Goal: Transaction & Acquisition: Subscribe to service/newsletter

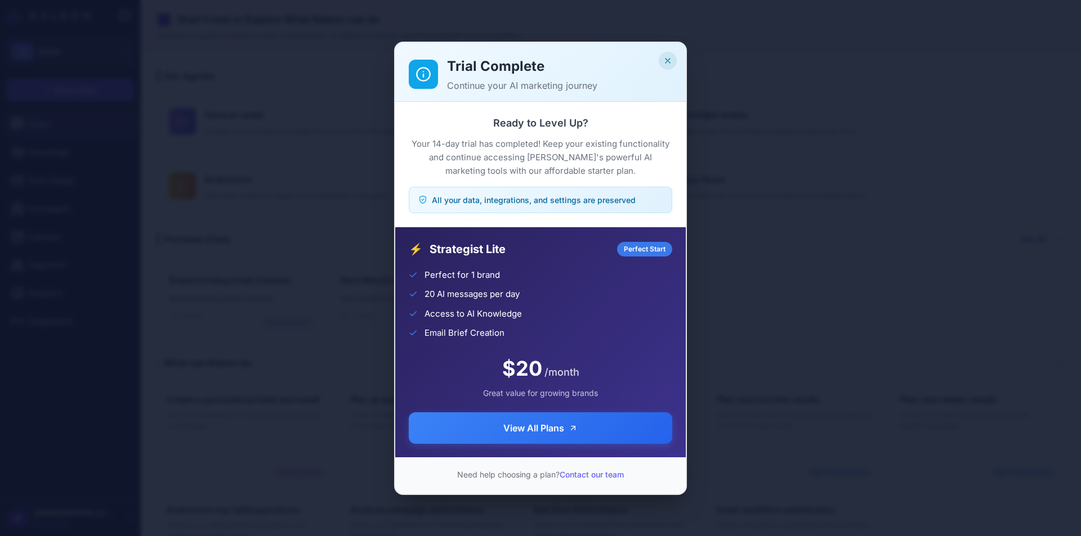
click at [666, 57] on icon "Close" at bounding box center [667, 60] width 9 height 9
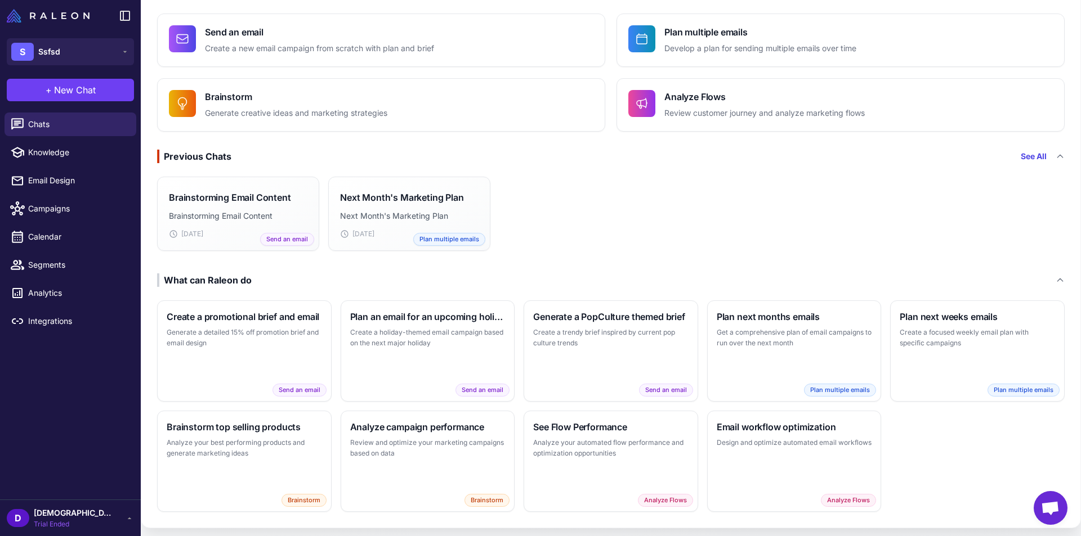
scroll to position [88, 0]
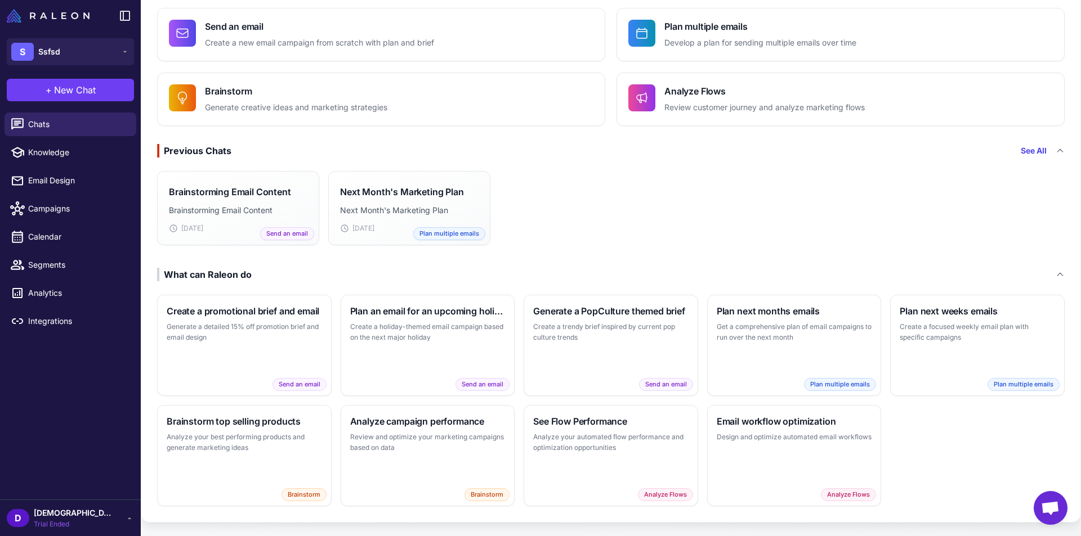
click at [100, 521] on div "D dsfd Trial Ended" at bounding box center [70, 518] width 127 height 23
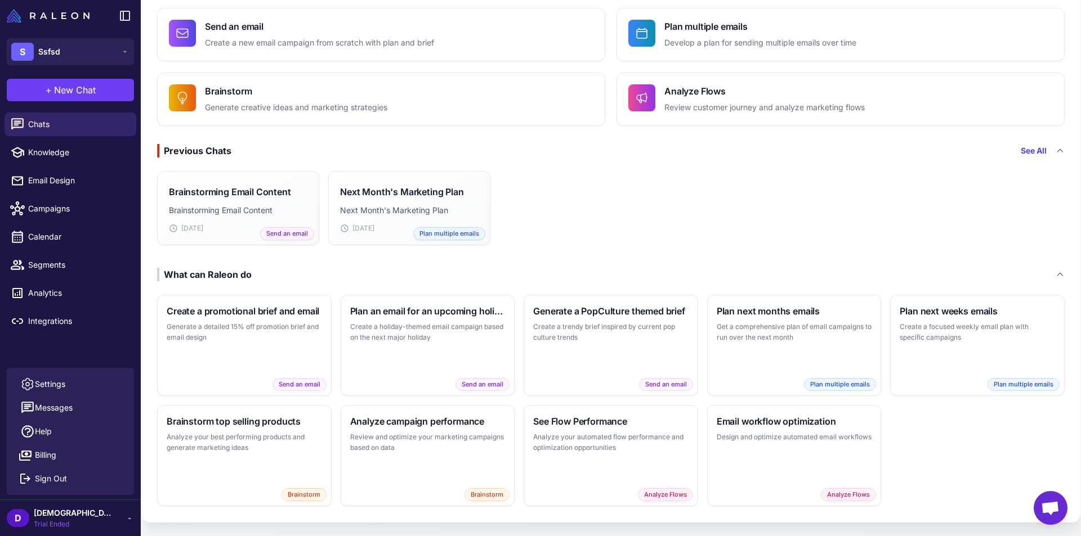
click at [857, 157] on h3 "Previous Chats See All" at bounding box center [610, 151] width 907 height 14
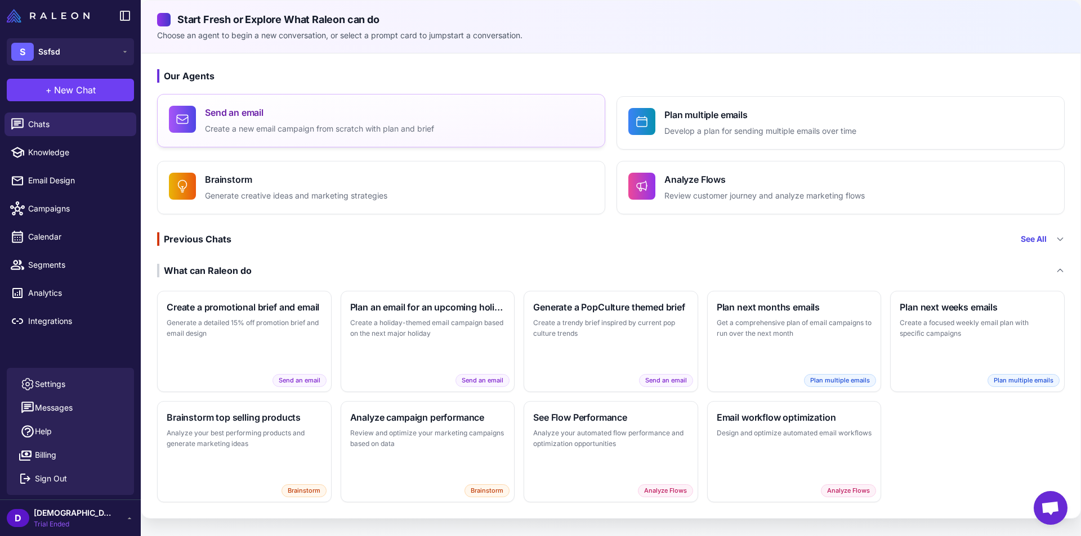
scroll to position [0, 0]
click at [76, 207] on span "Campaigns" at bounding box center [77, 209] width 99 height 12
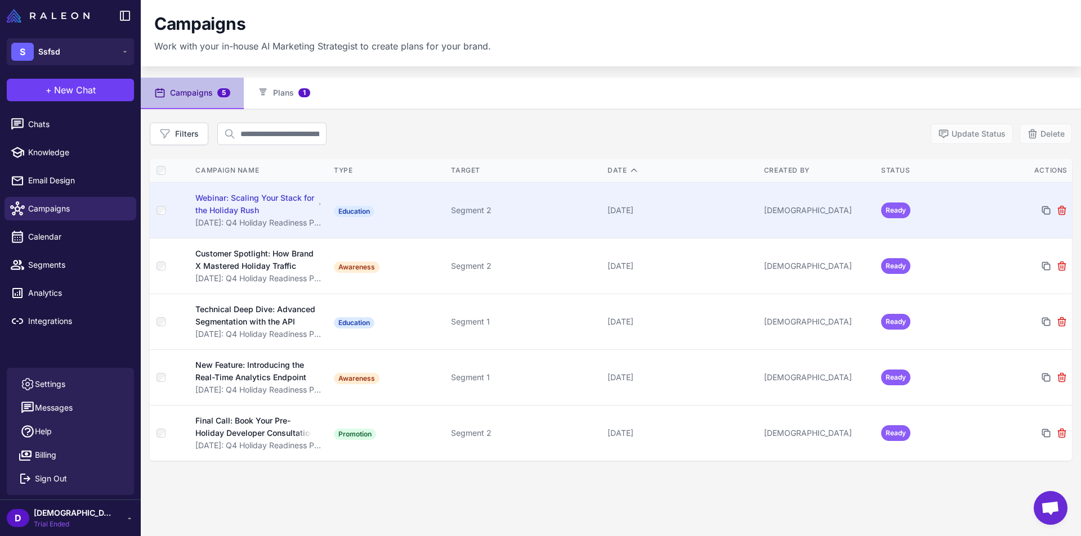
click at [271, 199] on div "Webinar: Scaling Your Stack for the Holiday Rush" at bounding box center [254, 204] width 119 height 25
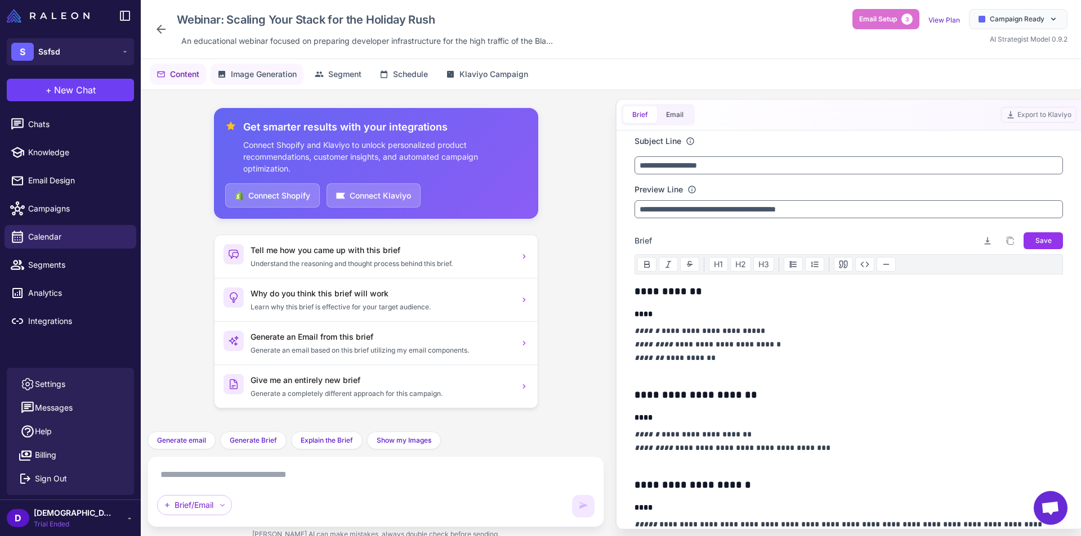
click at [256, 70] on span "Image Generation" at bounding box center [264, 74] width 66 height 12
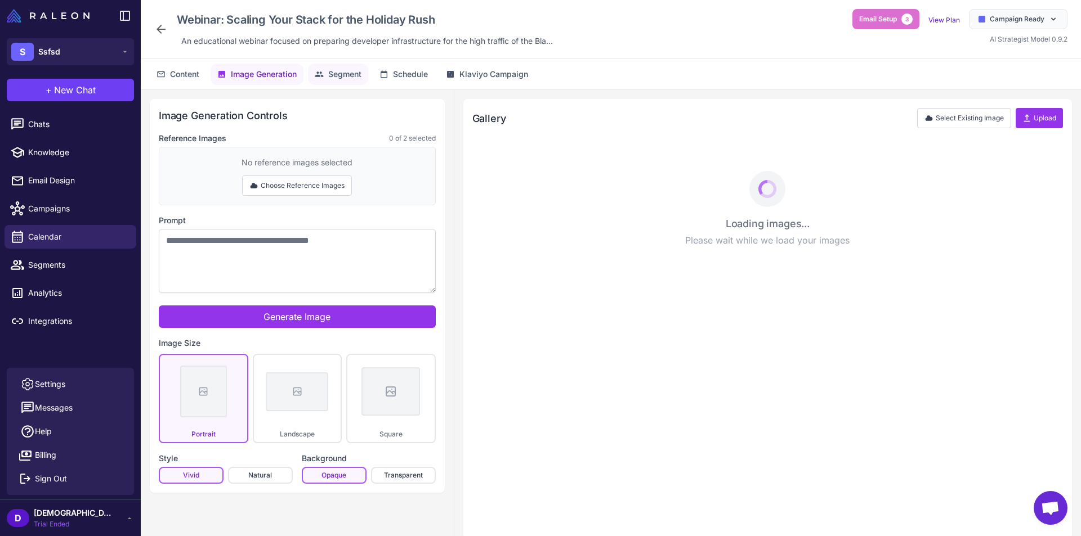
click at [335, 71] on span "Segment" at bounding box center [344, 74] width 33 height 12
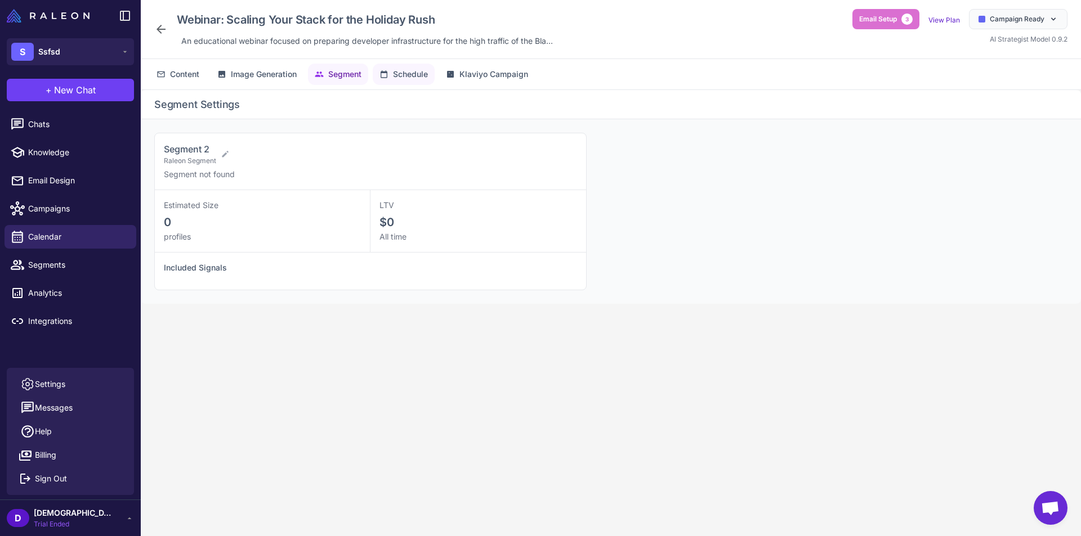
click at [395, 76] on span "Schedule" at bounding box center [410, 74] width 35 height 12
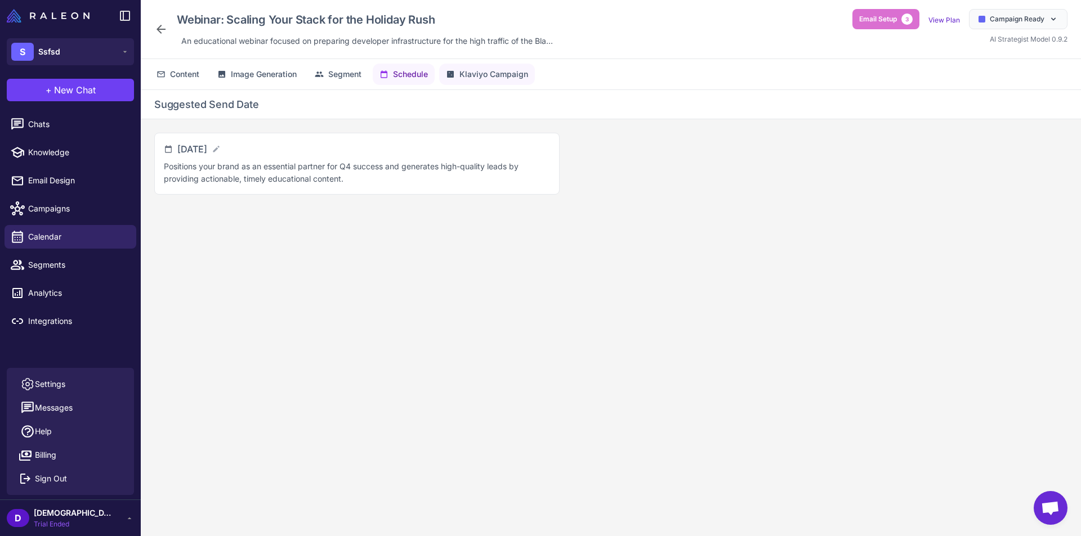
drag, startPoint x: 498, startPoint y: 80, endPoint x: 532, endPoint y: 78, distance: 33.8
click at [499, 80] on button "Klaviyo Campaign" at bounding box center [487, 74] width 96 height 21
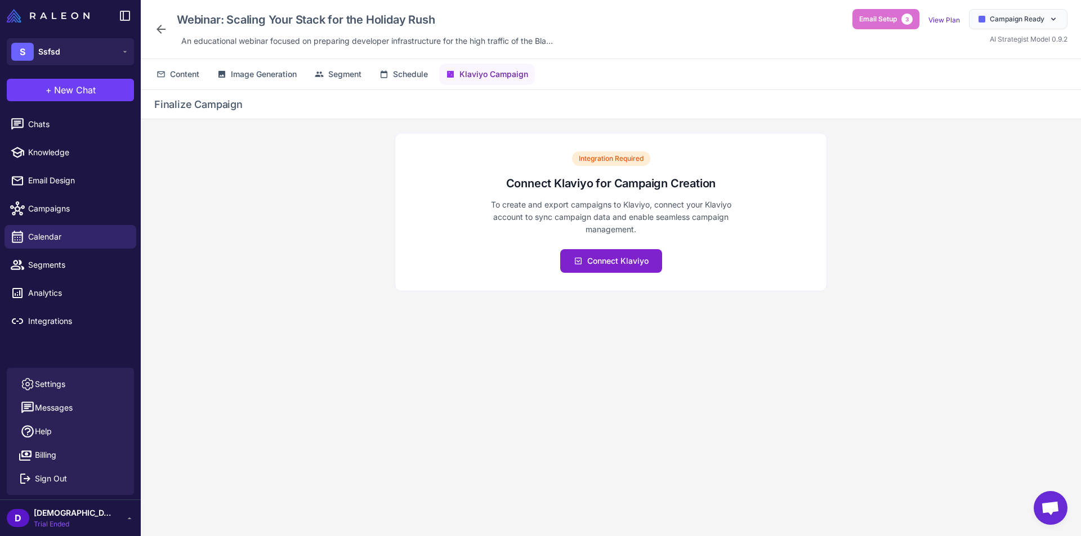
click at [608, 259] on span "Connect Klaviyo" at bounding box center [617, 261] width 61 height 12
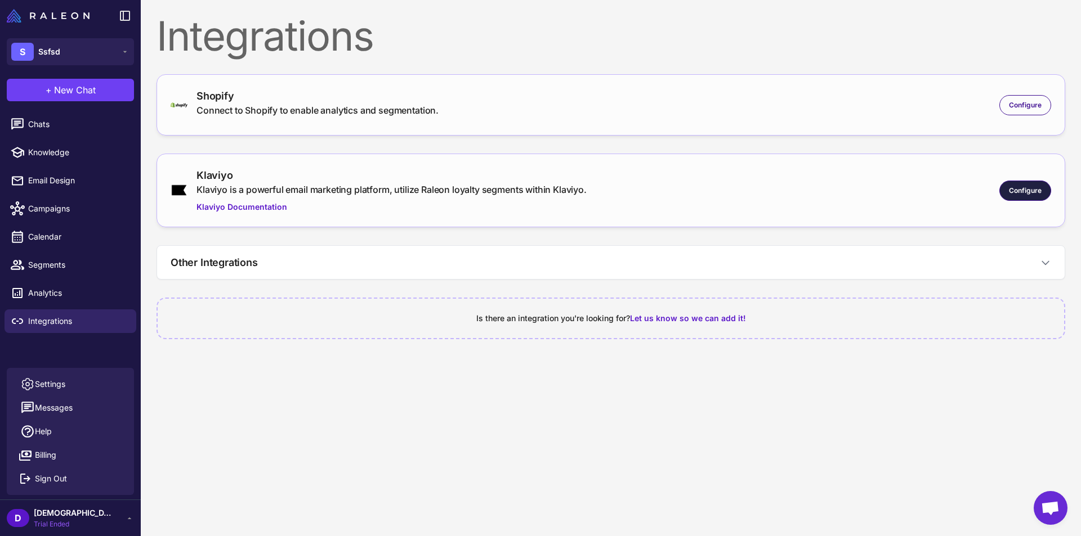
click at [1019, 189] on span "Configure" at bounding box center [1025, 191] width 33 height 10
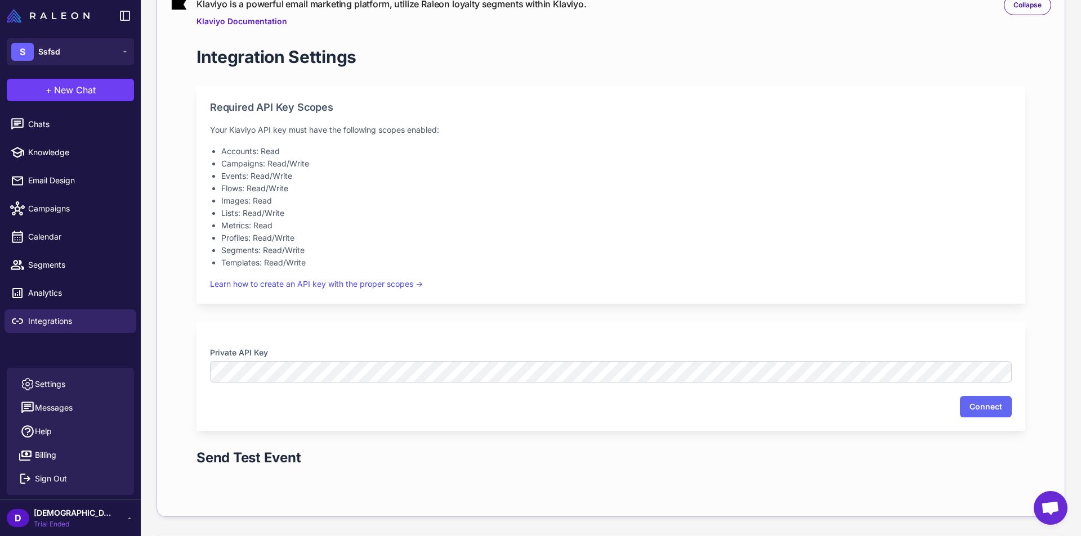
scroll to position [281, 0]
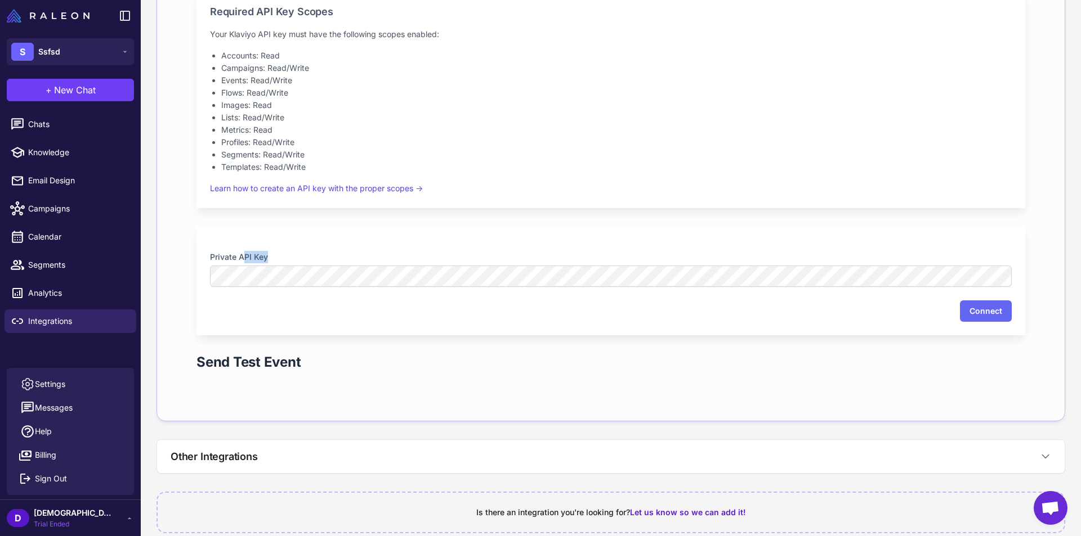
drag, startPoint x: 277, startPoint y: 256, endPoint x: 270, endPoint y: 258, distance: 7.3
click at [270, 258] on label "Private API Key" at bounding box center [611, 257] width 802 height 12
drag, startPoint x: 759, startPoint y: 223, endPoint x: 829, endPoint y: 225, distance: 69.8
click at [759, 222] on div "Integration Settings Required API Key Scopes Your Klaviyo API key must have the…" at bounding box center [610, 170] width 865 height 476
drag, startPoint x: 991, startPoint y: 310, endPoint x: 68, endPoint y: 350, distance: 924.0
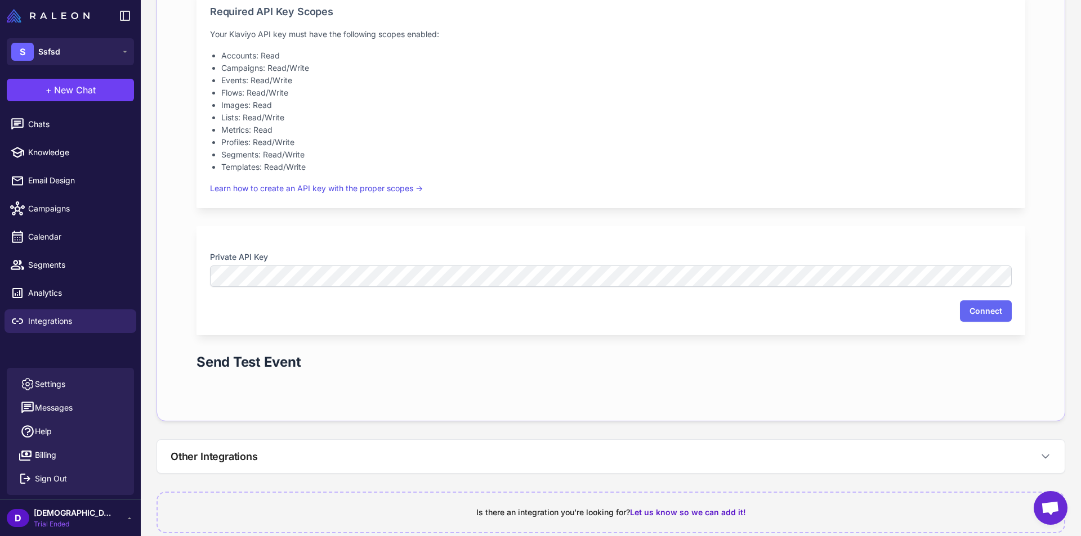
click at [990, 310] on button "Connect" at bounding box center [986, 311] width 52 height 21
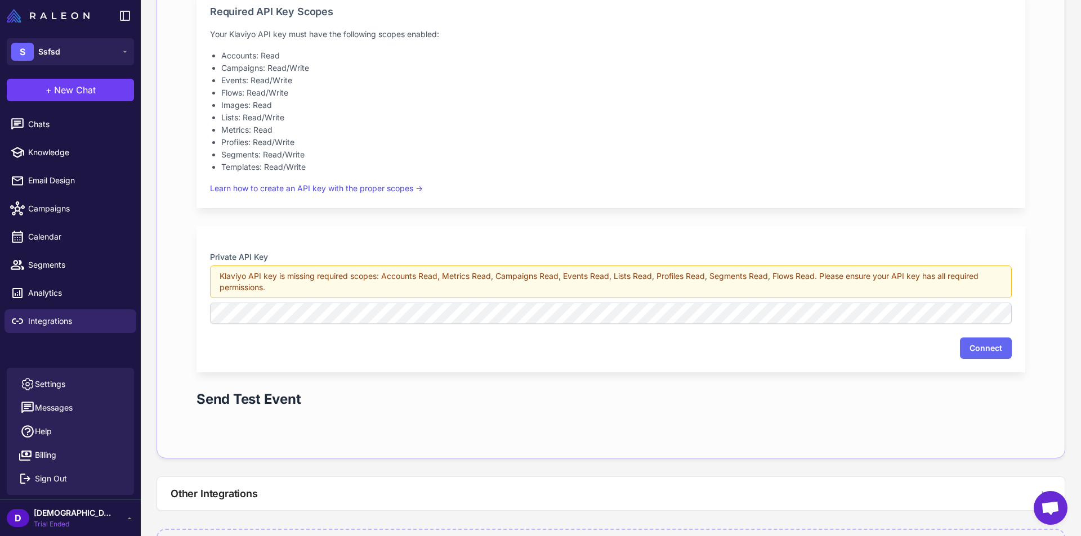
click at [923, 296] on div "Klaviyo API key is missing required scopes: Accounts Read, Metrics Read, Campai…" at bounding box center [611, 282] width 802 height 33
click at [693, 275] on div "Klaviyo API key is missing required scopes: Accounts Read, Metrics Read, Campai…" at bounding box center [611, 282] width 802 height 33
click at [482, 278] on div "Klaviyo API key is missing required scopes: Accounts Read, Metrics Read, Campai…" at bounding box center [611, 282] width 802 height 33
click at [536, 277] on div "Klaviyo API key is missing required scopes: Accounts Read, Metrics Read, Campai…" at bounding box center [611, 282] width 802 height 33
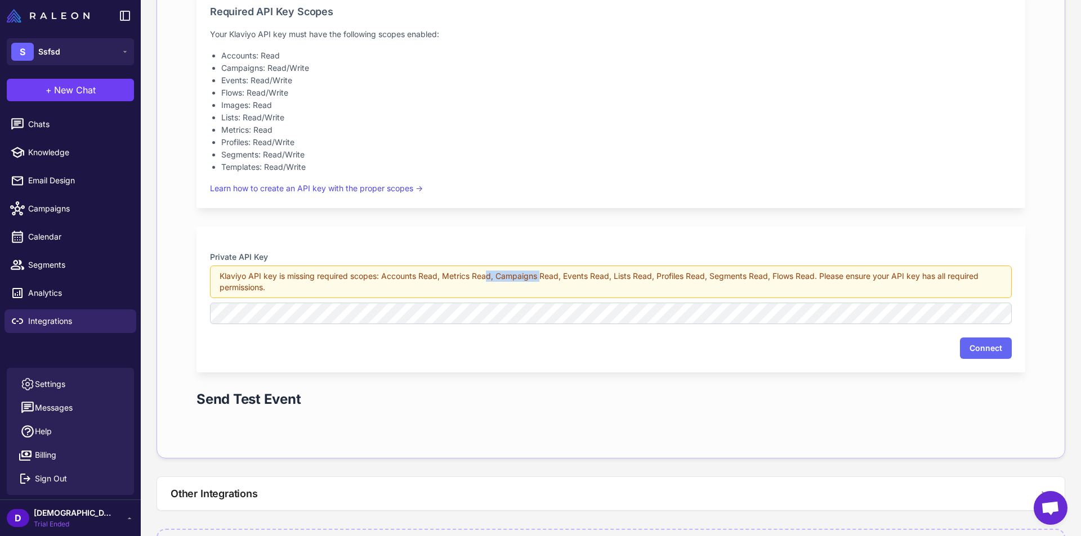
click at [516, 278] on div "Klaviyo API key is missing required scopes: Accounts Read, Metrics Read, Campai…" at bounding box center [611, 282] width 802 height 33
drag, startPoint x: 971, startPoint y: 354, endPoint x: 980, endPoint y: 357, distance: 9.8
click at [970, 354] on button "Connect" at bounding box center [986, 348] width 52 height 21
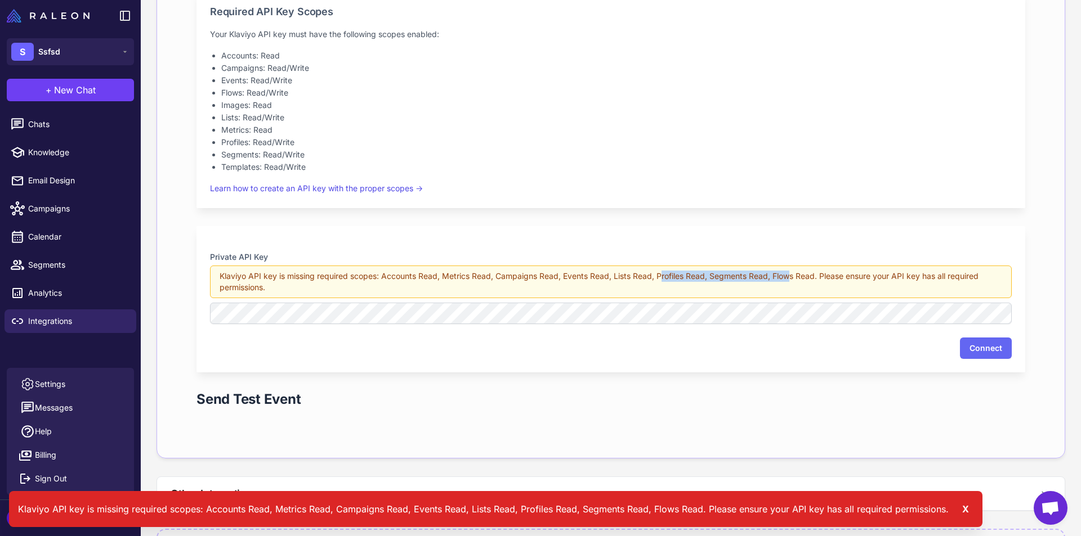
drag, startPoint x: 726, startPoint y: 275, endPoint x: 788, endPoint y: 267, distance: 61.9
click at [788, 267] on div "Klaviyo API key is missing required scopes: Accounts Read, Metrics Read, Campai…" at bounding box center [611, 282] width 802 height 33
click at [605, 276] on div "Klaviyo API key is missing required scopes: Accounts Read, Metrics Read, Campai…" at bounding box center [611, 282] width 802 height 33
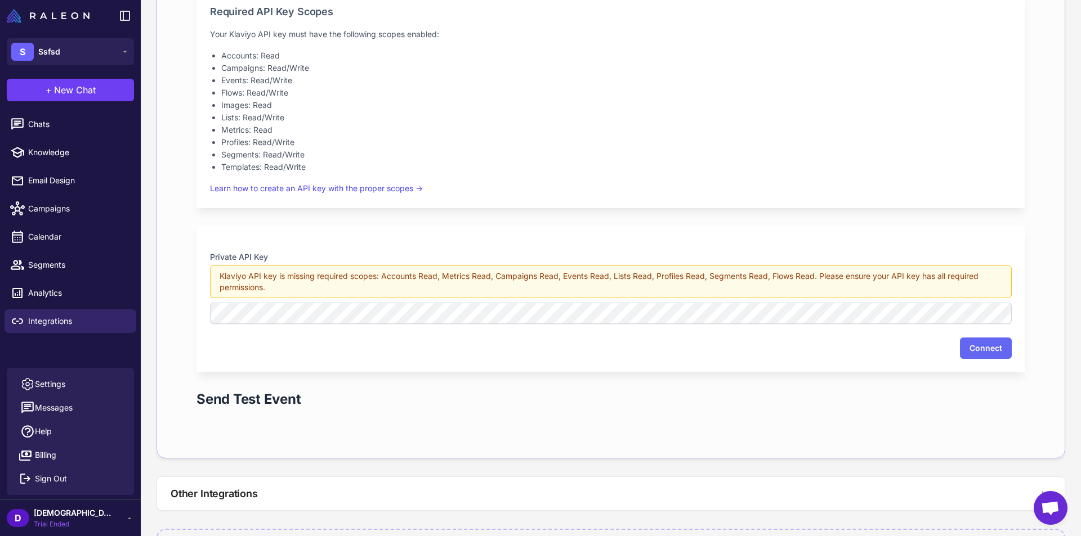
click at [963, 348] on button "Connect" at bounding box center [986, 348] width 52 height 21
click at [974, 343] on button "Connect" at bounding box center [986, 348] width 52 height 21
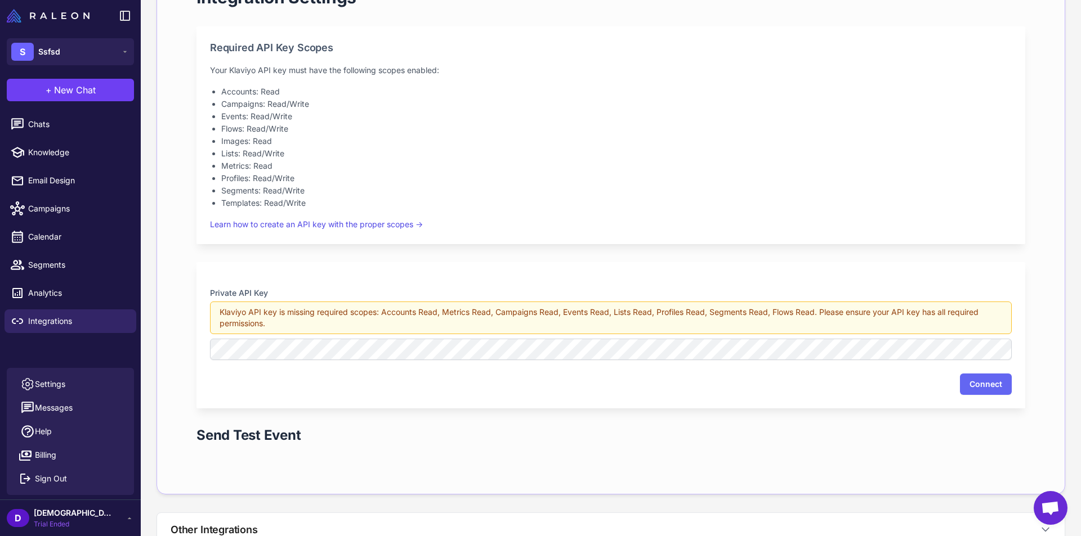
scroll to position [223, 0]
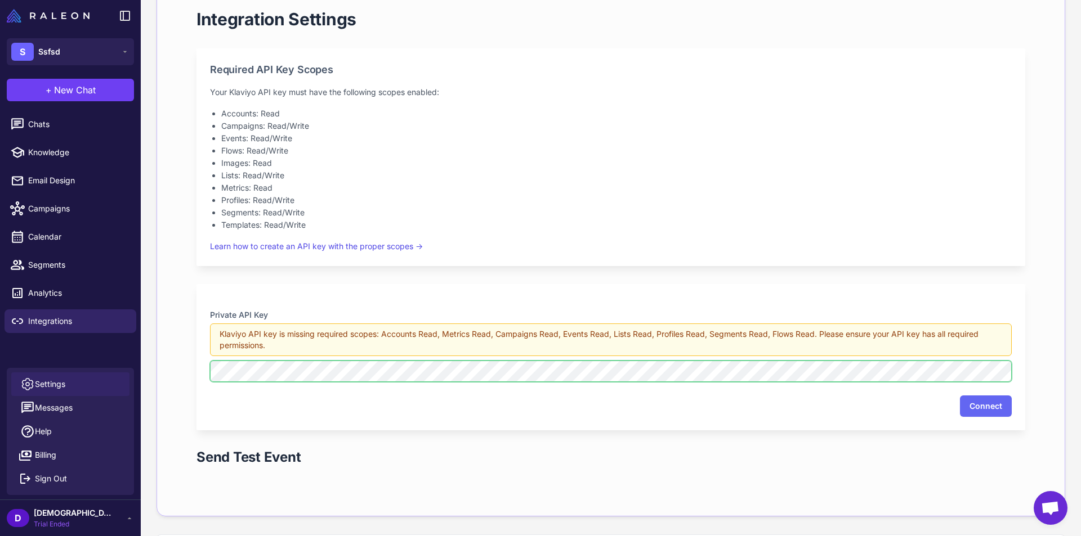
click at [87, 393] on div "S Ssfsd + New Chat Raleon Agents Send an email Plan multiple emails Brainstorm …" at bounding box center [540, 268] width 1081 height 536
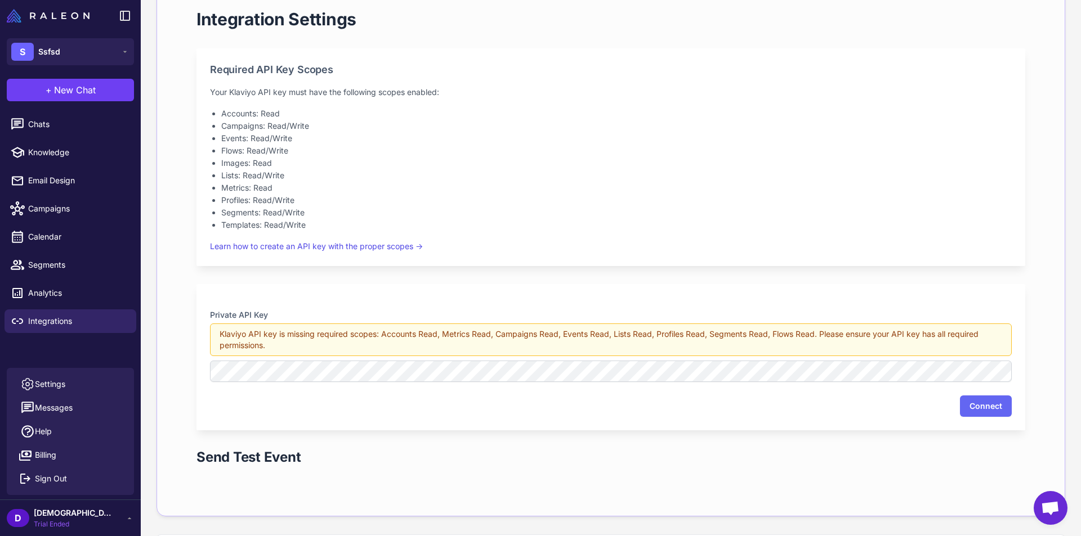
click at [523, 258] on div "Required API Key Scopes Your Klaviyo API key must have the following scopes ena…" at bounding box center [610, 157] width 829 height 218
click at [988, 403] on button "Connect" at bounding box center [986, 406] width 52 height 21
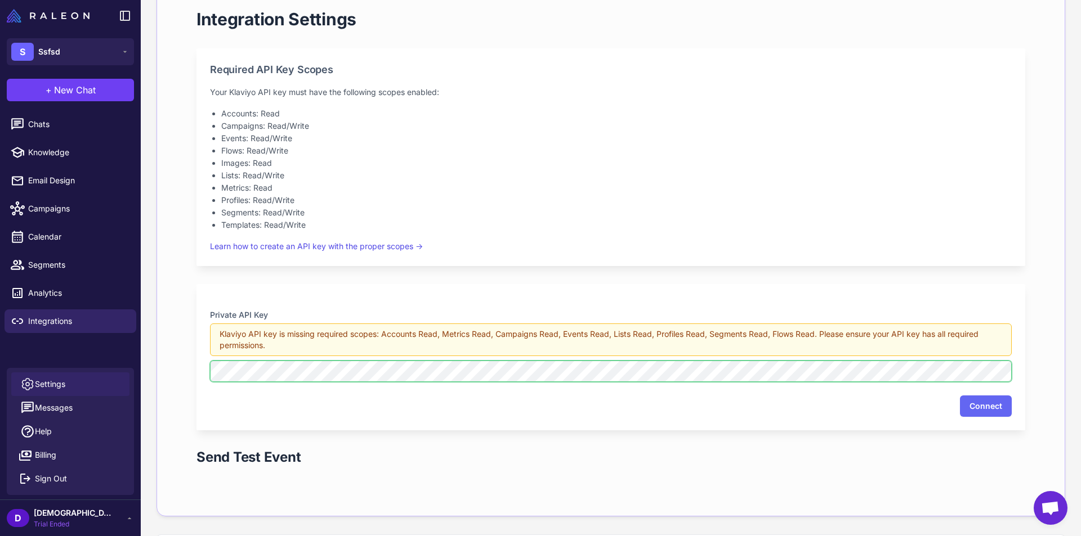
click at [21, 375] on div "S Ssfsd + New Chat Raleon Agents Send an email Plan multiple emails Brainstorm …" at bounding box center [540, 268] width 1081 height 536
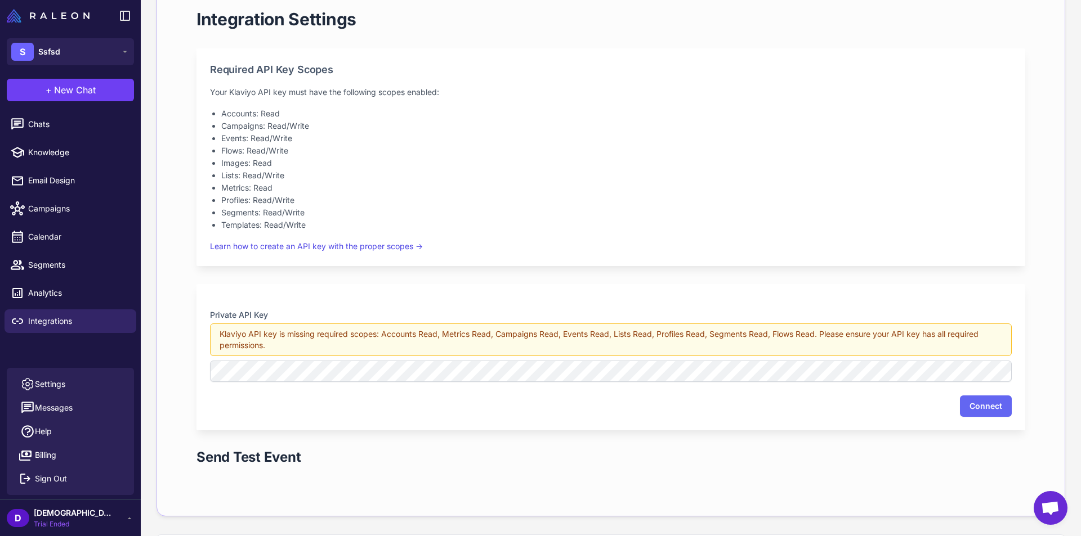
click at [491, 257] on div "Required API Key Scopes Your Klaviyo API key must have the following scopes ena…" at bounding box center [610, 157] width 829 height 218
click at [977, 400] on button "Connect" at bounding box center [986, 406] width 52 height 21
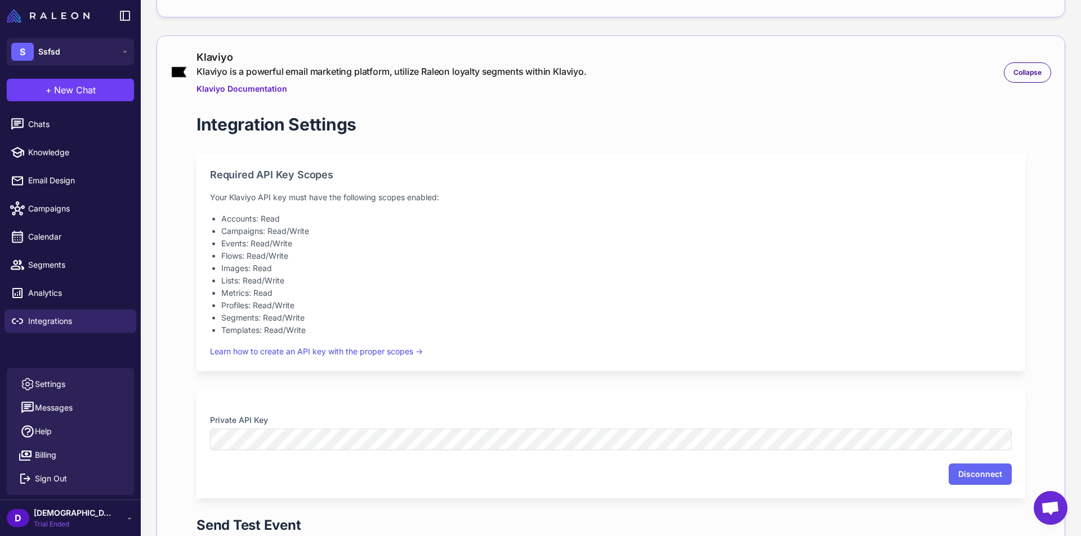
scroll to position [338, 0]
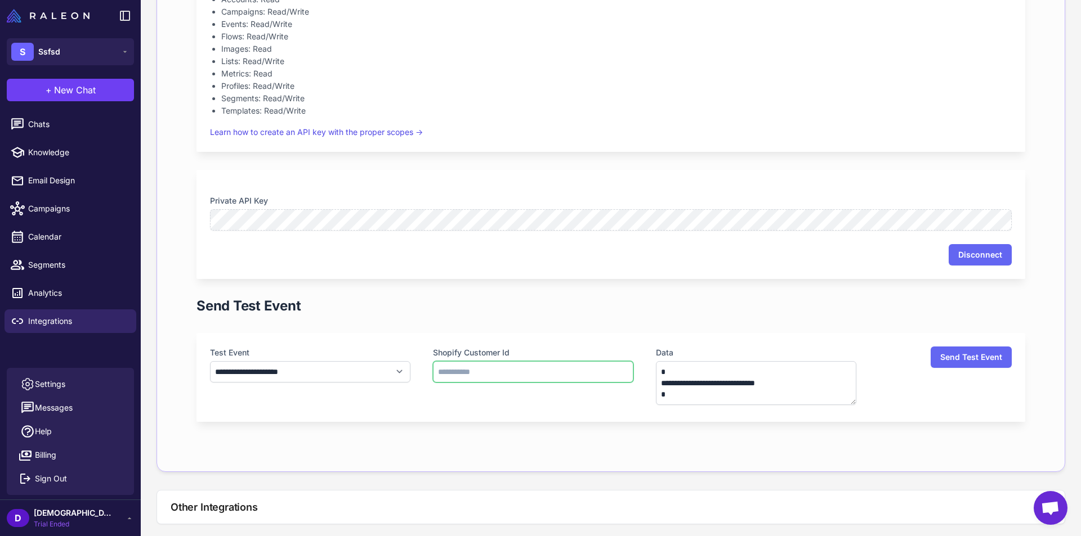
click at [517, 374] on input "text" at bounding box center [533, 371] width 200 height 21
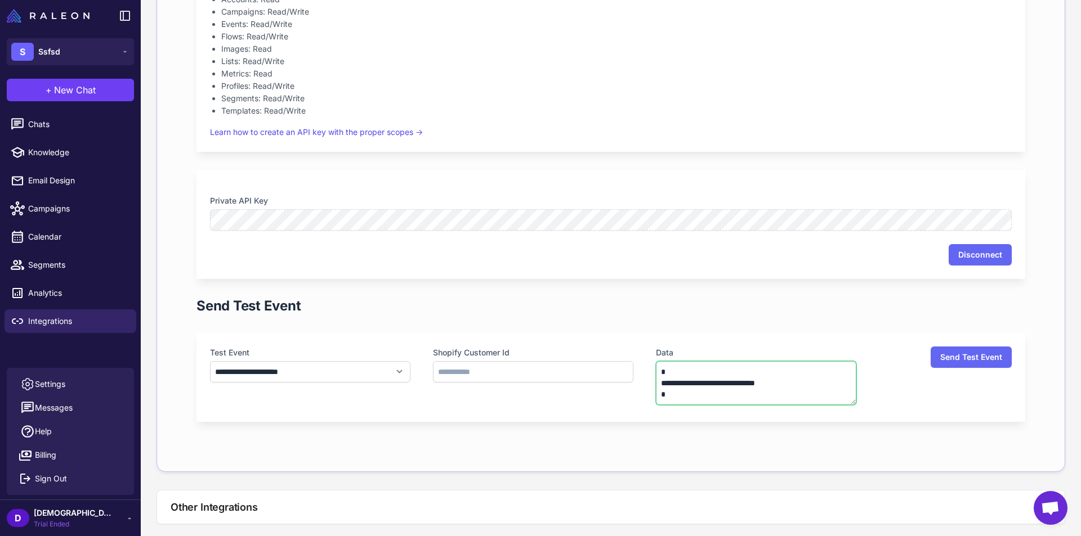
click at [728, 374] on textarea "**********" at bounding box center [756, 383] width 200 height 44
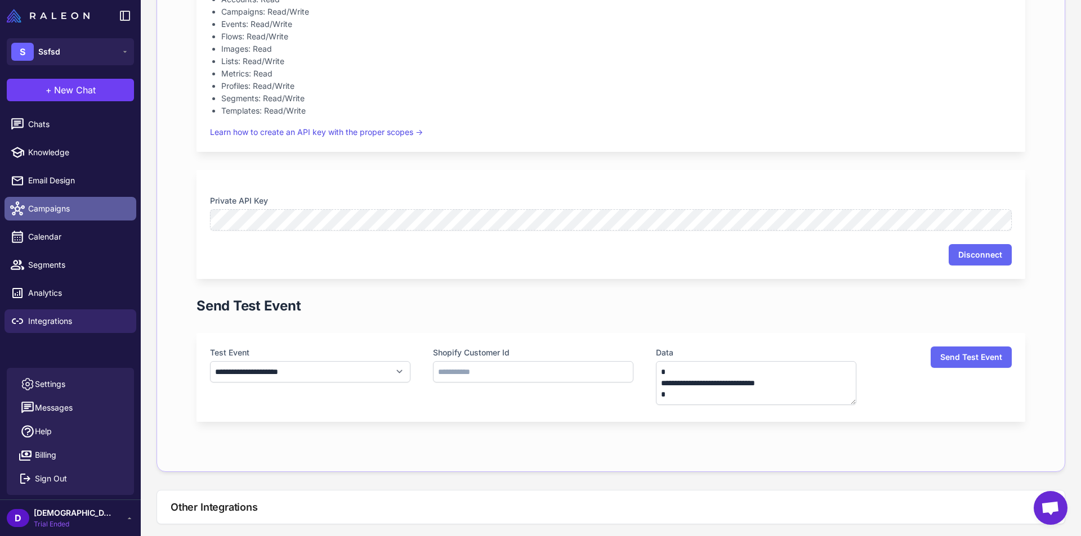
click at [60, 203] on span "Campaigns" at bounding box center [77, 209] width 99 height 12
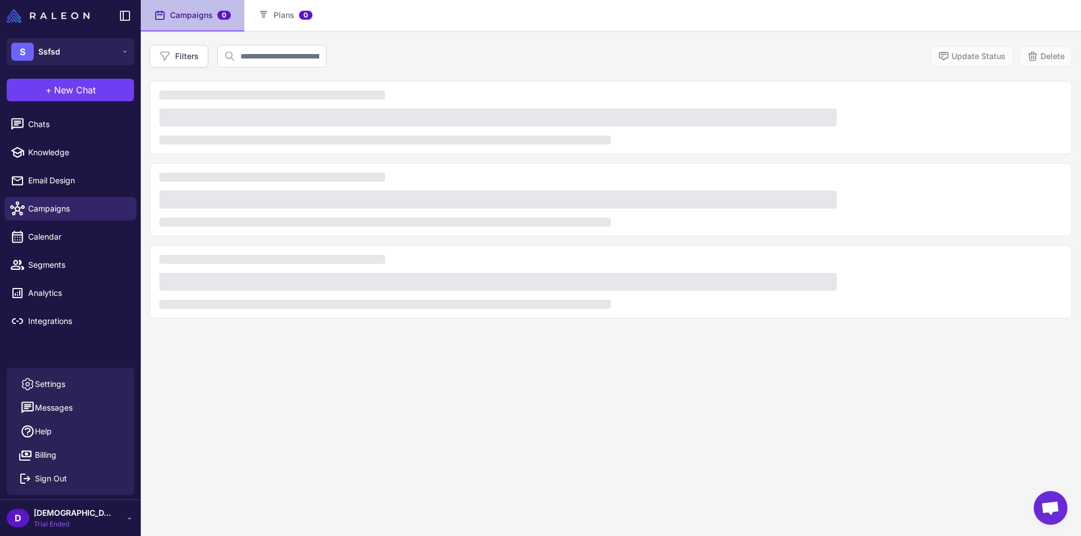
scroll to position [78, 0]
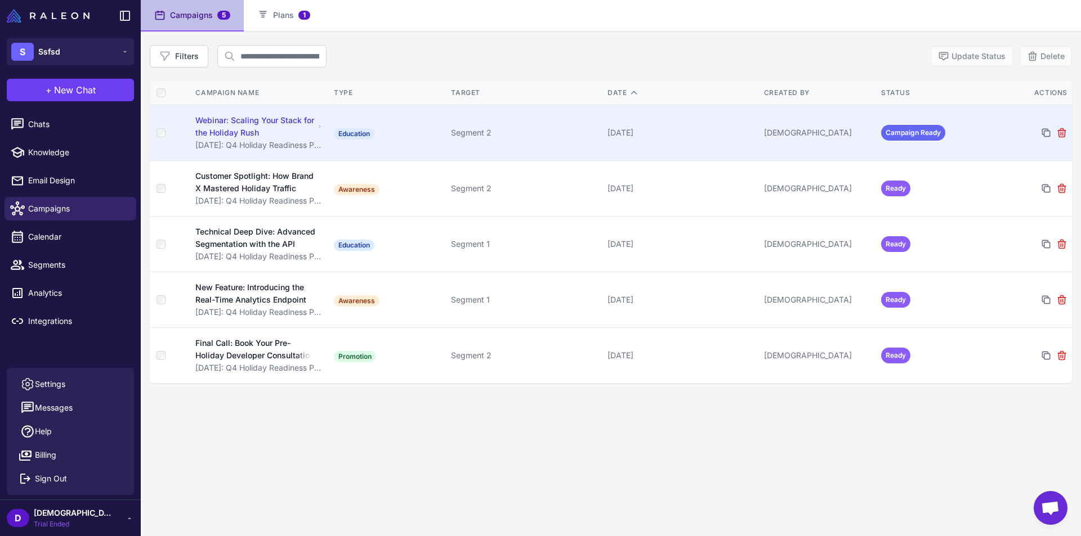
click at [359, 150] on td "Education" at bounding box center [387, 133] width 117 height 56
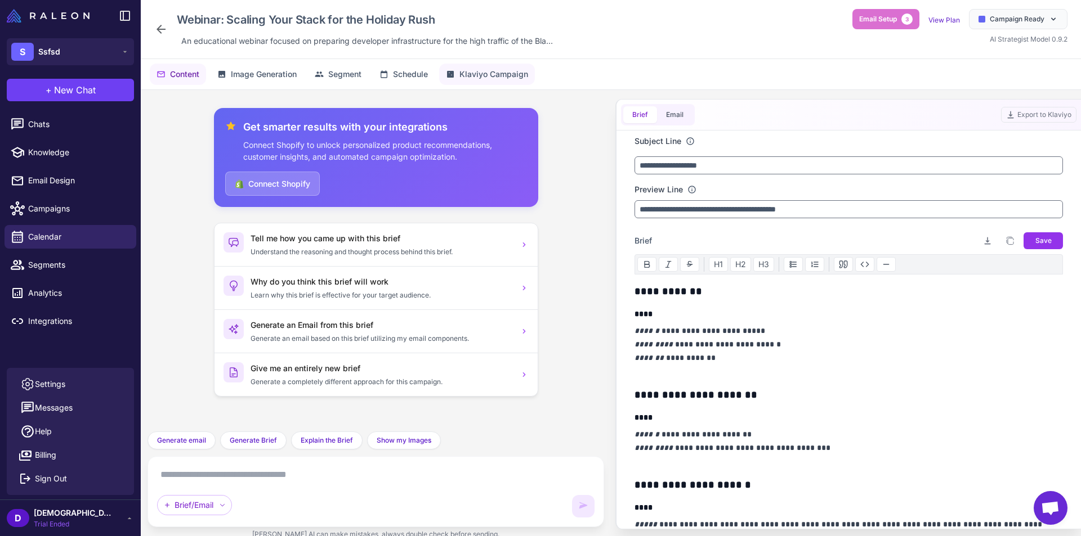
drag, startPoint x: 500, startPoint y: 81, endPoint x: 506, endPoint y: 79, distance: 6.6
click at [504, 80] on button "Klaviyo Campaign" at bounding box center [487, 74] width 96 height 21
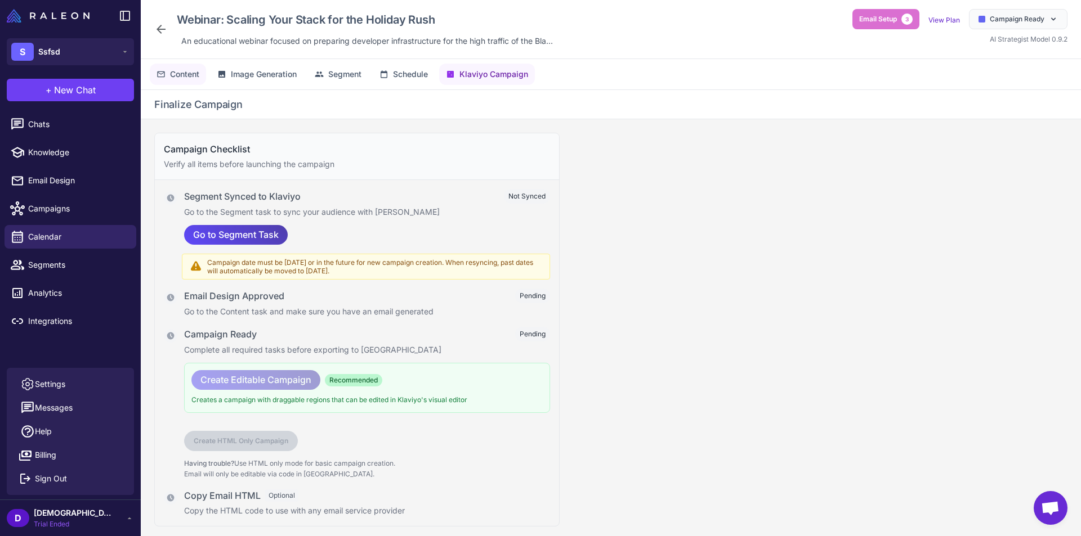
click at [184, 79] on span "Content" at bounding box center [184, 74] width 29 height 12
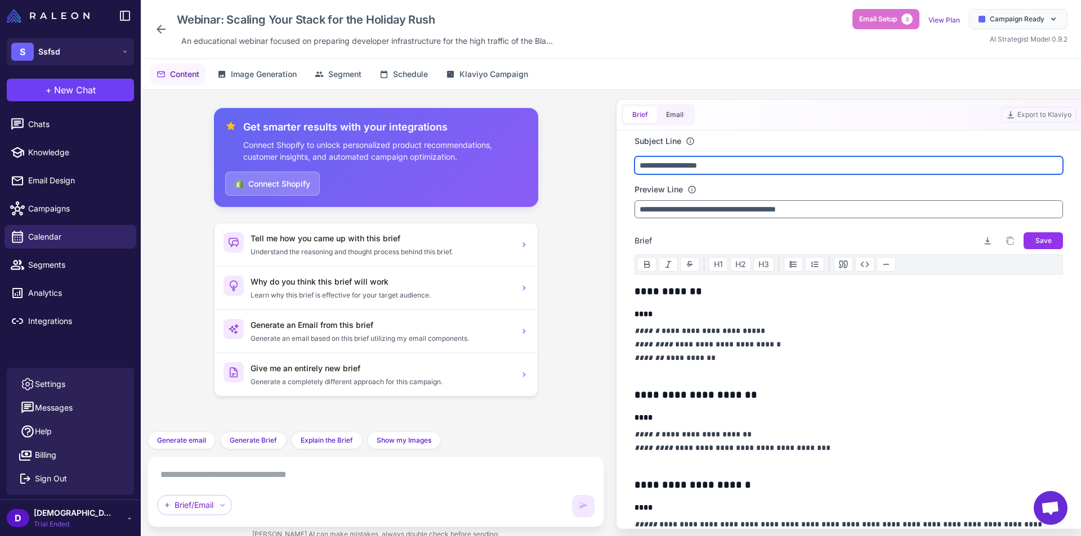
click at [658, 167] on input "**********" at bounding box center [848, 165] width 428 height 18
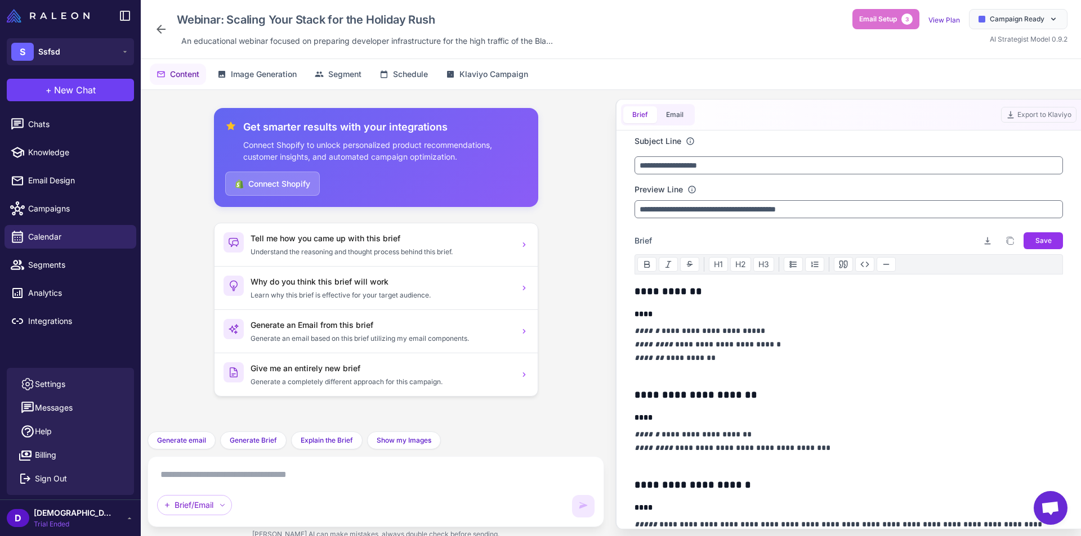
click at [729, 199] on div "**********" at bounding box center [848, 201] width 428 height 35
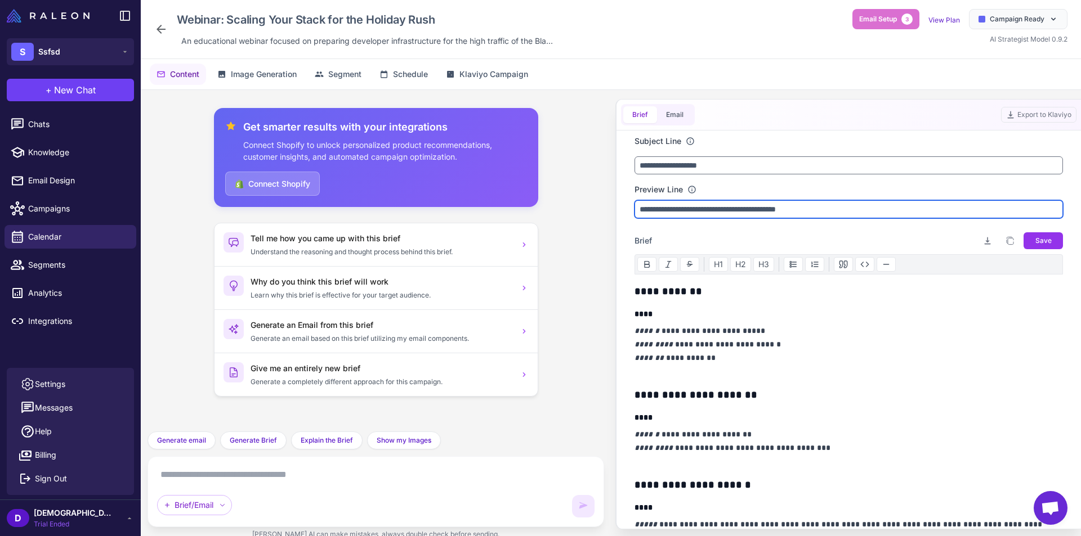
click at [757, 205] on input "**********" at bounding box center [848, 209] width 428 height 18
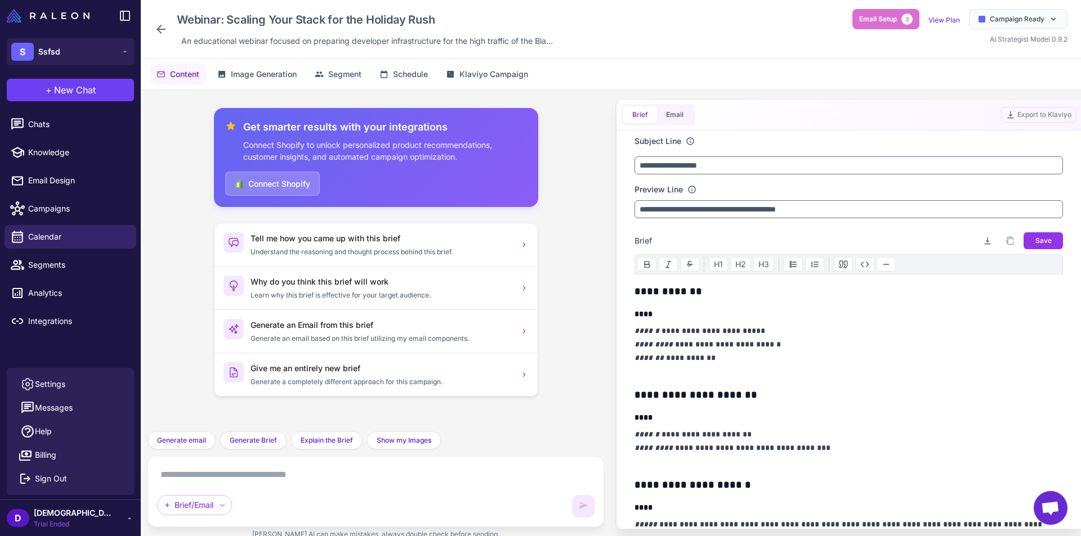
click at [777, 343] on p "**********" at bounding box center [845, 351] width 423 height 54
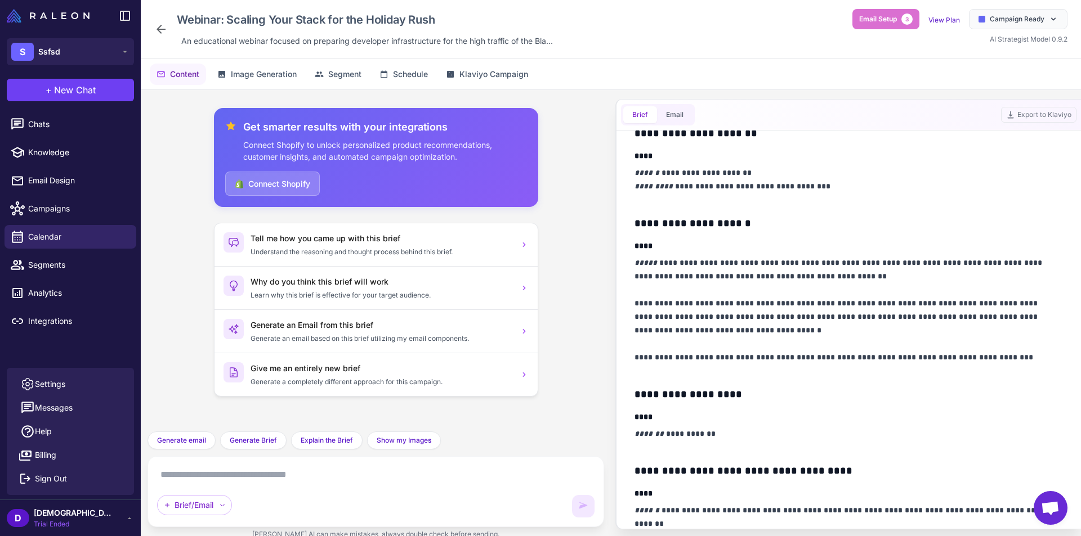
scroll to position [281, 0]
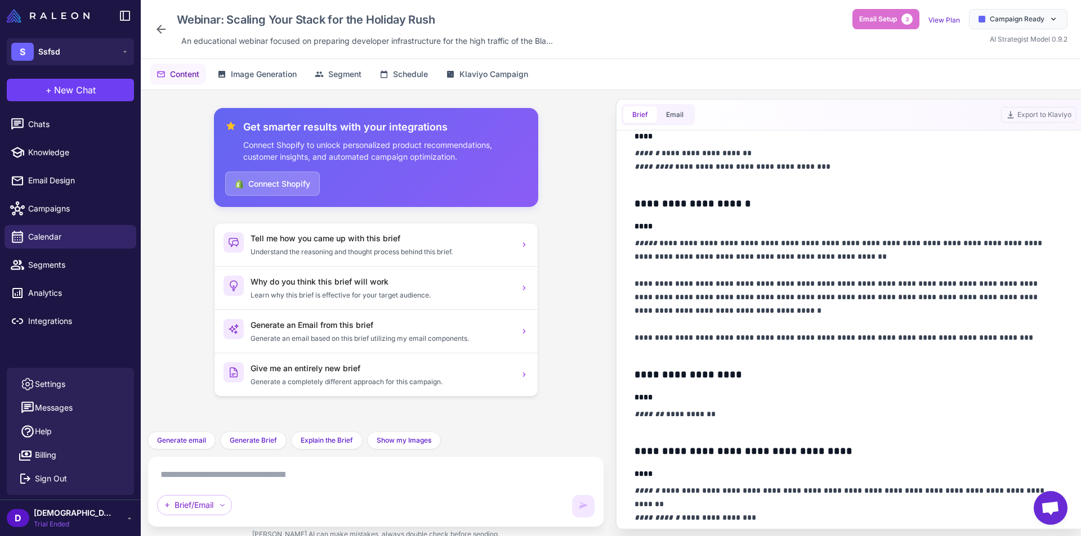
click at [754, 205] on h3 "**********" at bounding box center [845, 204] width 423 height 16
click at [773, 270] on p "**********" at bounding box center [845, 297] width 423 height 122
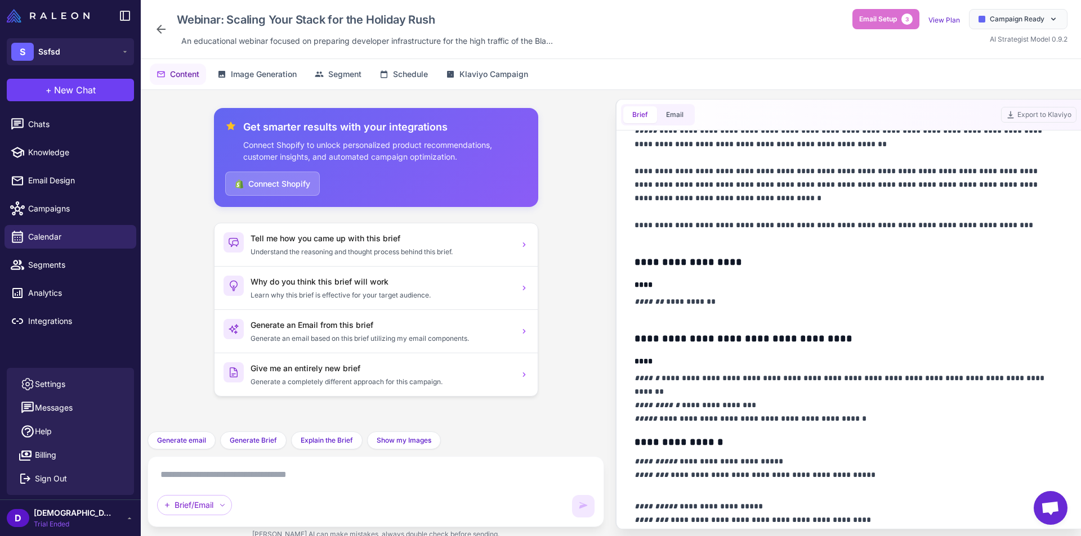
click at [293, 481] on textarea at bounding box center [375, 475] width 437 height 18
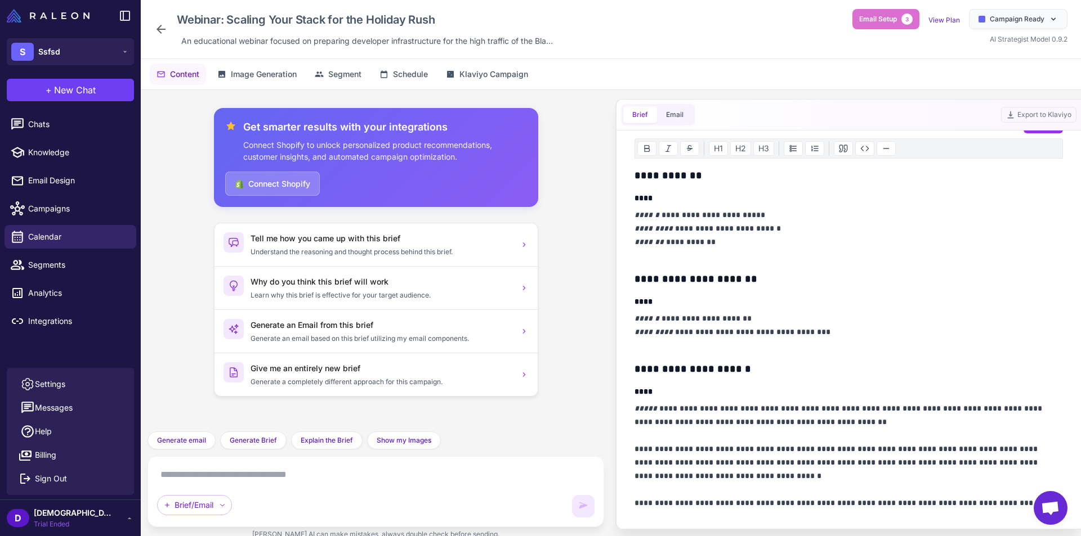
scroll to position [113, 0]
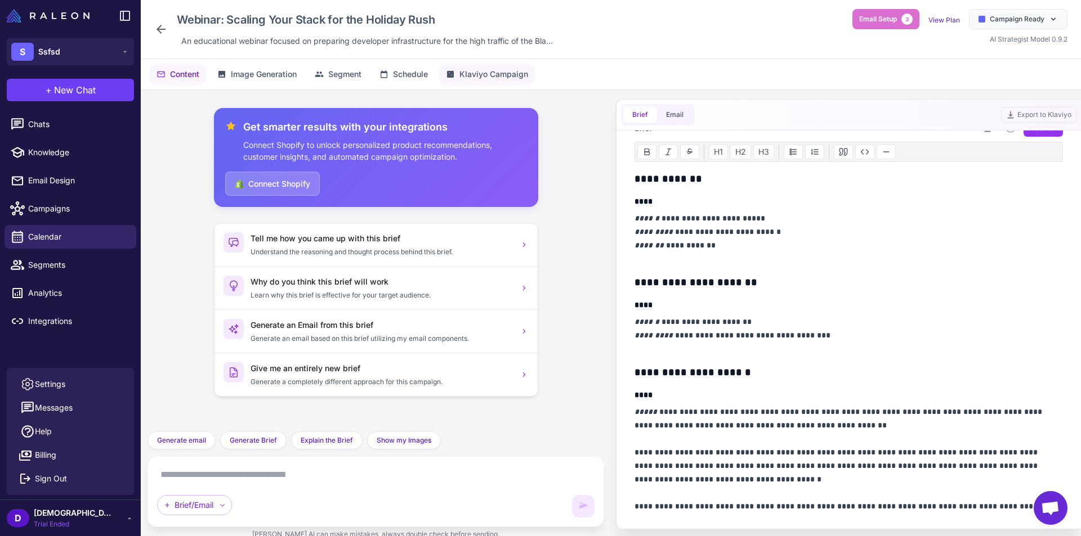
click at [516, 74] on span "Klaviyo Campaign" at bounding box center [493, 74] width 69 height 12
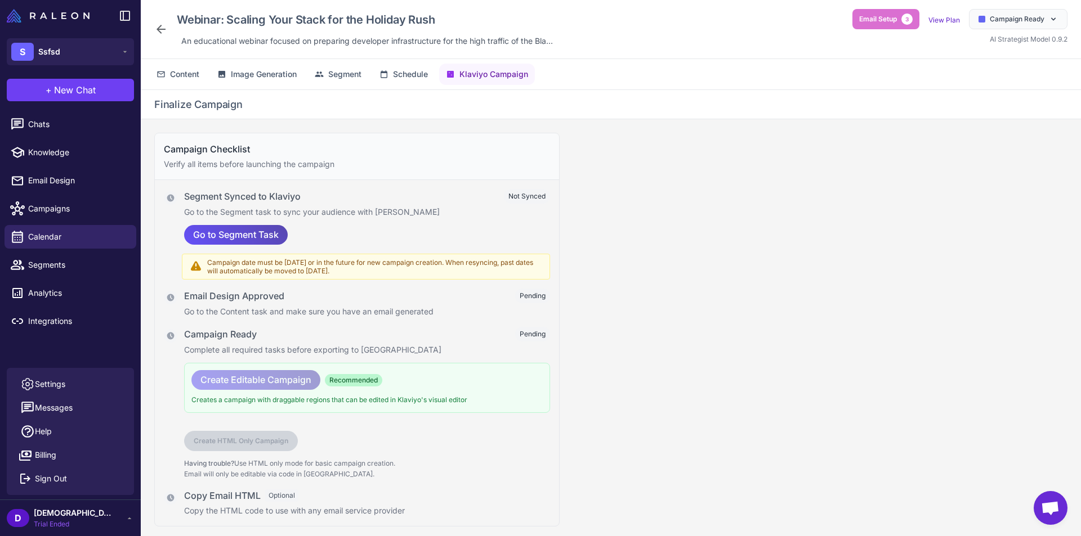
click at [256, 236] on span "Go to Segment Task" at bounding box center [236, 235] width 86 height 20
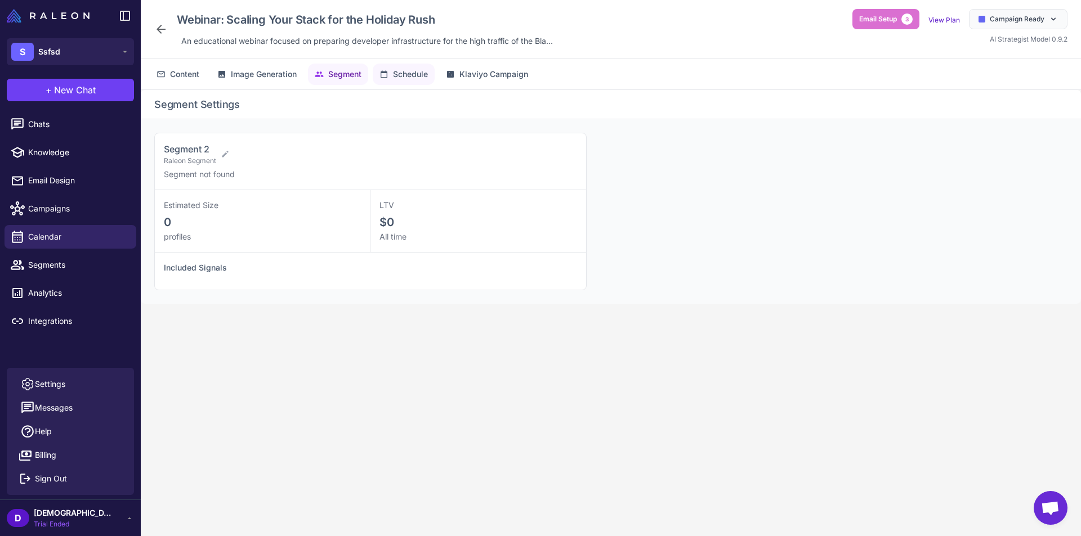
click at [408, 78] on span "Schedule" at bounding box center [410, 74] width 35 height 12
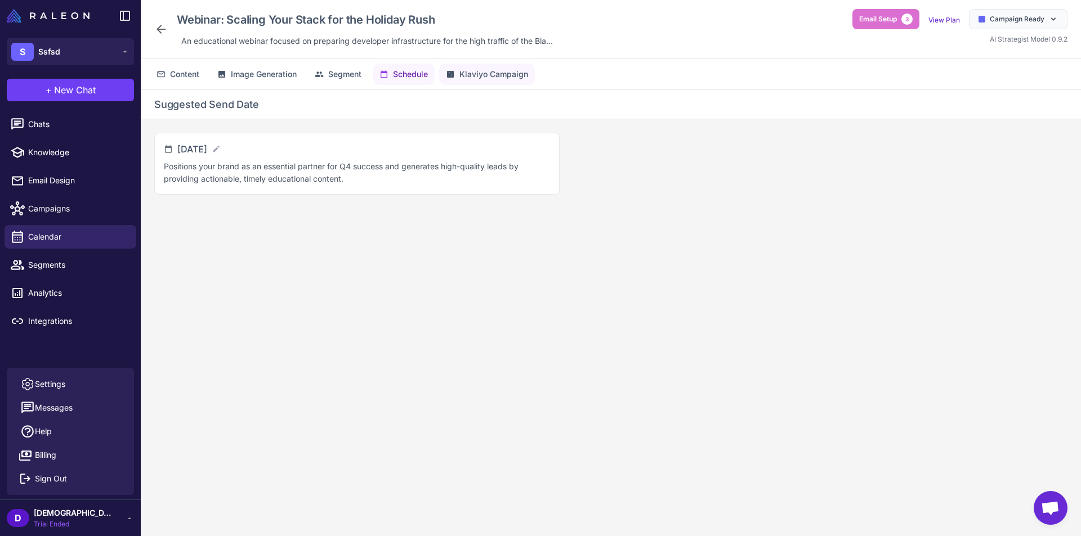
click at [469, 81] on button "Klaviyo Campaign" at bounding box center [487, 74] width 96 height 21
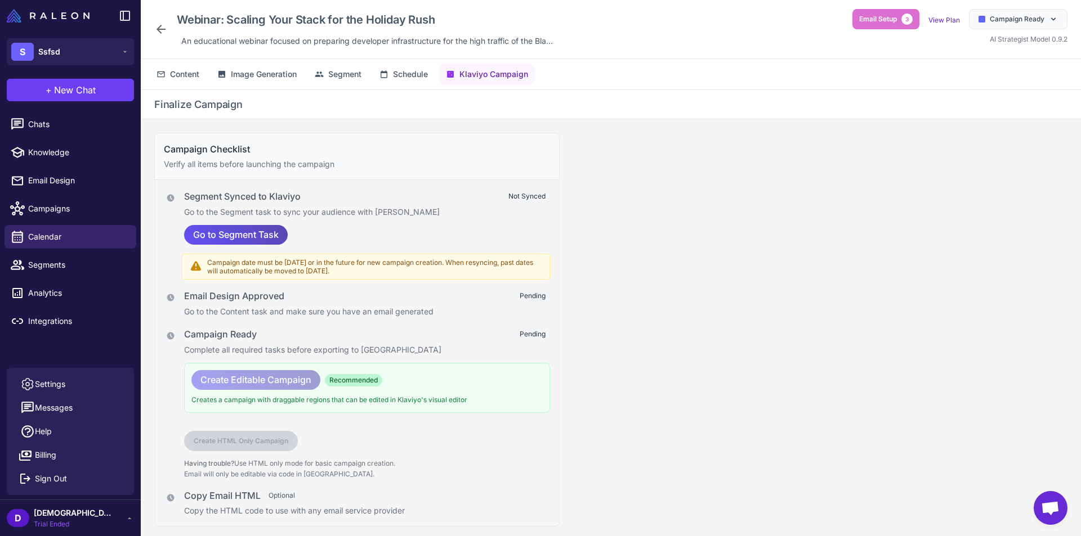
click at [232, 235] on span "Go to Segment Task" at bounding box center [236, 235] width 86 height 20
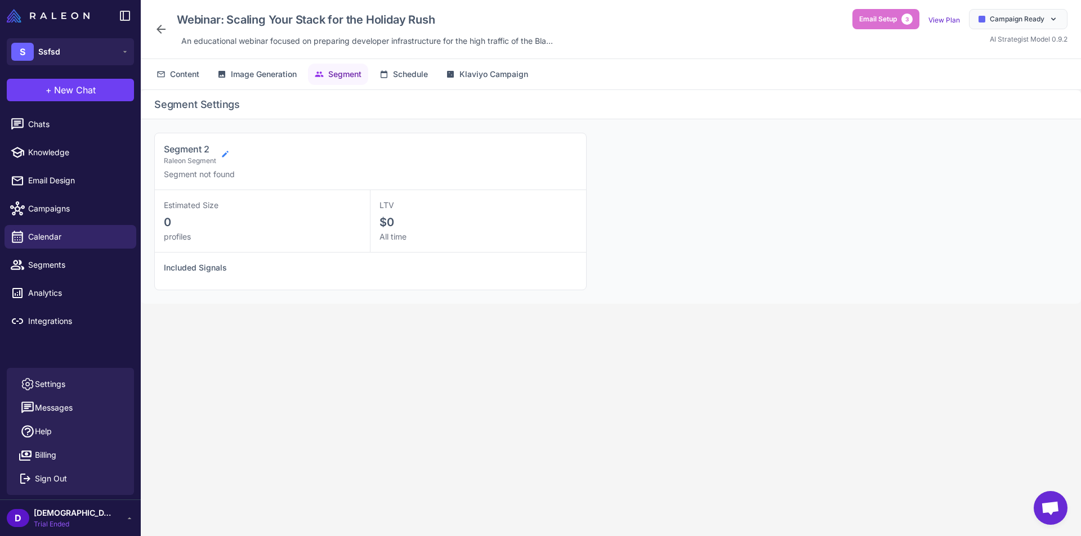
click at [223, 154] on icon at bounding box center [225, 154] width 9 height 9
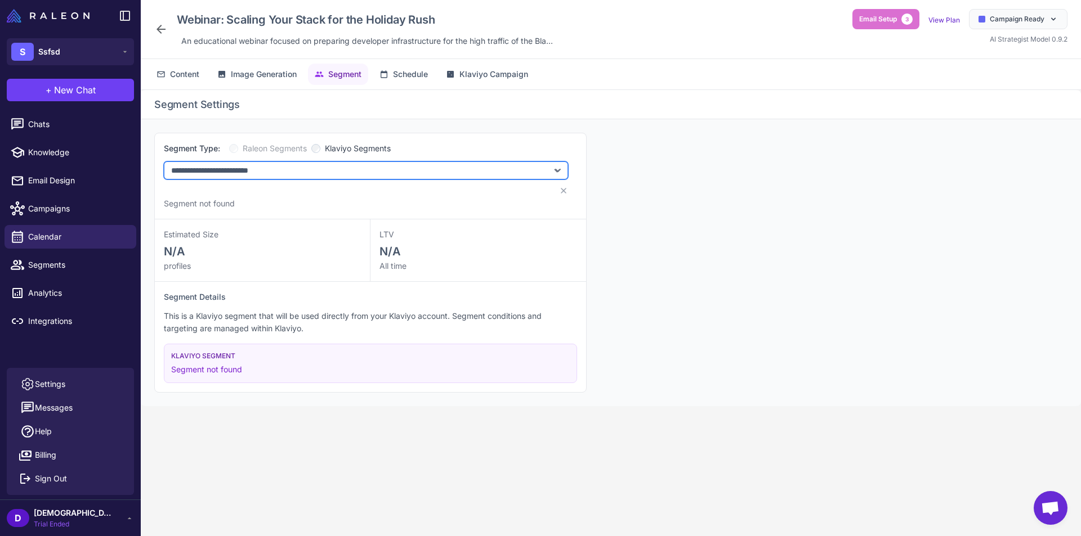
drag, startPoint x: 406, startPoint y: 169, endPoint x: 408, endPoint y: 178, distance: 9.7
click at [406, 169] on select "**********" at bounding box center [366, 171] width 404 height 18
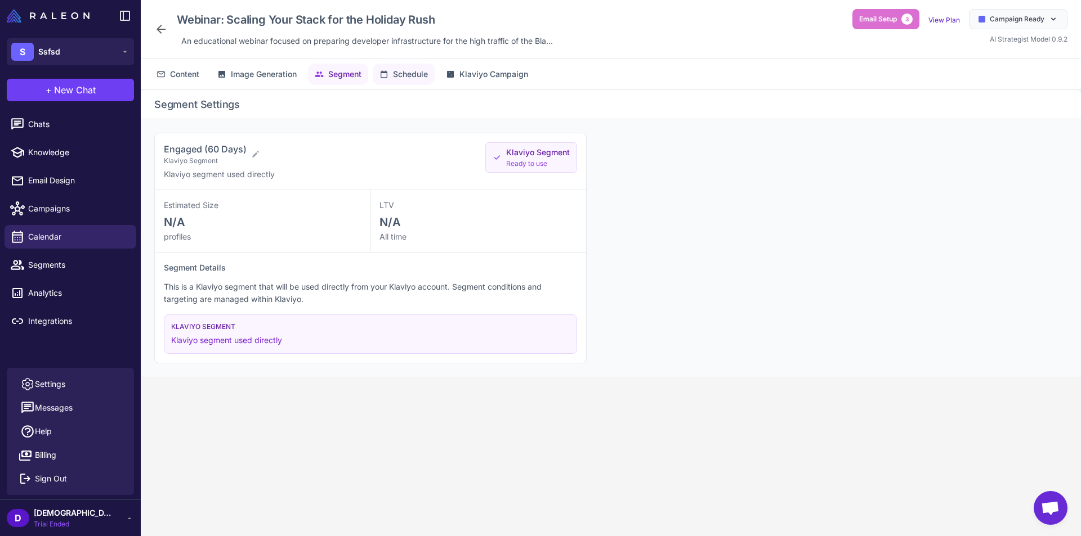
click at [428, 75] on span "Schedule" at bounding box center [410, 74] width 35 height 12
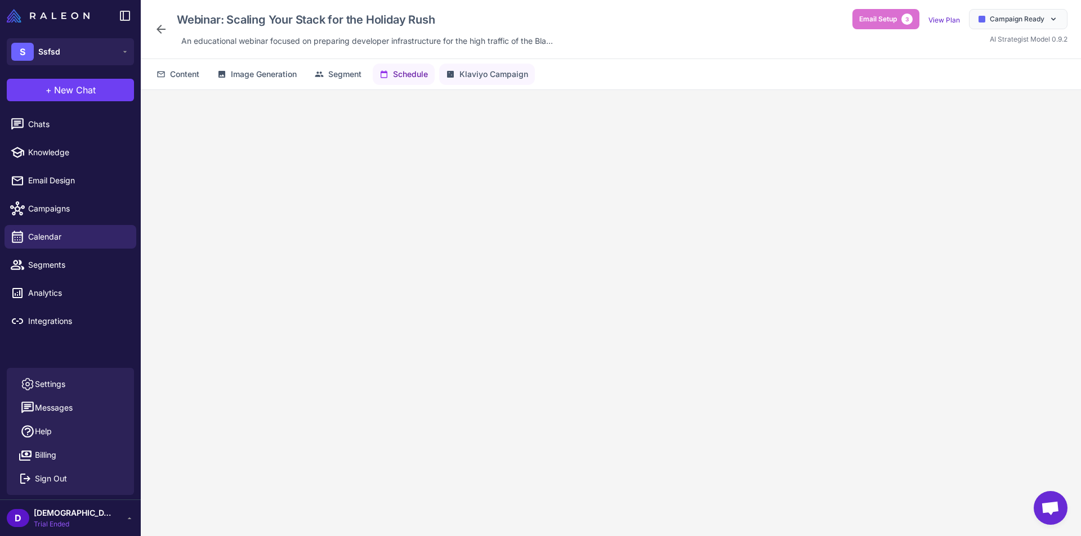
click at [476, 79] on span "Klaviyo Campaign" at bounding box center [493, 74] width 69 height 12
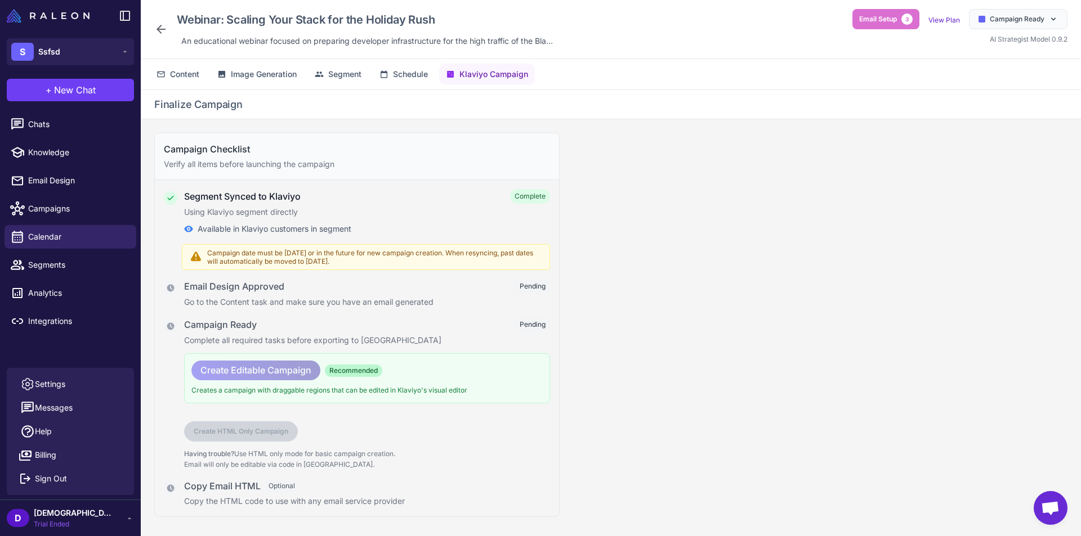
click at [293, 293] on div "Email Design Approved Pending" at bounding box center [367, 286] width 366 height 15
click at [870, 22] on span "Email Setup" at bounding box center [878, 19] width 38 height 10
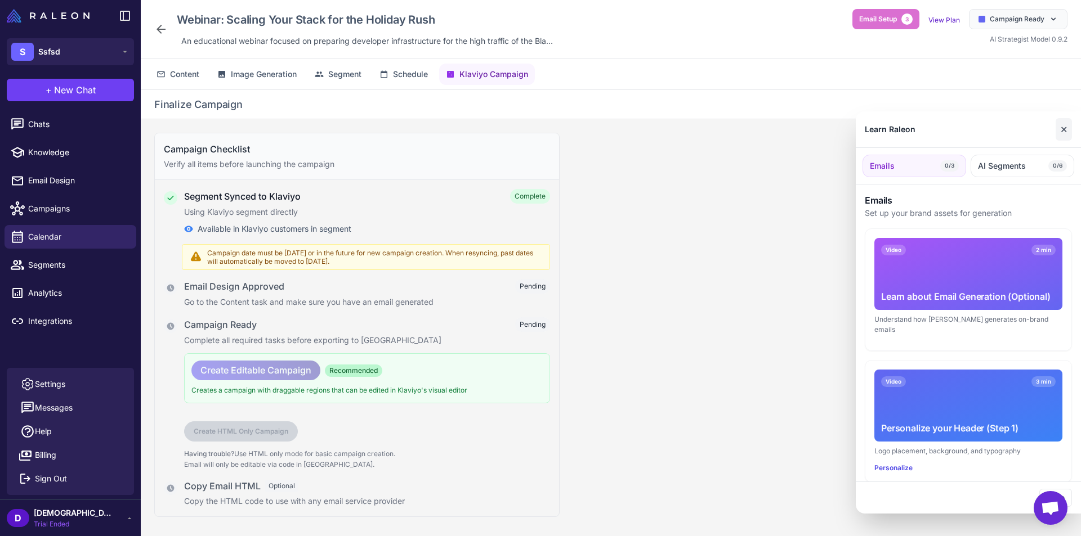
click at [1061, 131] on button "✕" at bounding box center [1063, 129] width 16 height 23
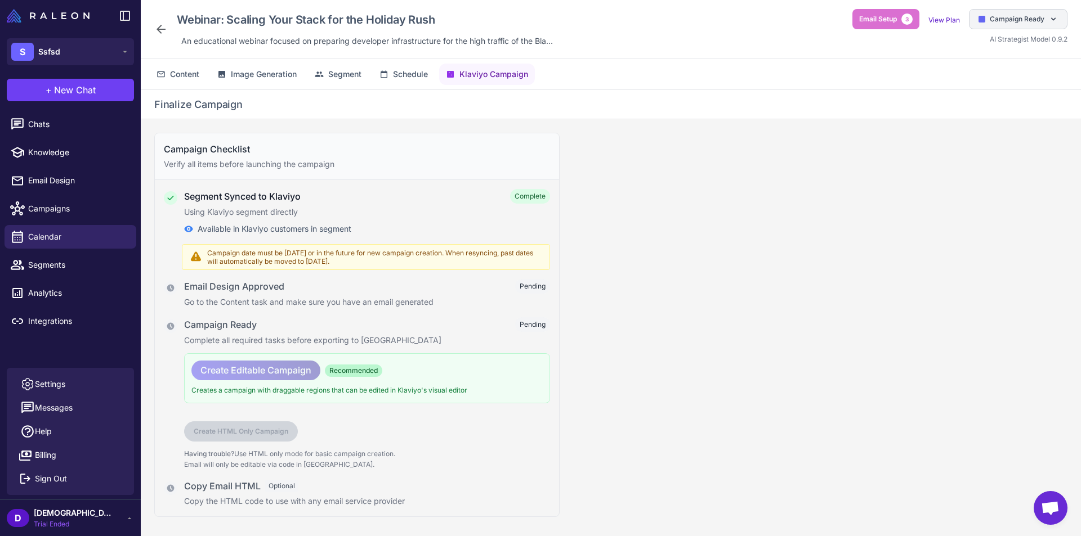
click at [1033, 24] on span "Campaign Ready" at bounding box center [1017, 19] width 55 height 10
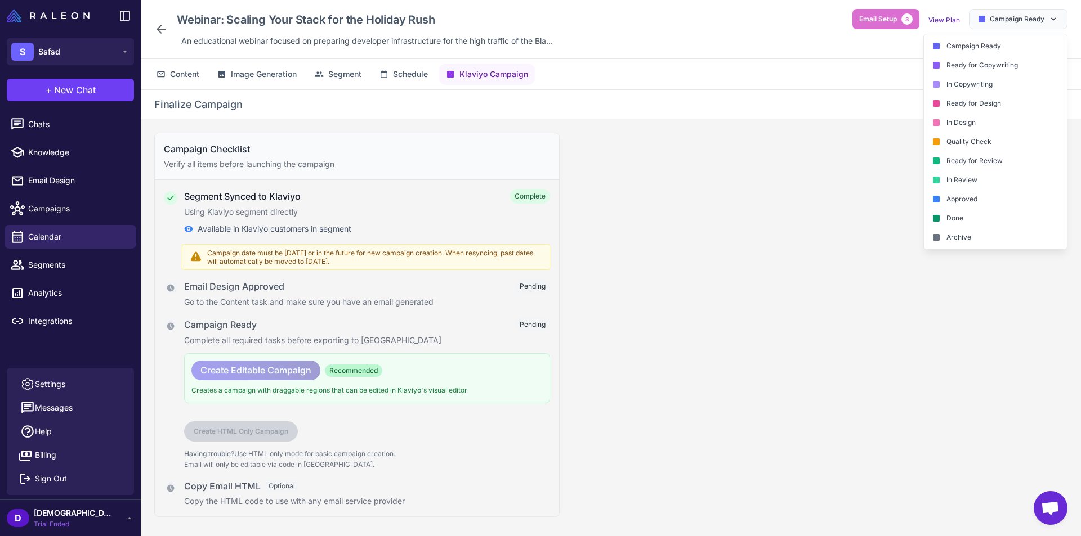
click at [836, 114] on div "Finalize Campaign" at bounding box center [611, 104] width 940 height 29
click at [289, 374] on span "Create Editable Campaign" at bounding box center [255, 371] width 111 height 20
click at [357, 374] on span "Recommended" at bounding box center [353, 371] width 57 height 12
click at [489, 328] on div "Campaign Ready Pending" at bounding box center [367, 324] width 366 height 15
click at [371, 223] on div "Available in Klaviyo customers in segment" at bounding box center [367, 229] width 366 height 12
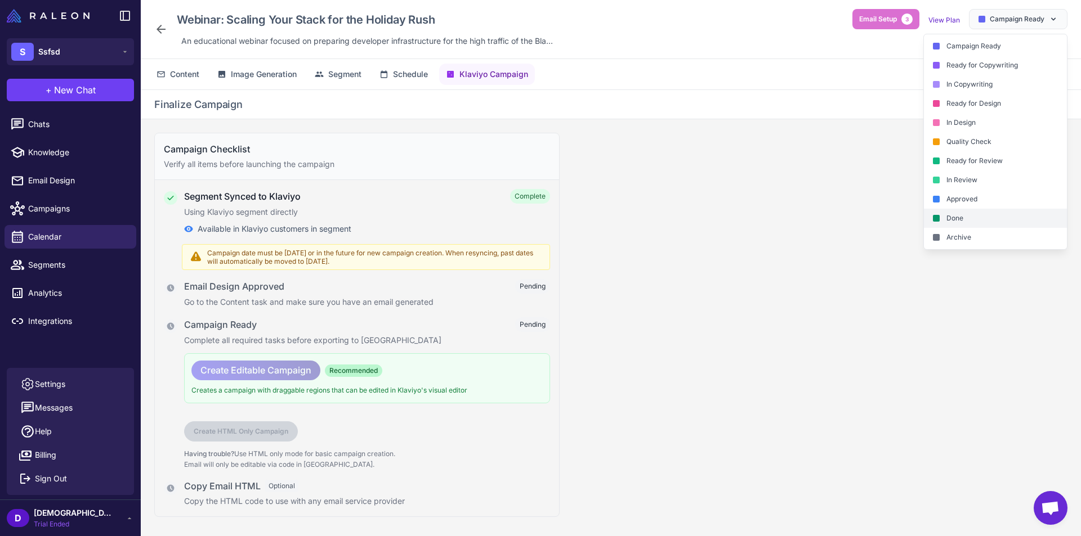
click at [967, 220] on div "Done" at bounding box center [995, 218] width 143 height 19
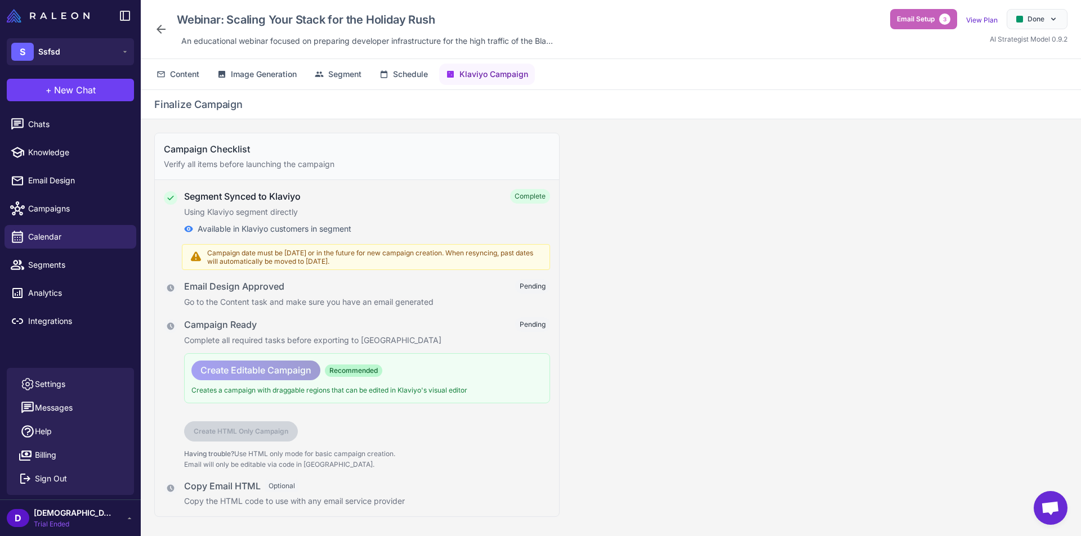
click at [936, 20] on button "Email Setup 3" at bounding box center [923, 19] width 67 height 20
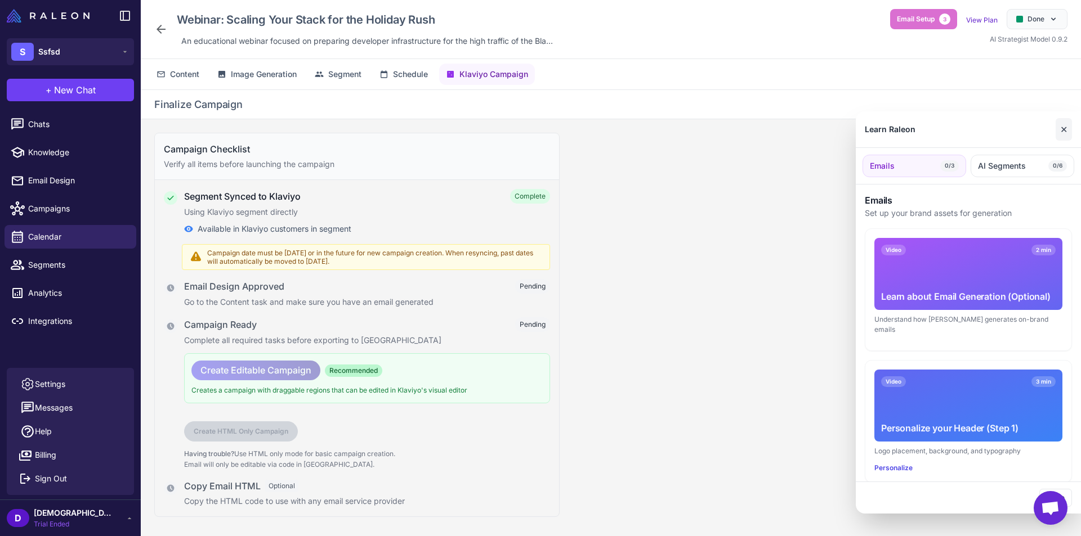
click at [1064, 126] on button "✕" at bounding box center [1063, 129] width 16 height 23
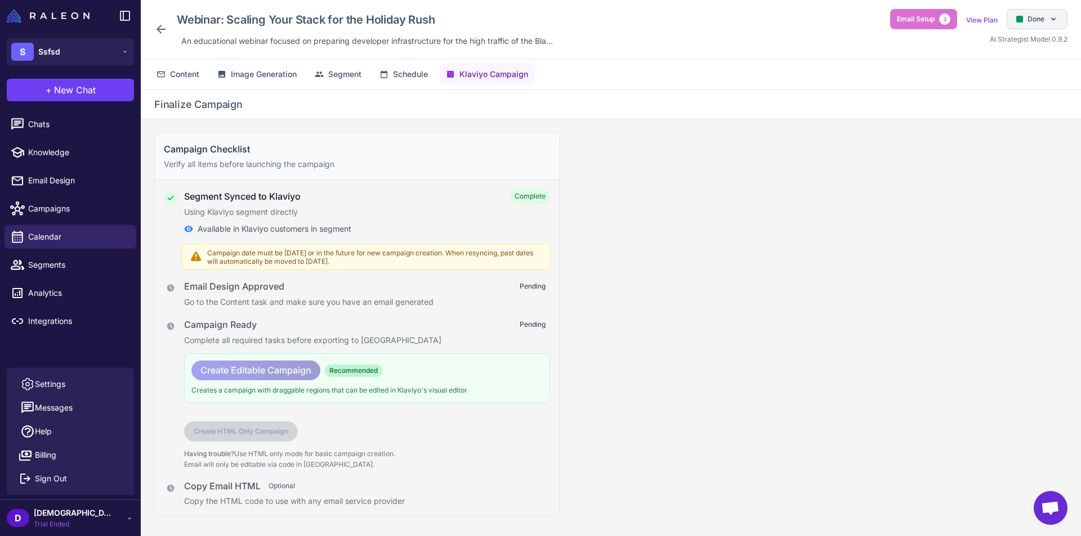
click at [1051, 15] on icon at bounding box center [1053, 19] width 9 height 9
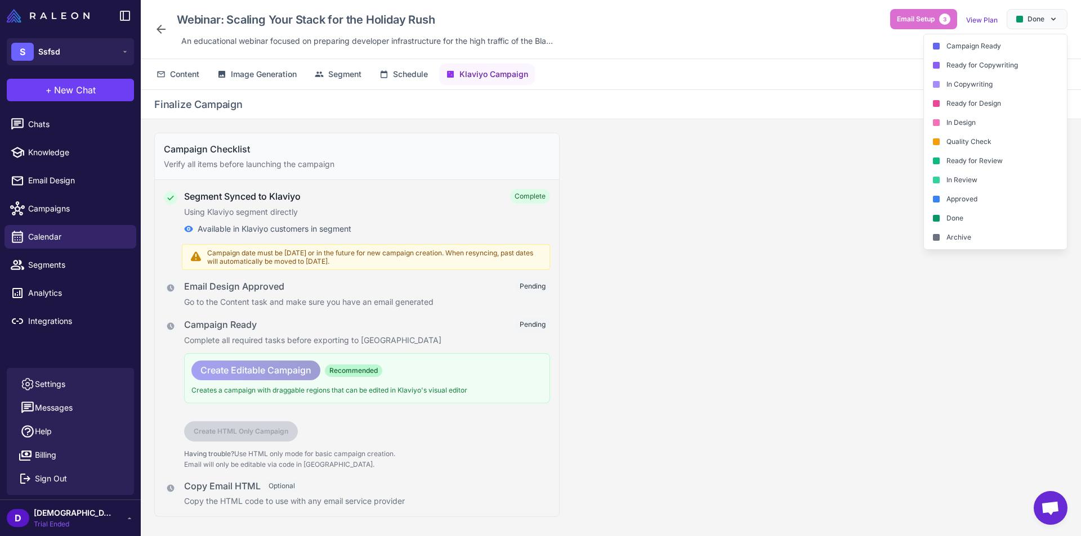
click at [784, 109] on div "Finalize Campaign" at bounding box center [610, 104] width 913 height 15
click at [409, 67] on button "Schedule" at bounding box center [404, 74] width 62 height 21
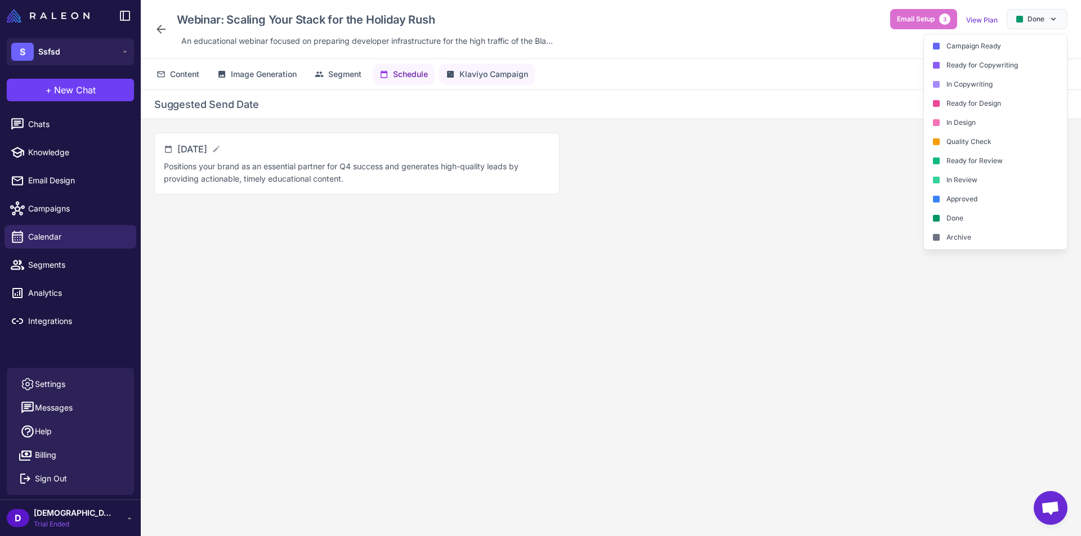
click at [485, 80] on span "Klaviyo Campaign" at bounding box center [493, 74] width 69 height 12
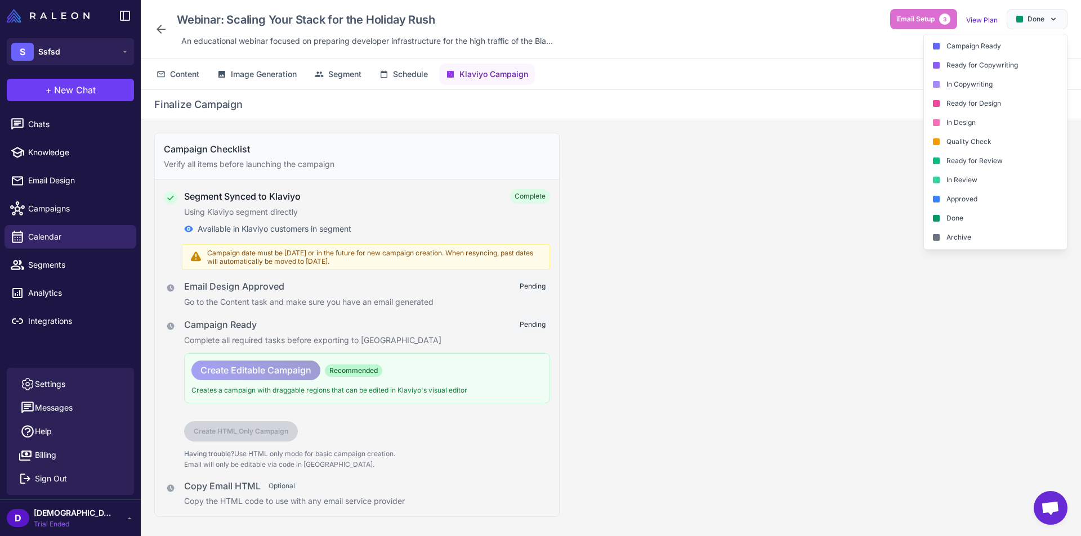
click at [826, 169] on div "Campaign Checklist Verify all items before launching the campaign Segment Synce…" at bounding box center [611, 336] width 940 height 435
click at [183, 73] on span "Content" at bounding box center [184, 74] width 29 height 12
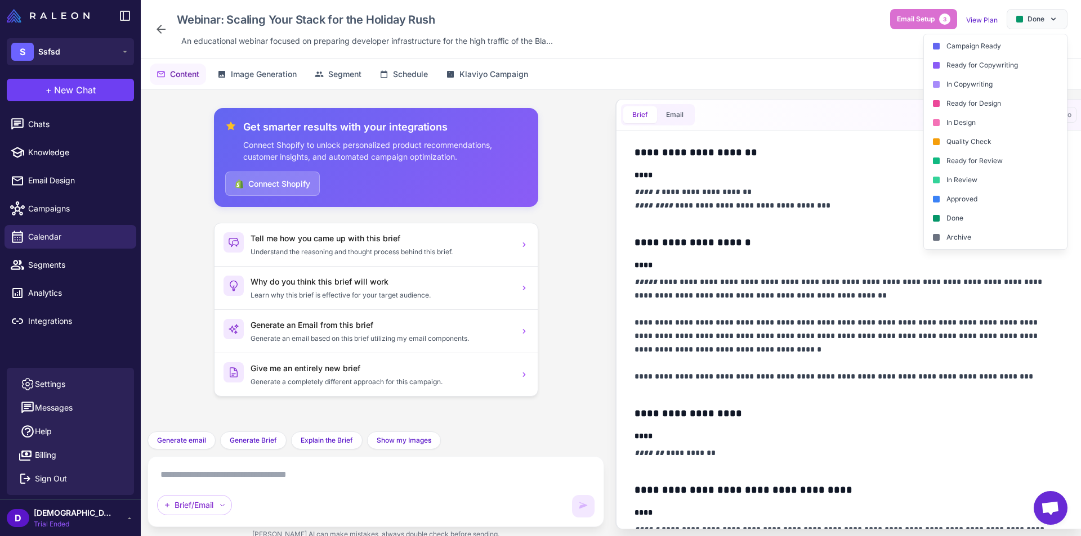
scroll to position [0, 0]
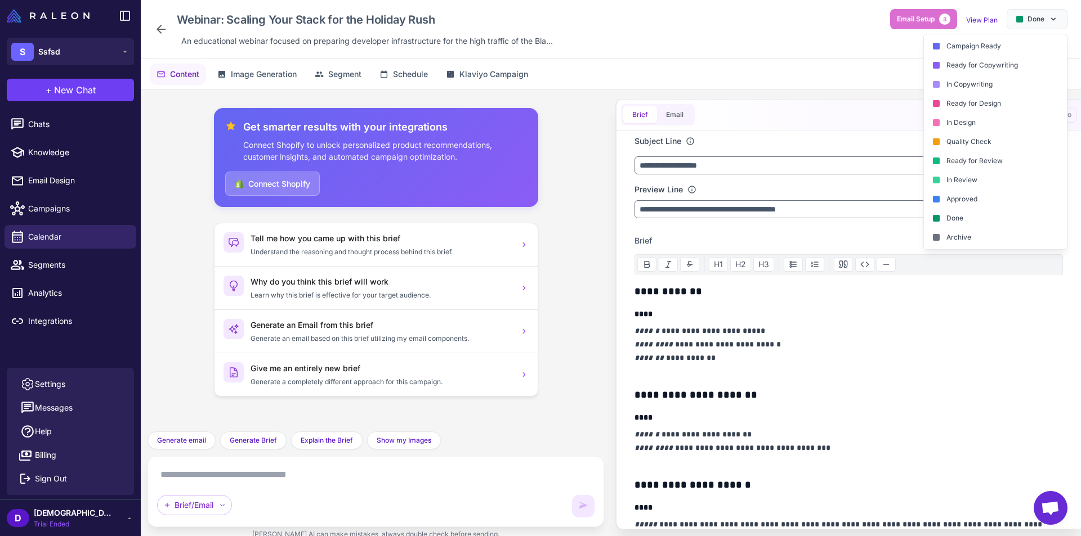
click at [883, 55] on div "Webinar: Scaling Your Stack for the Holiday Rush An educational webinar focused…" at bounding box center [611, 29] width 940 height 59
click at [285, 70] on span "Image Generation" at bounding box center [264, 74] width 66 height 12
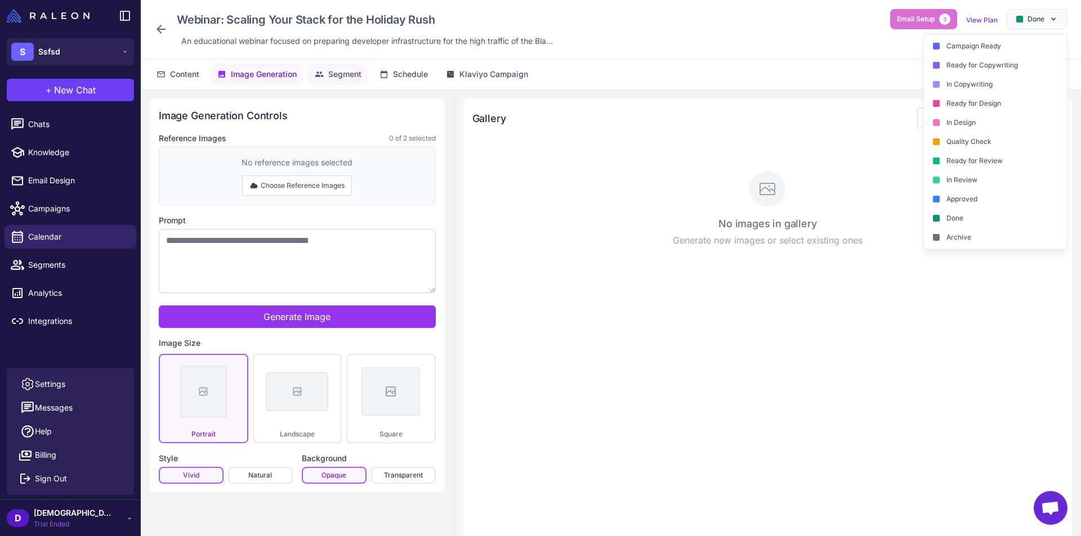
click at [342, 73] on span "Segment" at bounding box center [344, 74] width 33 height 12
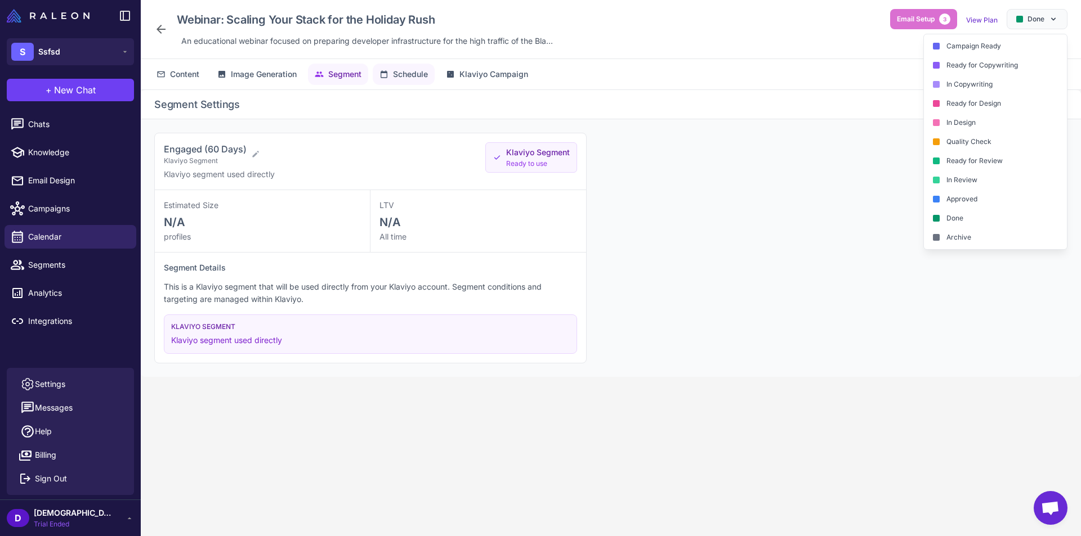
click at [405, 83] on button "Schedule" at bounding box center [404, 74] width 62 height 21
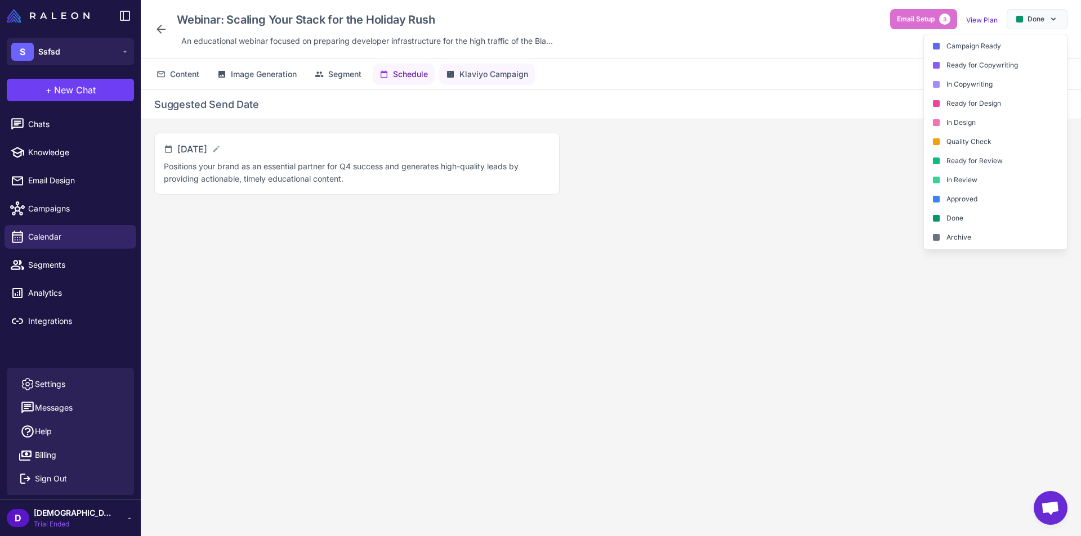
click at [485, 82] on button "Klaviyo Campaign" at bounding box center [487, 74] width 96 height 21
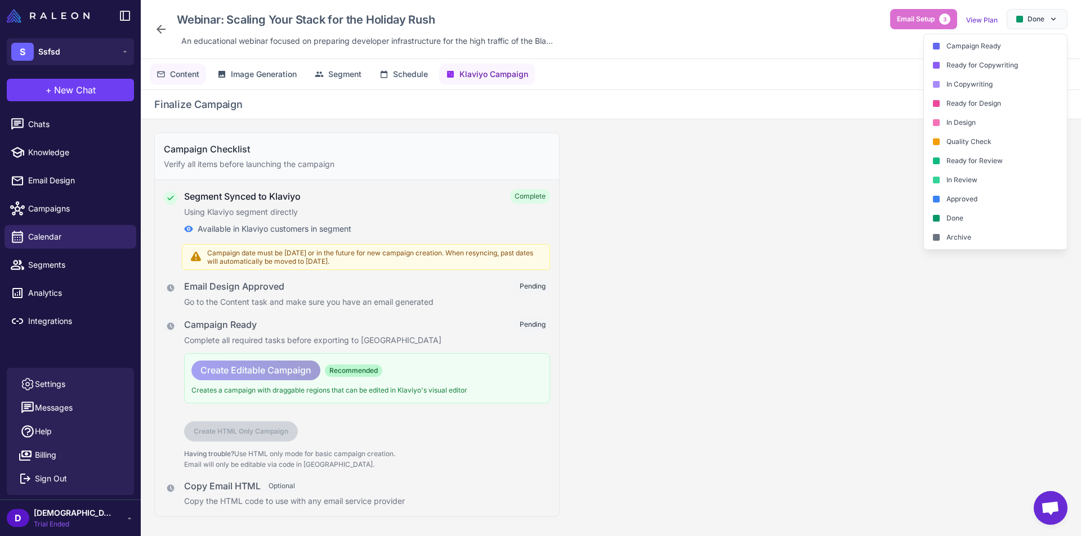
click at [170, 73] on span "Content" at bounding box center [184, 74] width 29 height 12
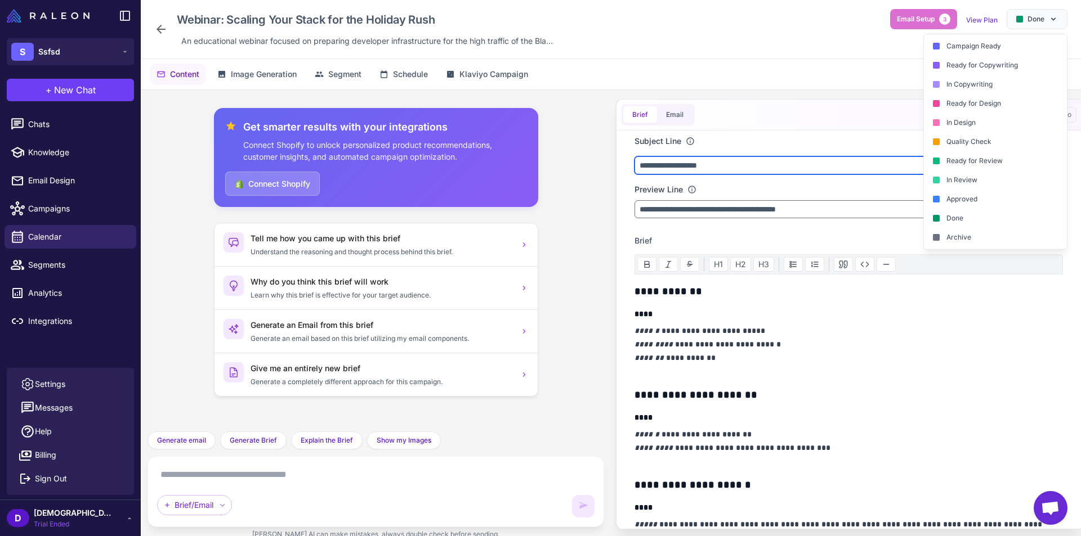
click at [687, 160] on input "**********" at bounding box center [848, 165] width 428 height 18
click at [805, 196] on div "**********" at bounding box center [848, 201] width 428 height 35
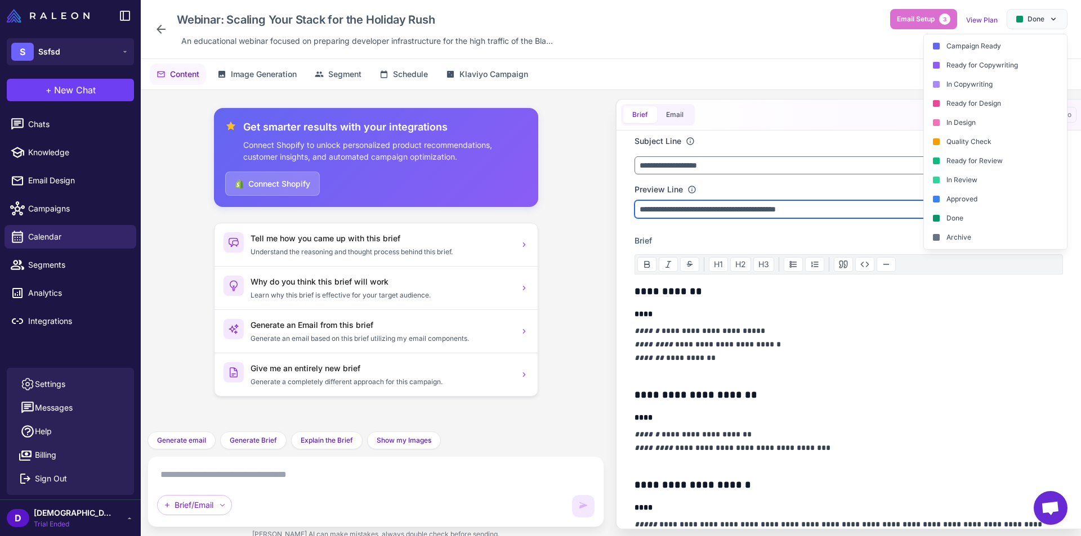
click at [809, 203] on input "**********" at bounding box center [848, 209] width 428 height 18
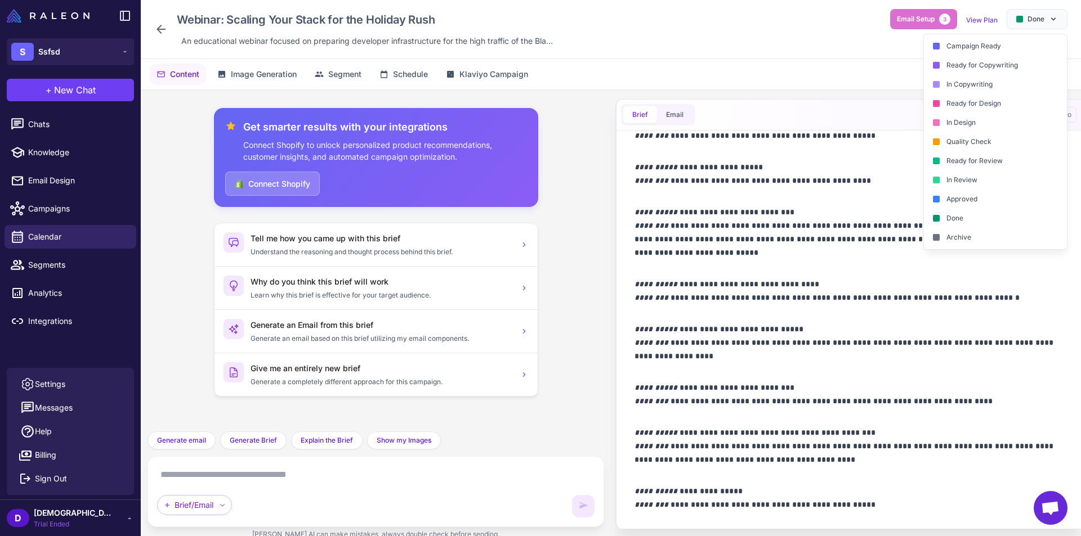
scroll to position [734, 0]
click at [854, 101] on div "Brief Email Export to Klaviyo" at bounding box center [848, 115] width 464 height 31
click at [1045, 20] on div "Done" at bounding box center [1036, 19] width 61 height 20
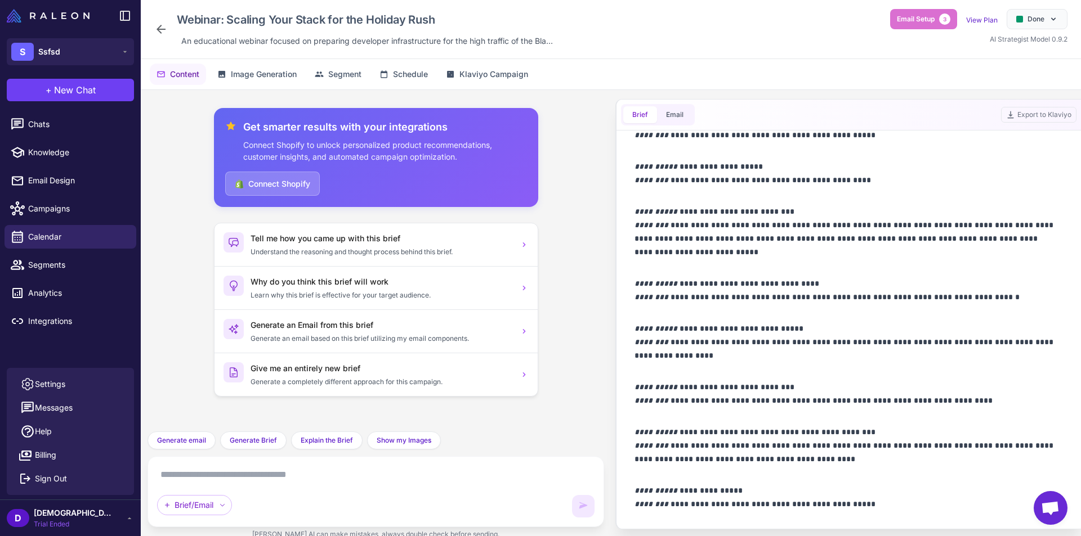
click at [410, 476] on textarea at bounding box center [375, 475] width 437 height 18
click at [774, 482] on div "**********" at bounding box center [848, 37] width 428 height 975
drag, startPoint x: 781, startPoint y: 482, endPoint x: 856, endPoint y: 445, distance: 83.3
click at [782, 482] on div "**********" at bounding box center [848, 37] width 428 height 975
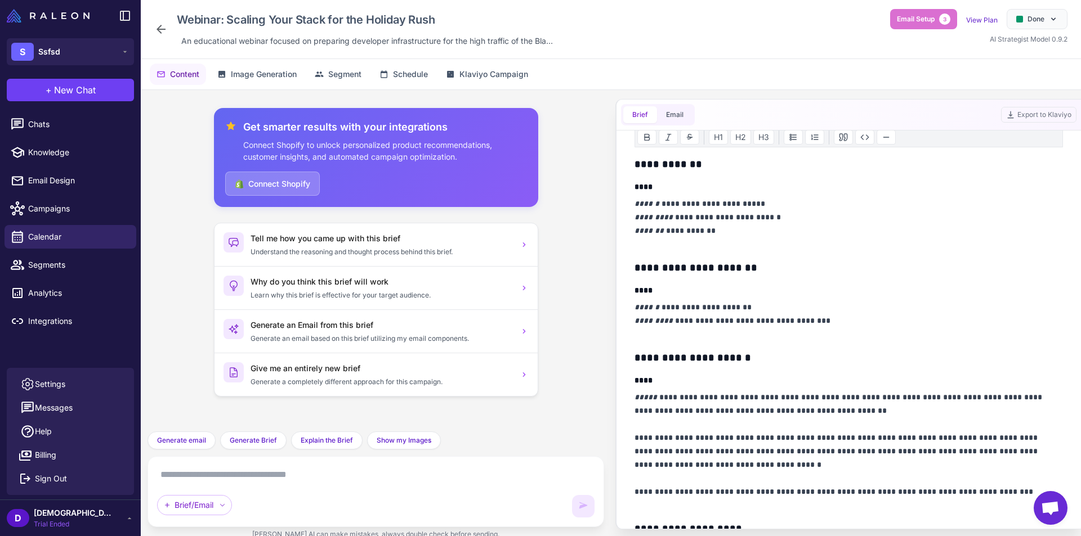
scroll to position [2, 0]
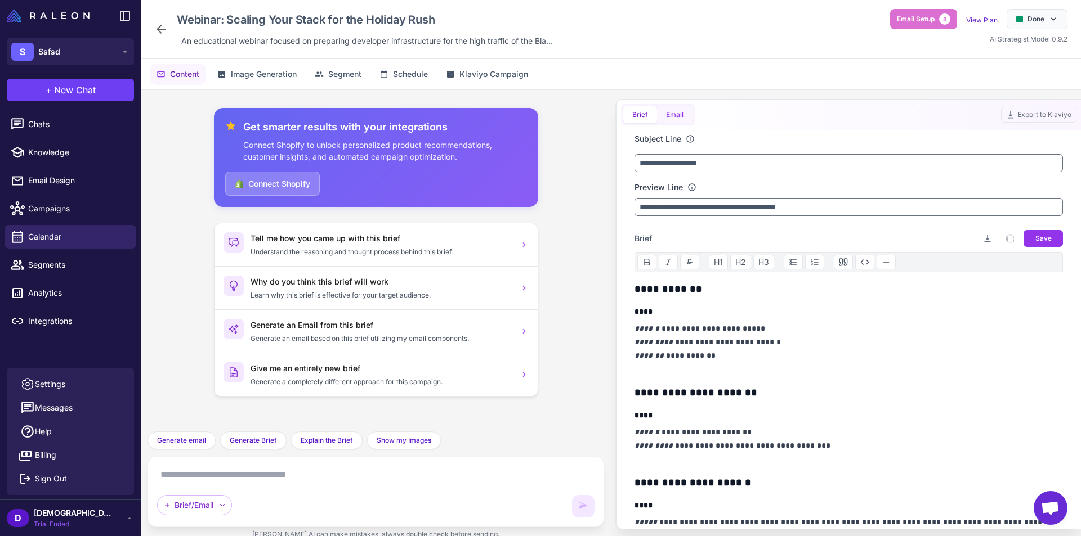
click at [678, 121] on button "Email" at bounding box center [674, 114] width 35 height 17
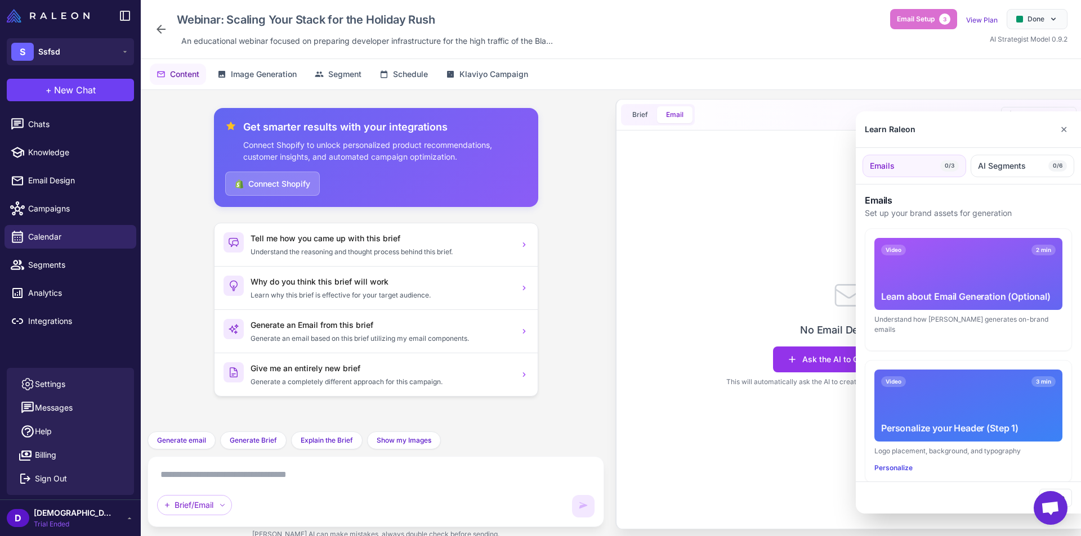
click at [812, 448] on div at bounding box center [540, 268] width 1081 height 536
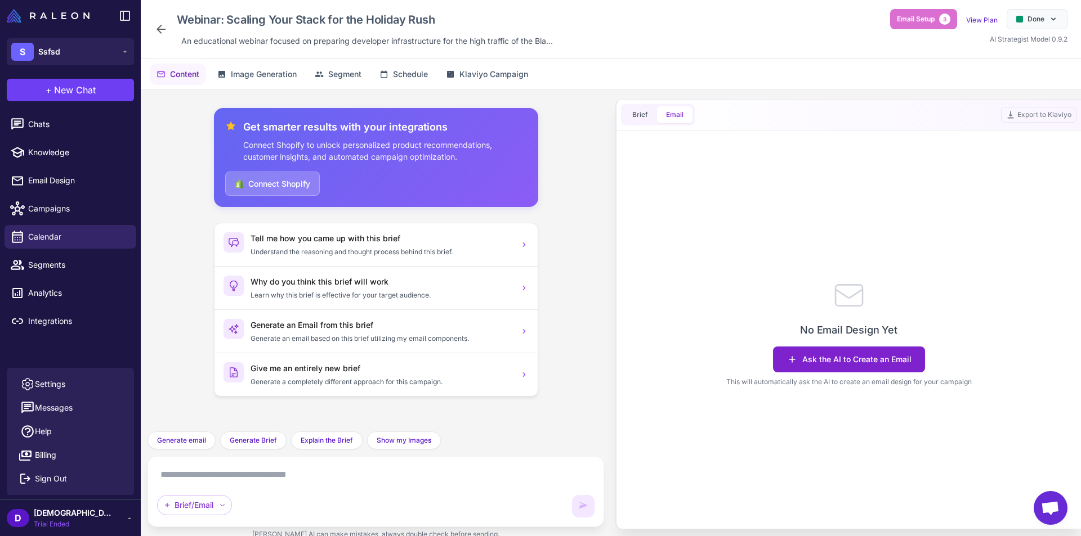
click at [814, 359] on button "Ask the AI to Create an Email" at bounding box center [849, 360] width 152 height 26
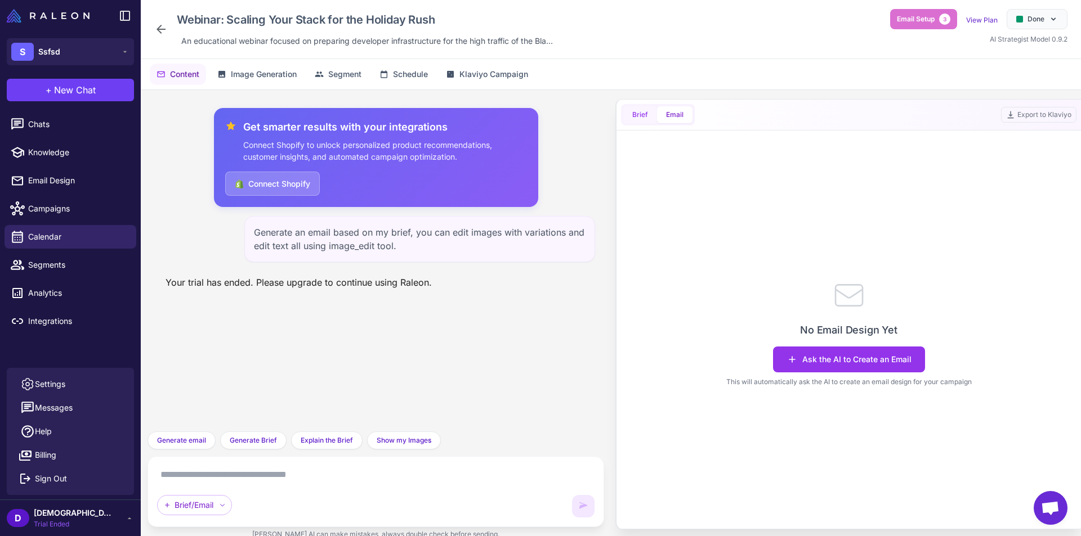
click at [644, 117] on span "Brief" at bounding box center [640, 115] width 16 height 10
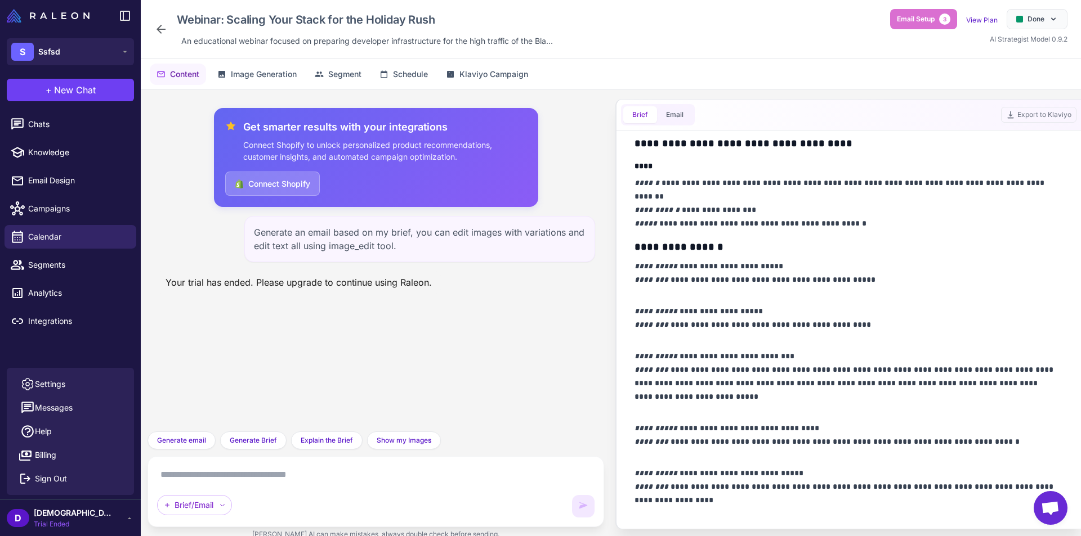
scroll to position [734, 0]
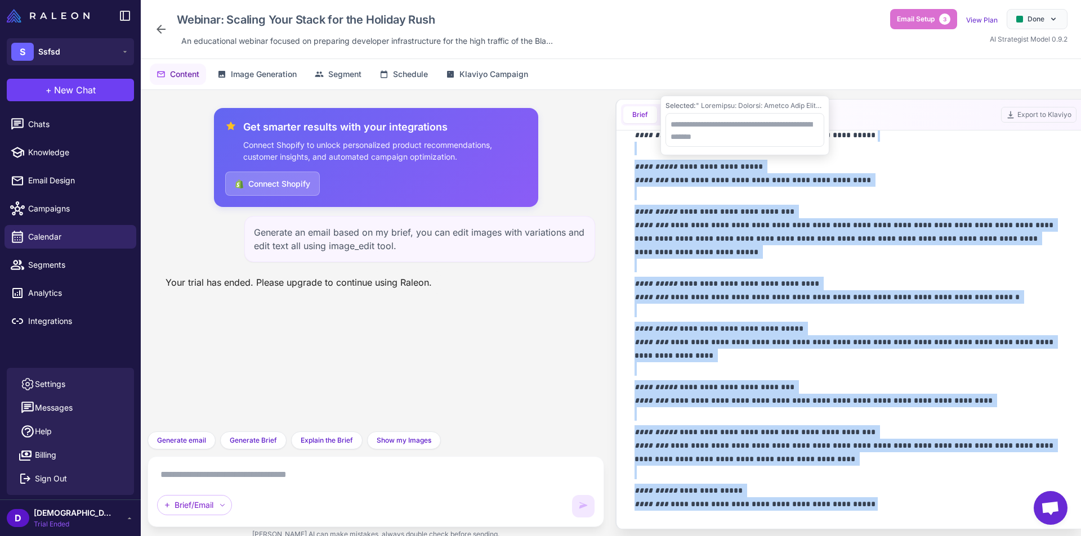
drag, startPoint x: 867, startPoint y: 505, endPoint x: 623, endPoint y: 142, distance: 437.5
click at [623, 142] on div "**********" at bounding box center [848, 330] width 455 height 399
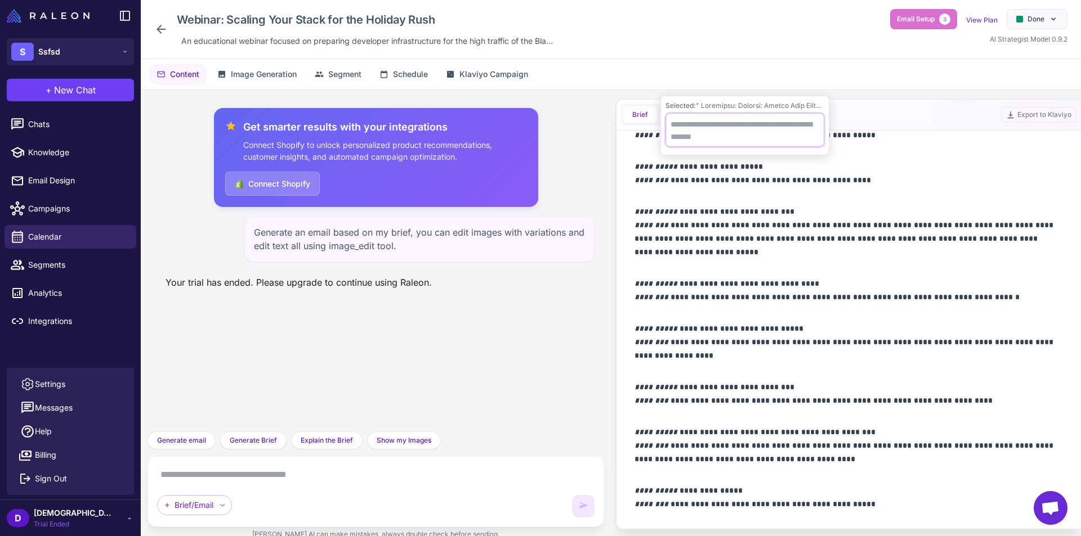
click at [699, 120] on textarea at bounding box center [744, 130] width 159 height 34
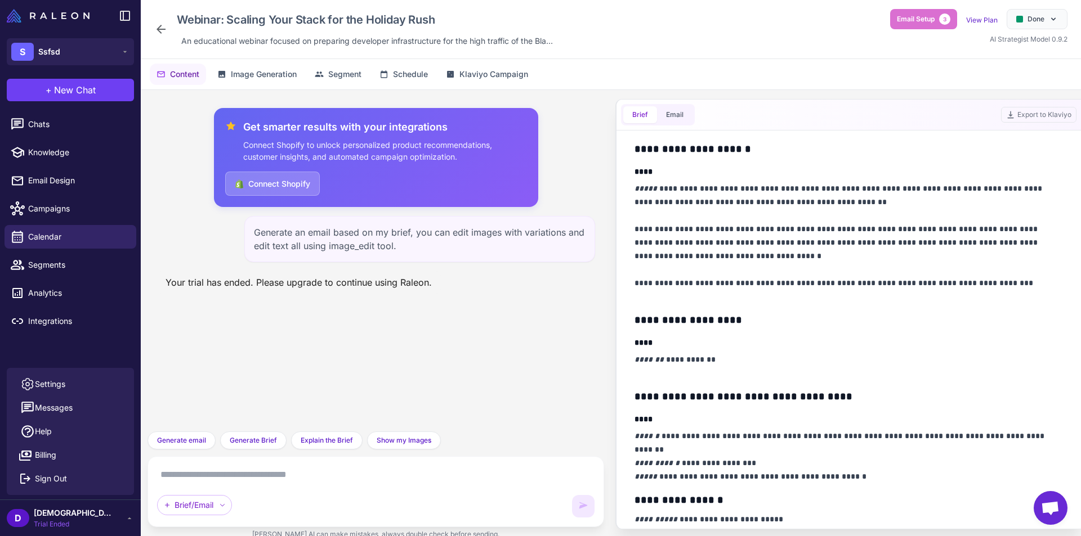
scroll to position [227, 0]
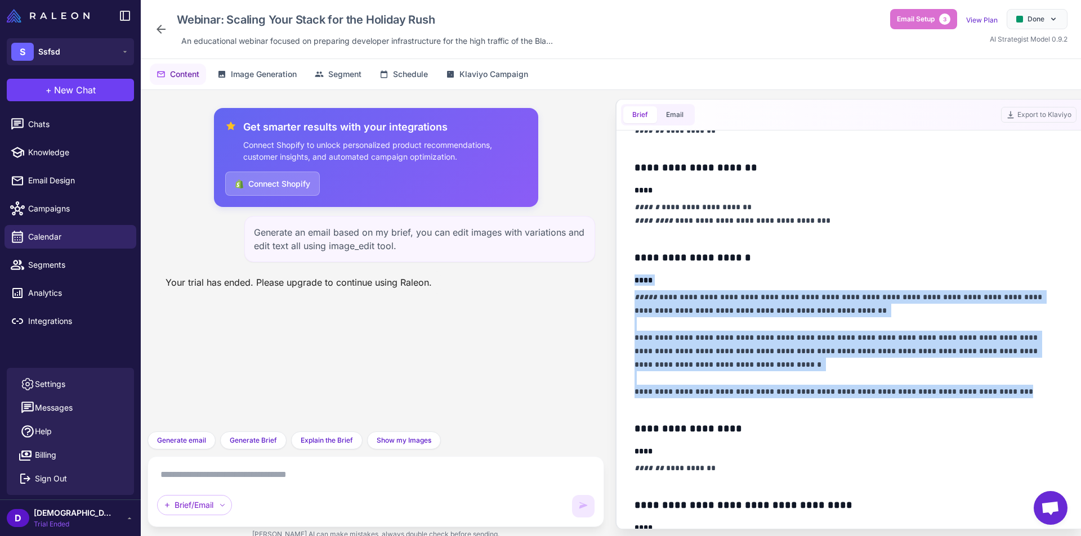
drag, startPoint x: 797, startPoint y: 351, endPoint x: 629, endPoint y: 274, distance: 183.9
click at [629, 274] on div "**********" at bounding box center [848, 330] width 455 height 399
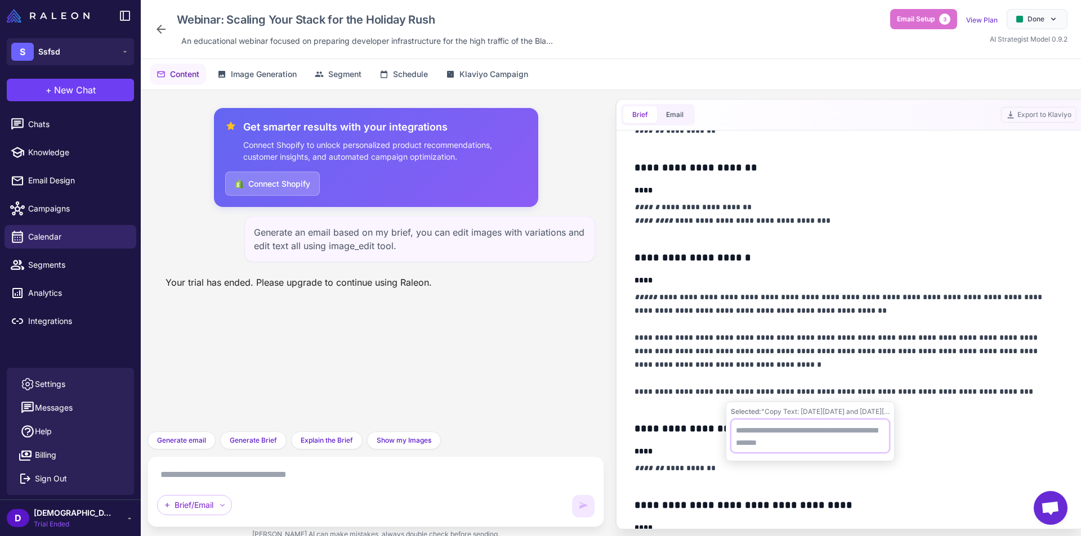
click at [762, 431] on textarea at bounding box center [810, 436] width 159 height 34
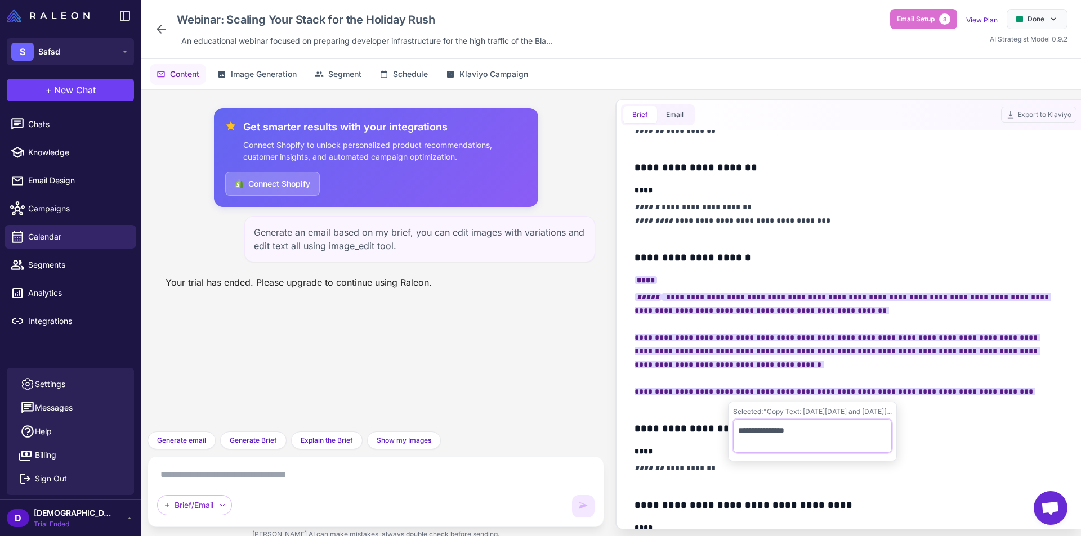
type textarea "**********"
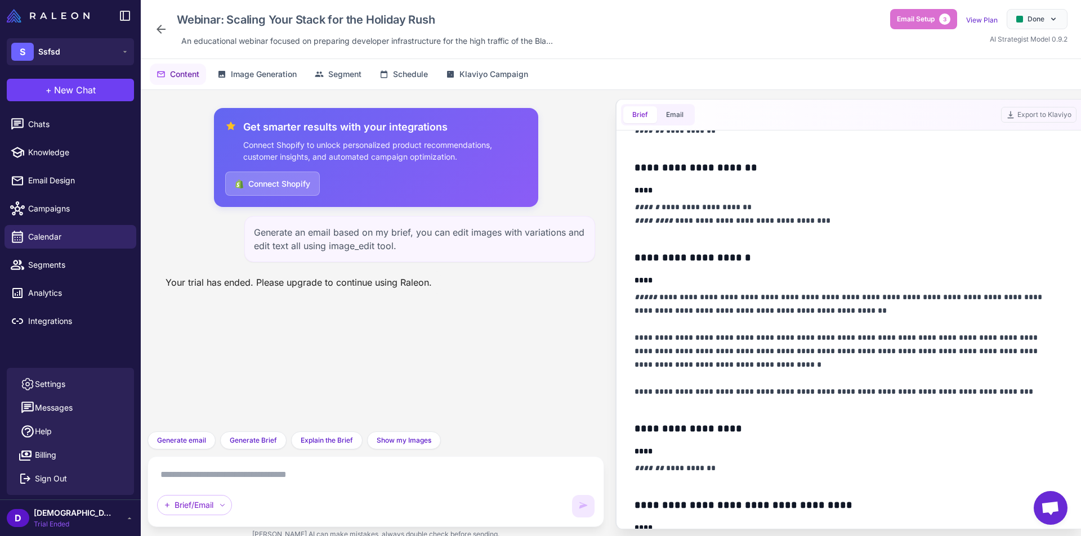
click at [811, 360] on p "**********" at bounding box center [845, 351] width 423 height 122
click at [811, 354] on p "**********" at bounding box center [845, 351] width 423 height 122
click at [746, 296] on p "**********" at bounding box center [845, 351] width 423 height 122
click at [947, 343] on p "**********" at bounding box center [845, 351] width 423 height 122
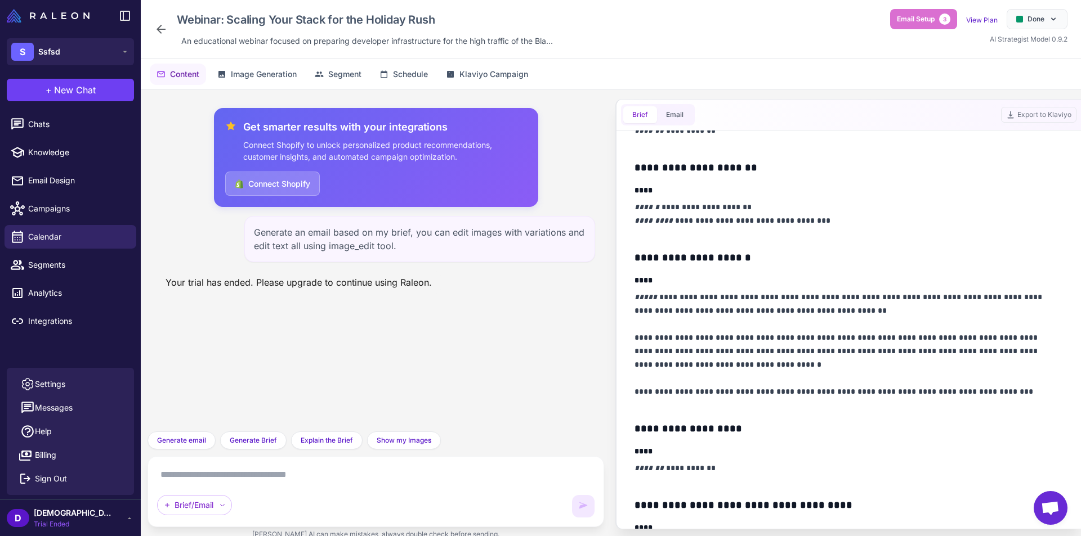
click at [947, 343] on p "**********" at bounding box center [845, 351] width 423 height 122
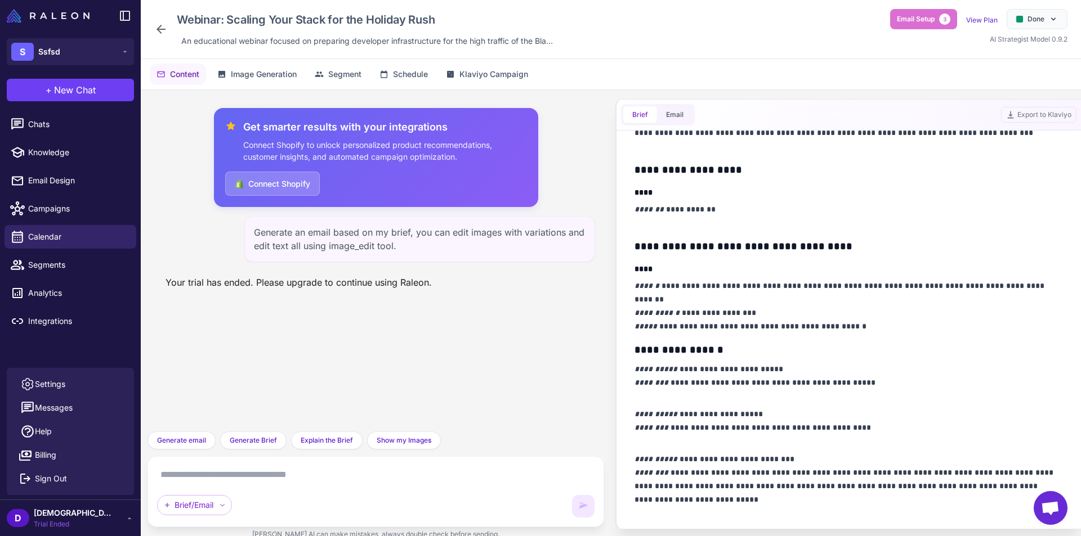
scroll to position [509, 0]
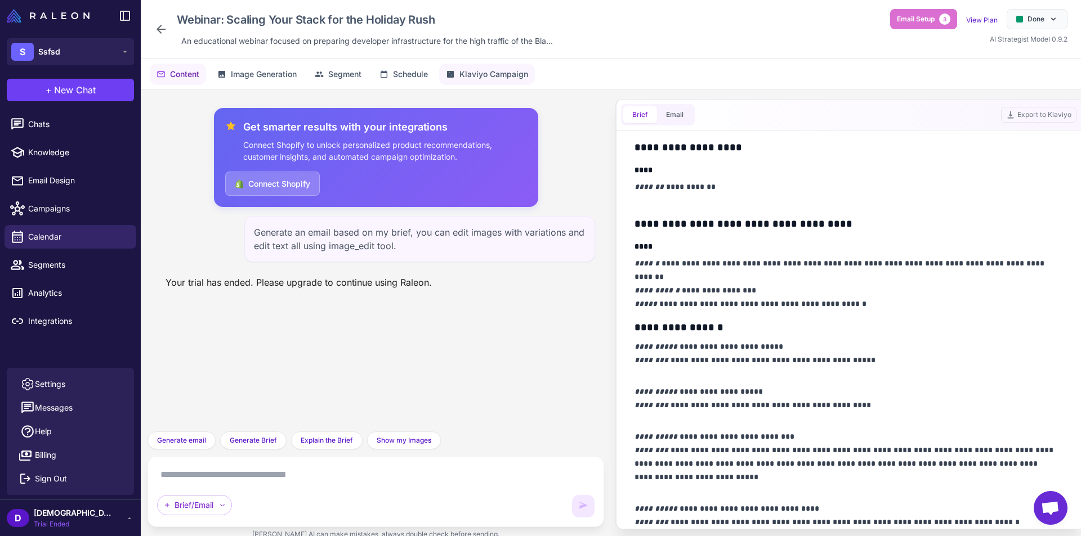
click at [487, 77] on span "Klaviyo Campaign" at bounding box center [493, 74] width 69 height 12
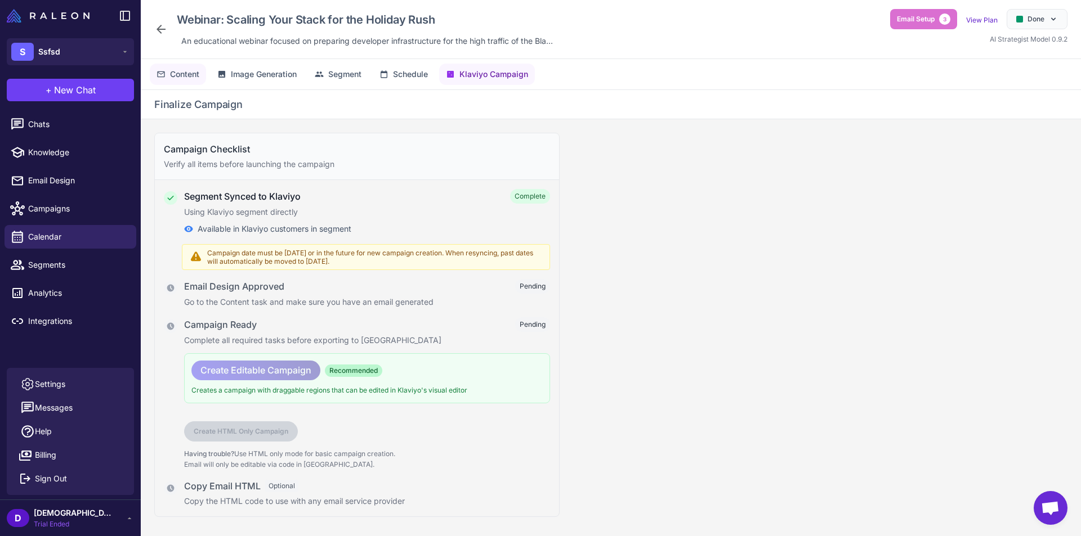
drag, startPoint x: 173, startPoint y: 86, endPoint x: 180, endPoint y: 79, distance: 10.0
click at [175, 83] on div "Content Image Generation Segment Schedule Klaviyo Campaign" at bounding box center [611, 74] width 940 height 30
click at [181, 77] on span "Content" at bounding box center [184, 74] width 29 height 12
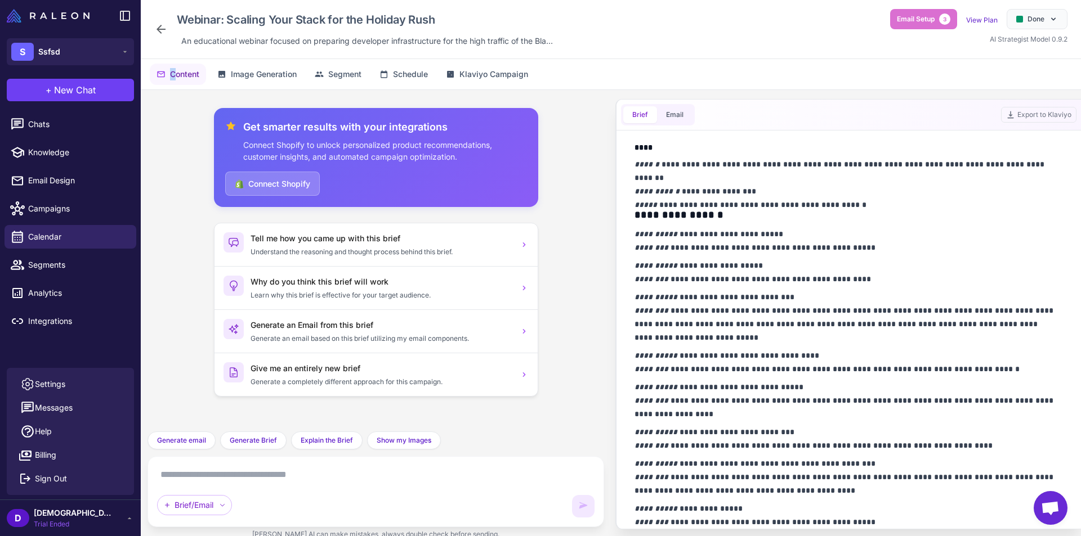
scroll to position [558, 0]
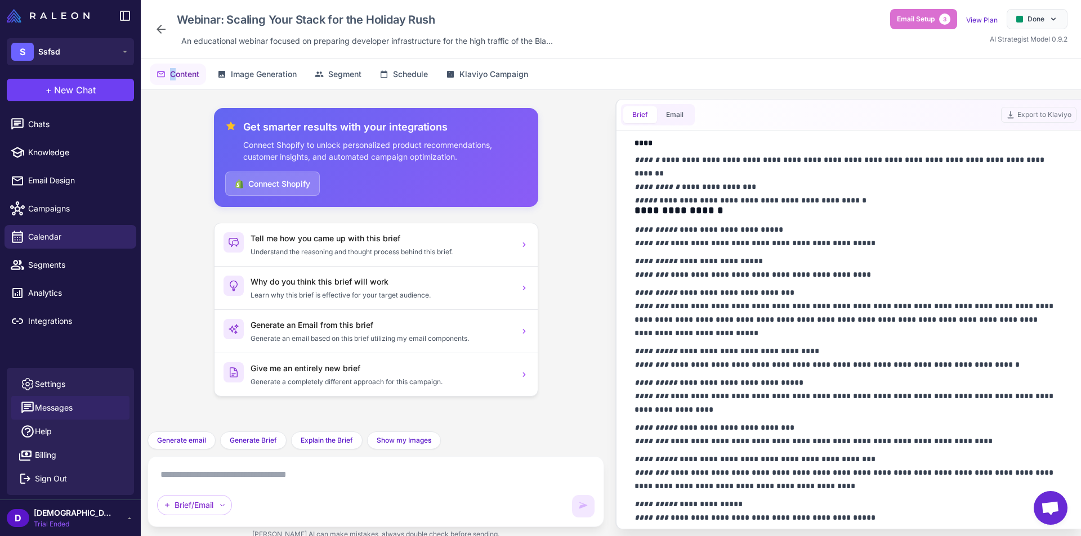
click at [86, 412] on button "Messages" at bounding box center [70, 408] width 118 height 24
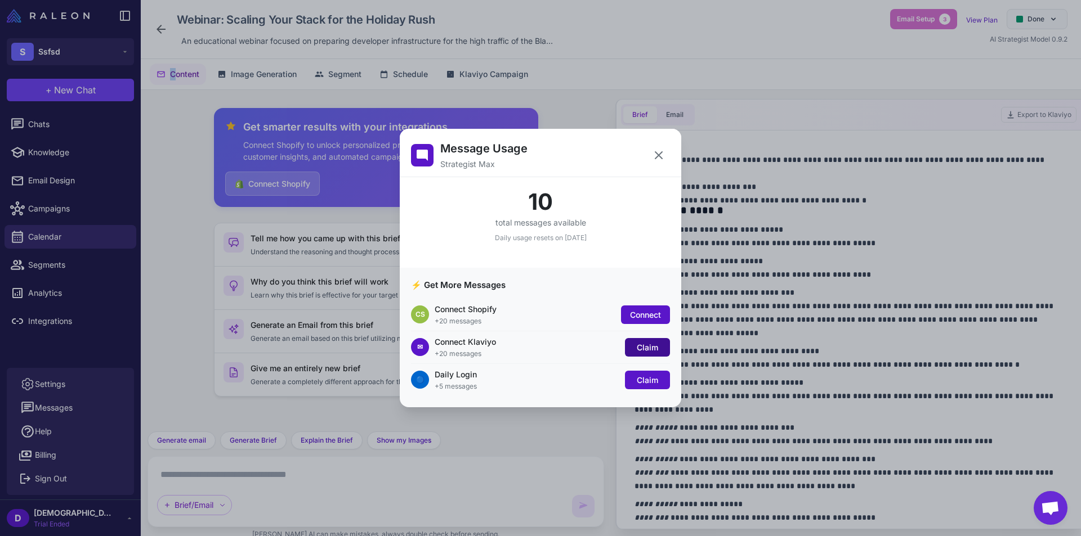
click at [648, 348] on span "Claim" at bounding box center [647, 348] width 21 height 10
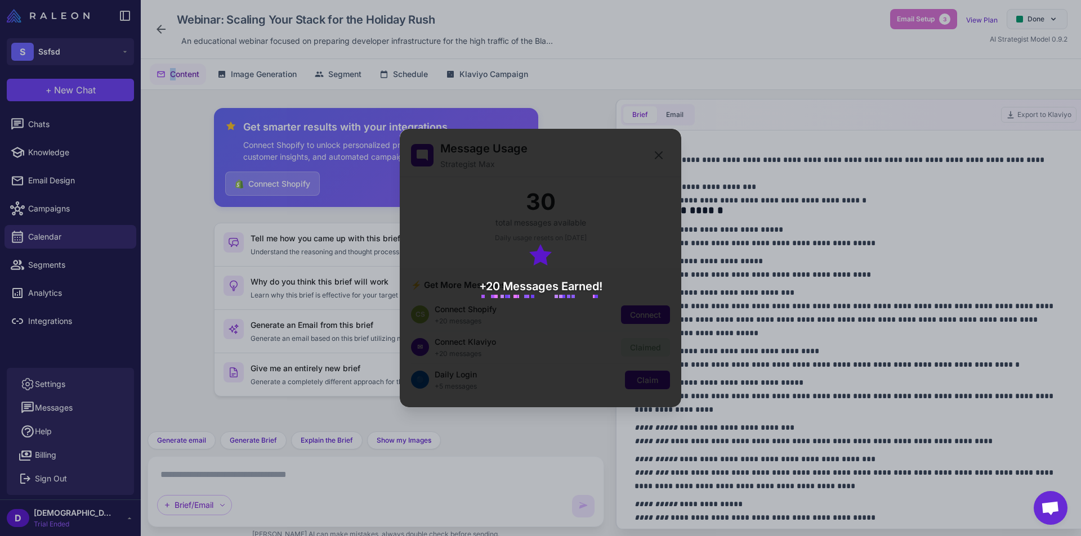
click at [654, 163] on button at bounding box center [658, 155] width 23 height 23
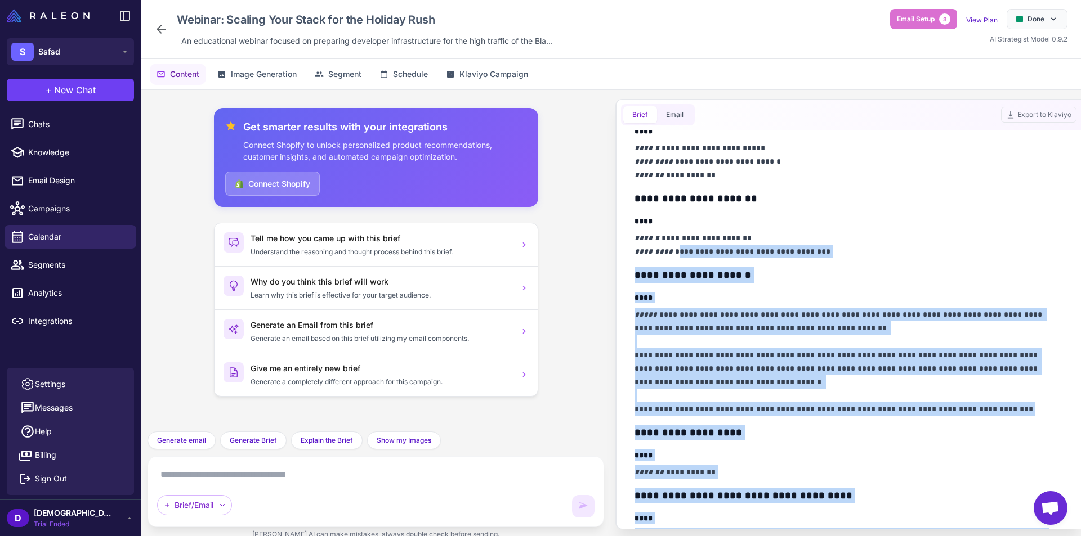
scroll to position [164, 0]
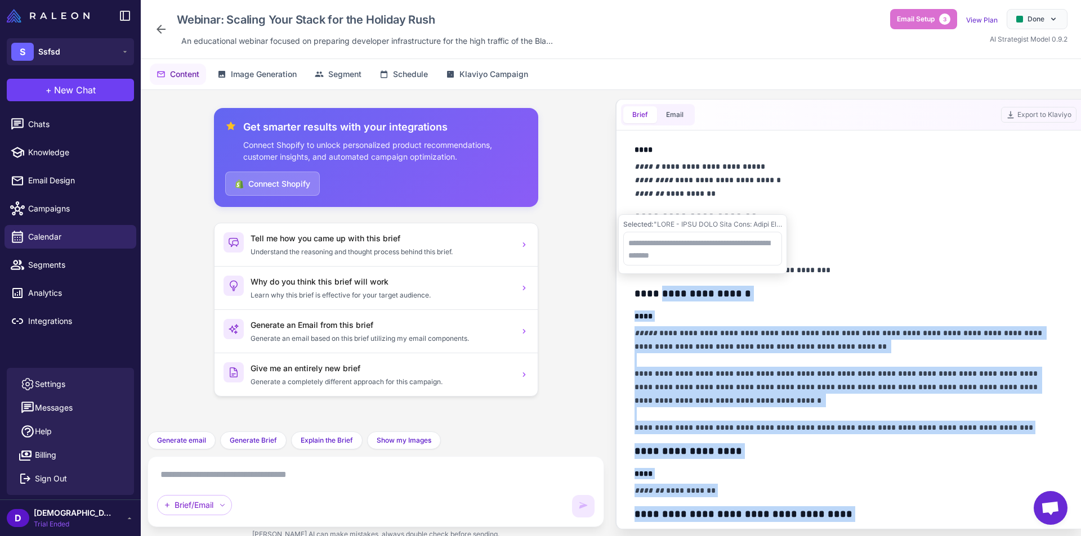
drag, startPoint x: 950, startPoint y: 509, endPoint x: 667, endPoint y: 279, distance: 364.9
click at [667, 279] on div "**********" at bounding box center [848, 518] width 428 height 799
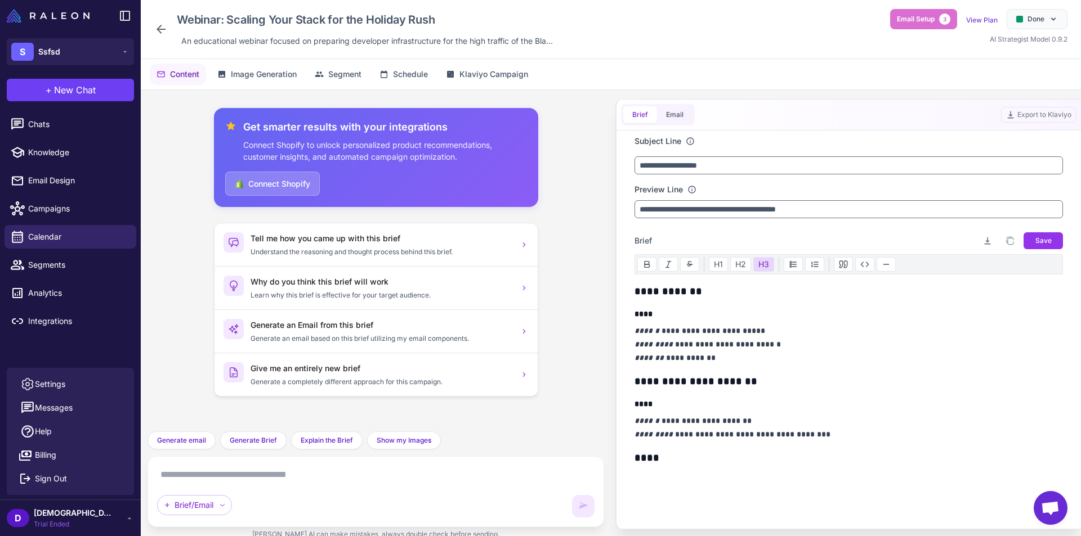
scroll to position [0, 0]
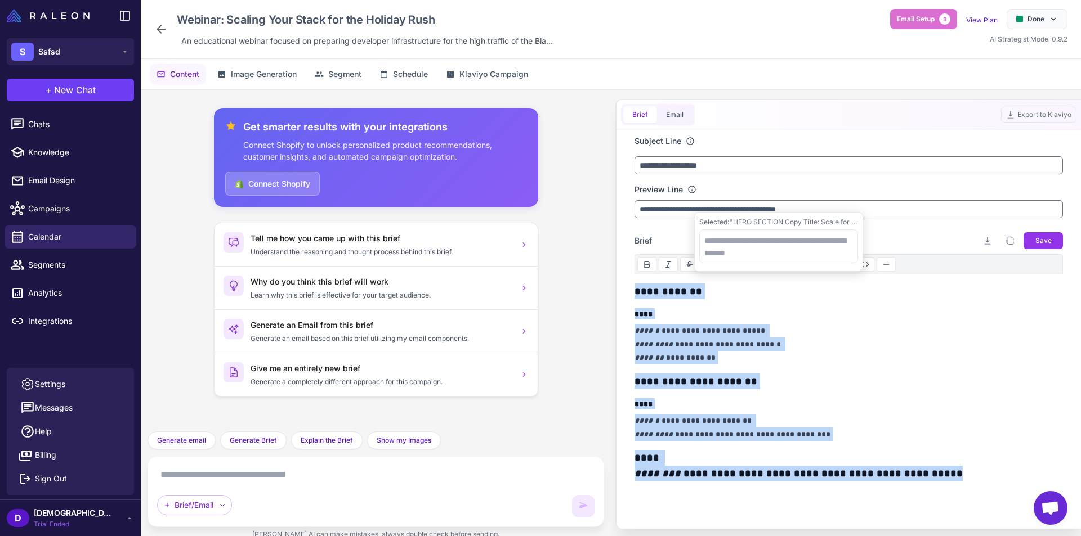
drag, startPoint x: 945, startPoint y: 479, endPoint x: 630, endPoint y: 294, distance: 365.6
click at [630, 294] on div "**********" at bounding box center [848, 330] width 455 height 399
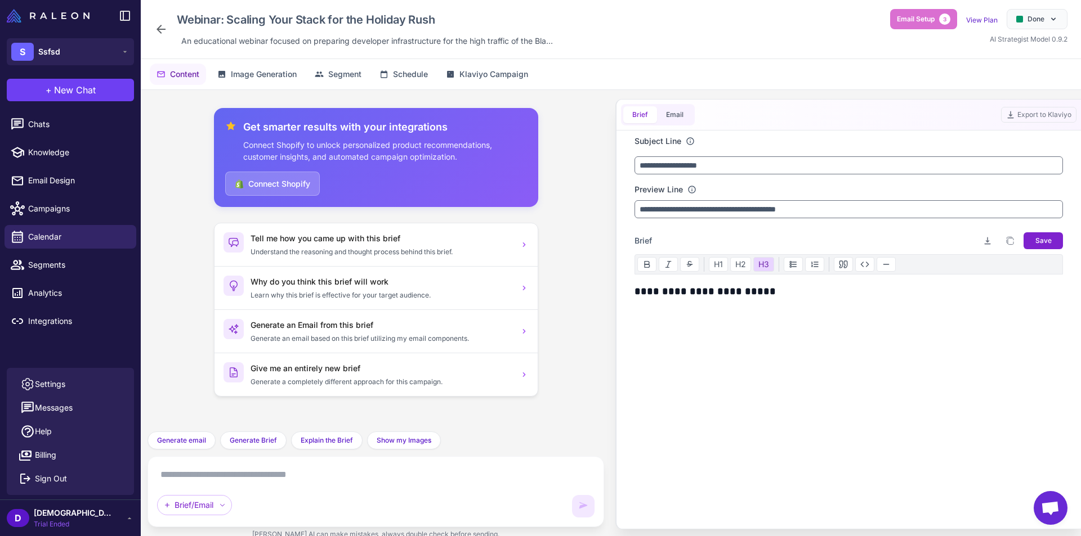
click at [1038, 239] on span "Save" at bounding box center [1043, 241] width 16 height 10
click at [494, 71] on span "Klaviyo Campaign" at bounding box center [493, 74] width 69 height 12
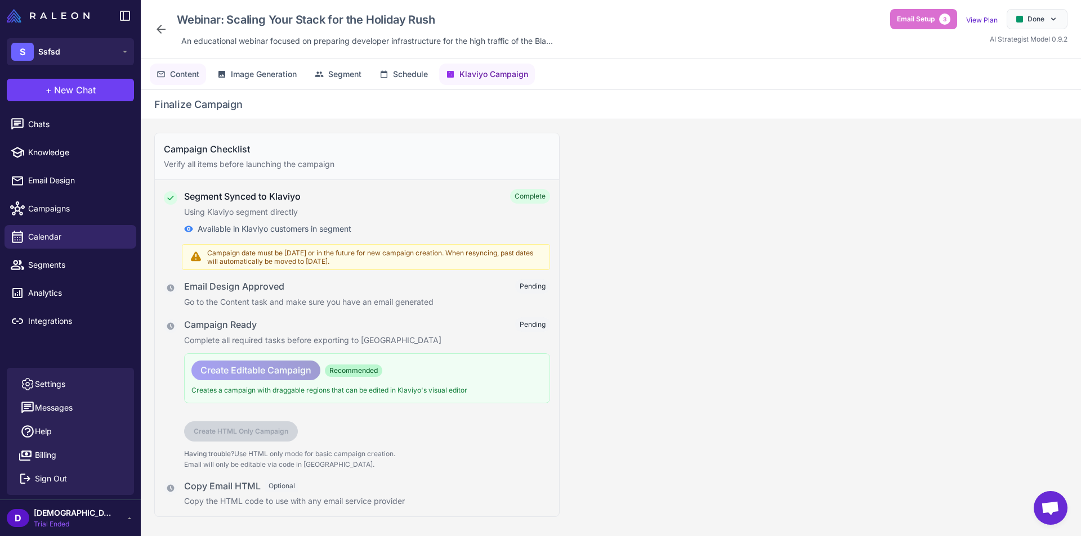
click at [189, 70] on span "Content" at bounding box center [184, 74] width 29 height 12
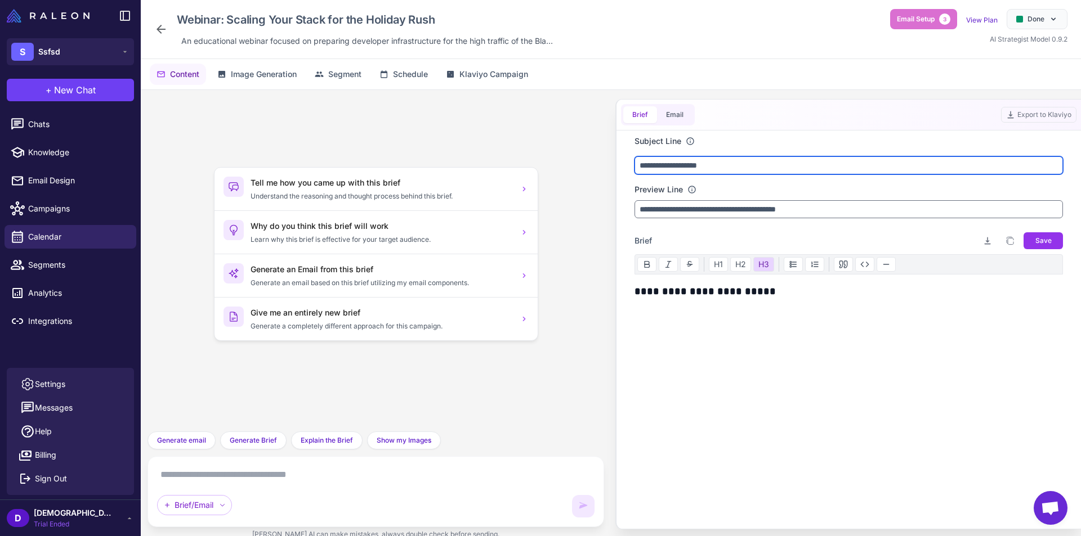
click at [789, 172] on input "**********" at bounding box center [848, 165] width 428 height 18
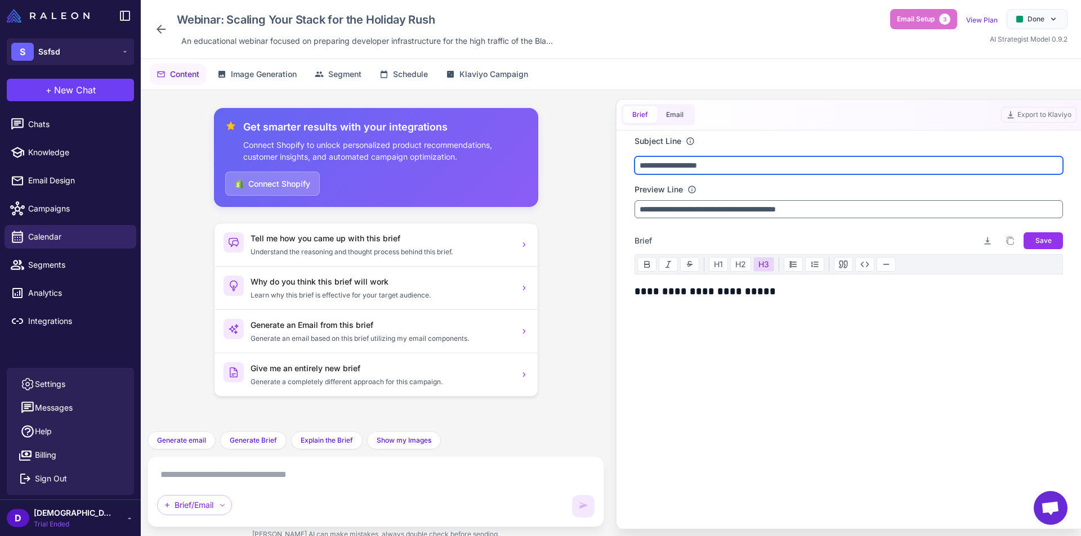
drag, startPoint x: 624, startPoint y: 163, endPoint x: 604, endPoint y: 163, distance: 19.7
click at [604, 163] on div "Get smarter results with your integrations Connect Shopify to unlock personaliz…" at bounding box center [611, 319] width 940 height 459
click at [780, 169] on input "**********" at bounding box center [848, 165] width 428 height 18
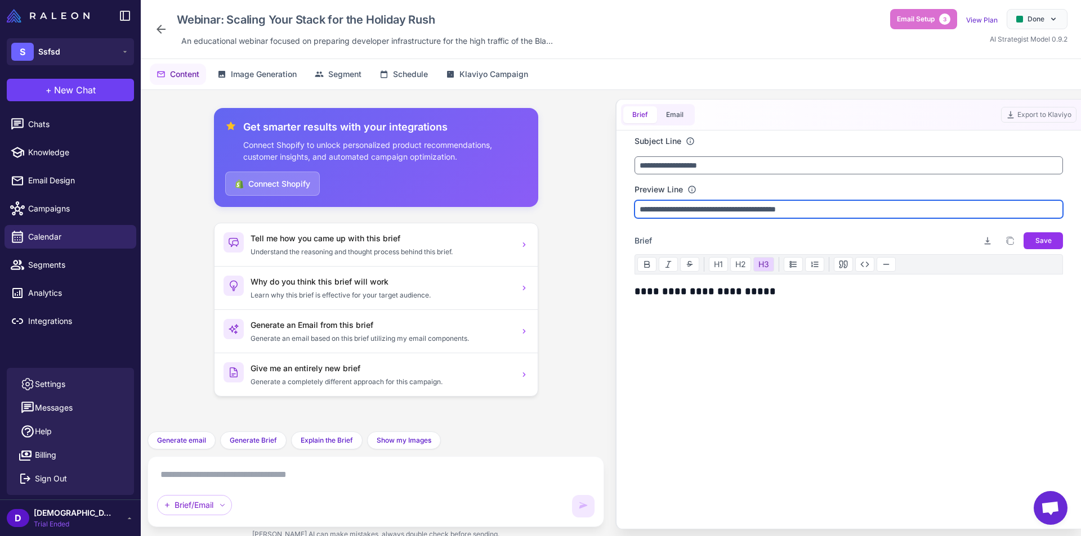
click at [761, 205] on input "**********" at bounding box center [848, 209] width 428 height 18
click at [760, 212] on input "**********" at bounding box center [848, 209] width 428 height 18
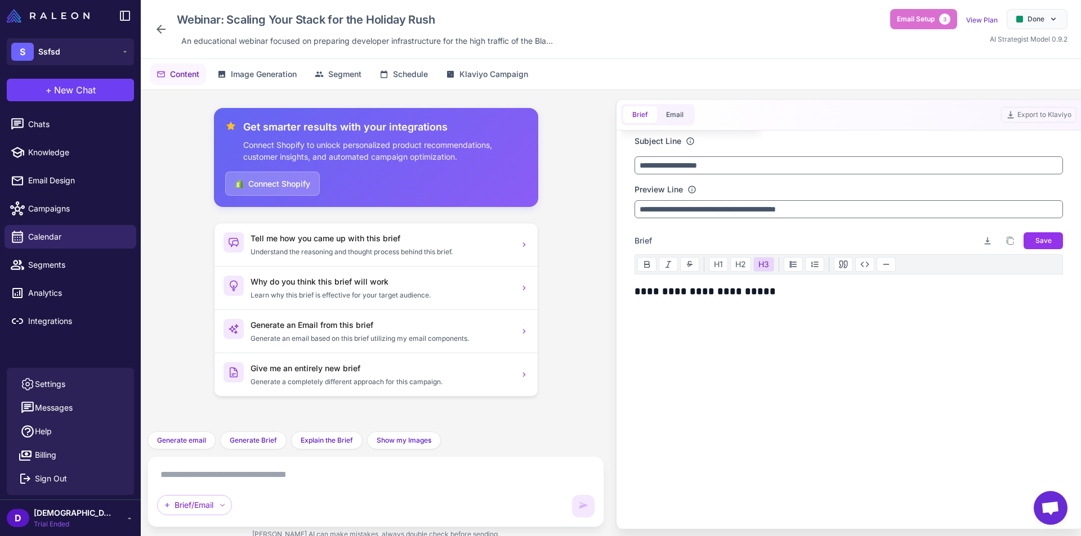
click at [690, 141] on icon at bounding box center [690, 141] width 9 height 9
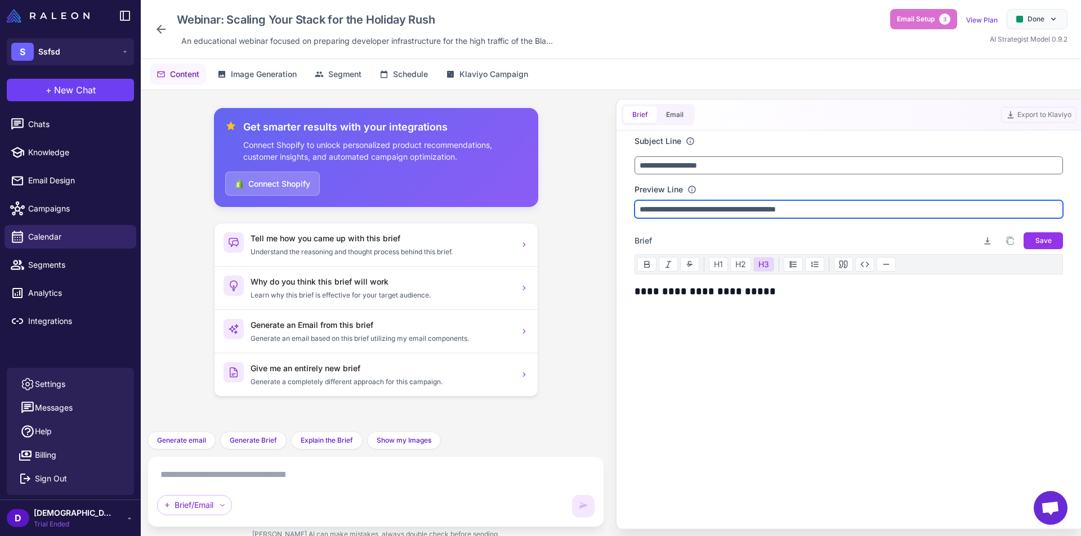
drag, startPoint x: 815, startPoint y: 217, endPoint x: 619, endPoint y: 225, distance: 196.0
click at [619, 225] on div "**********" at bounding box center [848, 314] width 466 height 431
click at [684, 210] on input "**********" at bounding box center [848, 209] width 428 height 18
type input "**********"
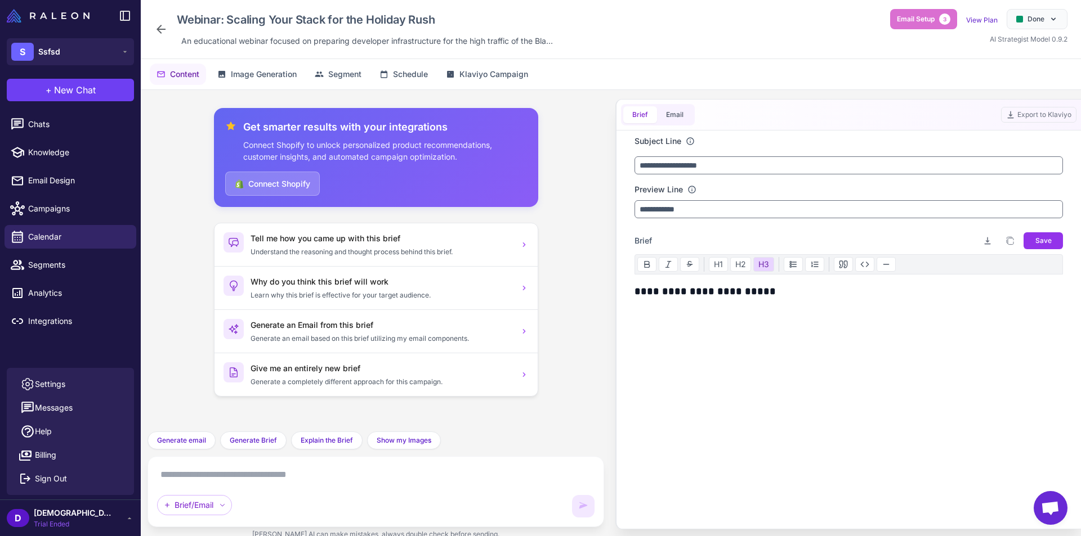
click at [780, 225] on div "**********" at bounding box center [848, 254] width 428 height 239
click at [1048, 236] on span "Save" at bounding box center [1043, 241] width 16 height 10
click at [648, 113] on button "Brief" at bounding box center [640, 114] width 34 height 17
click at [669, 114] on button "Email" at bounding box center [674, 114] width 35 height 17
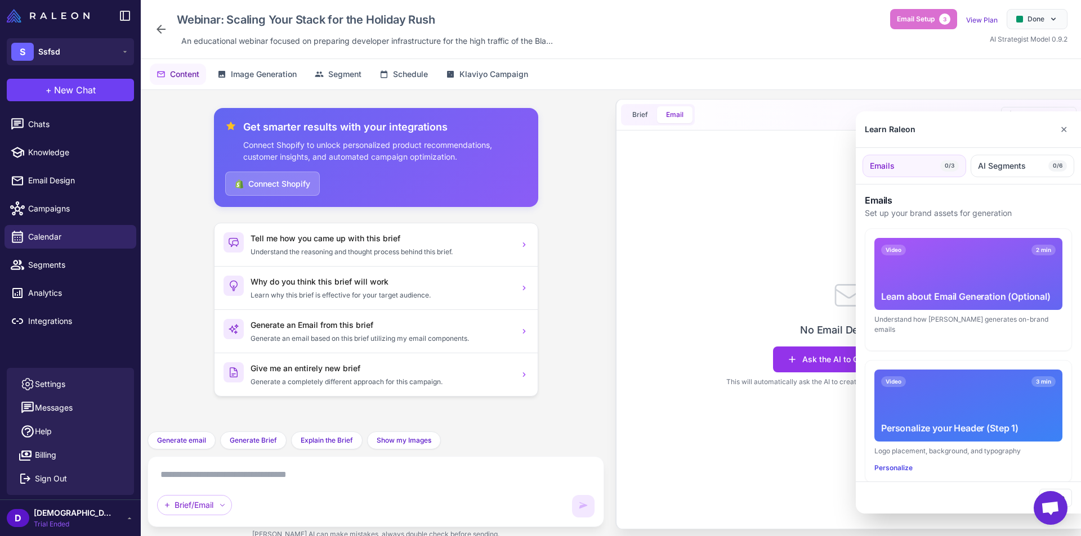
click at [641, 120] on div at bounding box center [540, 268] width 1081 height 536
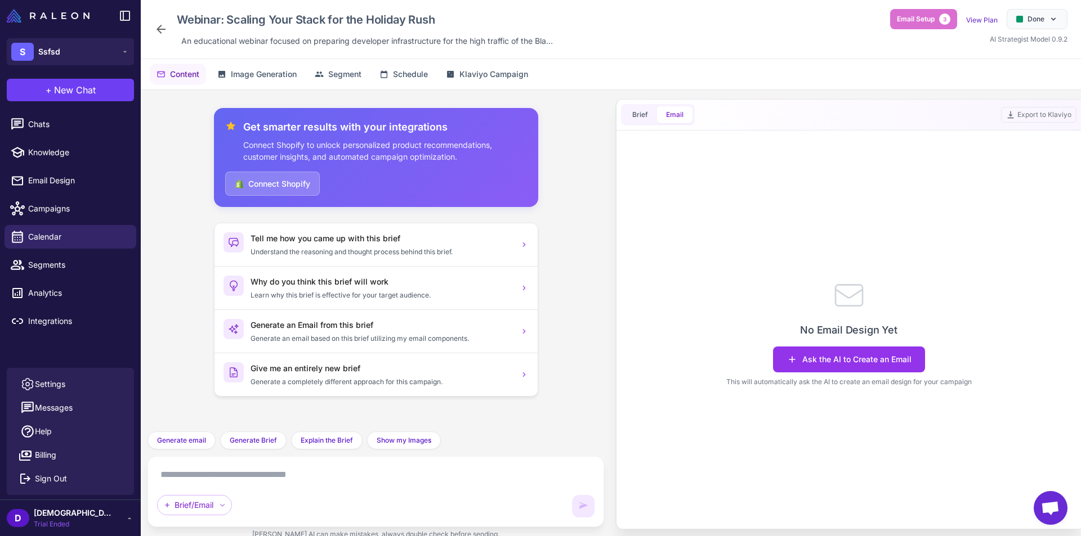
click at [641, 120] on button "Brief" at bounding box center [640, 114] width 34 height 17
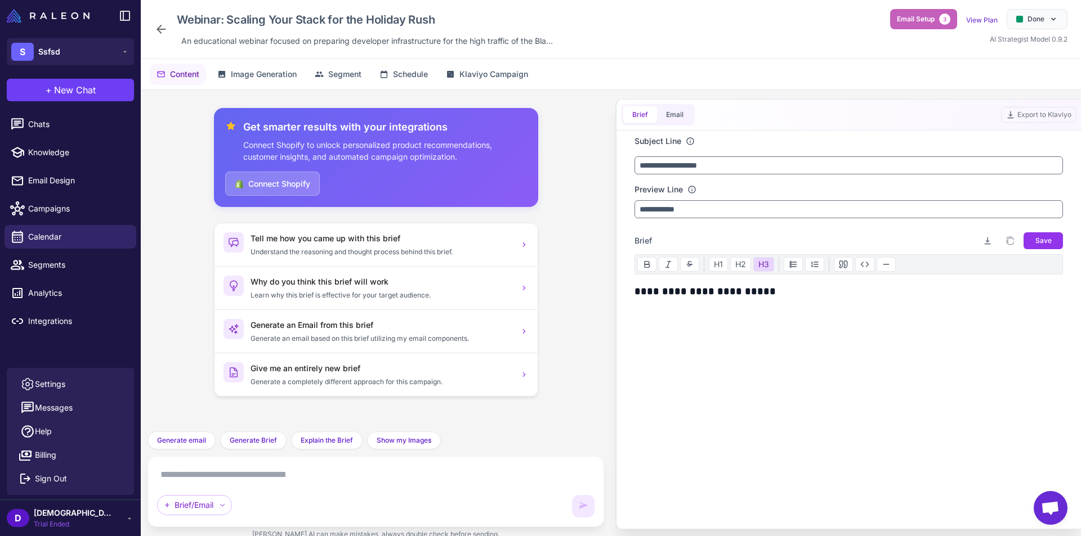
click at [898, 24] on button "Email Setup 3" at bounding box center [923, 19] width 67 height 20
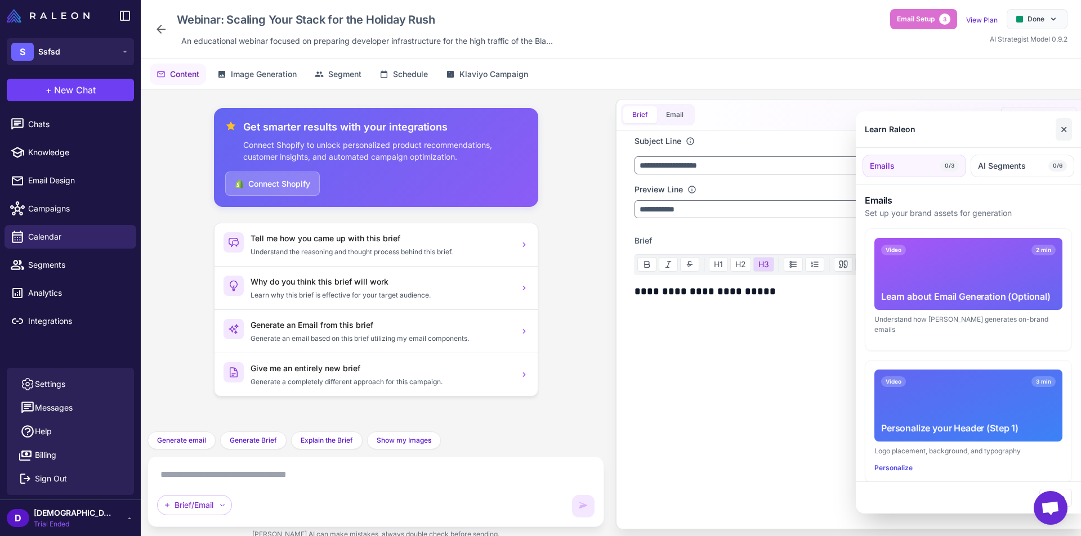
click at [1064, 127] on button "✕" at bounding box center [1063, 129] width 16 height 23
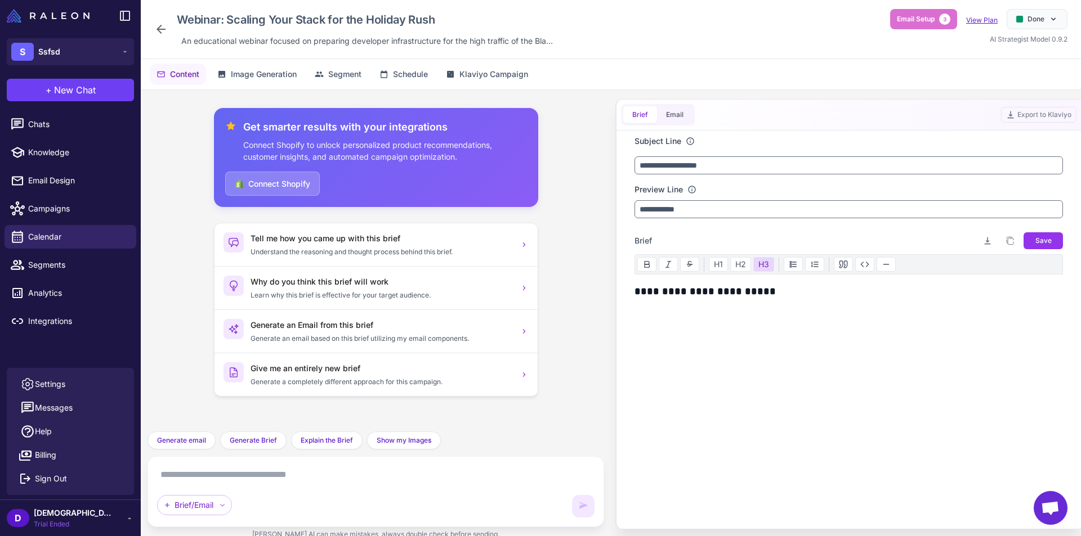
click at [975, 20] on link "View Plan" at bounding box center [982, 20] width 32 height 8
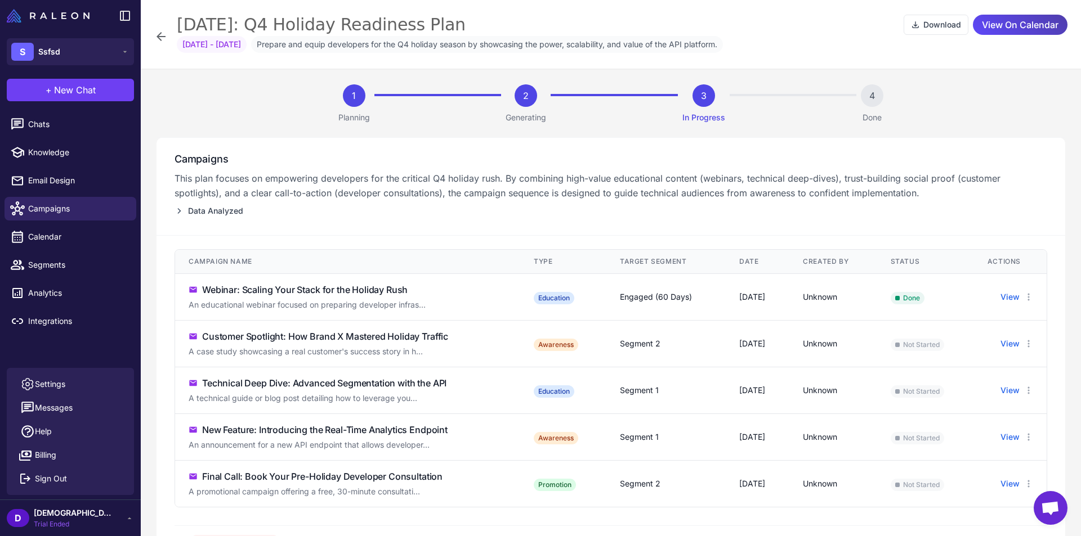
click at [167, 35] on icon at bounding box center [161, 37] width 14 height 14
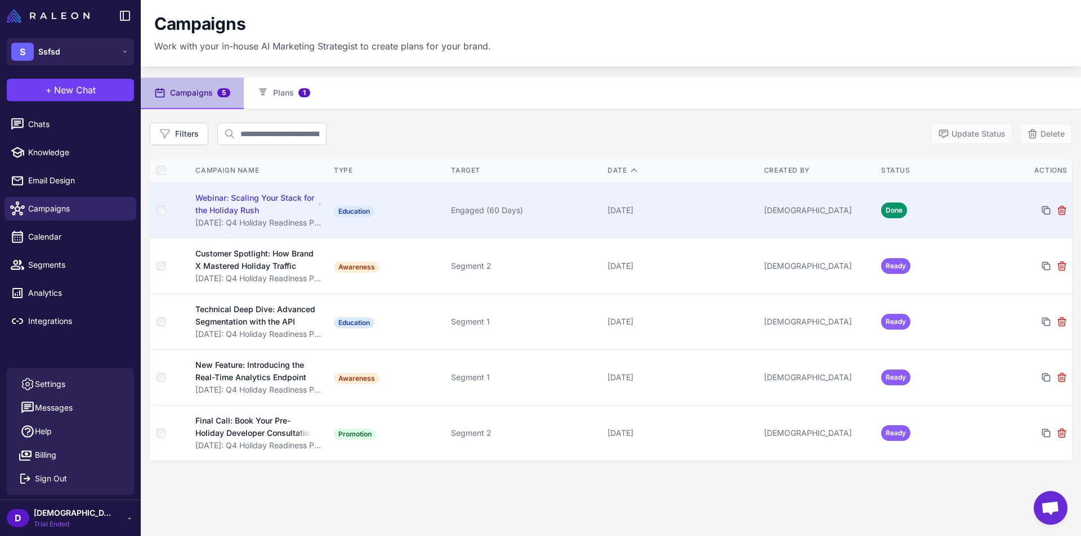
click at [386, 212] on td "Education" at bounding box center [387, 210] width 117 height 56
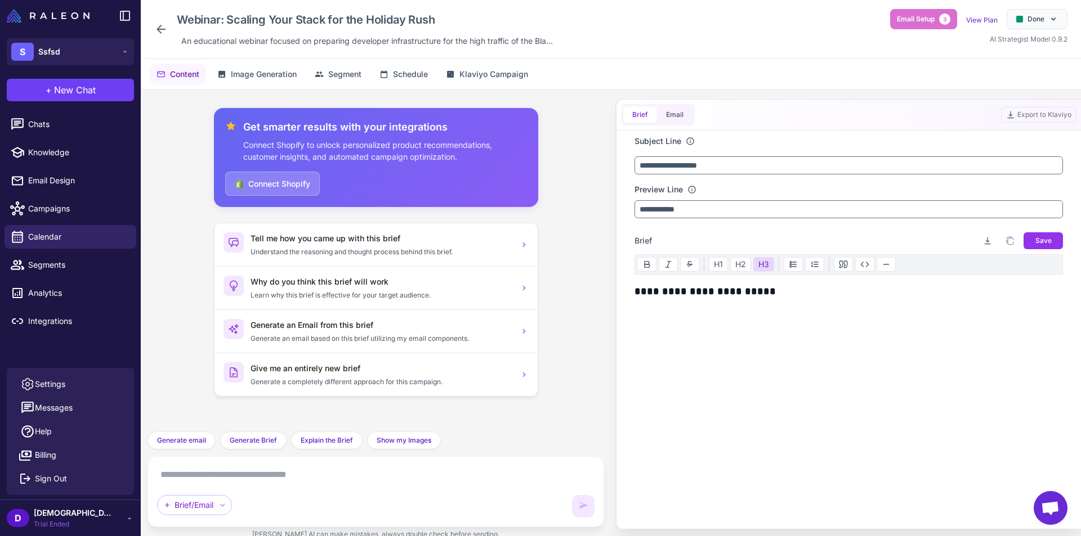
click at [885, 140] on div "Subject Line" at bounding box center [848, 141] width 428 height 12
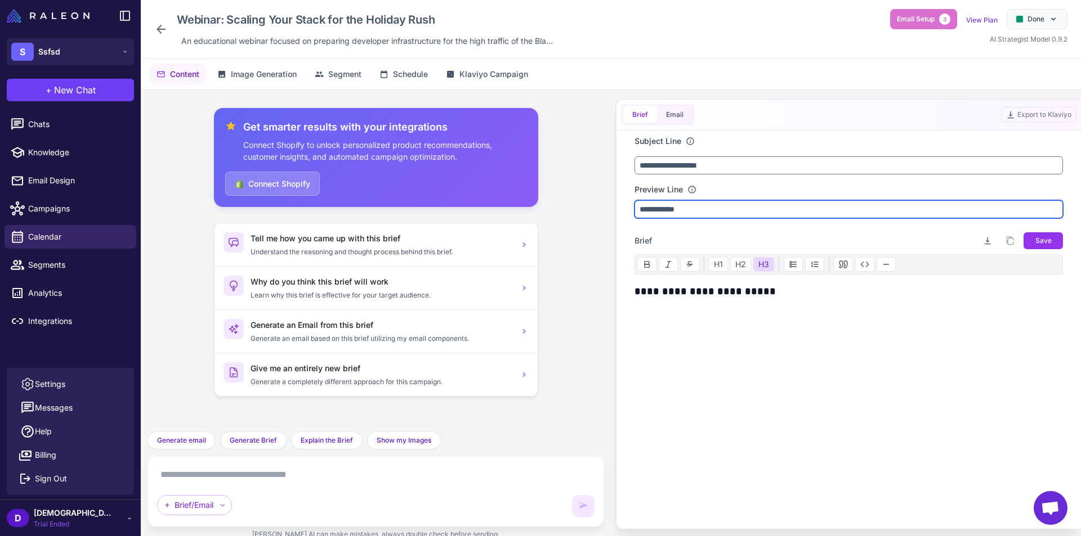
click at [806, 207] on input "**********" at bounding box center [848, 209] width 428 height 18
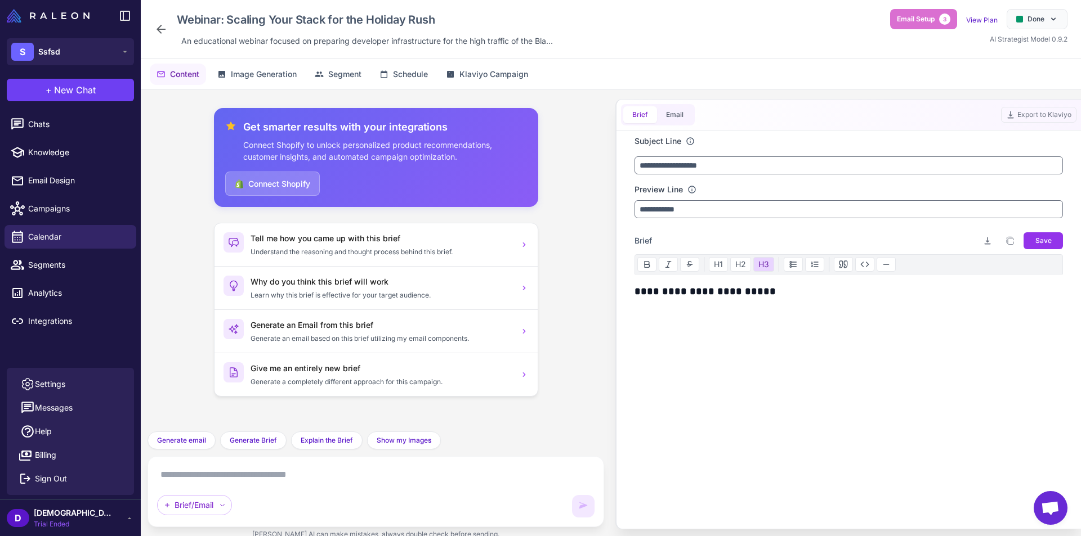
click at [857, 336] on div "**********" at bounding box center [848, 329] width 428 height 90
click at [677, 120] on button "Email" at bounding box center [674, 114] width 35 height 17
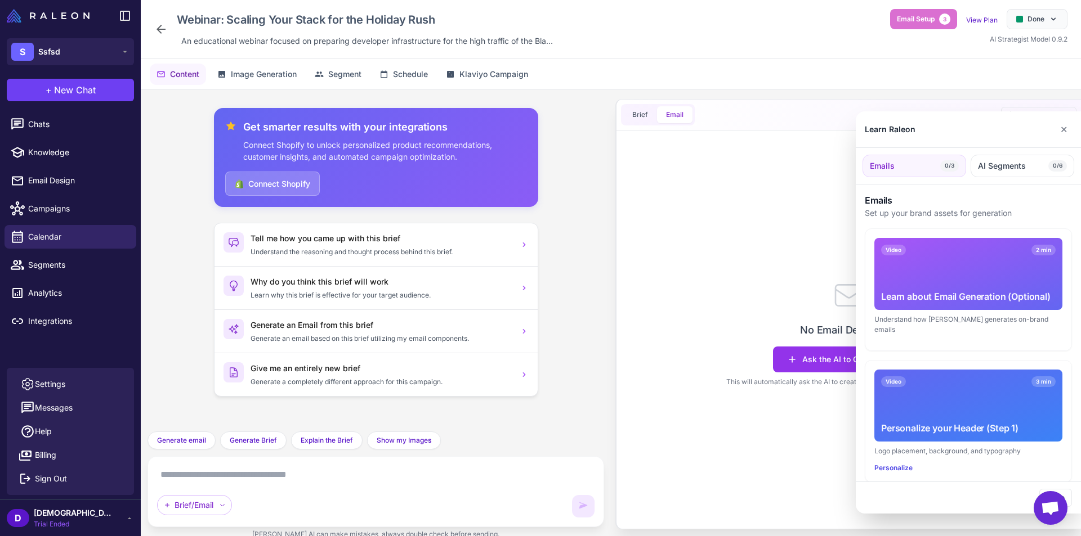
click at [834, 316] on div at bounding box center [540, 268] width 1081 height 536
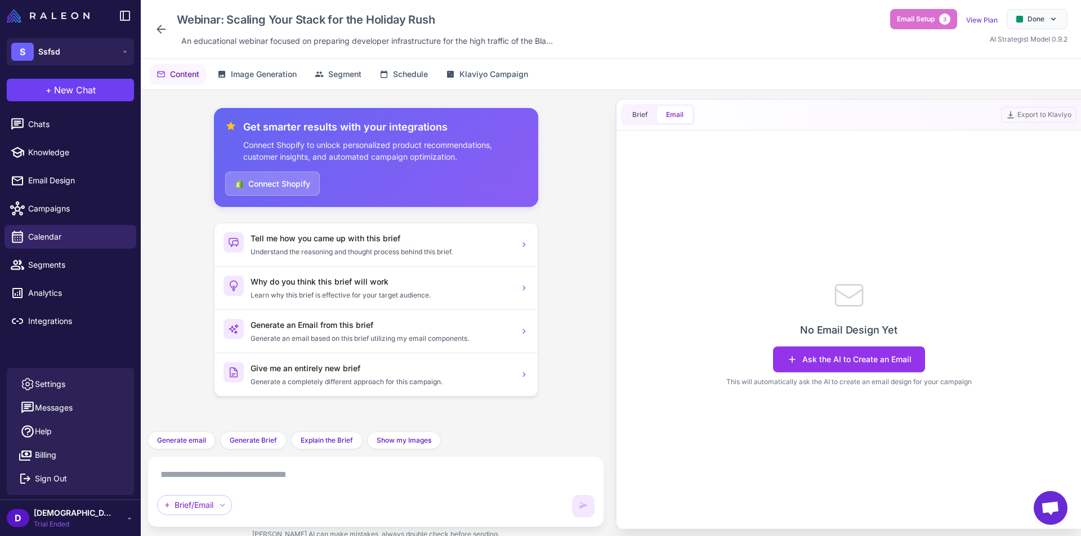
click at [877, 332] on p "No Email Design Yet" at bounding box center [848, 330] width 97 height 15
click at [647, 111] on span "Brief" at bounding box center [640, 115] width 16 height 10
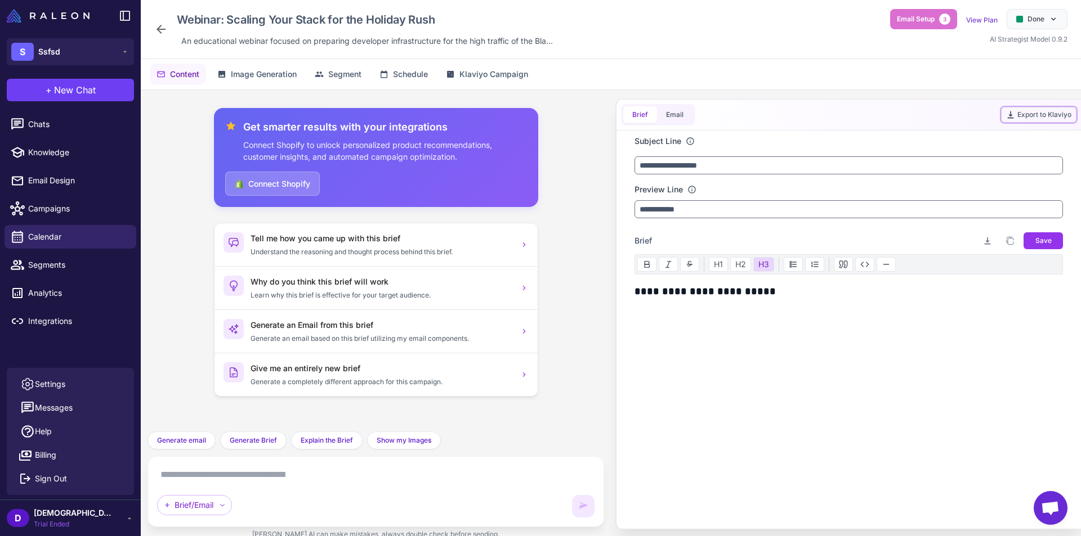
click at [1036, 113] on button "Export to Klaviyo" at bounding box center [1038, 115] width 75 height 16
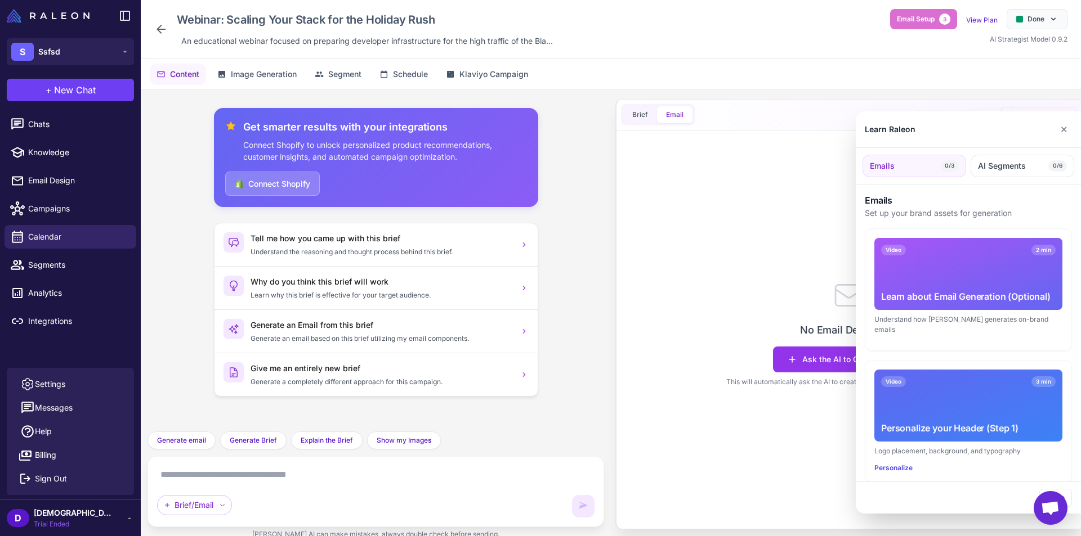
click at [958, 273] on div "Video 2 min Learn about Email Generation (Optional)" at bounding box center [968, 274] width 188 height 72
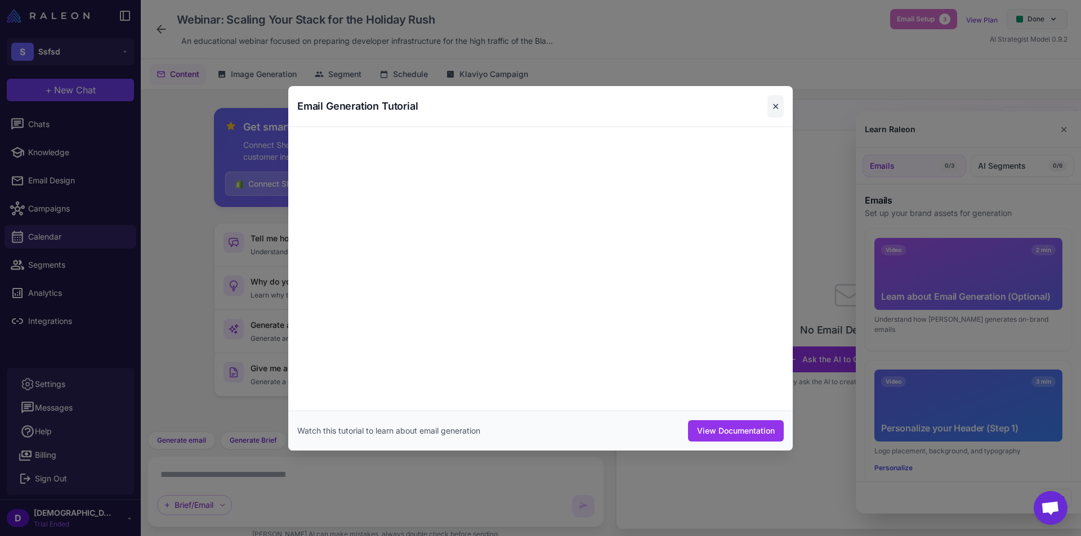
click at [778, 101] on button "✕" at bounding box center [775, 106] width 16 height 23
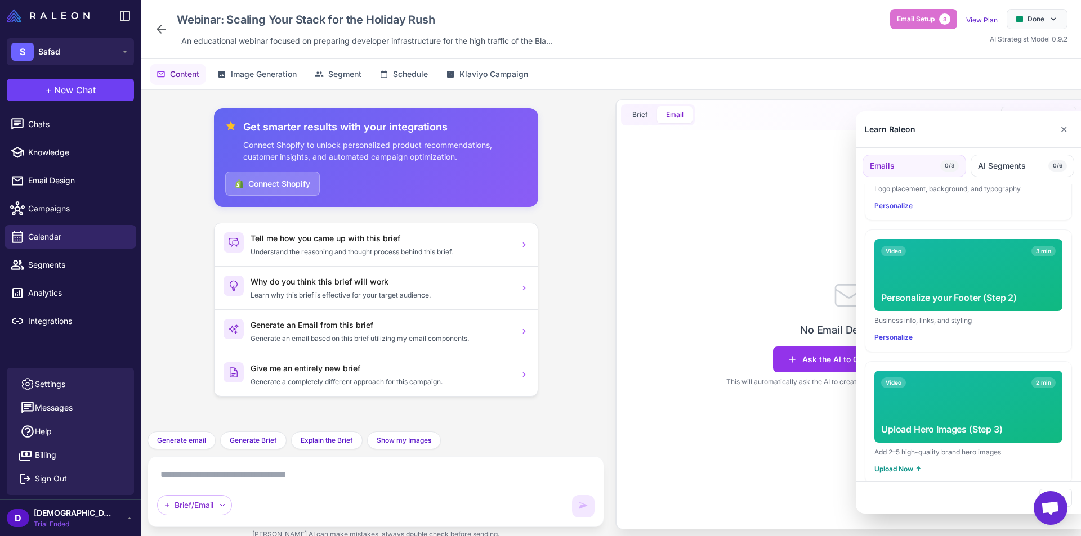
scroll to position [263, 0]
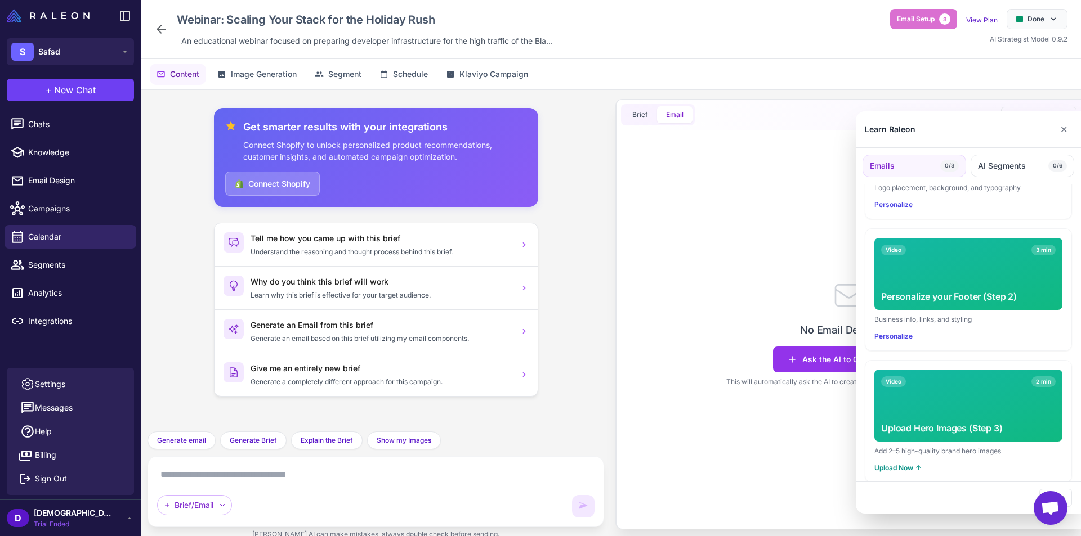
click at [773, 262] on div at bounding box center [540, 268] width 1081 height 536
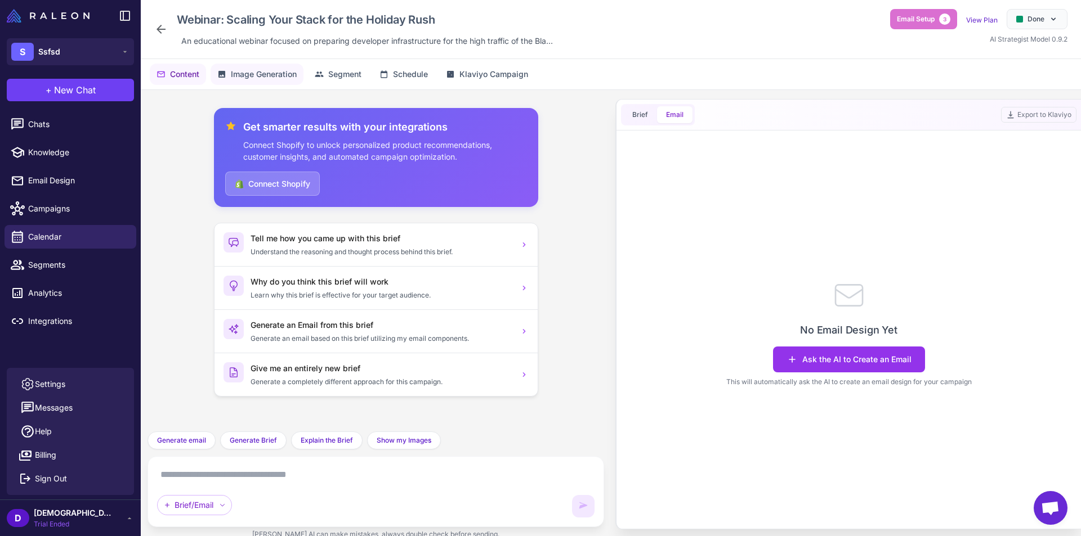
click at [272, 79] on span "Image Generation" at bounding box center [264, 74] width 66 height 12
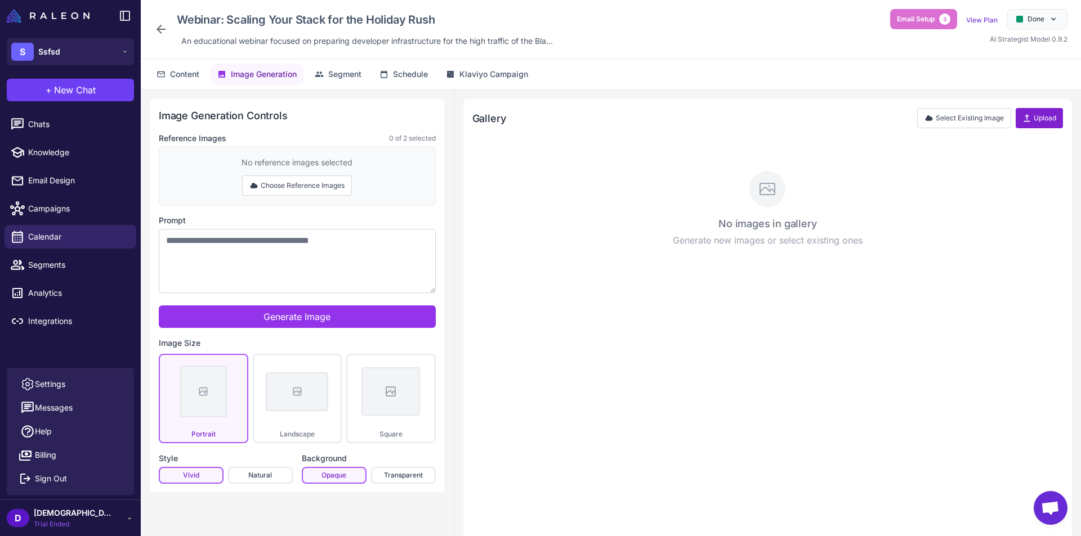
click at [1033, 115] on button "Upload" at bounding box center [1038, 118] width 47 height 20
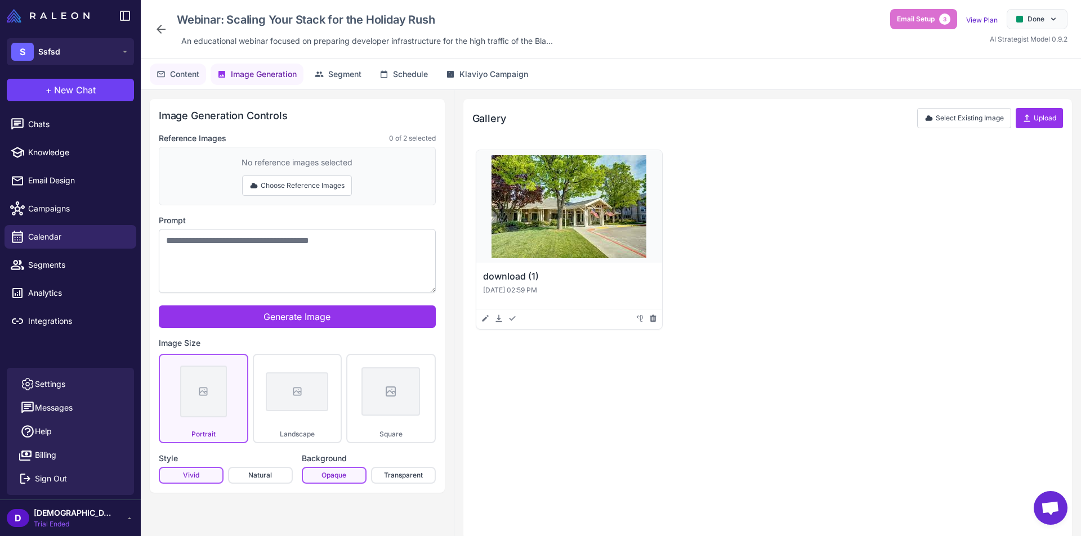
click at [189, 79] on span "Content" at bounding box center [184, 74] width 29 height 12
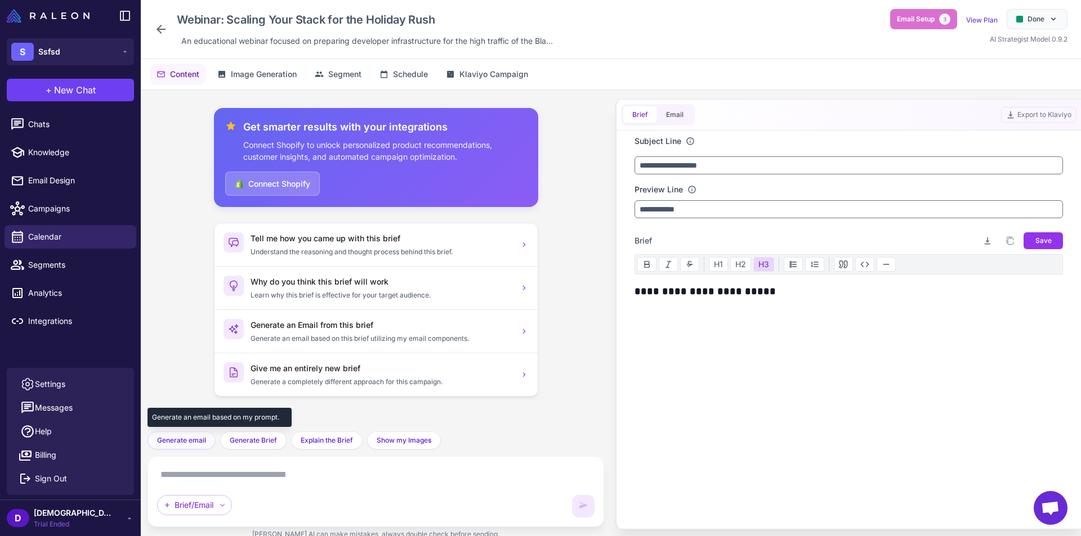
click at [199, 437] on span "Generate email" at bounding box center [181, 441] width 49 height 10
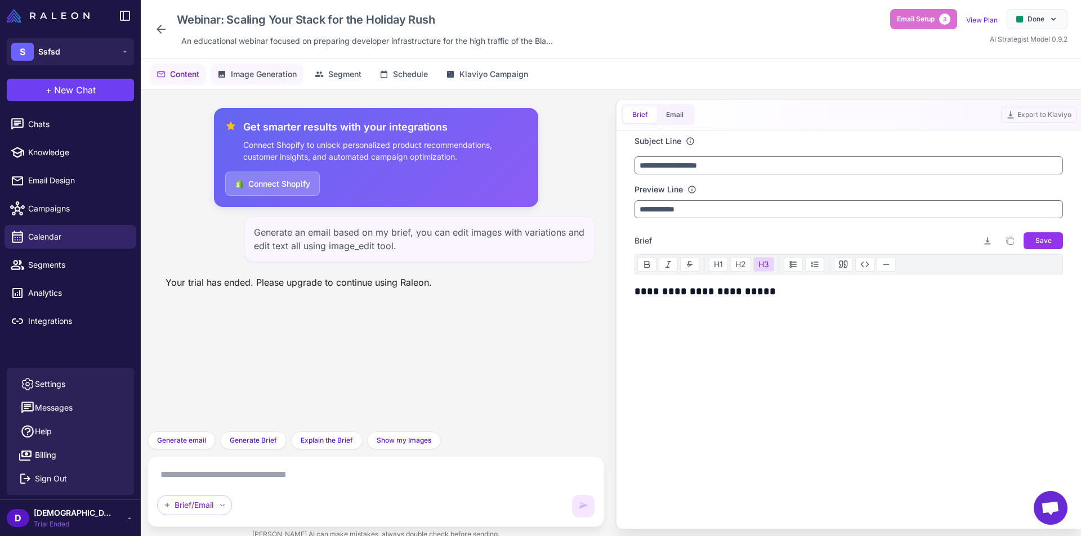
click at [275, 73] on span "Image Generation" at bounding box center [264, 74] width 66 height 12
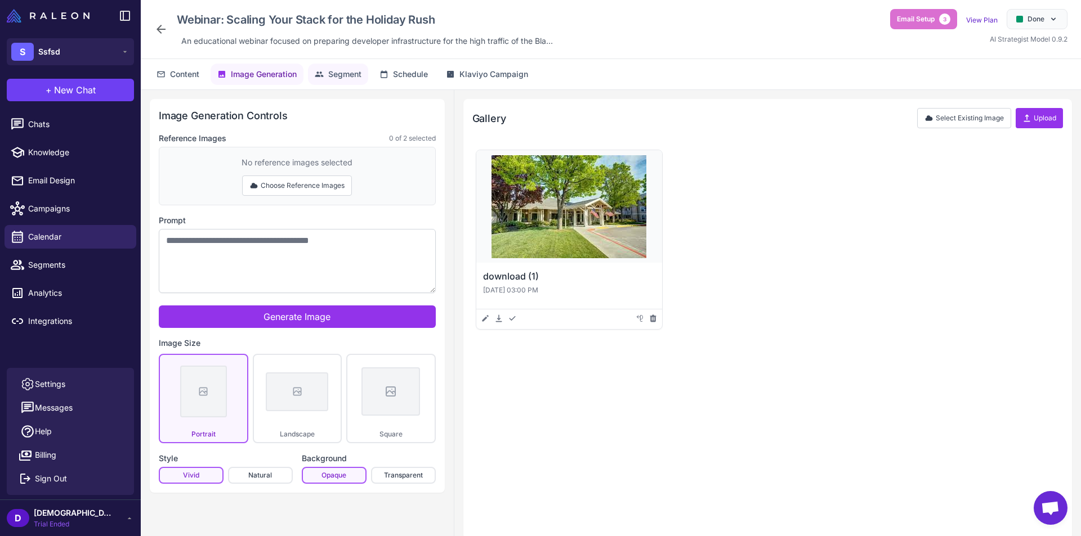
click at [365, 79] on button "Segment" at bounding box center [338, 74] width 60 height 21
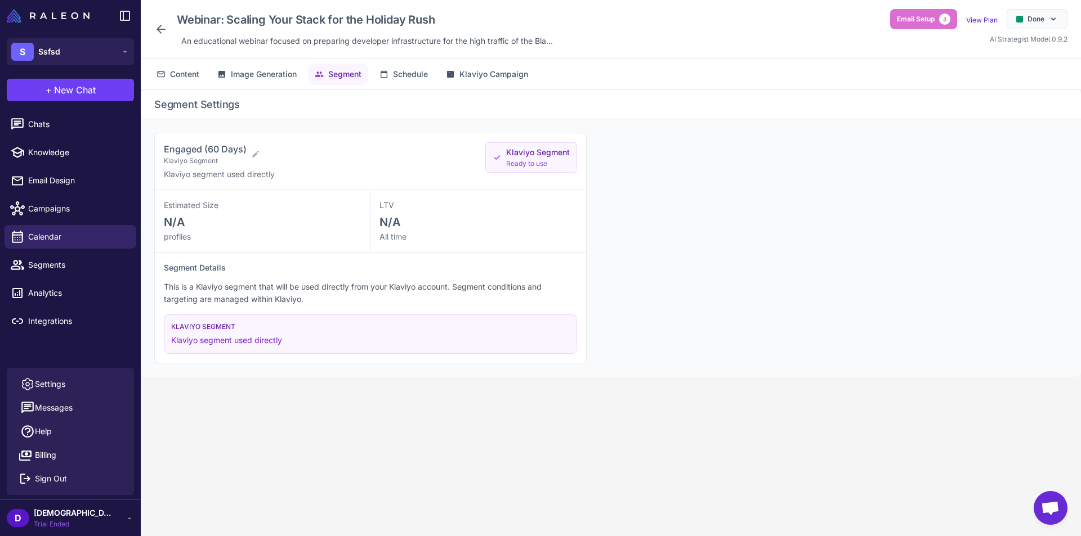
click at [516, 146] on div "Klaviyo Segment Ready to use" at bounding box center [531, 157] width 92 height 30
click at [517, 153] on span "Klaviyo Segment" at bounding box center [538, 152] width 64 height 12
click at [412, 79] on span "Schedule" at bounding box center [410, 74] width 35 height 12
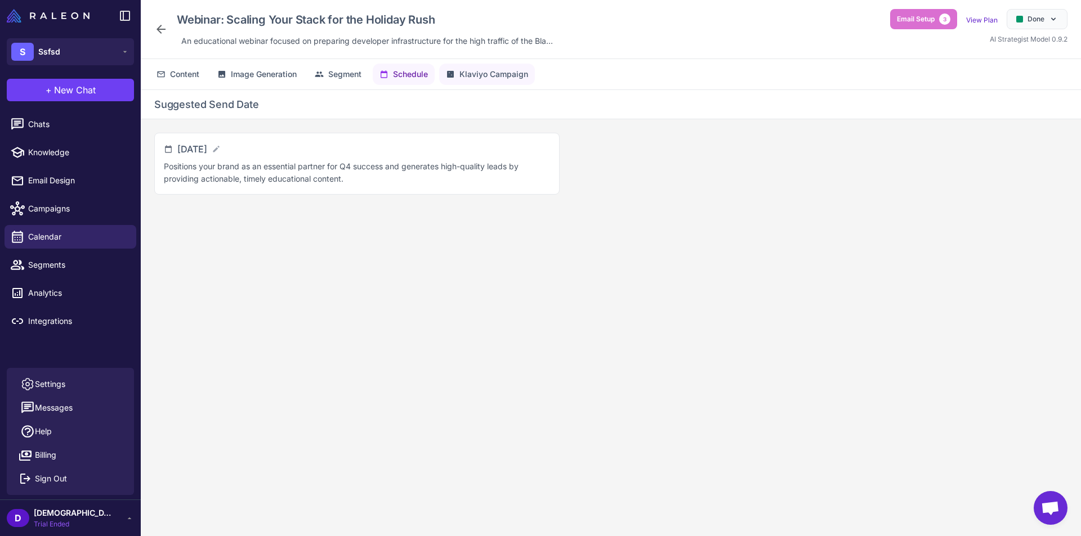
click at [487, 74] on span "Klaviyo Campaign" at bounding box center [493, 74] width 69 height 12
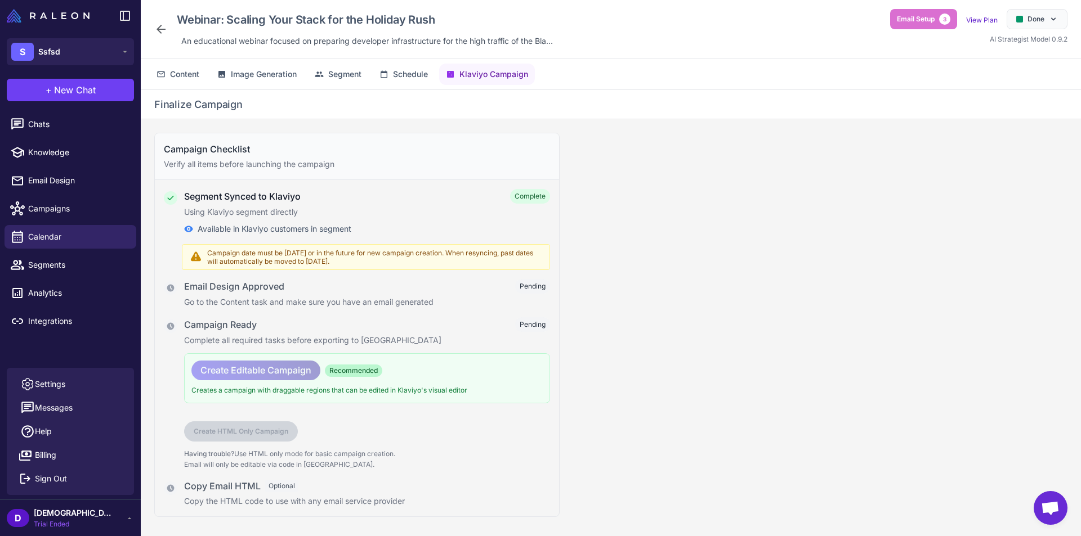
click at [230, 487] on h4 "Copy Email HTML" at bounding box center [222, 487] width 77 height 14
click at [181, 67] on button "Content" at bounding box center [178, 74] width 56 height 21
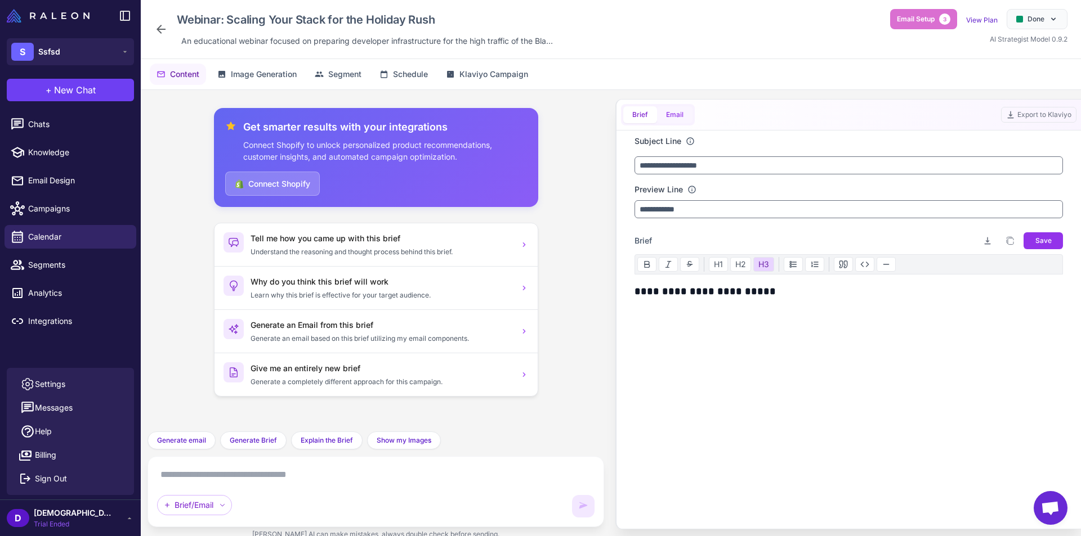
click at [671, 106] on button "Email" at bounding box center [674, 114] width 35 height 17
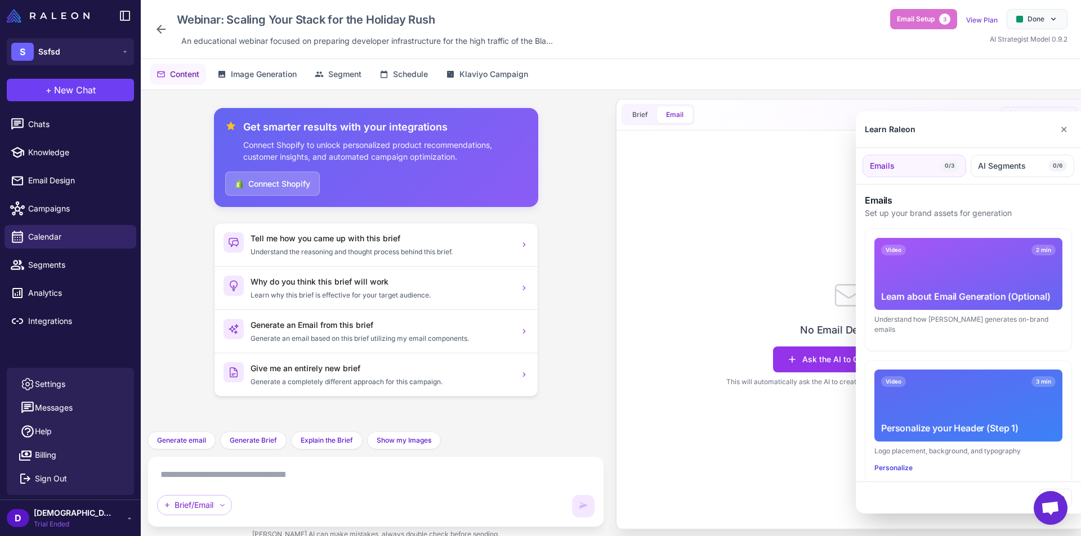
click at [970, 317] on div "Understand how Raleon generates on-brand emails" at bounding box center [968, 325] width 188 height 20
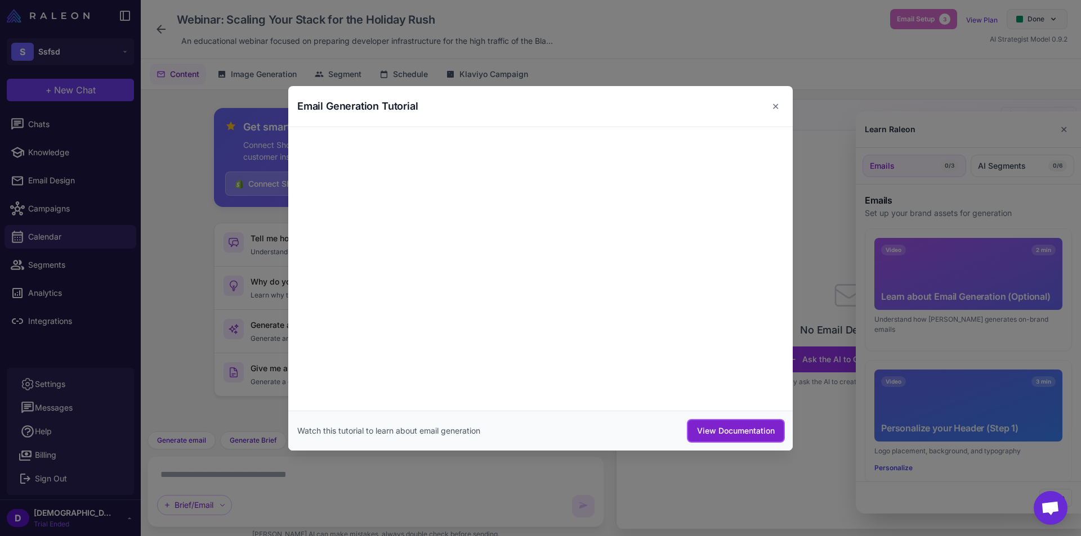
click at [744, 429] on button "View Documentation" at bounding box center [736, 430] width 96 height 21
click at [778, 97] on button "✕" at bounding box center [775, 106] width 16 height 23
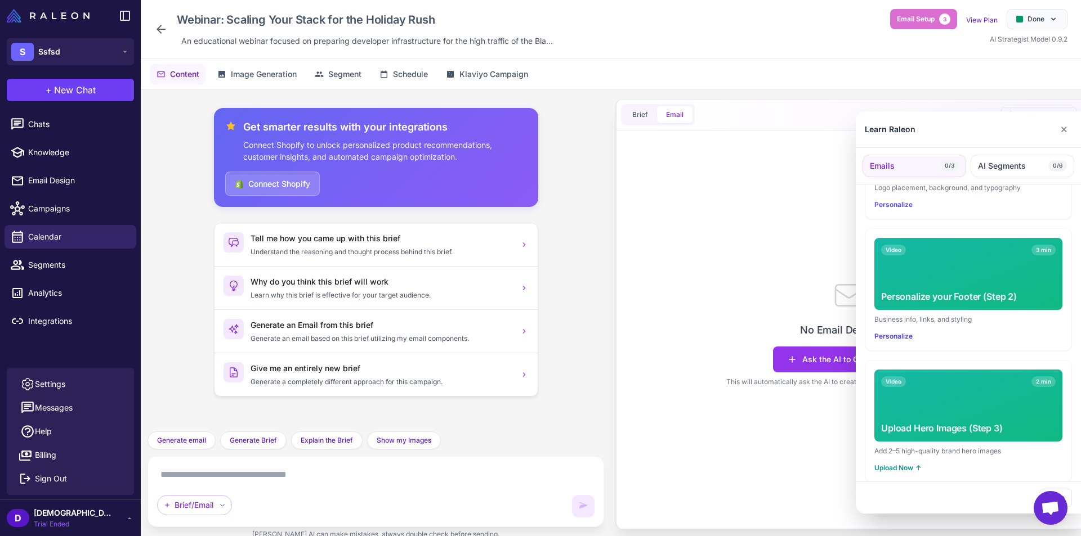
click at [817, 400] on div at bounding box center [540, 268] width 1081 height 536
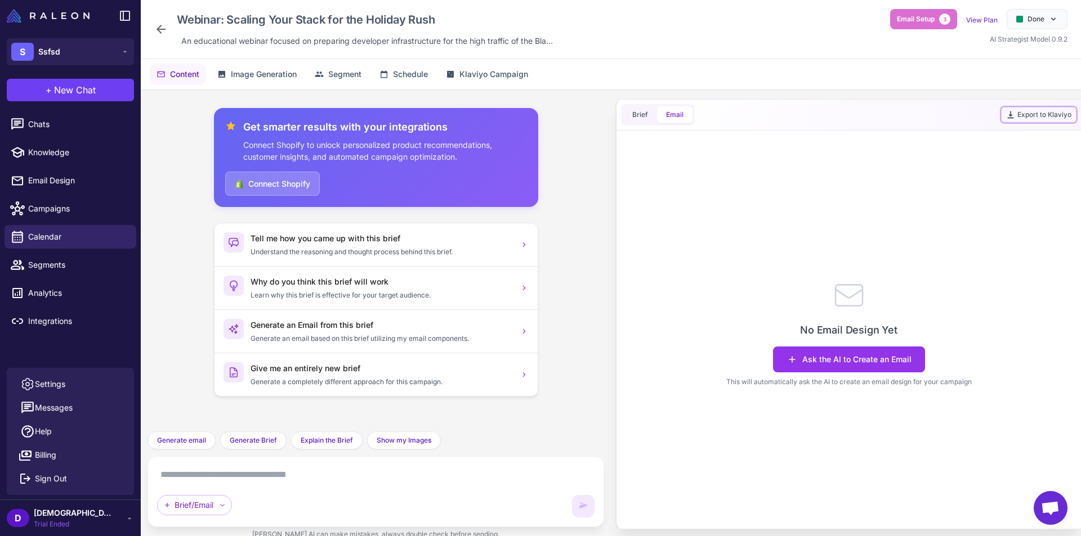
click at [1042, 117] on button "Export to Klaviyo" at bounding box center [1038, 115] width 75 height 16
click at [1013, 112] on icon at bounding box center [1010, 114] width 9 height 9
click at [1012, 112] on icon at bounding box center [1010, 114] width 9 height 9
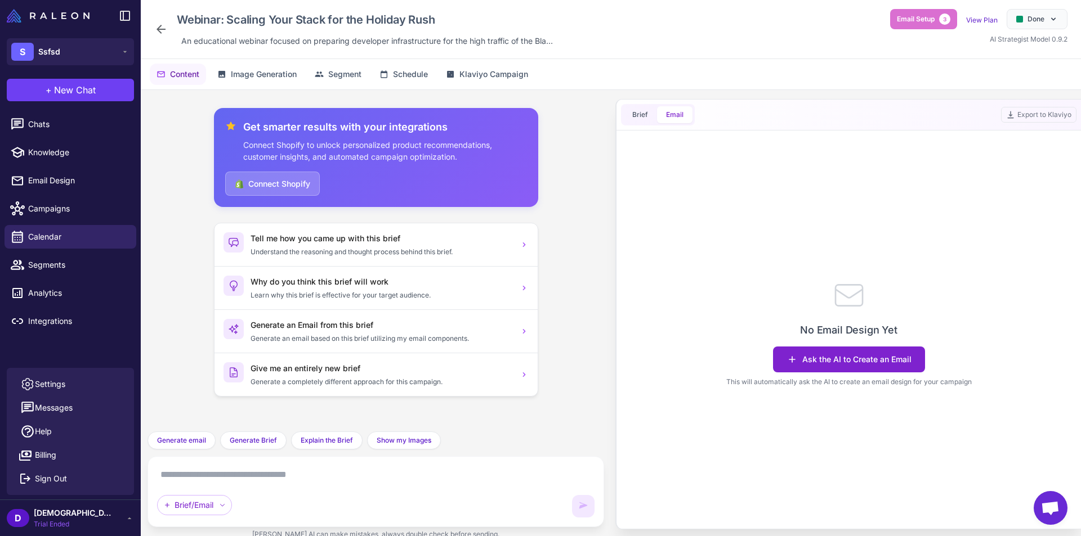
click at [822, 356] on button "Ask the AI to Create an Email" at bounding box center [849, 360] width 152 height 26
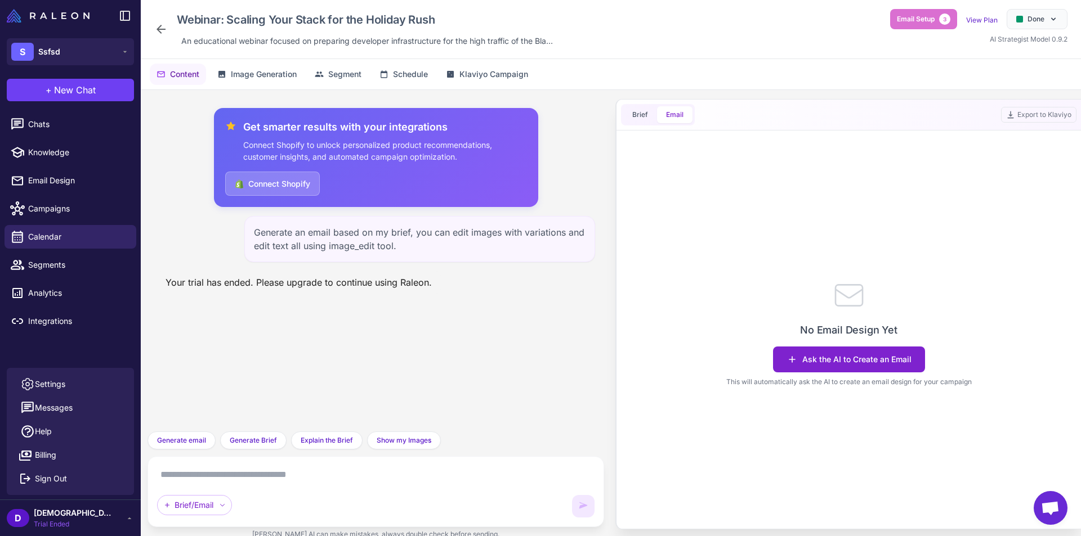
click at [822, 356] on button "Ask the AI to Create an Email" at bounding box center [849, 360] width 152 height 26
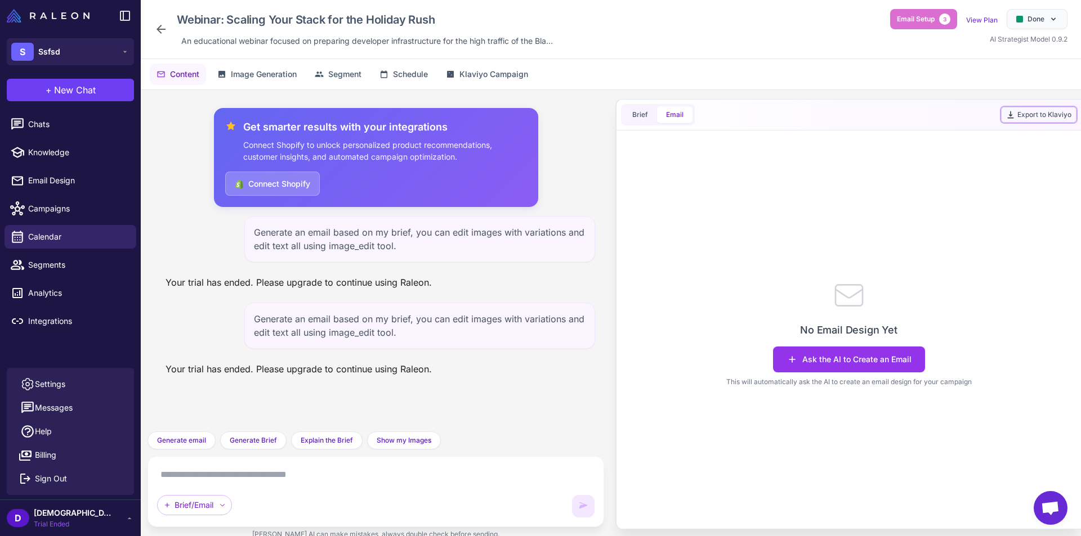
click at [1036, 118] on button "Export to Klaviyo" at bounding box center [1038, 115] width 75 height 16
click at [869, 359] on button "Ask the AI to Create an Email" at bounding box center [849, 360] width 152 height 26
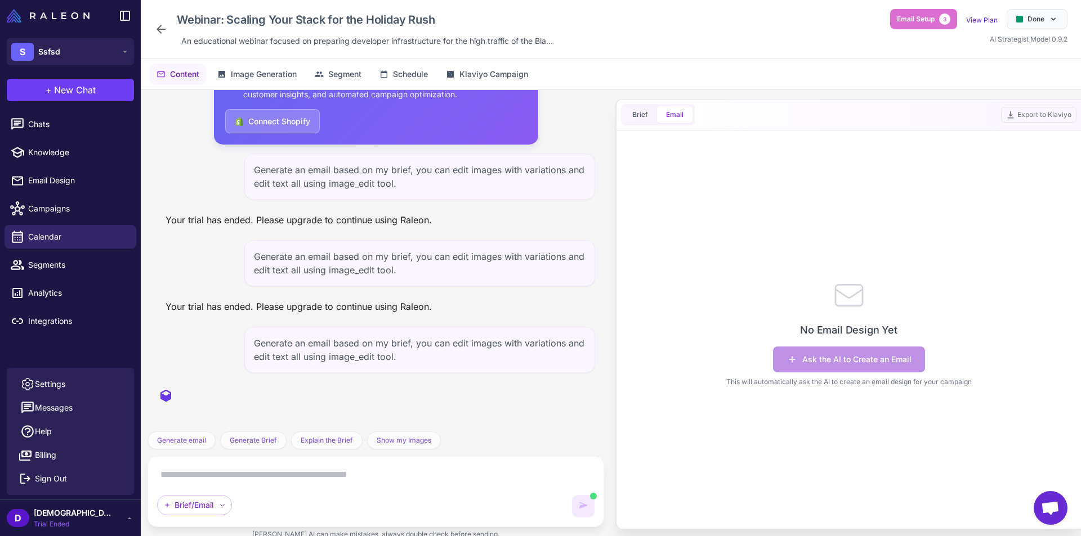
scroll to position [44, 0]
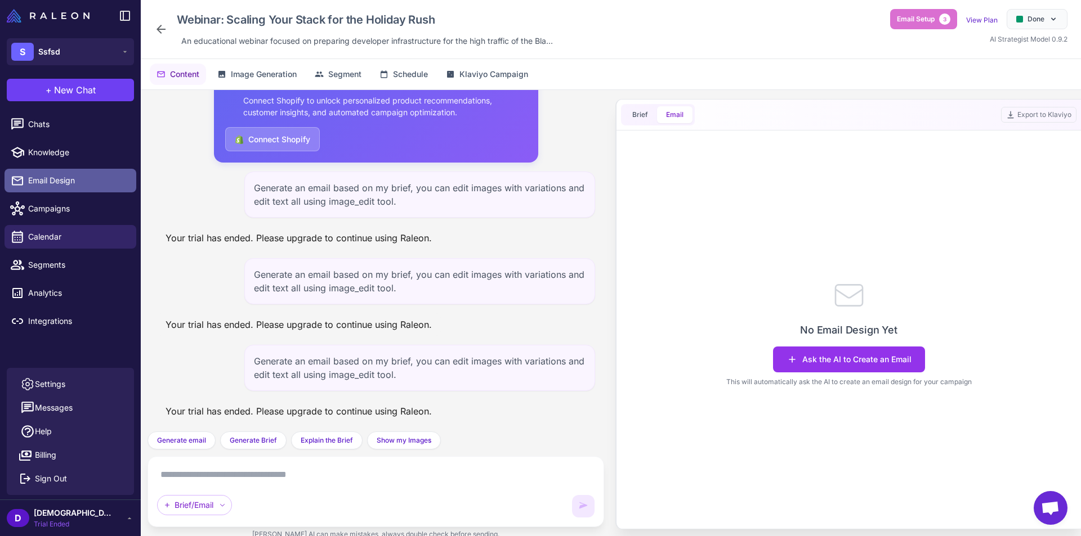
click at [101, 169] on link "Email Design" at bounding box center [71, 181] width 132 height 24
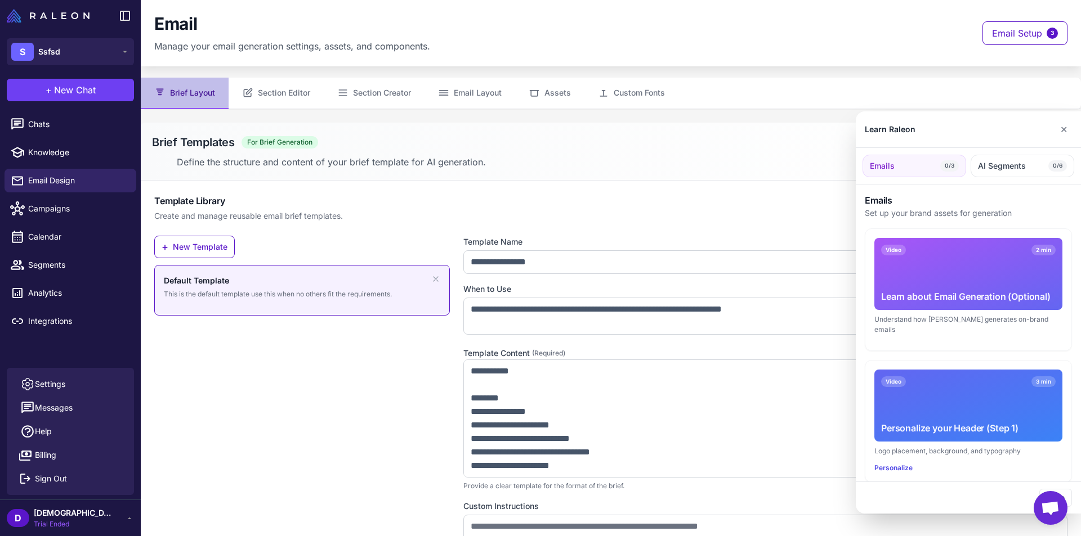
click at [291, 88] on div at bounding box center [540, 268] width 1081 height 536
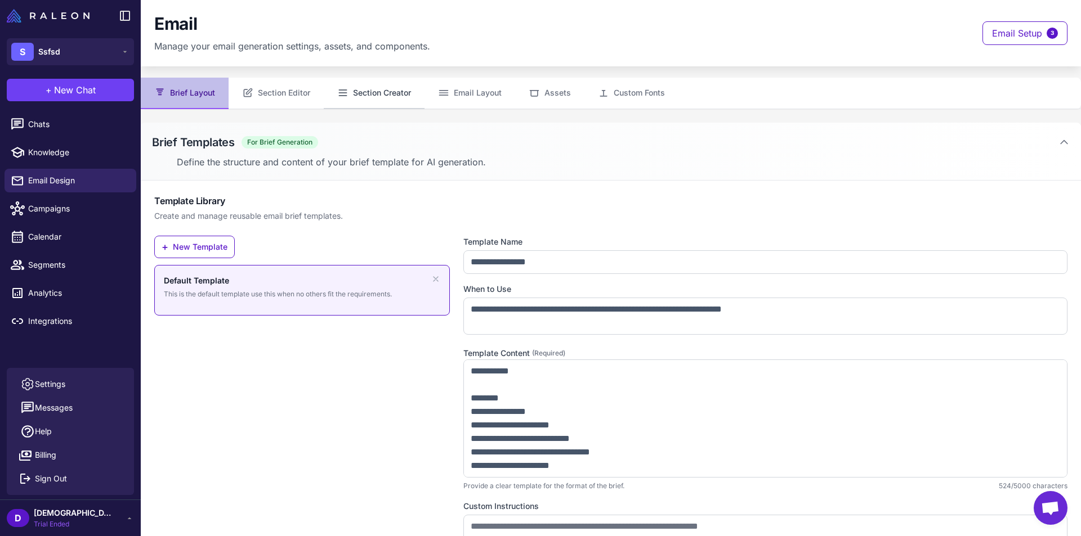
click at [350, 99] on button "Section Creator" at bounding box center [374, 94] width 101 height 32
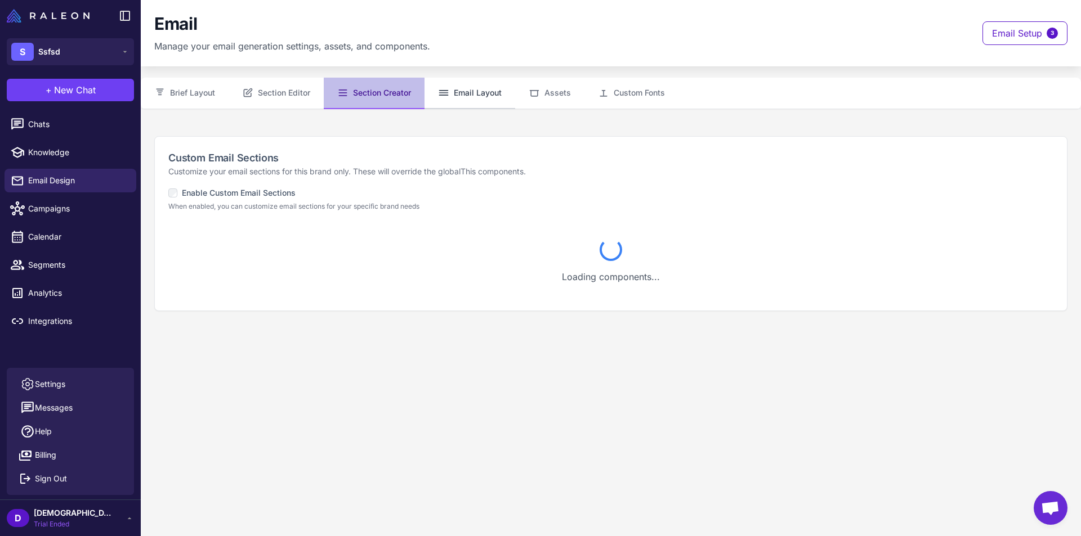
click at [436, 100] on button "Email Layout" at bounding box center [469, 94] width 91 height 32
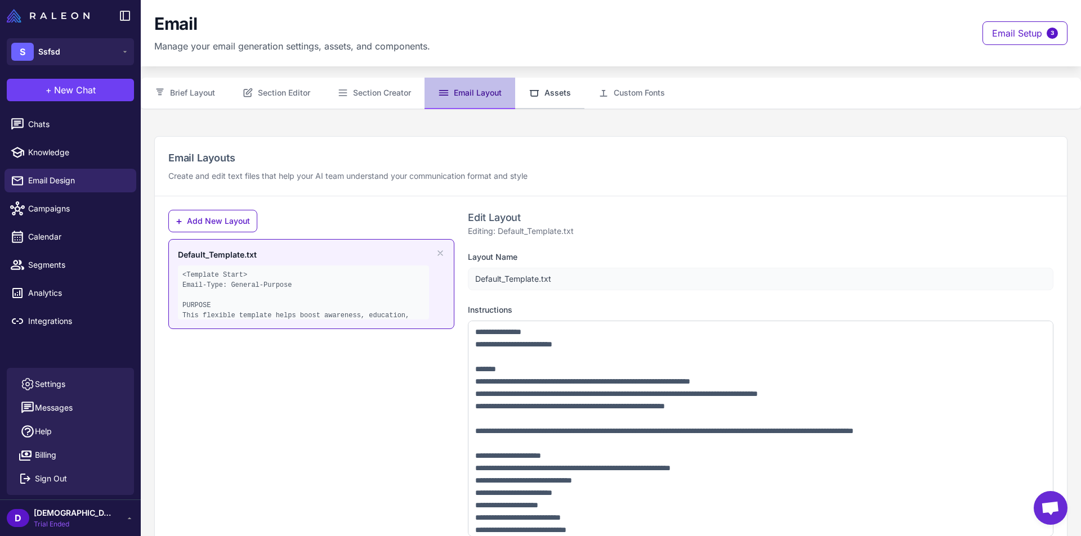
click at [539, 95] on icon at bounding box center [534, 92] width 11 height 11
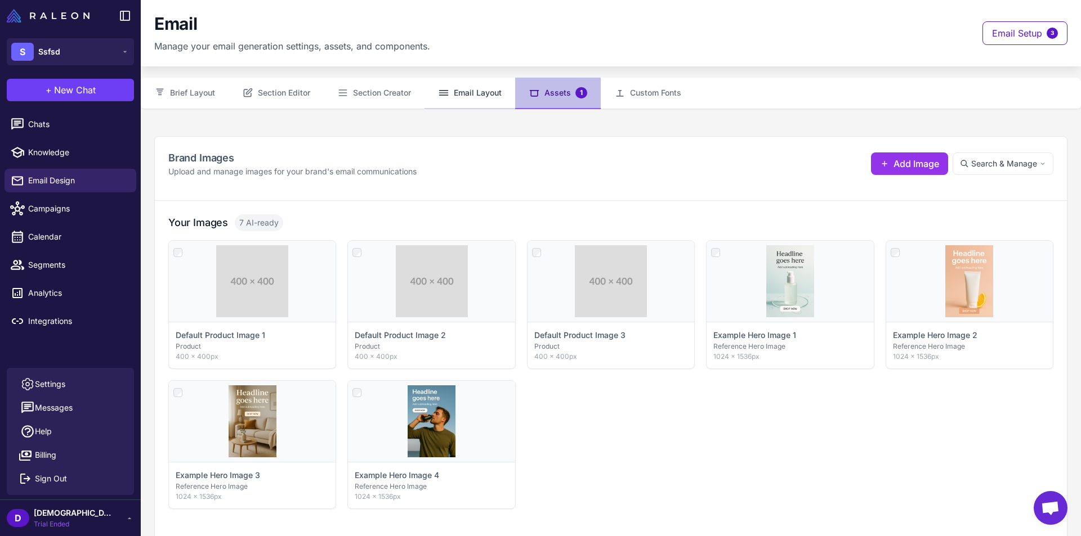
click at [486, 101] on button "Email Layout" at bounding box center [469, 94] width 91 height 32
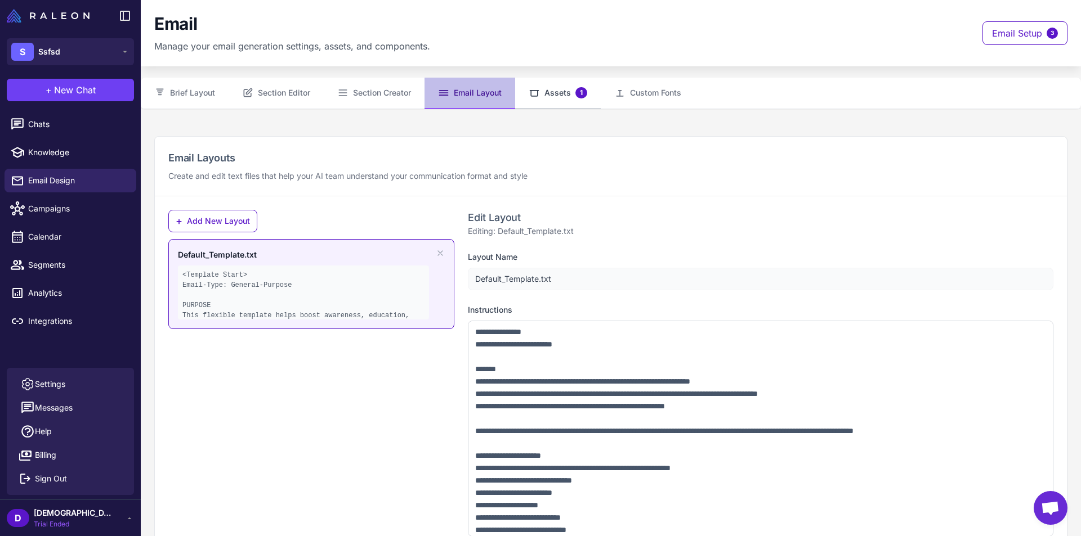
click at [557, 99] on button "Assets 1" at bounding box center [558, 94] width 86 height 32
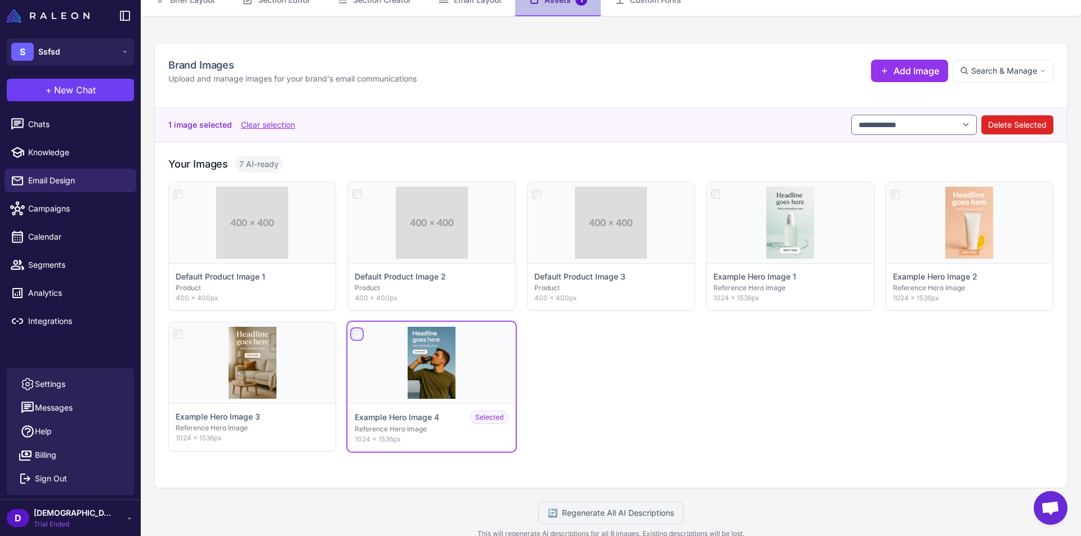
scroll to position [113, 0]
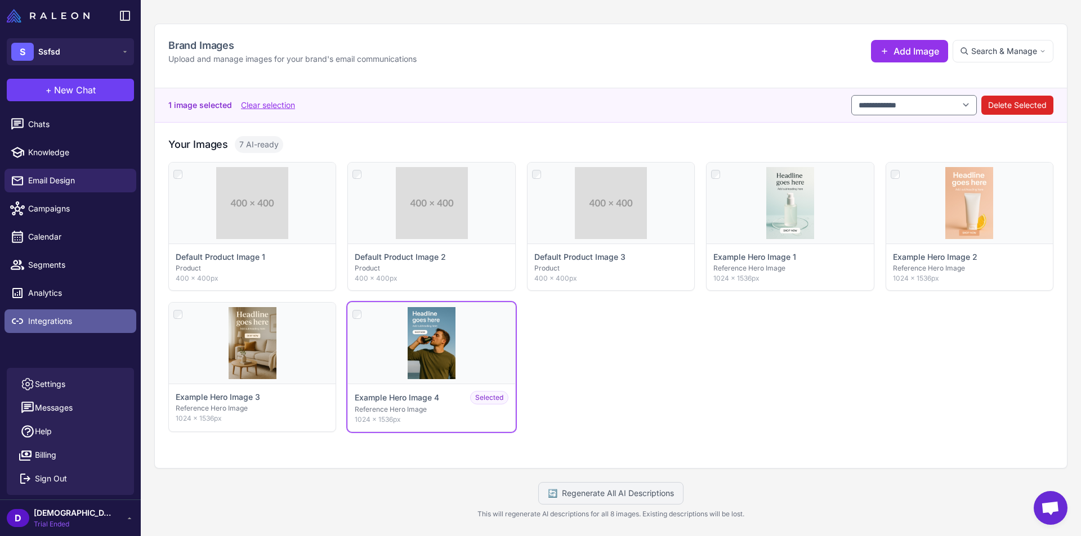
click at [78, 320] on span "Integrations" at bounding box center [77, 321] width 99 height 12
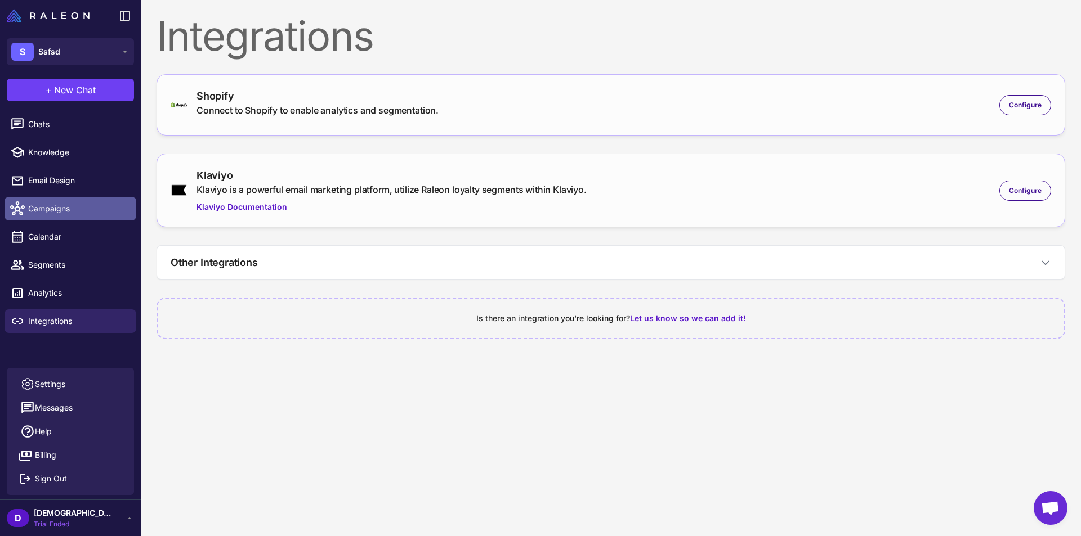
click at [59, 208] on span "Campaigns" at bounding box center [77, 209] width 99 height 12
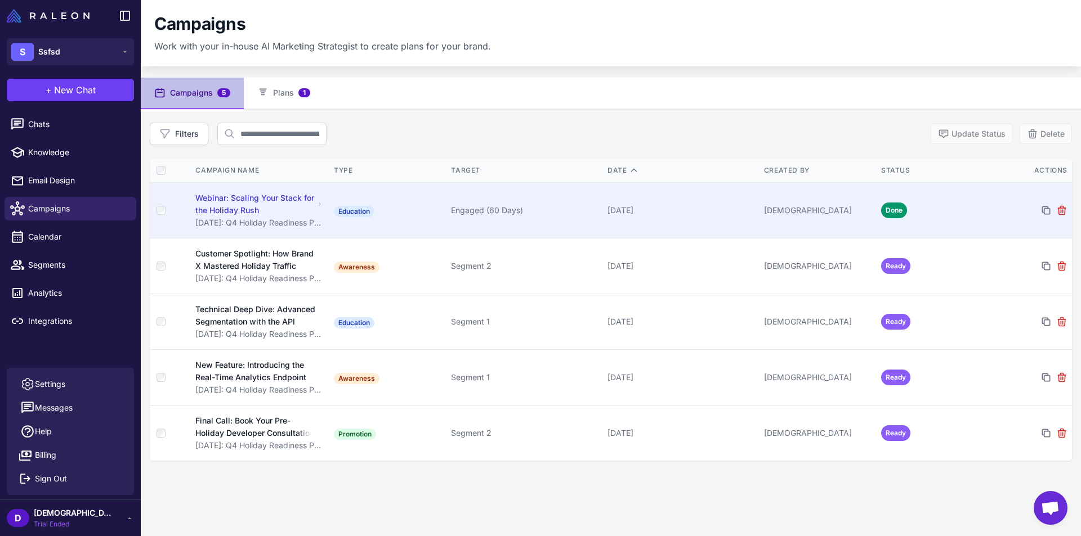
click at [281, 213] on div "Webinar: Scaling Your Stack for the Holiday Rush" at bounding box center [254, 204] width 119 height 25
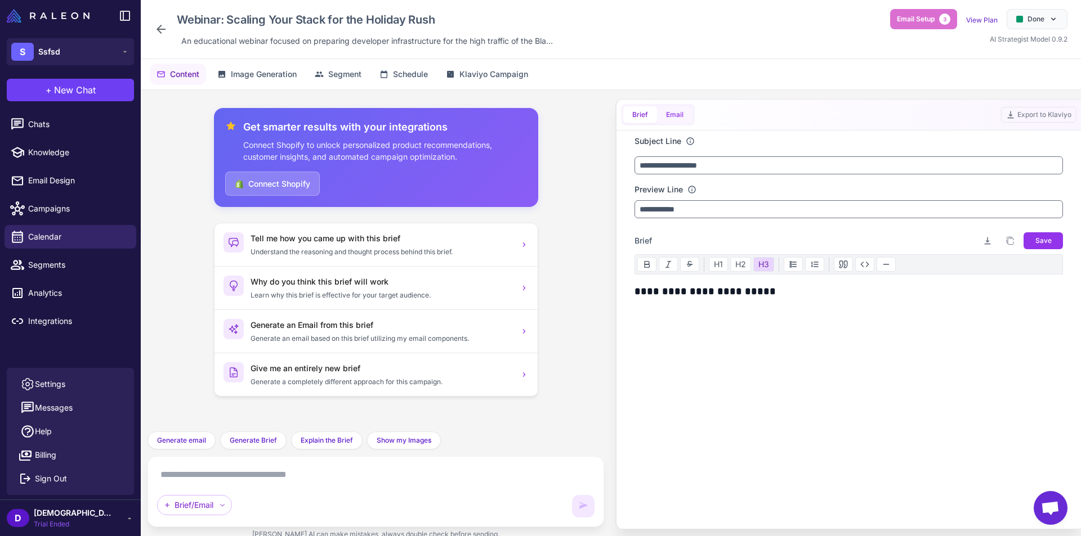
click at [670, 112] on button "Email" at bounding box center [674, 114] width 35 height 17
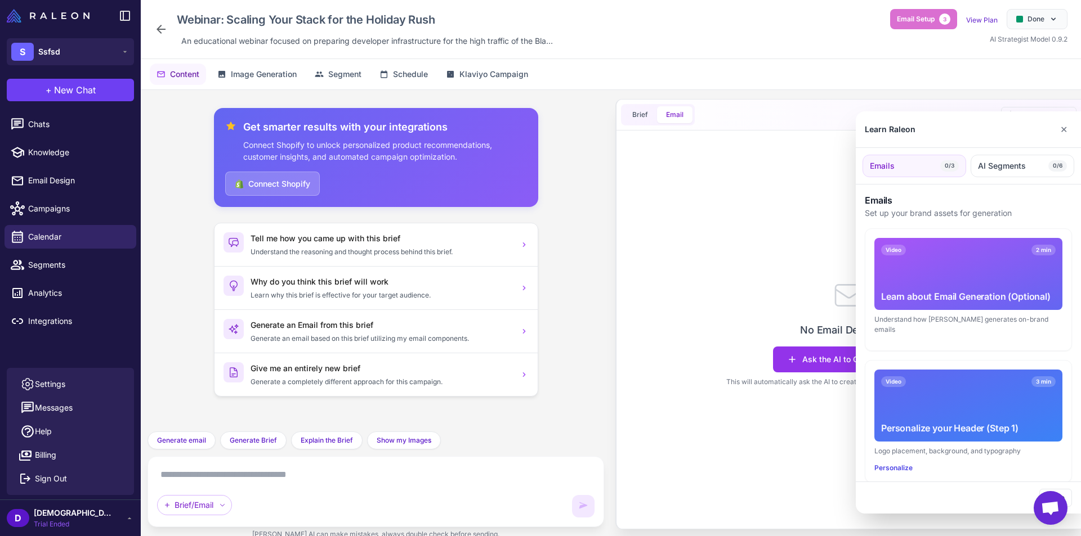
click at [1050, 108] on div at bounding box center [540, 268] width 1081 height 536
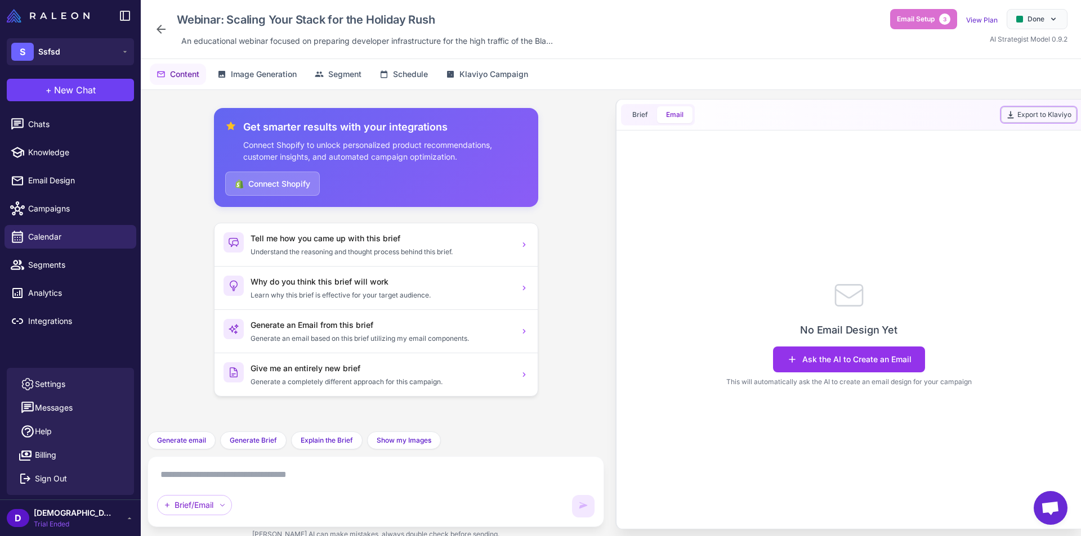
click at [1046, 115] on button "Export to Klaviyo" at bounding box center [1038, 115] width 75 height 16
click at [1046, 116] on button "Export to Klaviyo" at bounding box center [1038, 115] width 75 height 16
click at [857, 329] on p "No Email Design Yet" at bounding box center [848, 330] width 97 height 15
click at [930, 24] on span "Email Setup" at bounding box center [916, 19] width 38 height 10
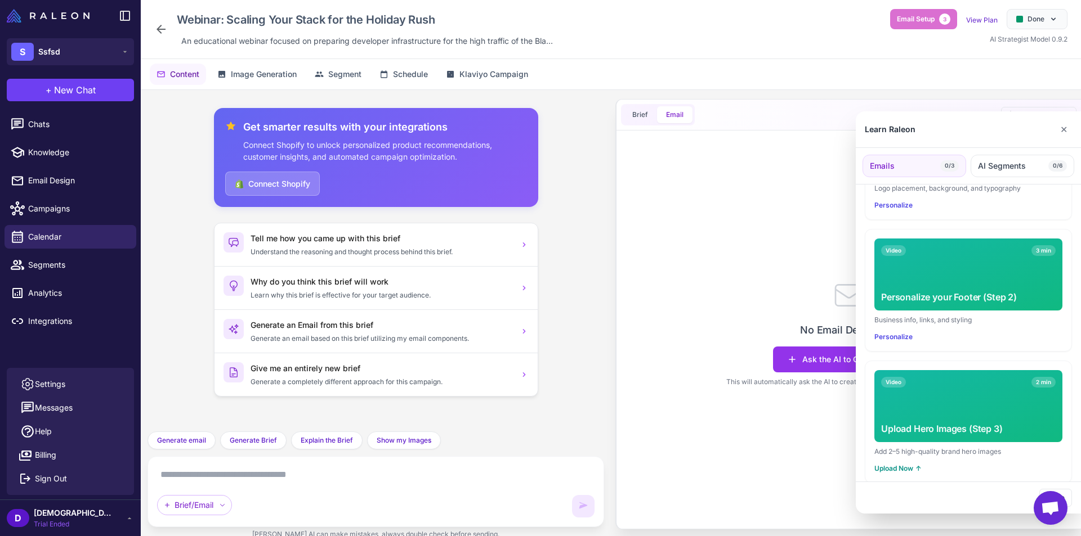
scroll to position [263, 0]
click at [916, 463] on span "↑" at bounding box center [918, 468] width 6 height 10
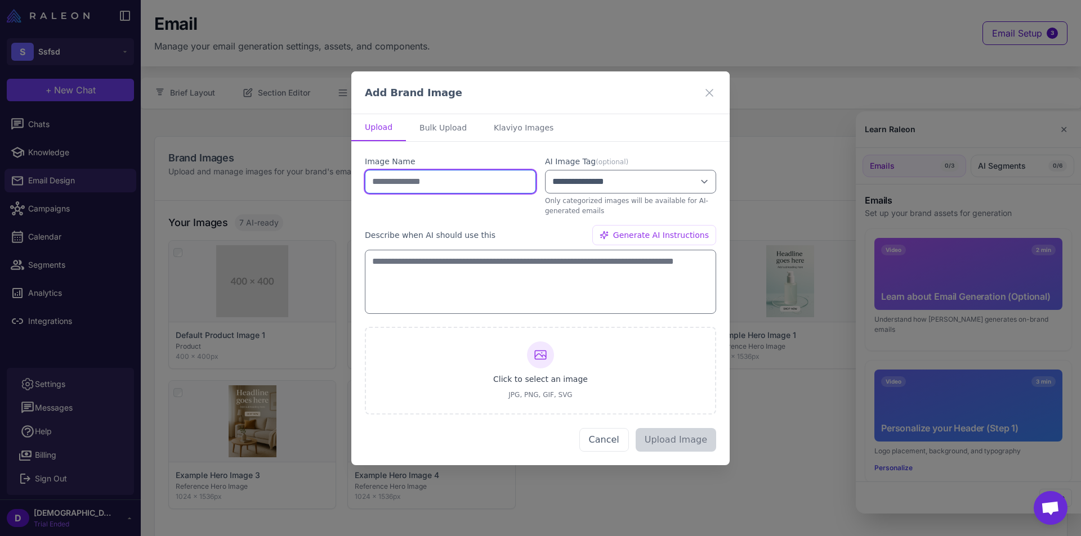
click at [447, 180] on input "text" at bounding box center [450, 182] width 171 height 24
type input "**"
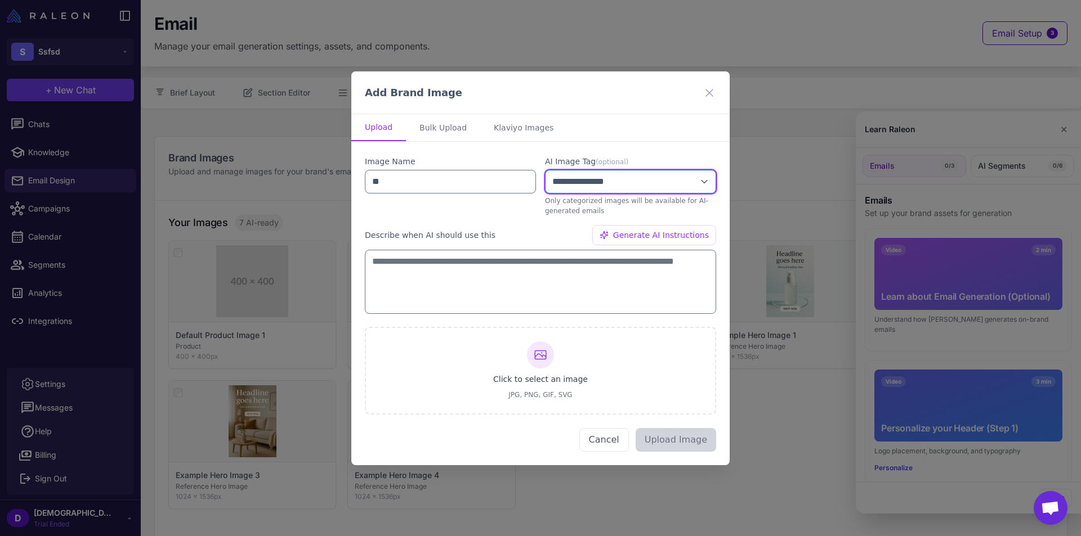
click at [582, 181] on select "**********" at bounding box center [630, 182] width 171 height 24
select select "****"
click at [545, 170] on select "**********" at bounding box center [630, 182] width 171 height 24
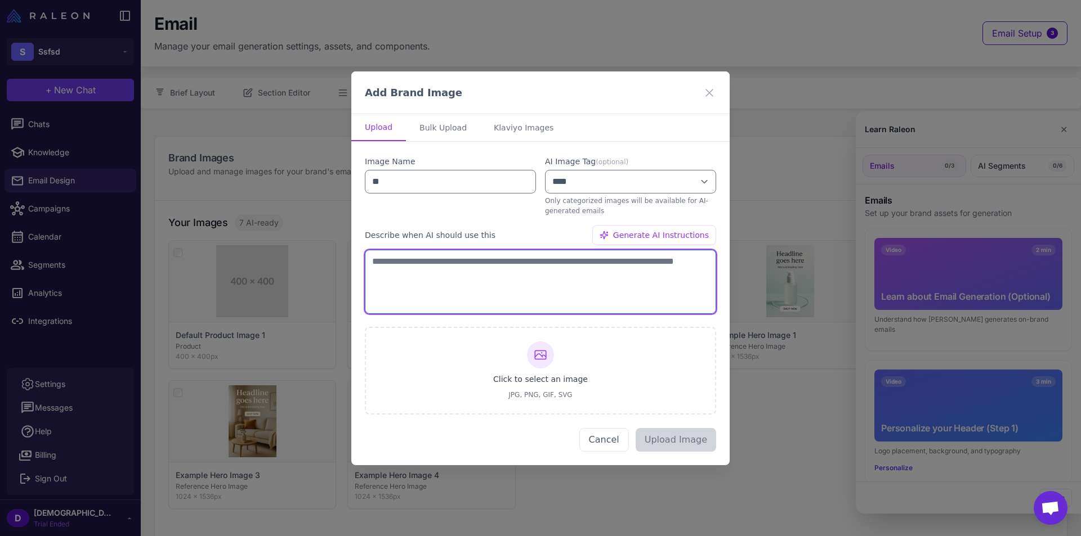
click at [509, 281] on textarea at bounding box center [540, 281] width 351 height 64
type textarea "***"
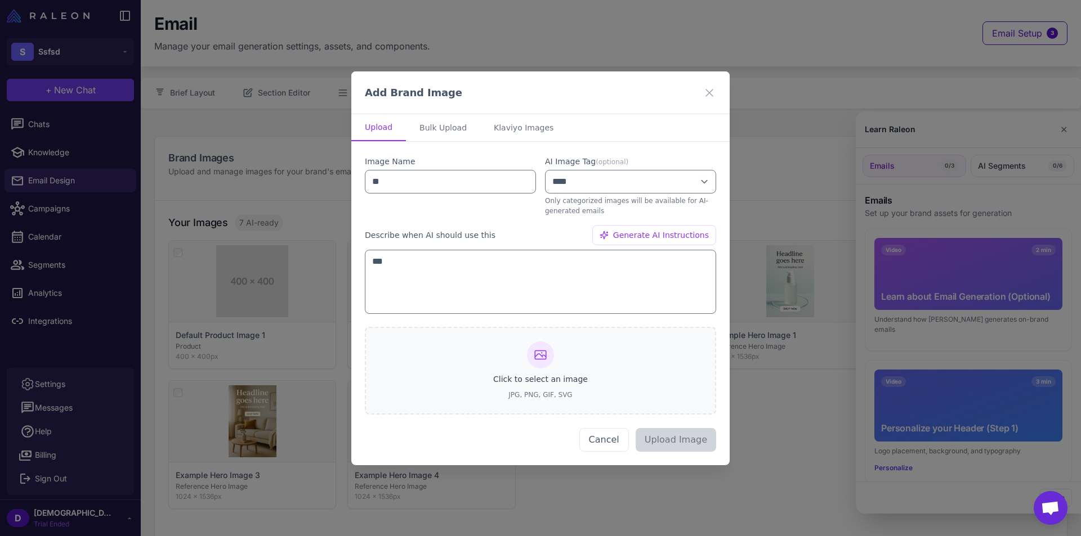
click at [564, 375] on span "Click to select an image" at bounding box center [540, 379] width 95 height 12
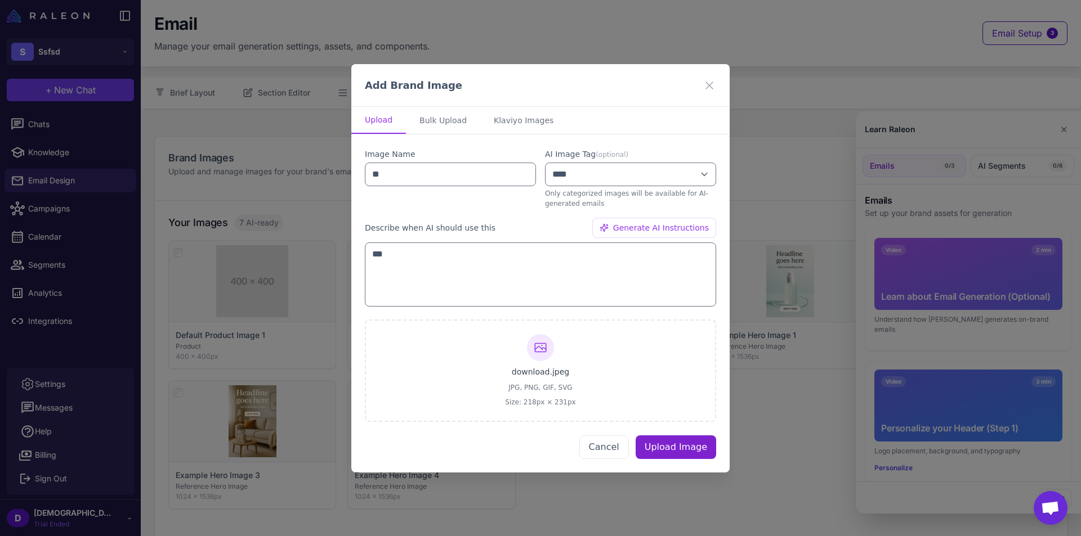
click at [676, 446] on button "Upload Image" at bounding box center [676, 447] width 80 height 24
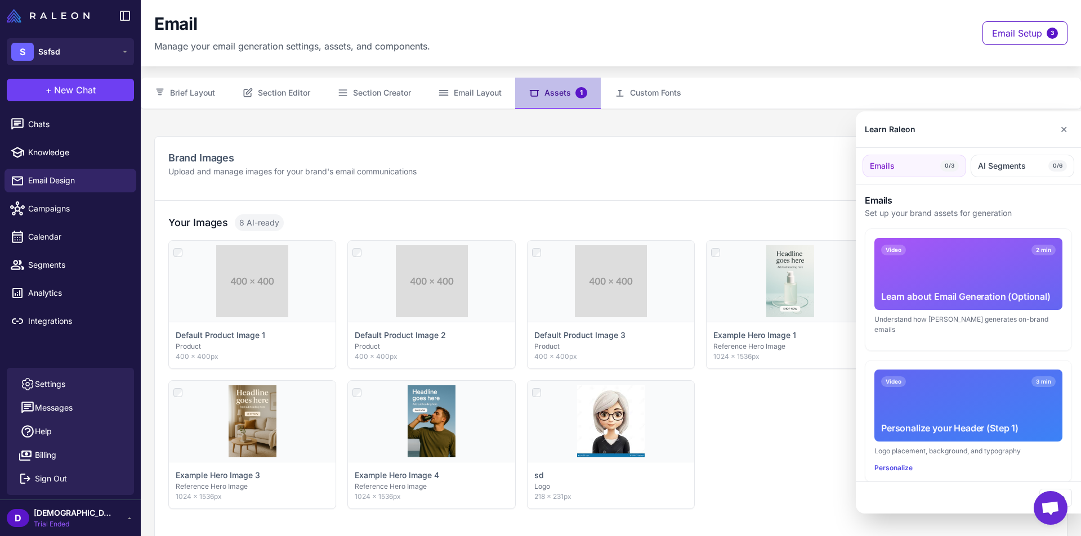
click at [485, 89] on div at bounding box center [540, 268] width 1081 height 536
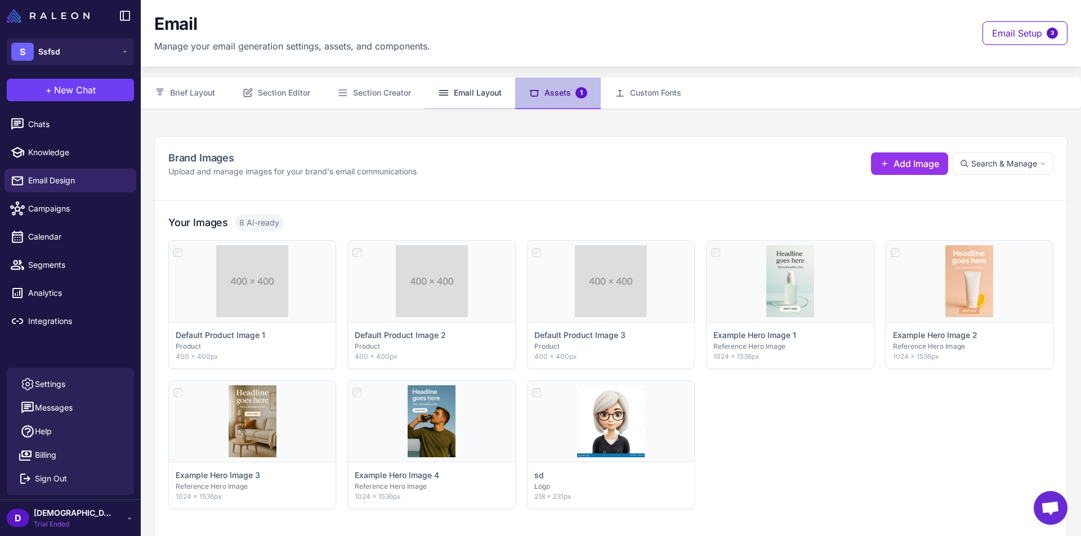
click at [469, 93] on button "Email Layout" at bounding box center [469, 94] width 91 height 32
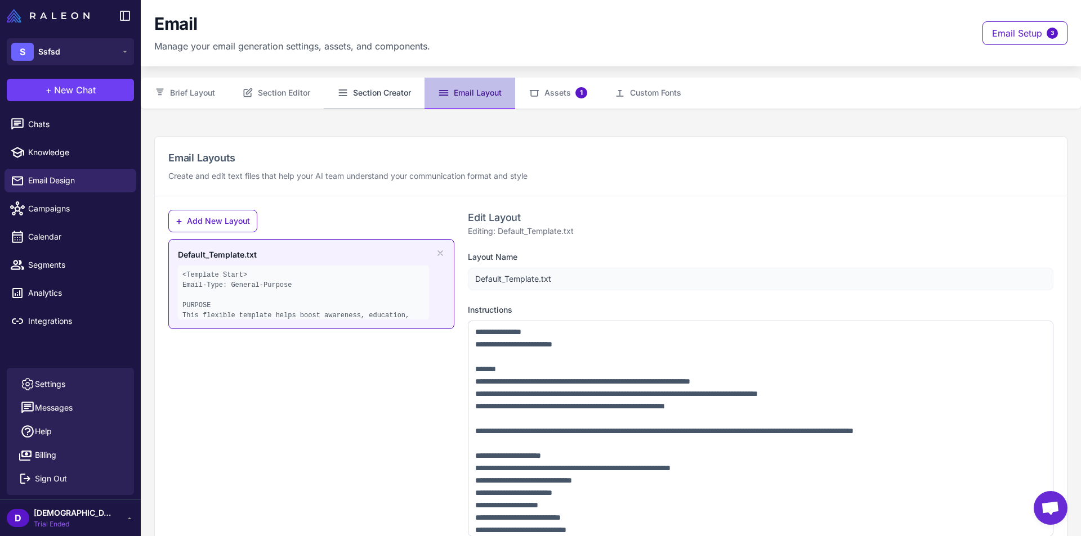
click at [386, 96] on button "Section Creator" at bounding box center [374, 94] width 101 height 32
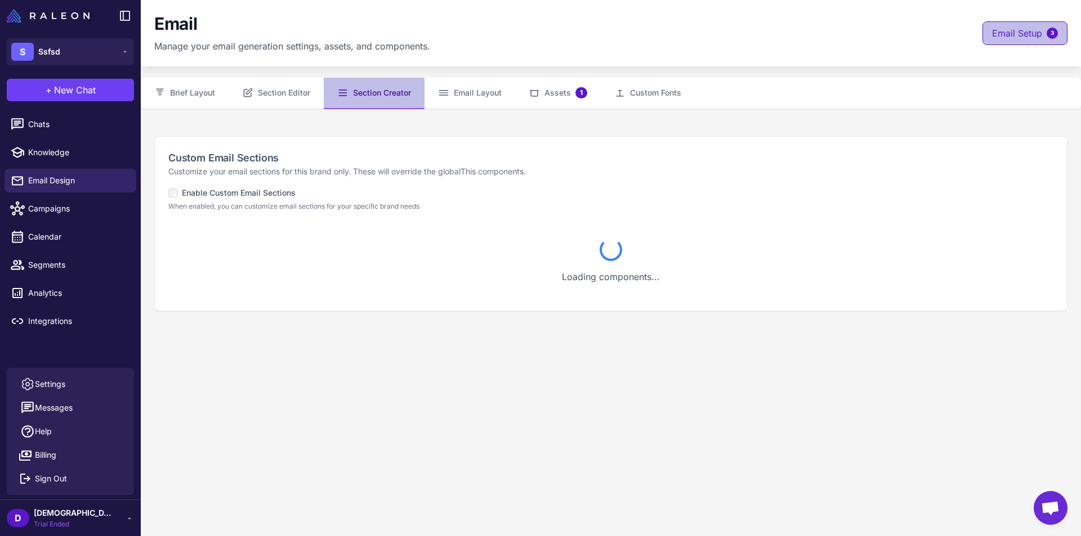
click at [1037, 37] on button "Email Setup 3" at bounding box center [1024, 33] width 85 height 24
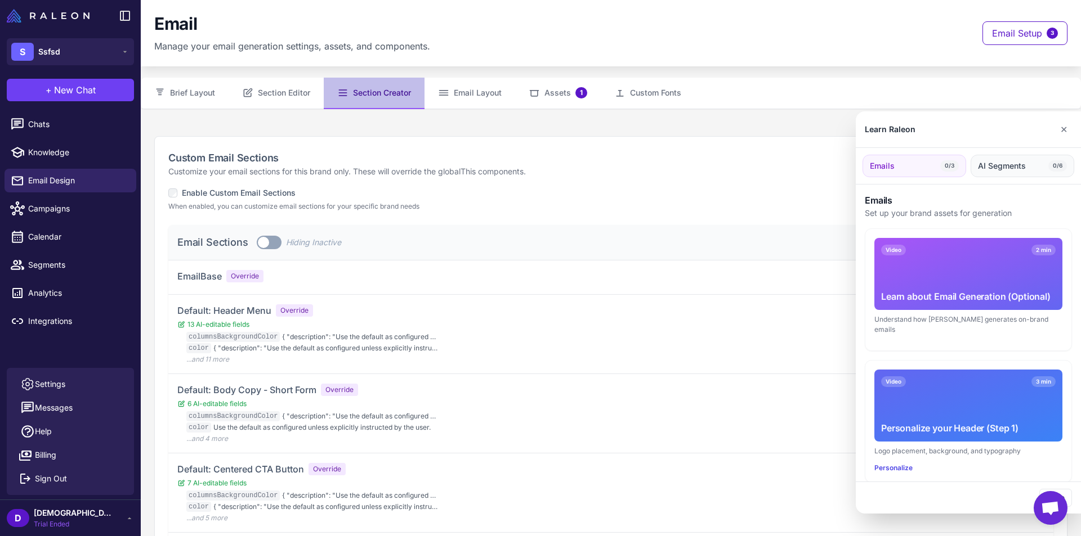
click at [1021, 168] on span "AI Segments" at bounding box center [1002, 166] width 48 height 12
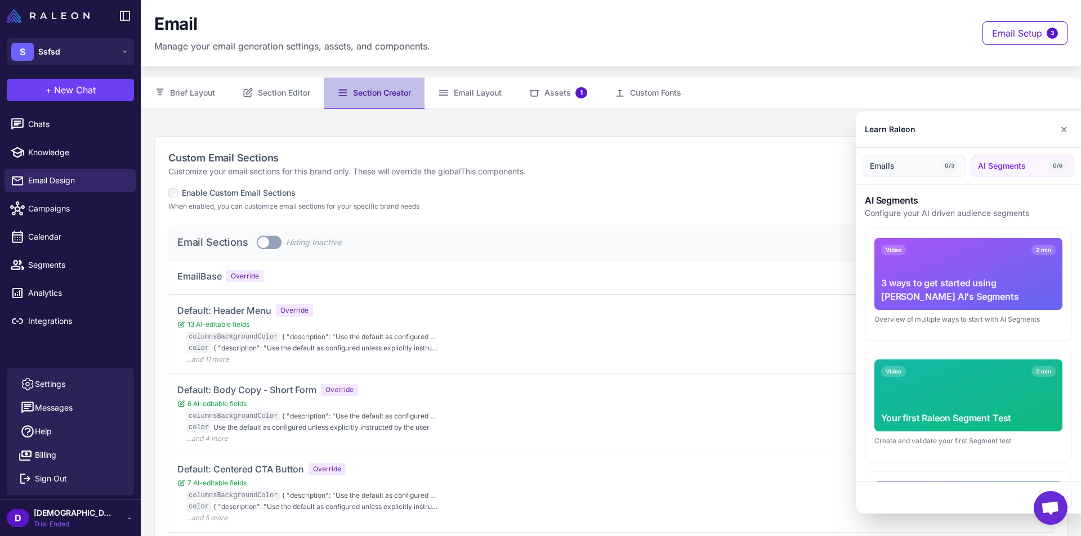
click at [955, 167] on span "0/3" at bounding box center [949, 165] width 19 height 11
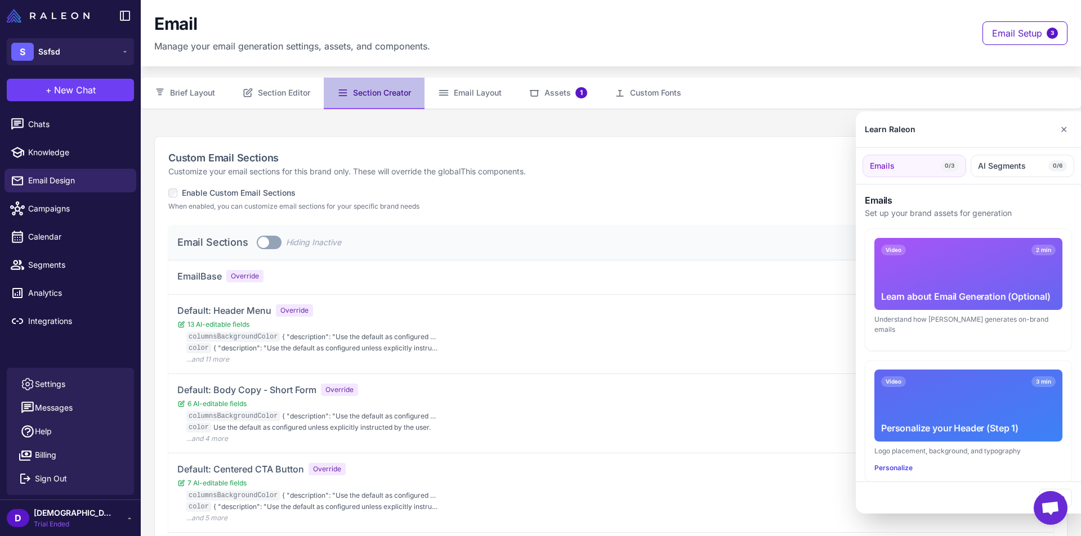
click at [589, 218] on div at bounding box center [540, 268] width 1081 height 536
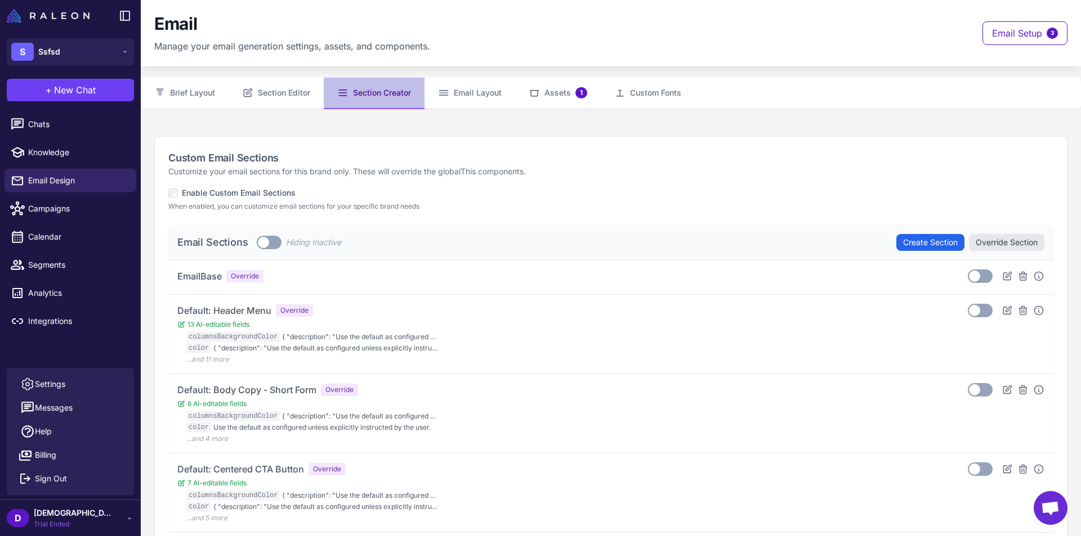
click at [263, 243] on span at bounding box center [263, 242] width 11 height 11
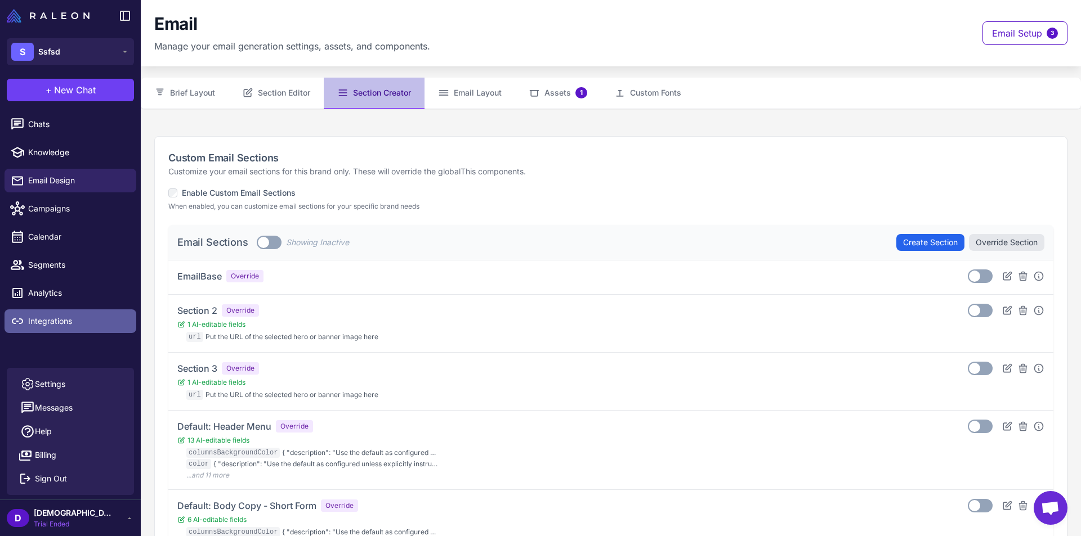
click at [78, 314] on link "Integrations" at bounding box center [71, 322] width 132 height 24
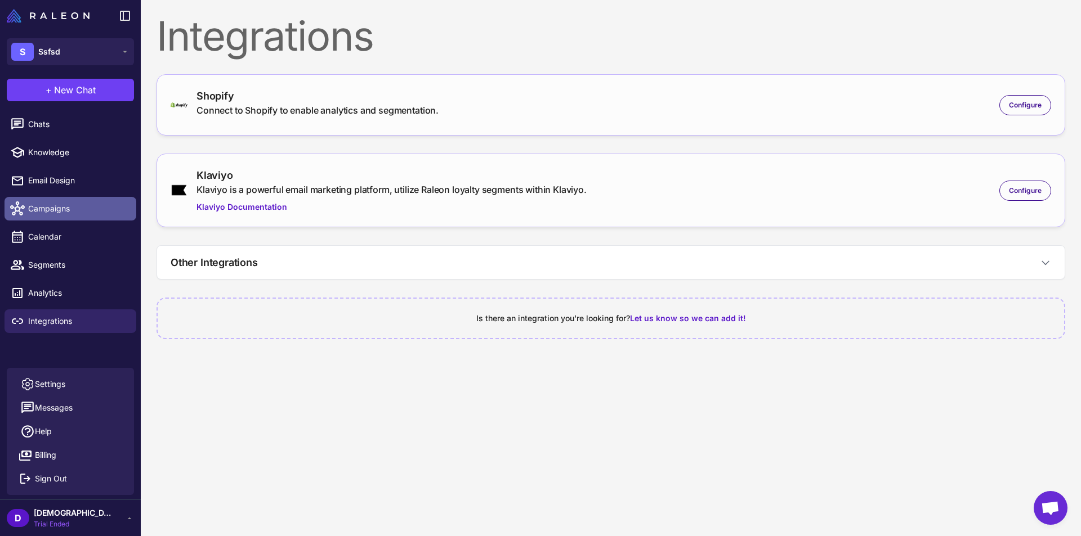
click at [81, 203] on span "Campaigns" at bounding box center [77, 209] width 99 height 12
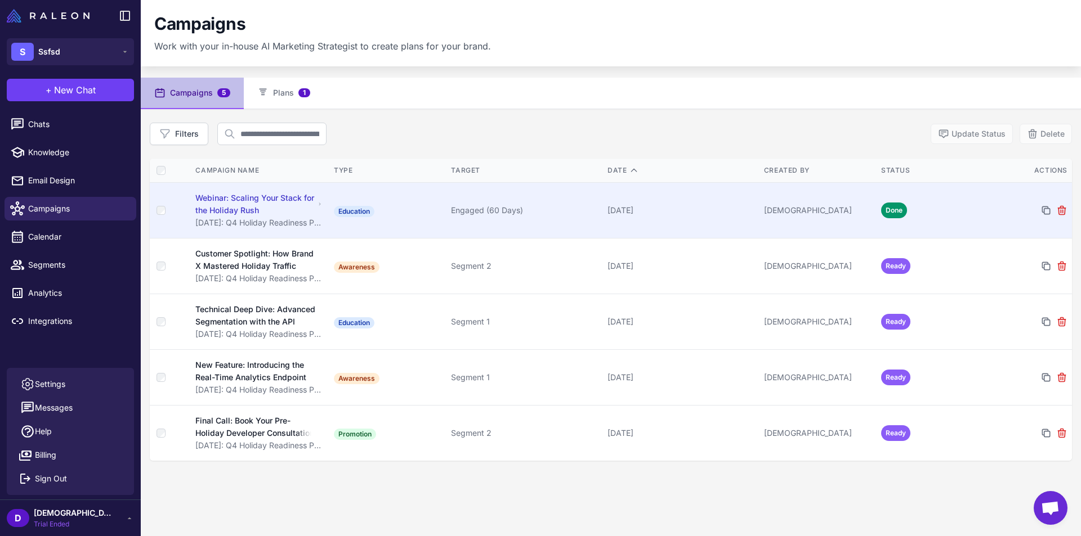
click at [352, 211] on span "Education" at bounding box center [354, 211] width 41 height 11
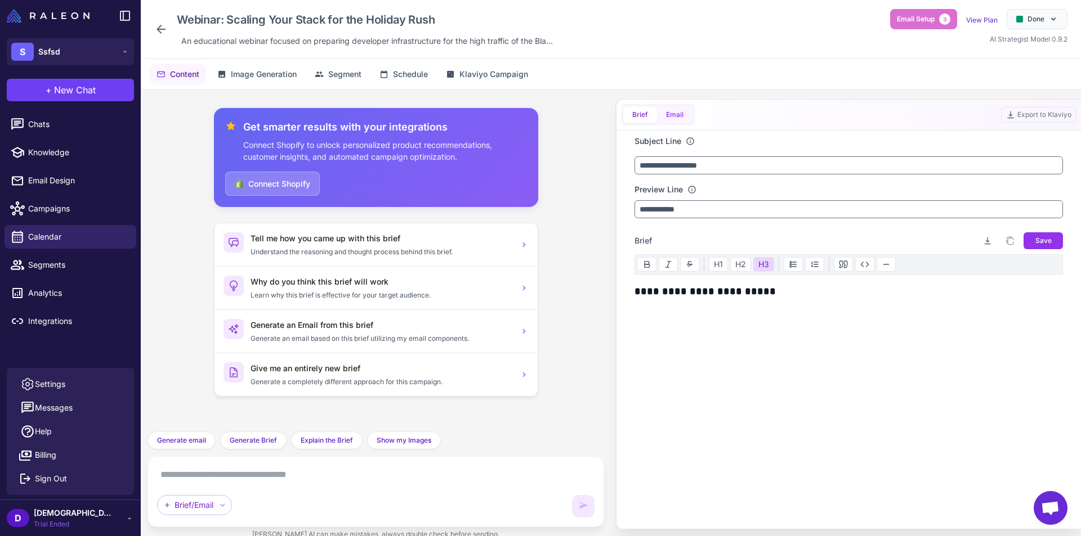
click at [673, 111] on button "Email" at bounding box center [674, 114] width 35 height 17
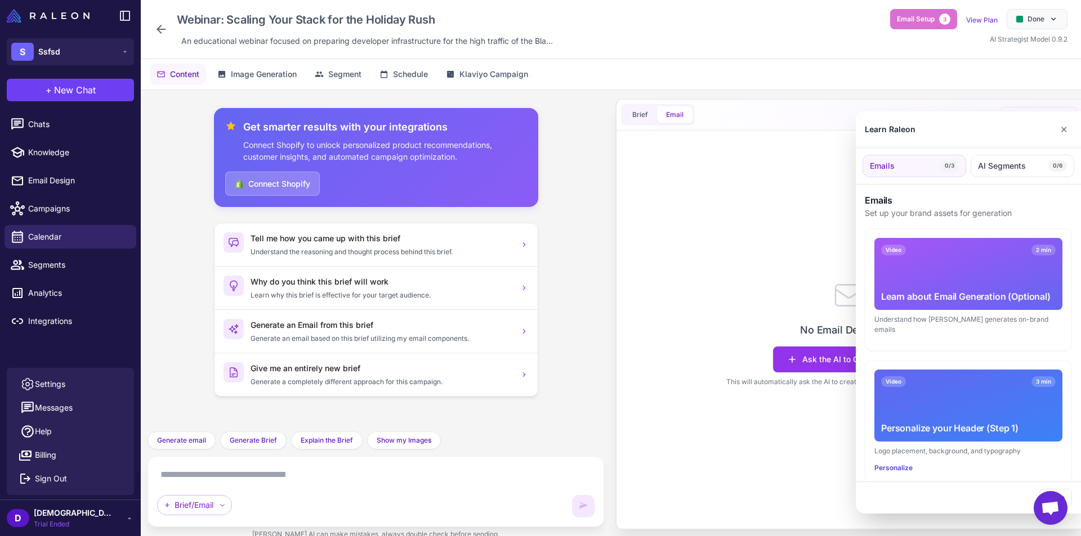
drag, startPoint x: 681, startPoint y: 182, endPoint x: 712, endPoint y: 179, distance: 31.1
click at [684, 181] on div at bounding box center [540, 268] width 1081 height 536
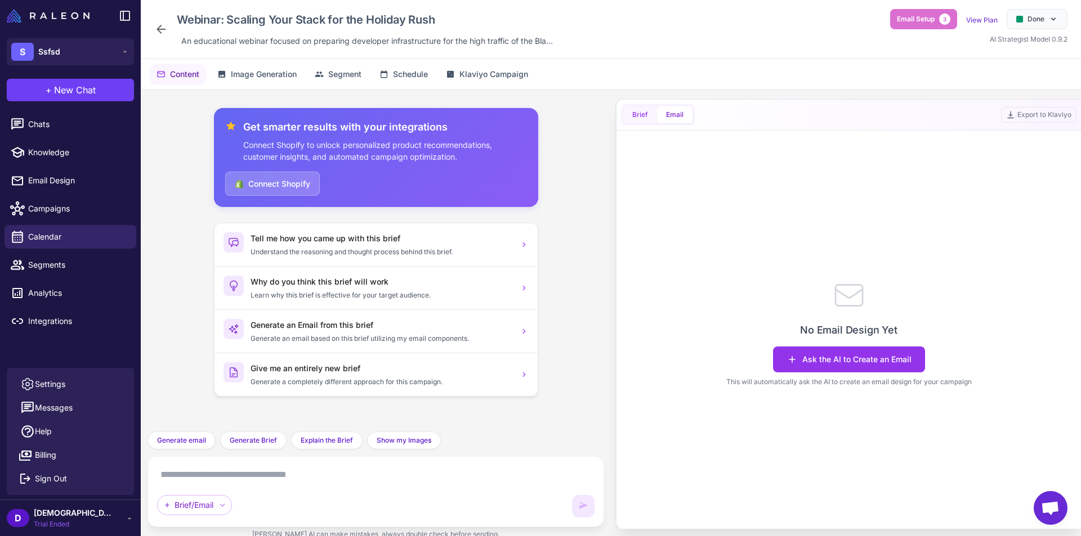
click at [639, 119] on span "Brief" at bounding box center [640, 115] width 16 height 10
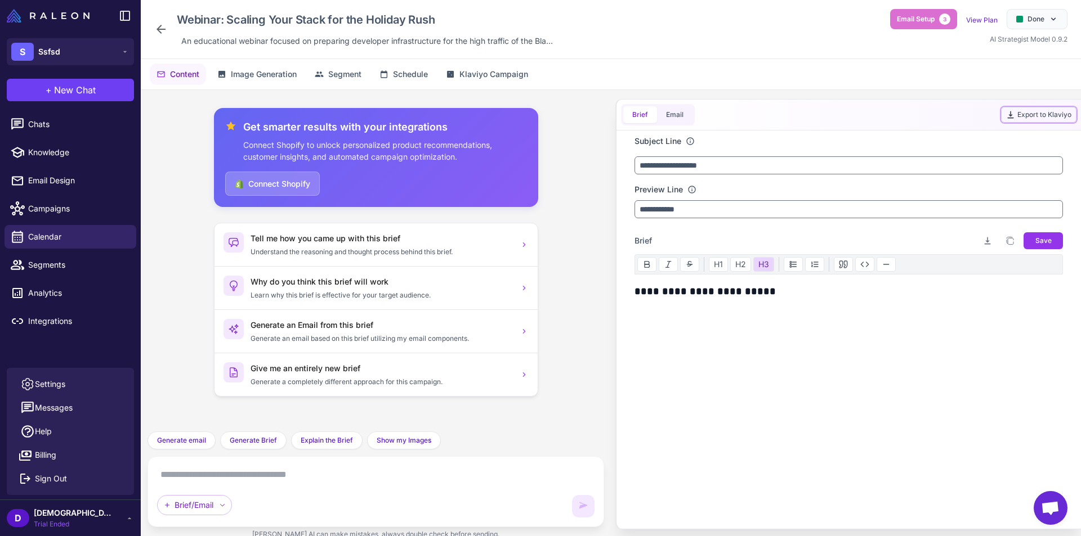
click at [1038, 115] on button "Export to Klaviyo" at bounding box center [1038, 115] width 75 height 16
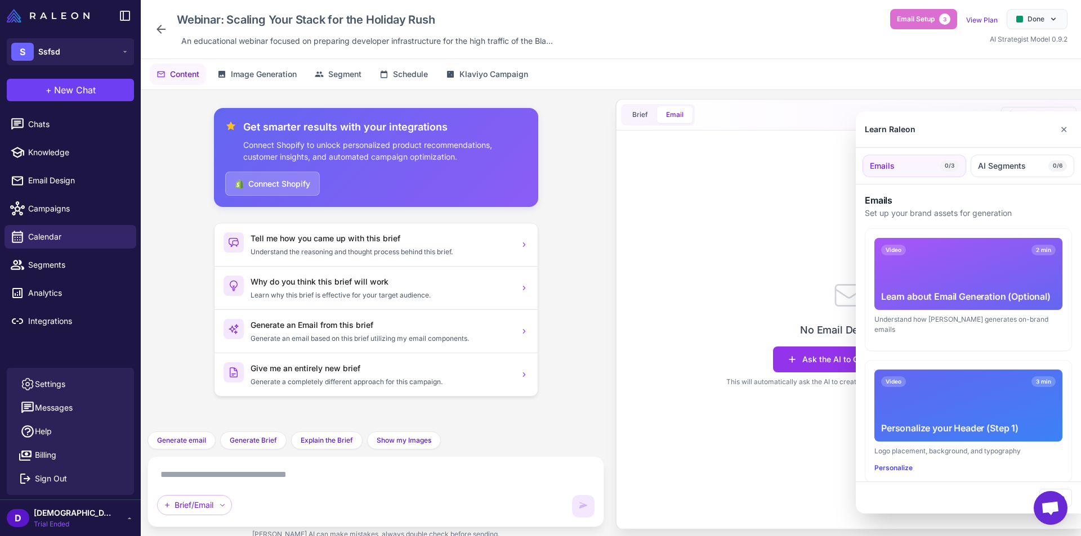
click at [733, 235] on div at bounding box center [540, 268] width 1081 height 536
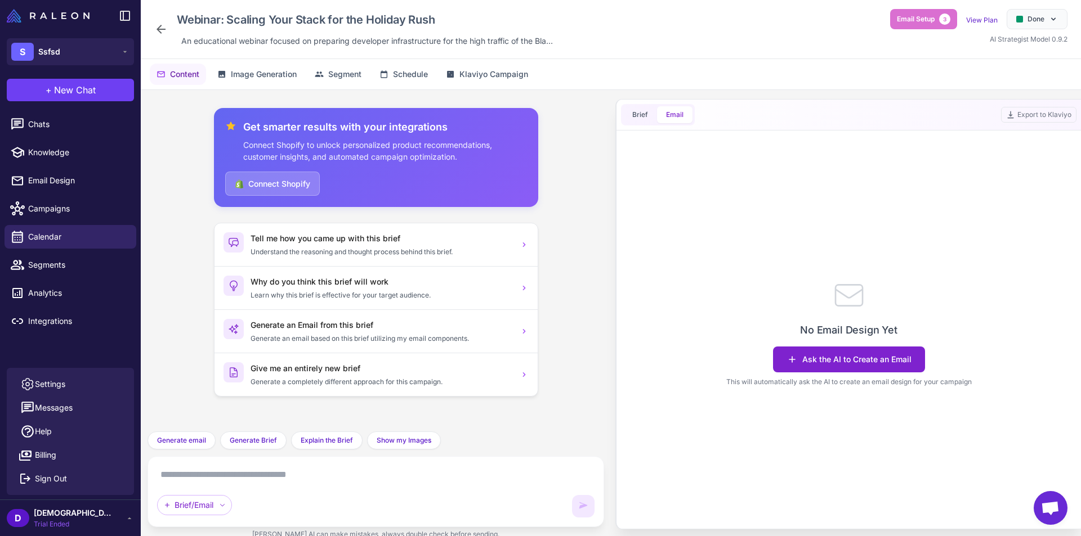
click at [864, 353] on button "Ask the AI to Create an Email" at bounding box center [849, 360] width 152 height 26
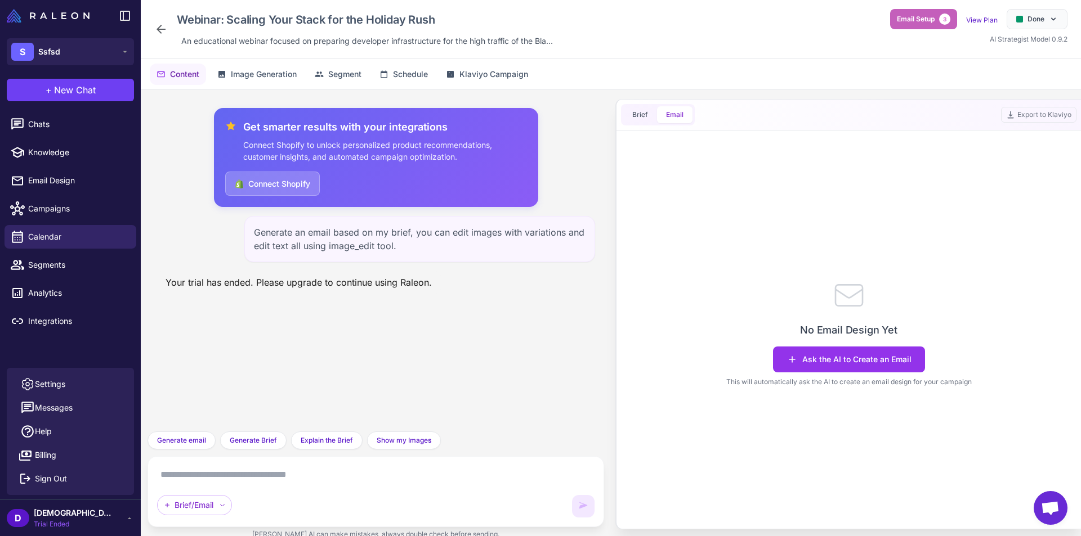
click at [939, 25] on button "Email Setup 3" at bounding box center [923, 19] width 67 height 20
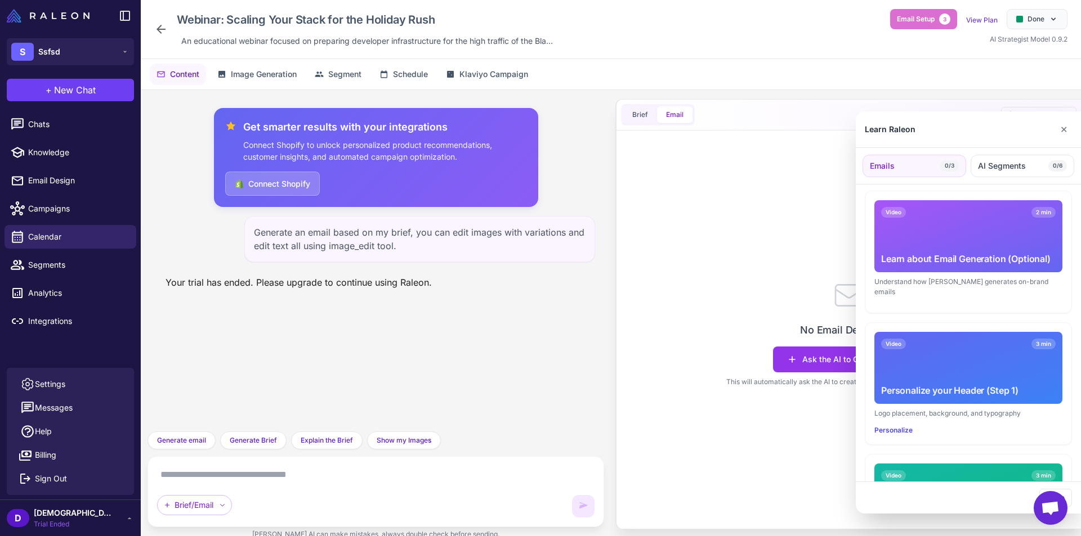
scroll to position [113, 0]
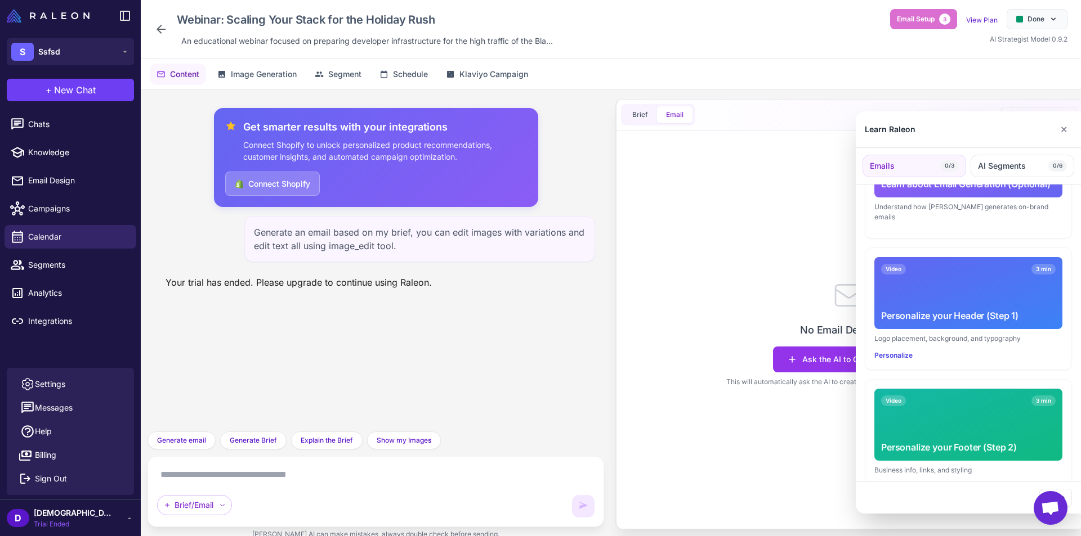
click at [963, 279] on div "Video 3 min Personalize your Header (Step 1)" at bounding box center [968, 293] width 188 height 72
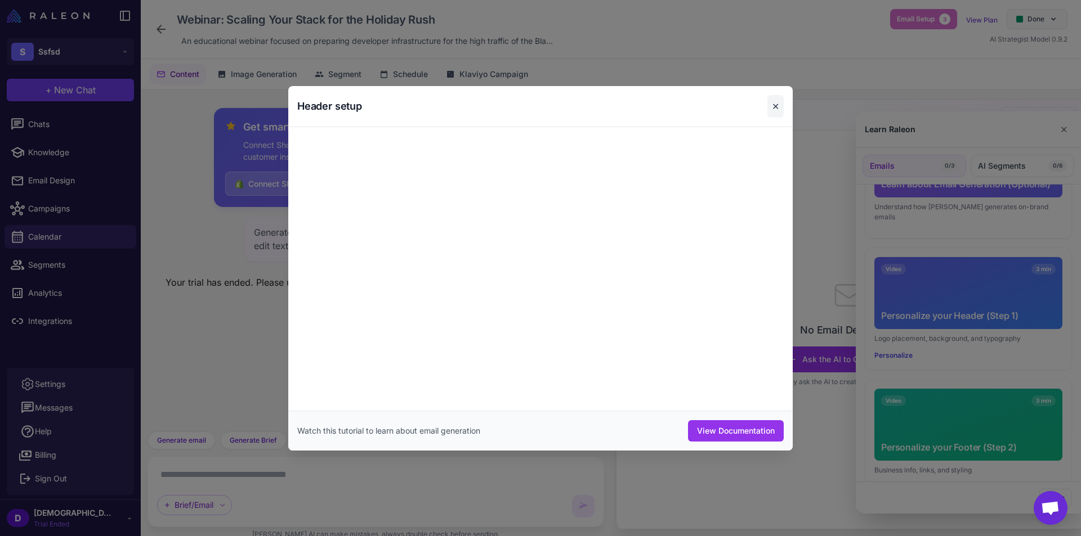
click at [776, 105] on button "✕" at bounding box center [775, 106] width 16 height 23
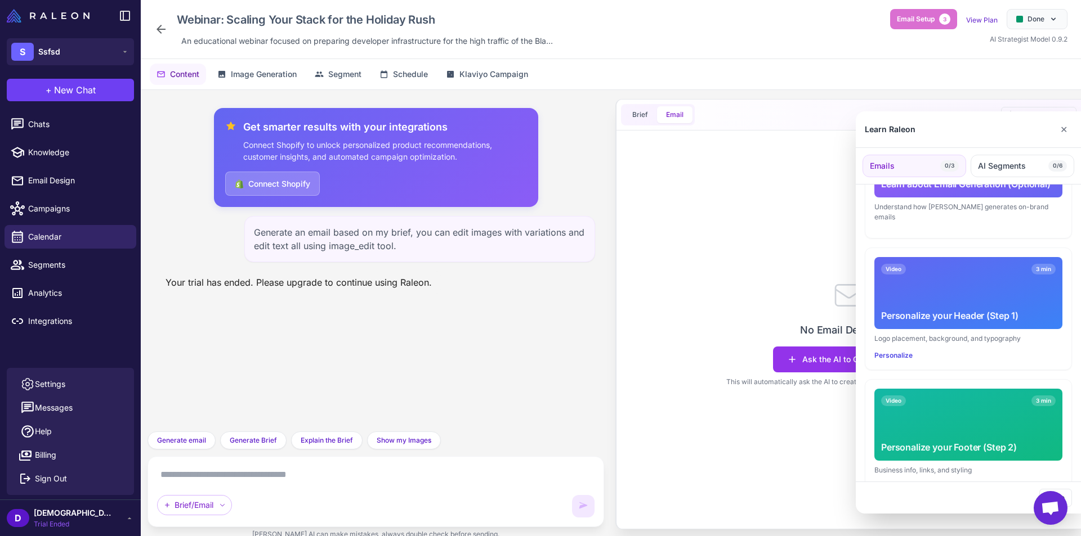
click at [42, 211] on div at bounding box center [540, 268] width 1081 height 536
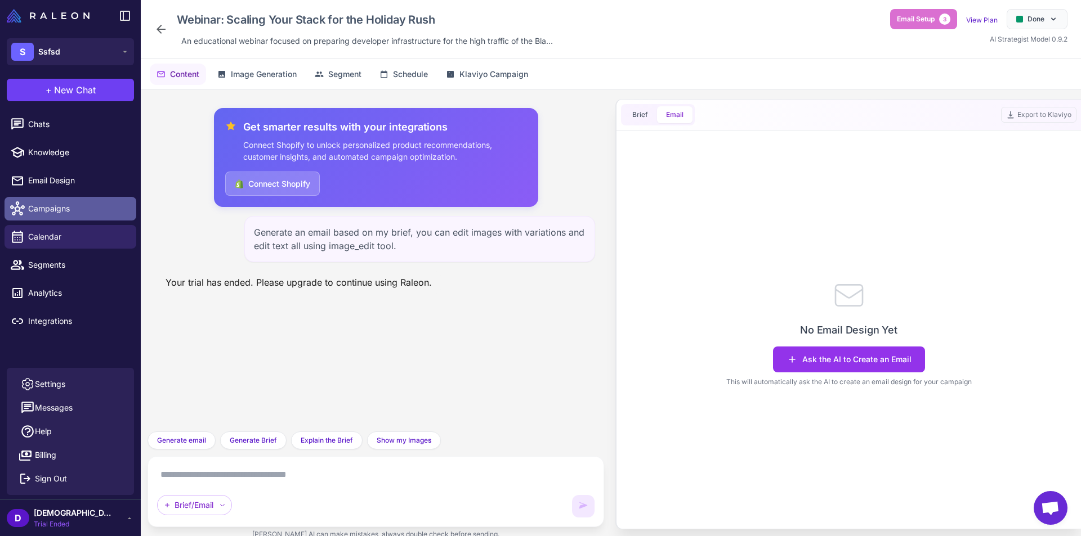
click at [70, 212] on span "Campaigns" at bounding box center [77, 209] width 99 height 12
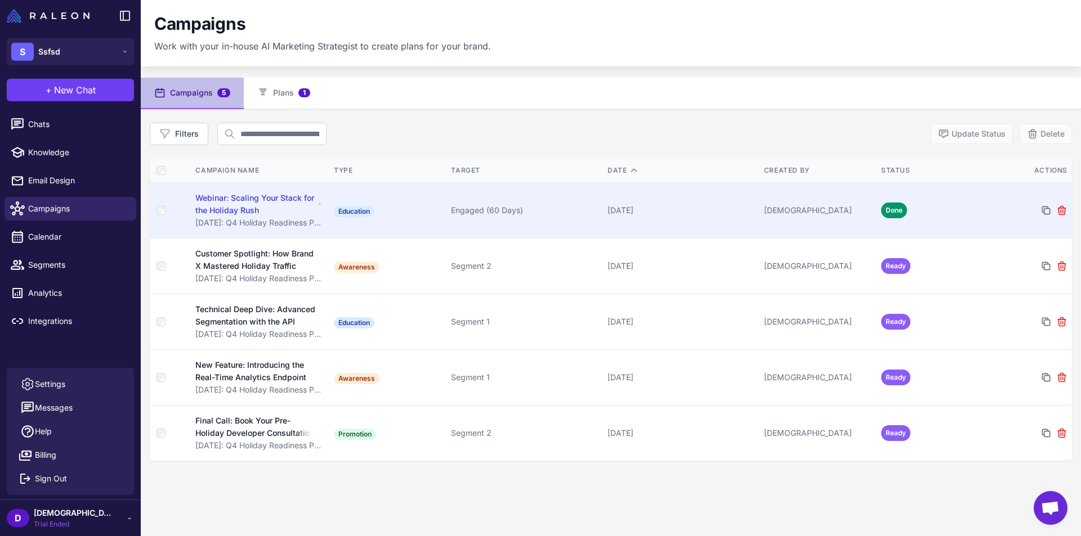
click at [508, 205] on div "Engaged (60 Days)" at bounding box center [524, 210] width 147 height 12
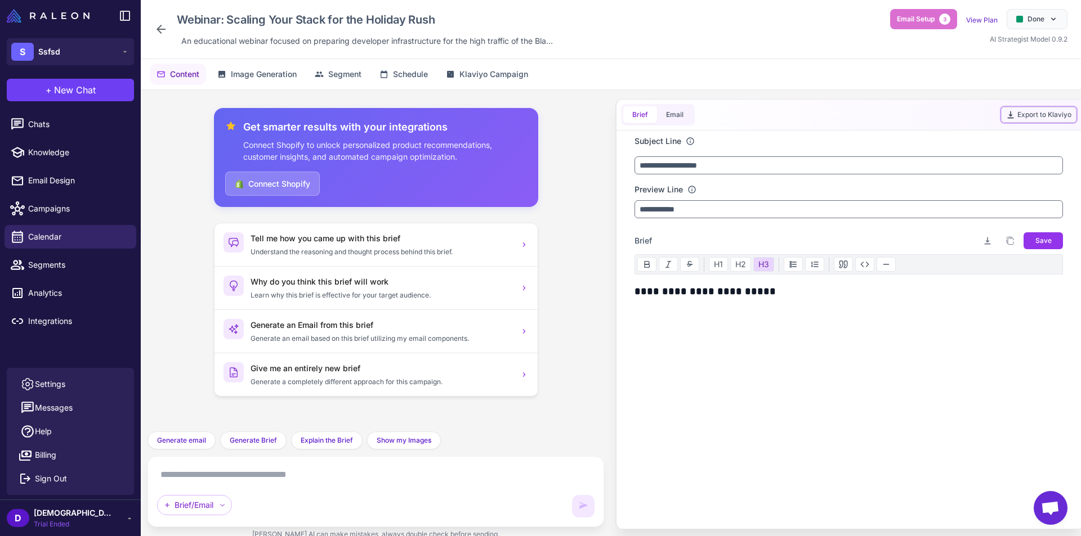
click at [1031, 111] on button "Export to Klaviyo" at bounding box center [1038, 115] width 75 height 16
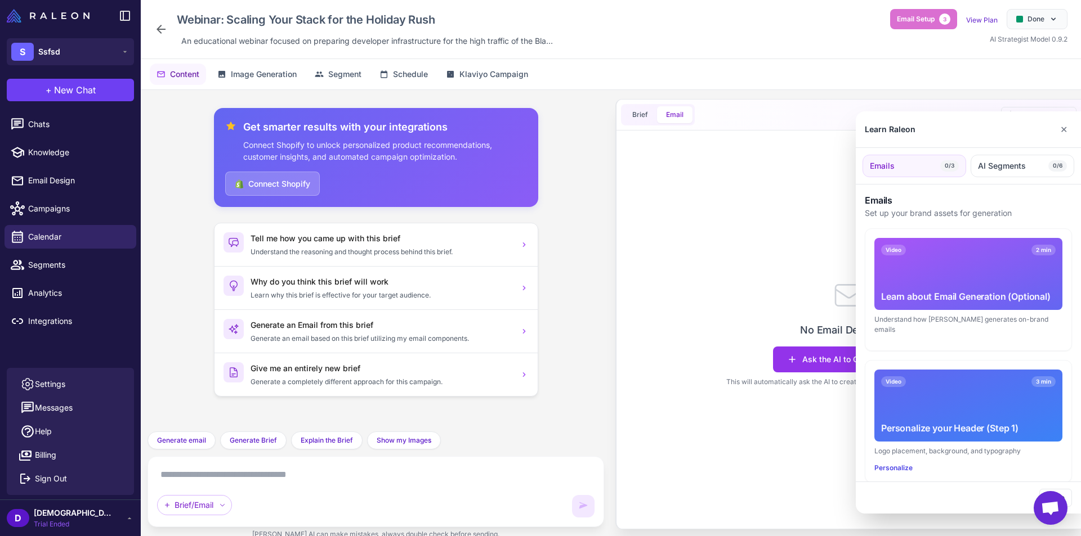
click at [808, 319] on div at bounding box center [540, 268] width 1081 height 536
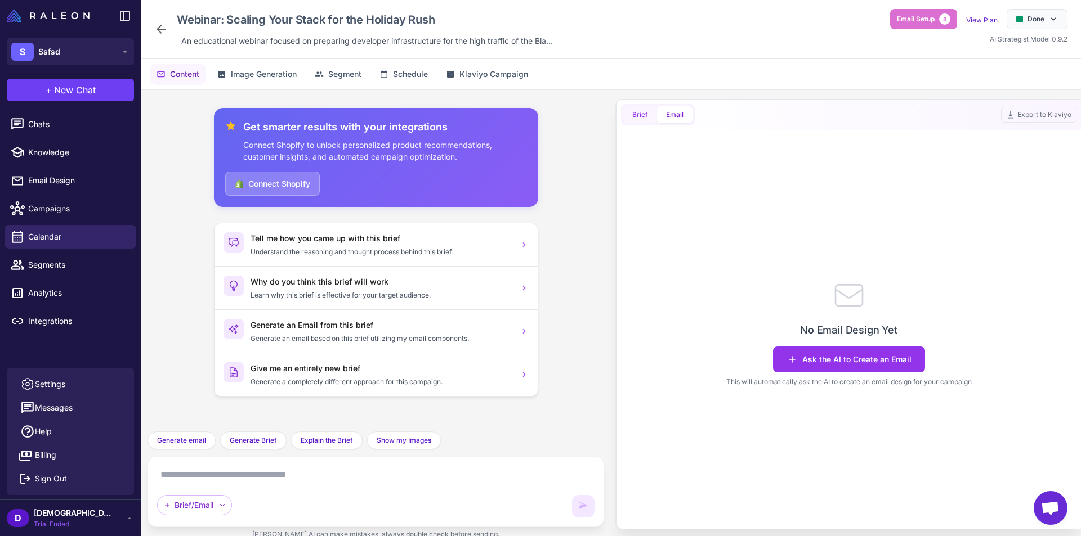
click at [651, 109] on button "Brief" at bounding box center [640, 114] width 34 height 17
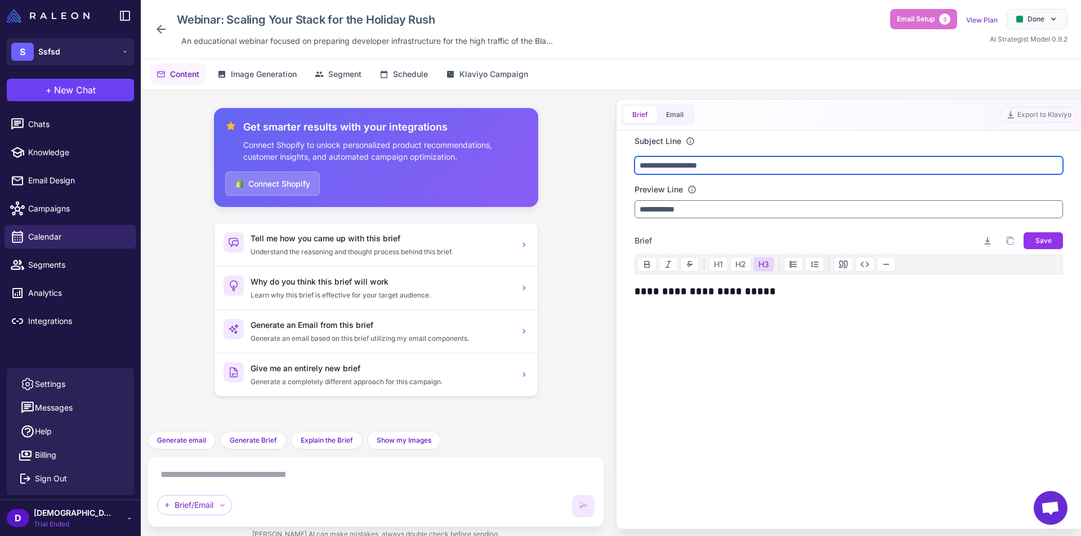
click at [743, 165] on input "**********" at bounding box center [848, 165] width 428 height 18
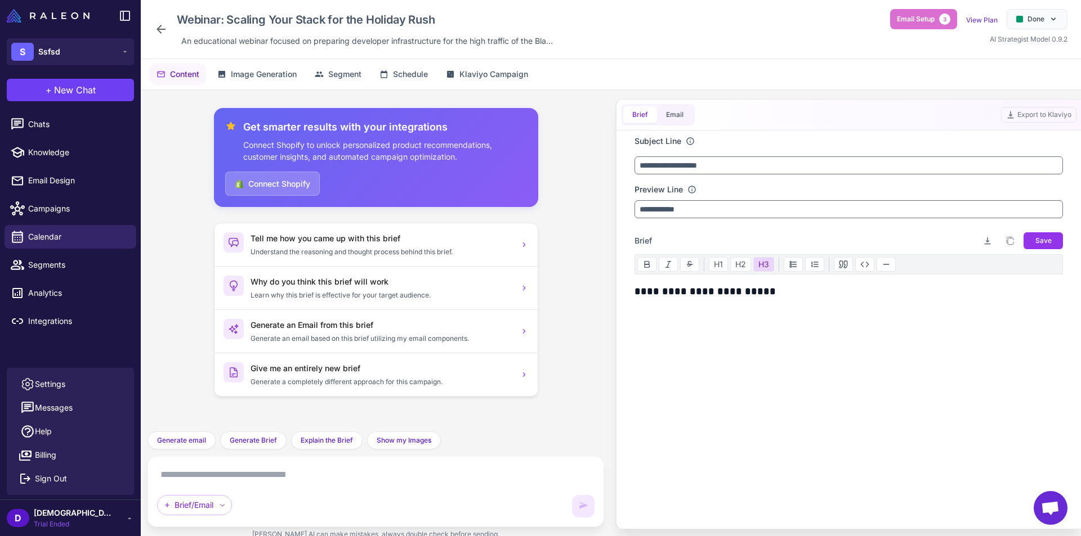
click at [778, 312] on div "**********" at bounding box center [848, 329] width 428 height 90
click at [1046, 243] on span "Save" at bounding box center [1043, 241] width 16 height 10
click at [280, 70] on span "Image Generation" at bounding box center [264, 74] width 66 height 12
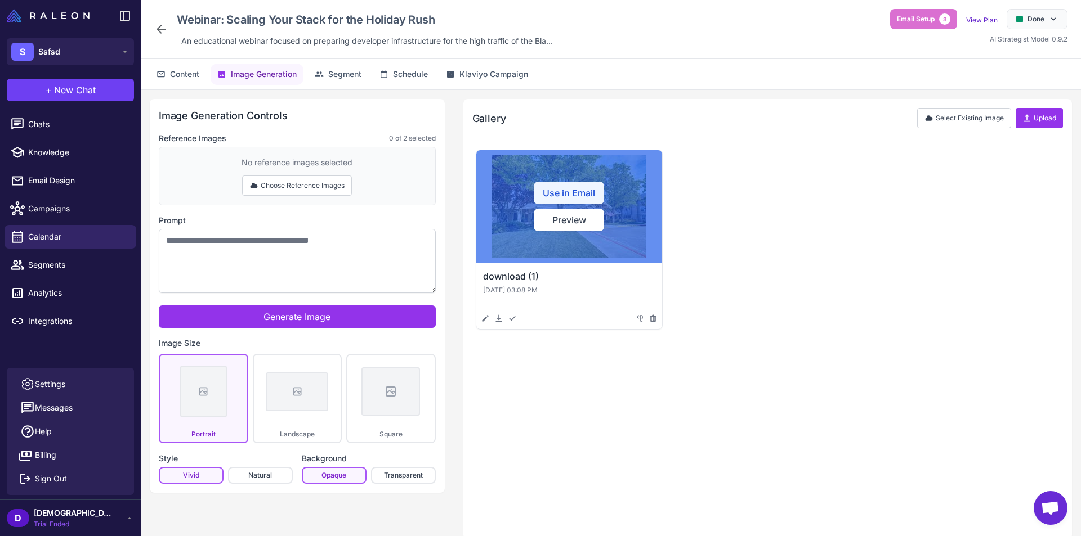
click at [567, 190] on button "Use in Email" at bounding box center [569, 193] width 70 height 23
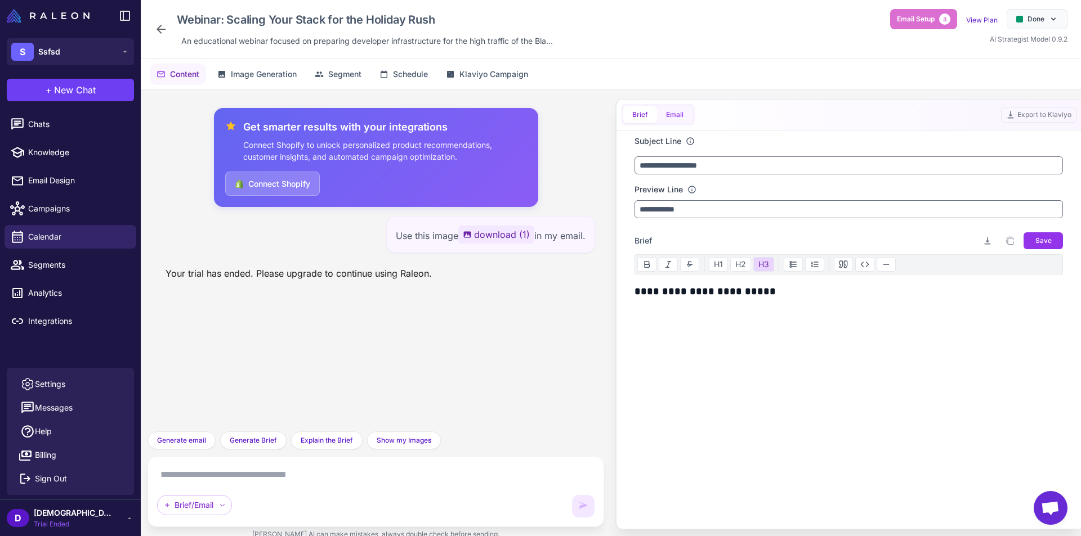
click at [668, 109] on button "Email" at bounding box center [674, 114] width 35 height 17
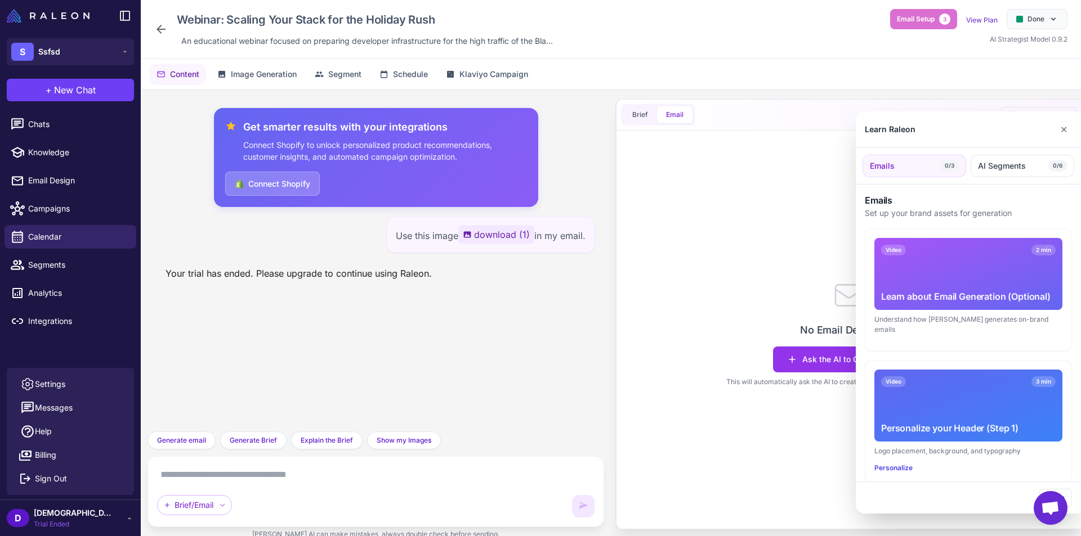
click at [726, 300] on div at bounding box center [540, 268] width 1081 height 536
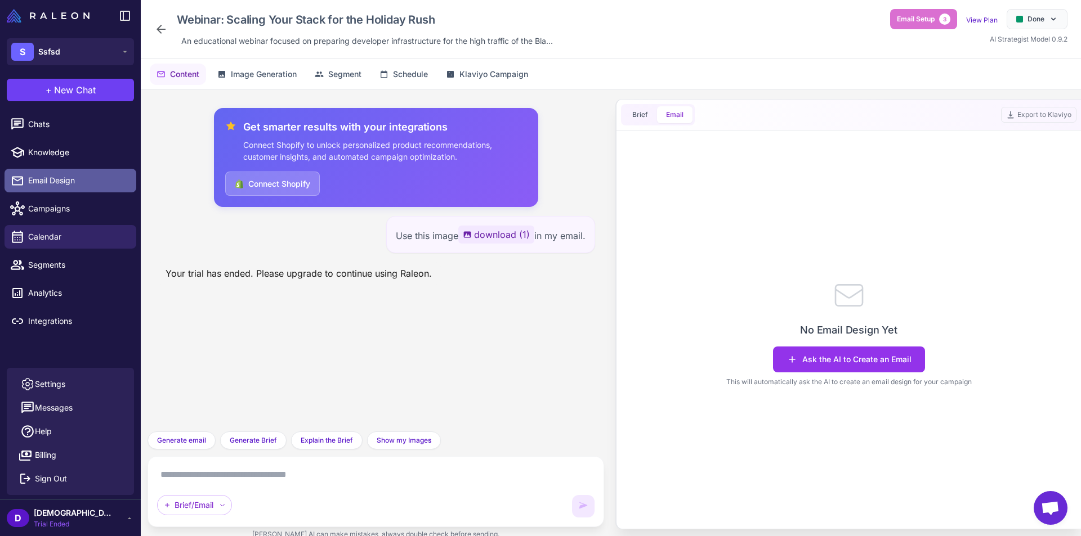
click at [75, 175] on span "Email Design" at bounding box center [77, 181] width 99 height 12
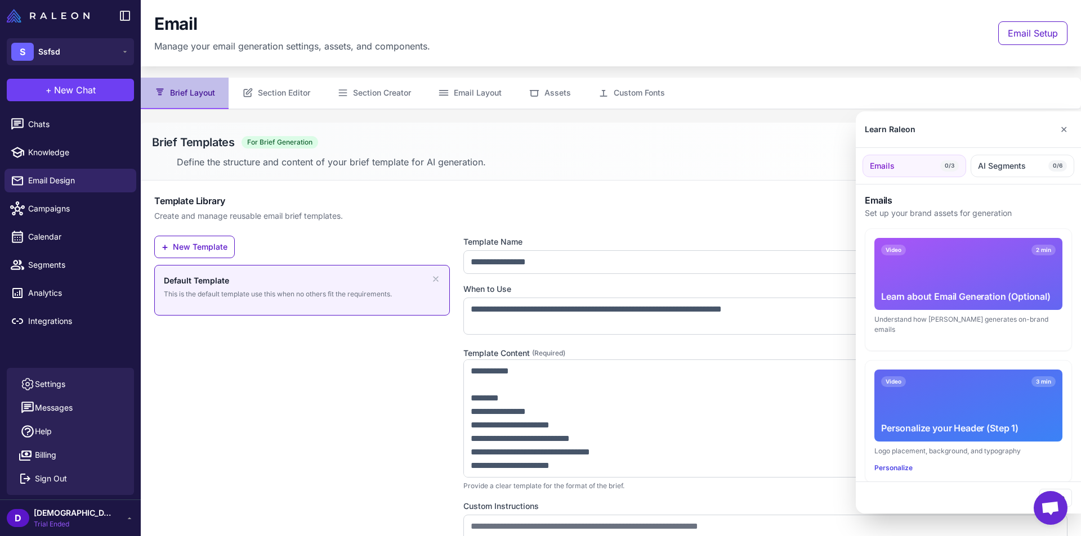
click at [1023, 35] on div at bounding box center [540, 268] width 1081 height 536
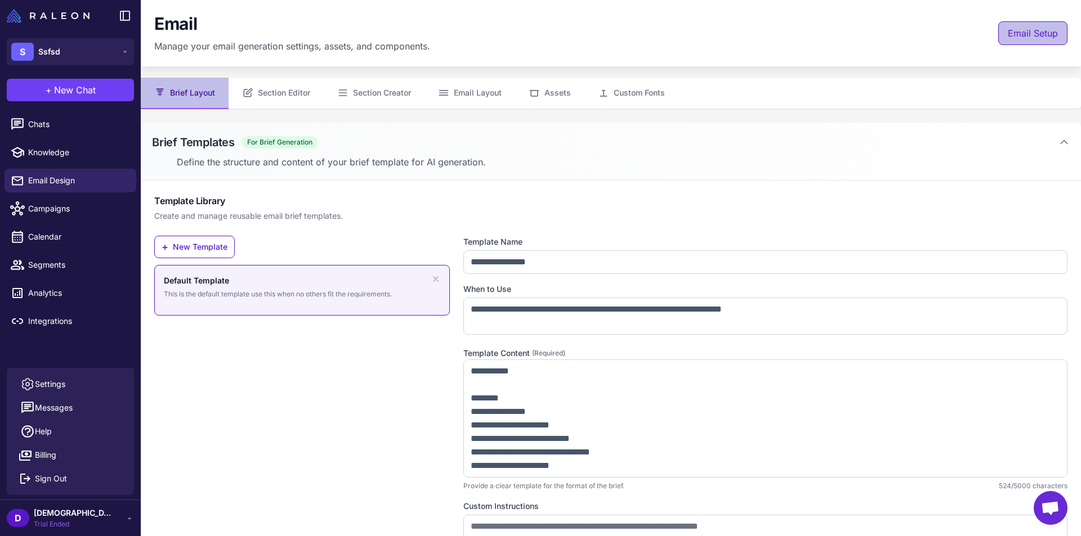
click at [1019, 32] on span "Email Setup" at bounding box center [1033, 33] width 50 height 14
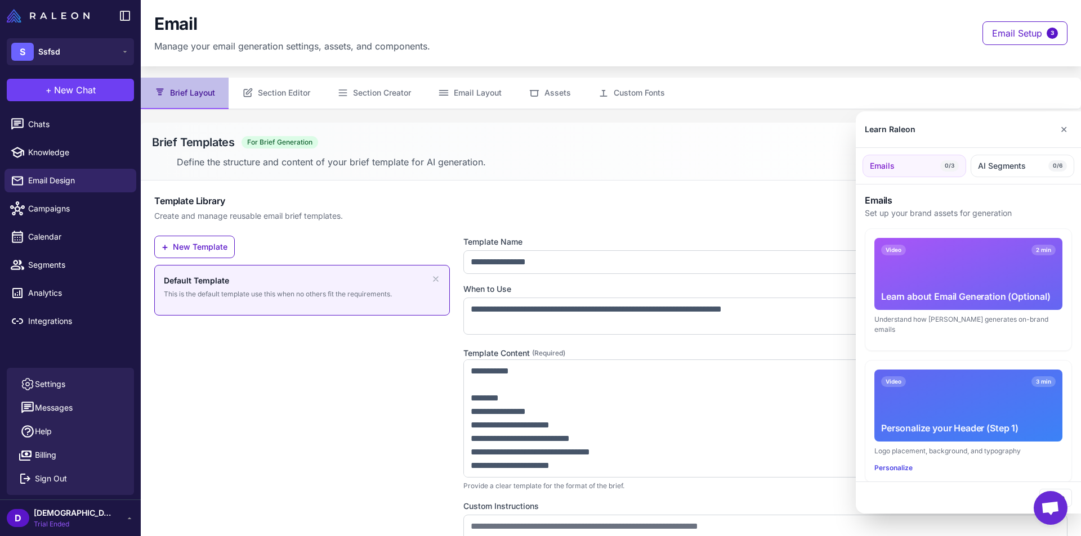
click at [555, 245] on div at bounding box center [540, 268] width 1081 height 536
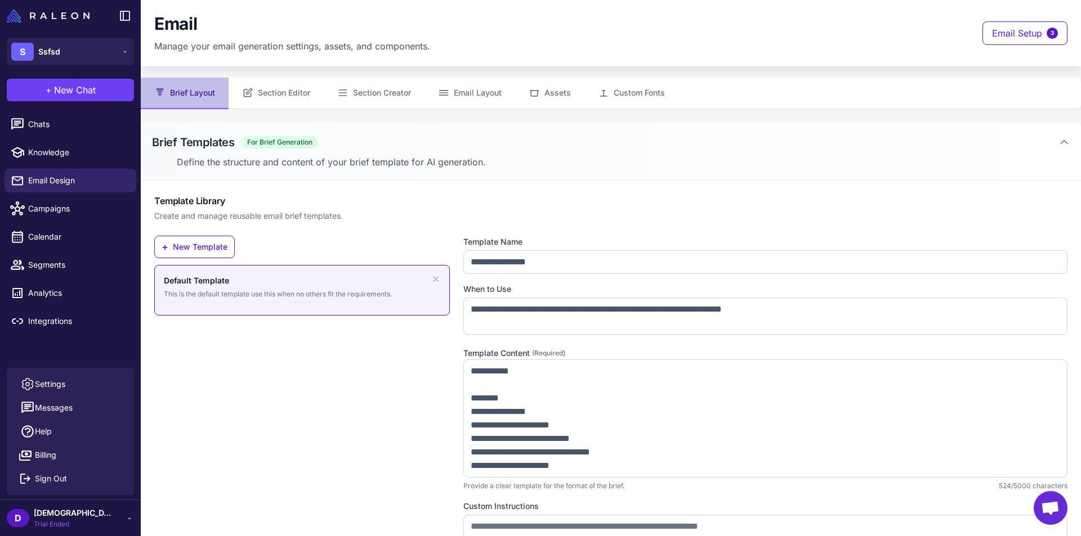
click at [539, 272] on div "**********" at bounding box center [765, 429] width 604 height 386
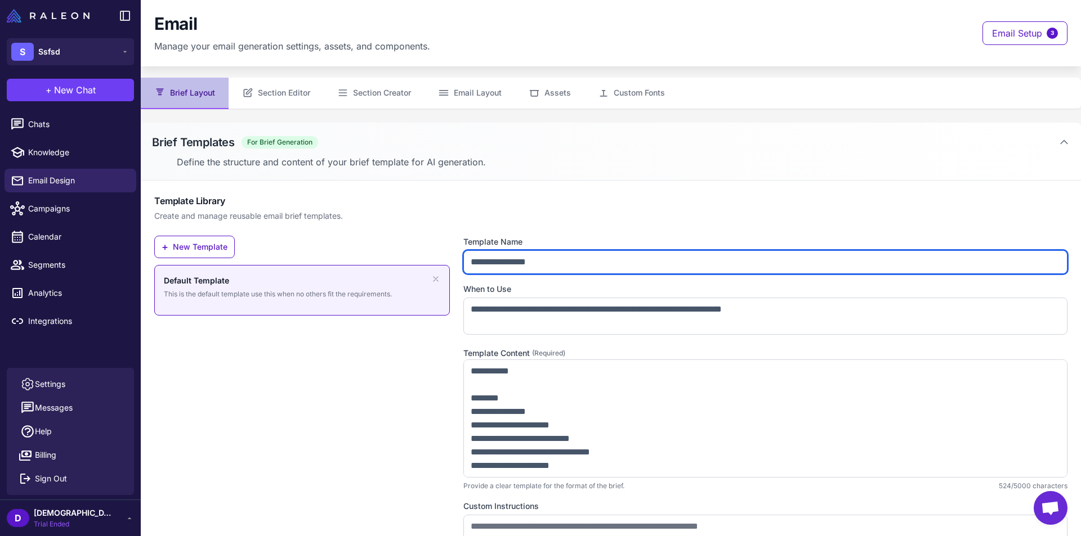
click at [540, 266] on input "**********" at bounding box center [765, 262] width 604 height 24
click at [565, 266] on input "**********" at bounding box center [765, 262] width 604 height 24
click at [573, 266] on input "**********" at bounding box center [765, 262] width 604 height 24
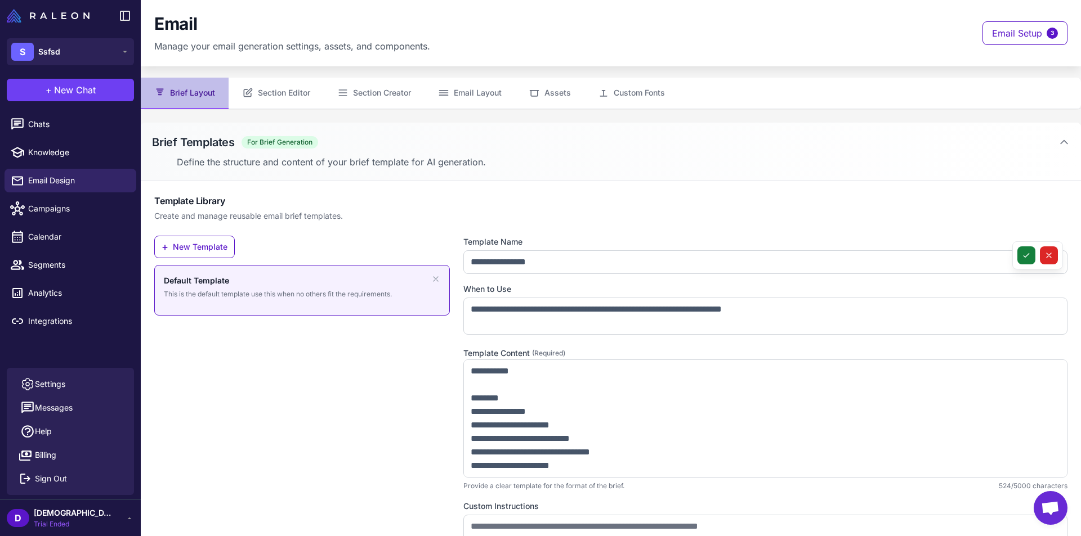
click at [1022, 259] on icon at bounding box center [1026, 255] width 9 height 9
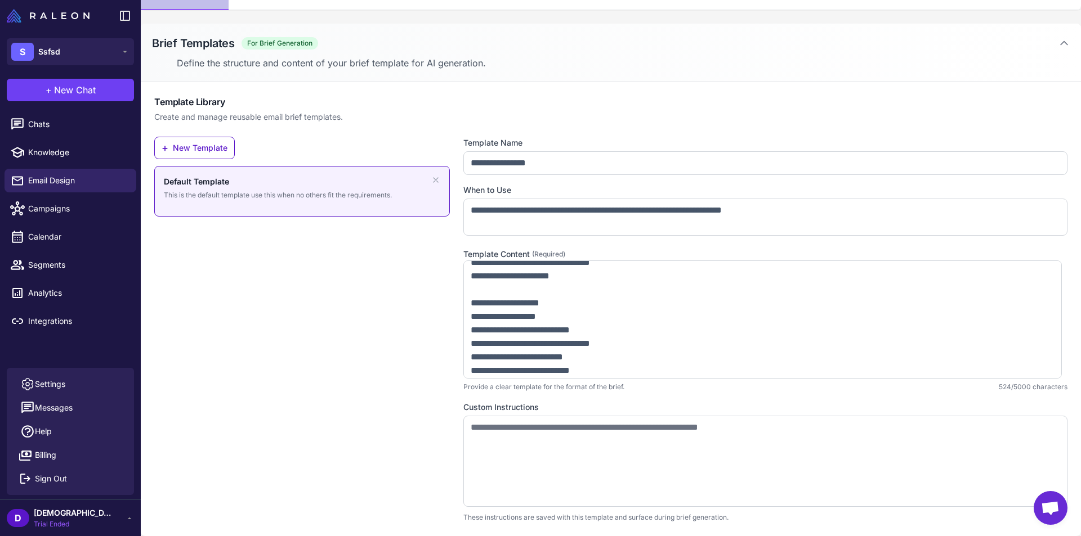
scroll to position [225, 0]
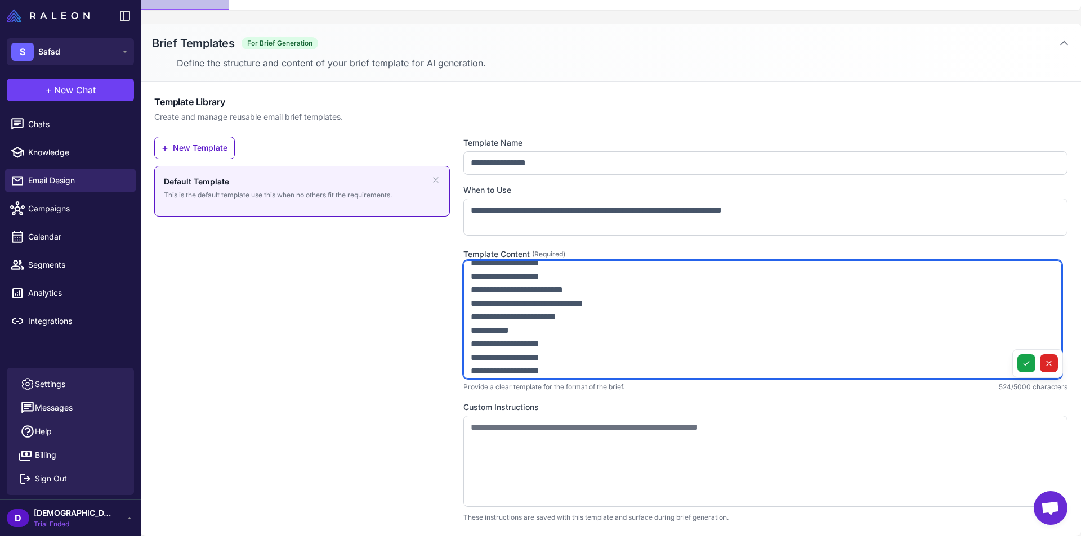
click at [763, 302] on textarea "**********" at bounding box center [762, 320] width 598 height 118
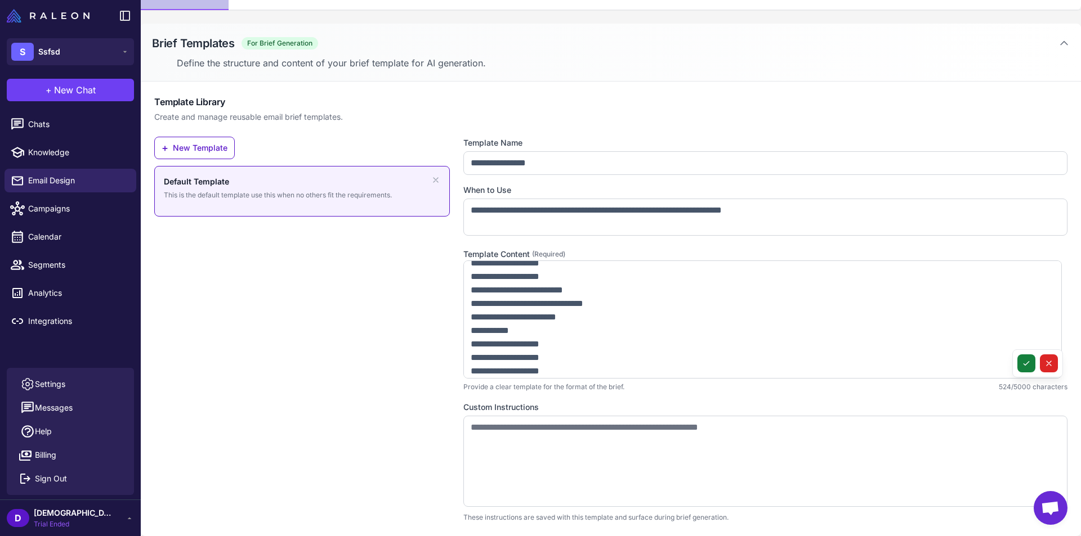
click at [1022, 366] on icon at bounding box center [1026, 363] width 9 height 9
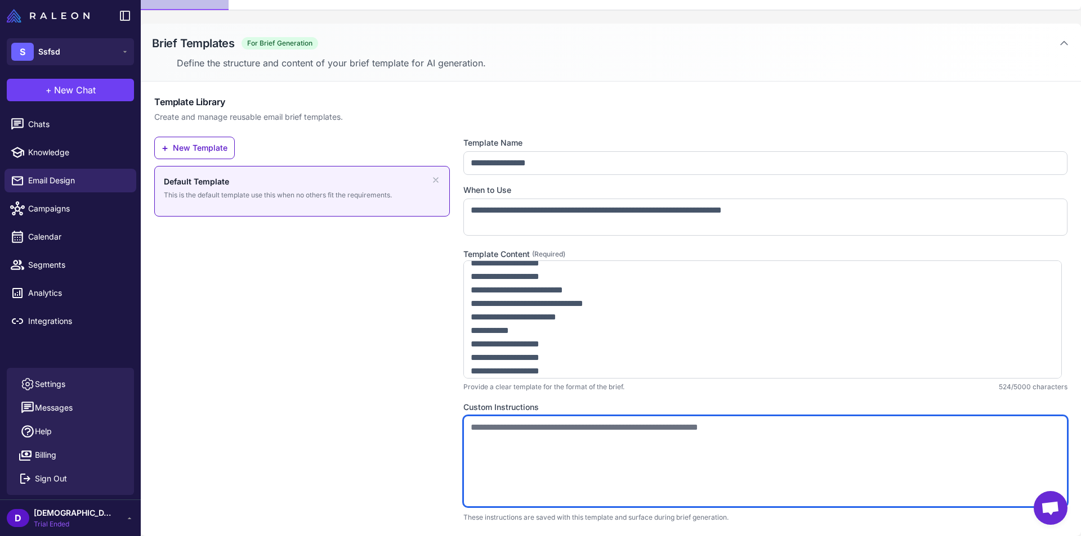
click at [704, 440] on textarea at bounding box center [765, 461] width 604 height 91
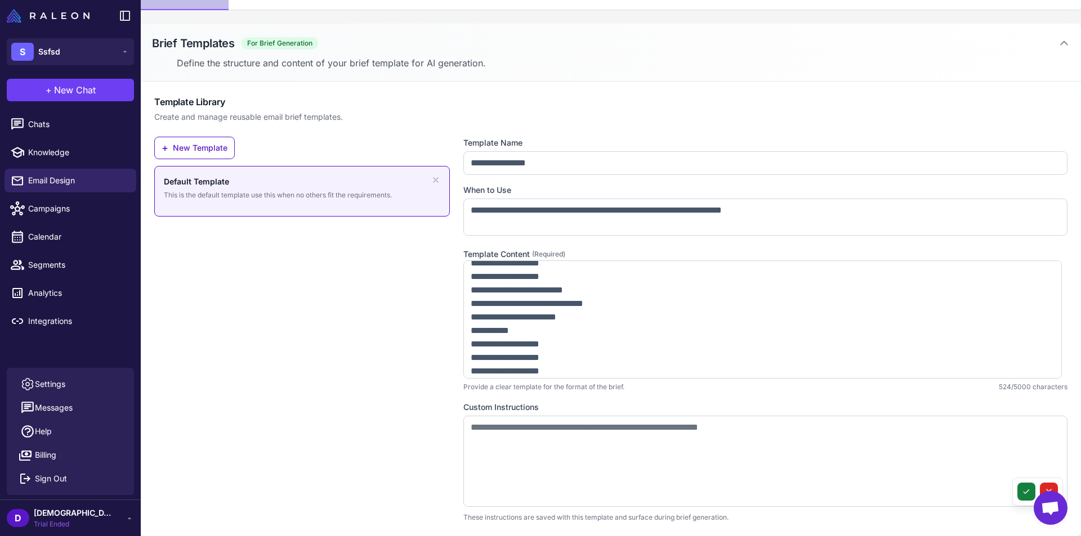
click at [1023, 493] on icon at bounding box center [1025, 492] width 5 height 4
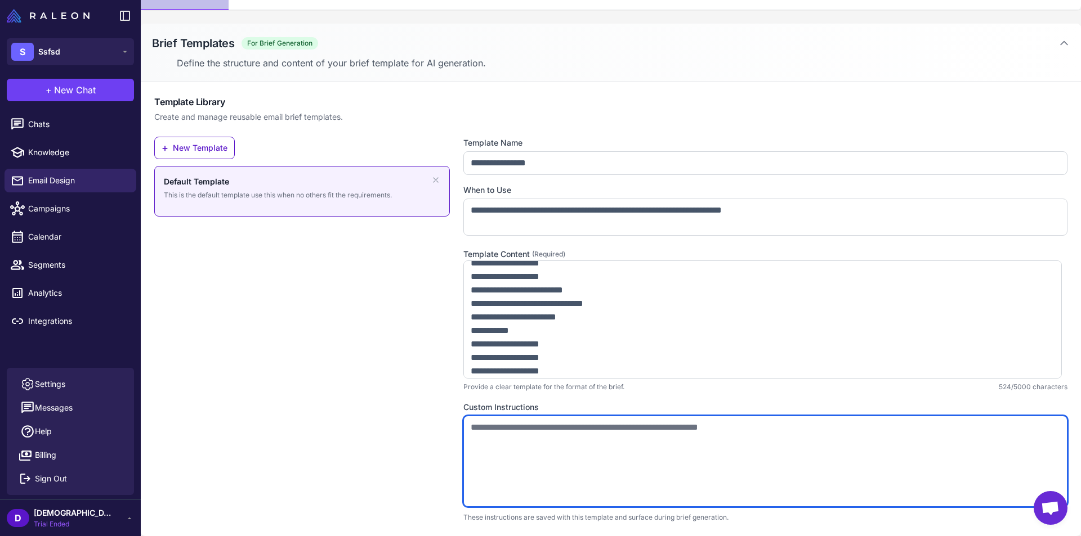
click at [804, 446] on textarea at bounding box center [765, 461] width 604 height 91
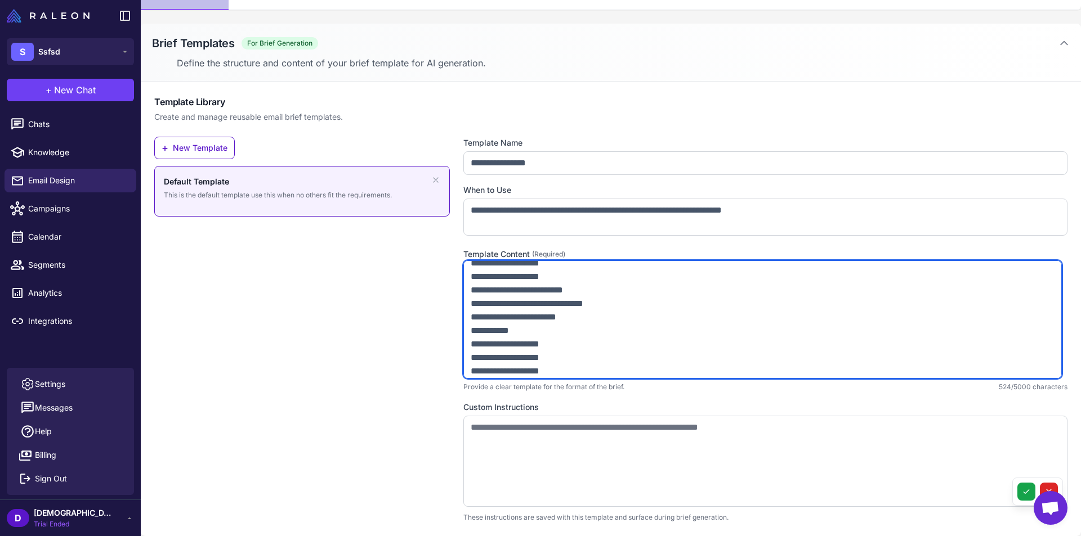
click at [663, 323] on textarea "**********" at bounding box center [762, 320] width 598 height 118
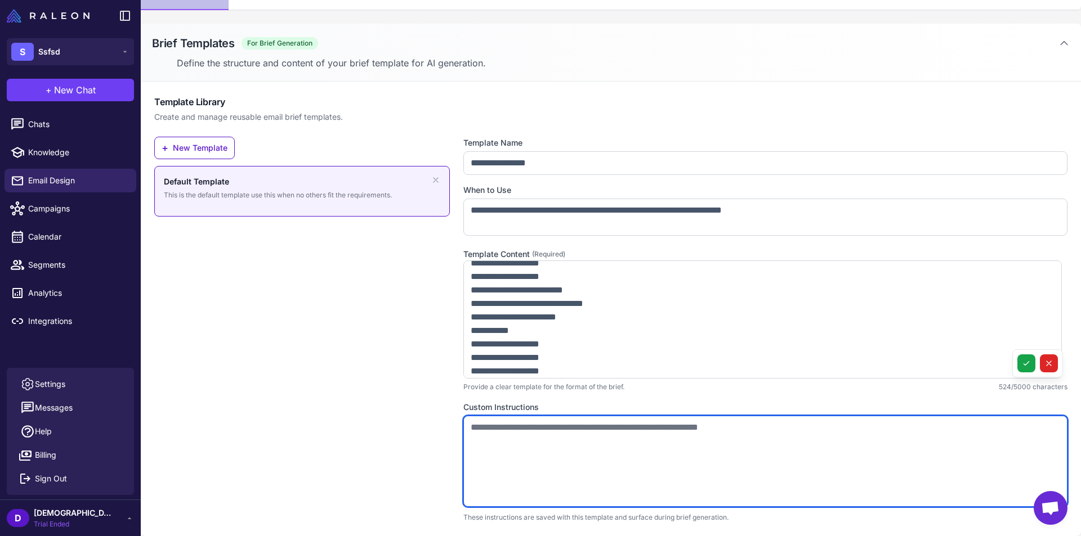
click at [538, 427] on textarea at bounding box center [765, 461] width 604 height 91
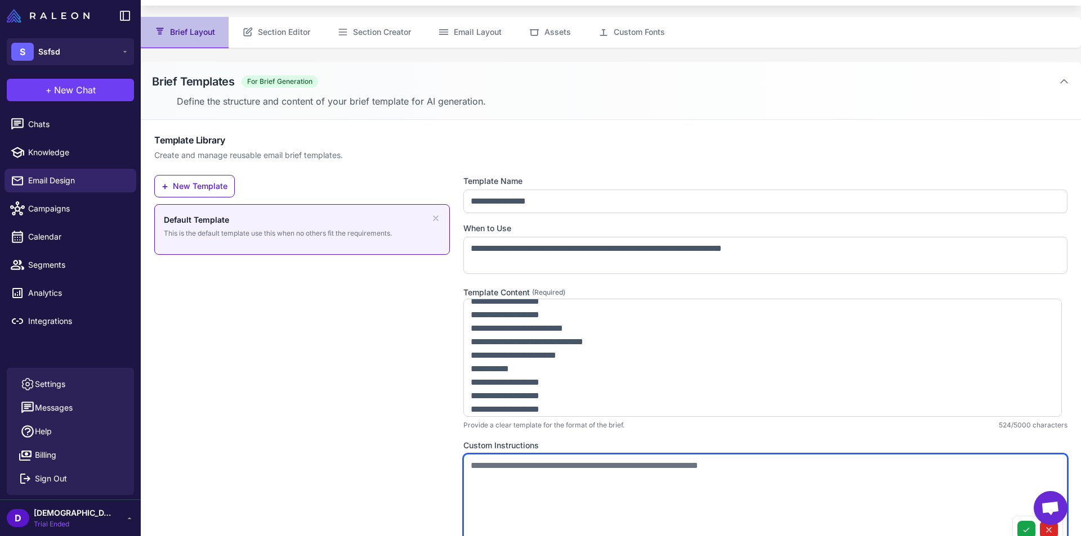
scroll to position [0, 0]
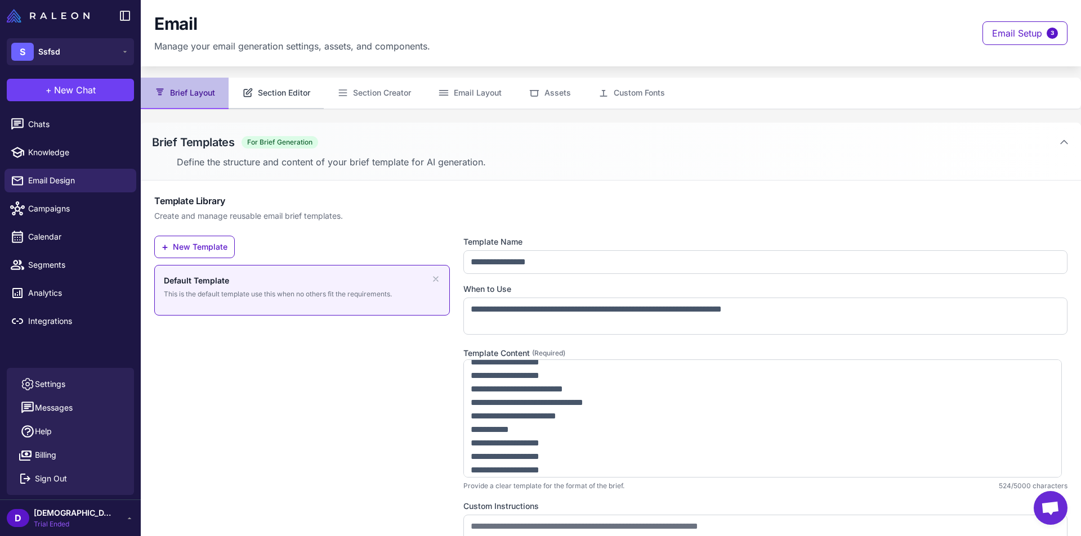
click at [270, 86] on button "Section Editor" at bounding box center [276, 94] width 95 height 32
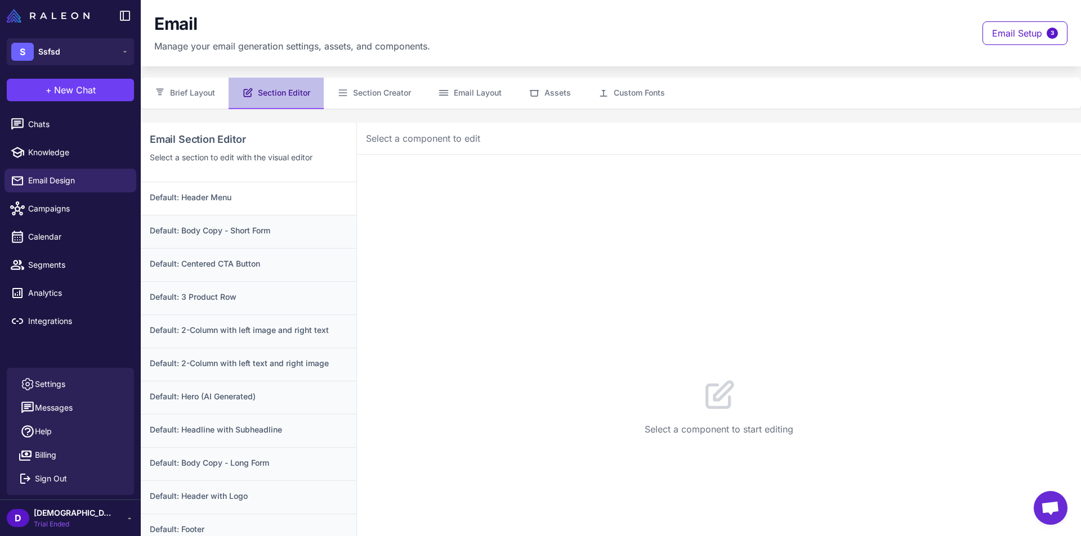
drag, startPoint x: 272, startPoint y: 207, endPoint x: 290, endPoint y: 211, distance: 17.9
click at [274, 207] on div "Default: Header Menu" at bounding box center [249, 198] width 216 height 33
click at [457, 178] on button "Configuration 13" at bounding box center [455, 172] width 99 height 32
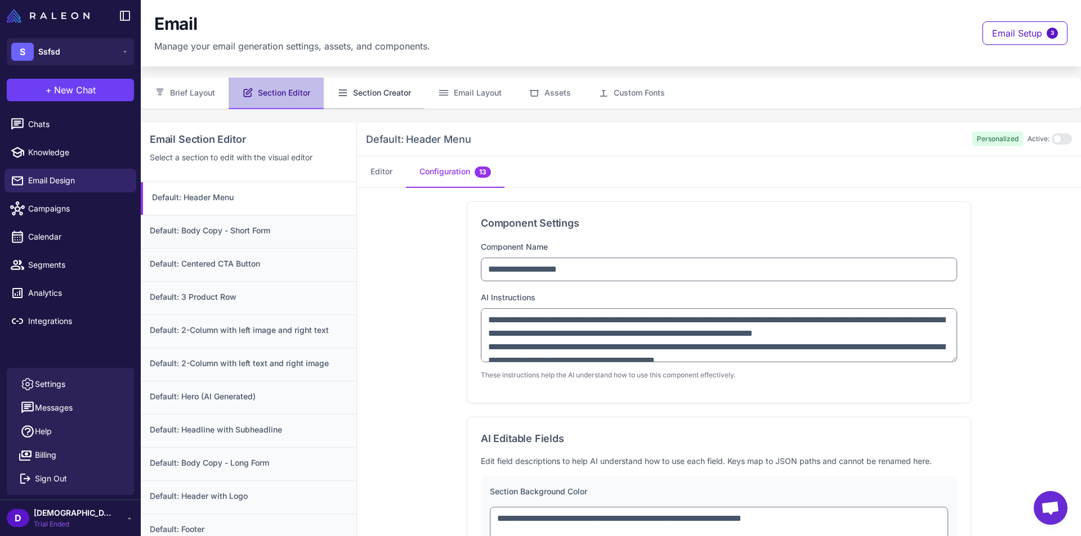
click at [368, 96] on button "Section Creator" at bounding box center [374, 94] width 101 height 32
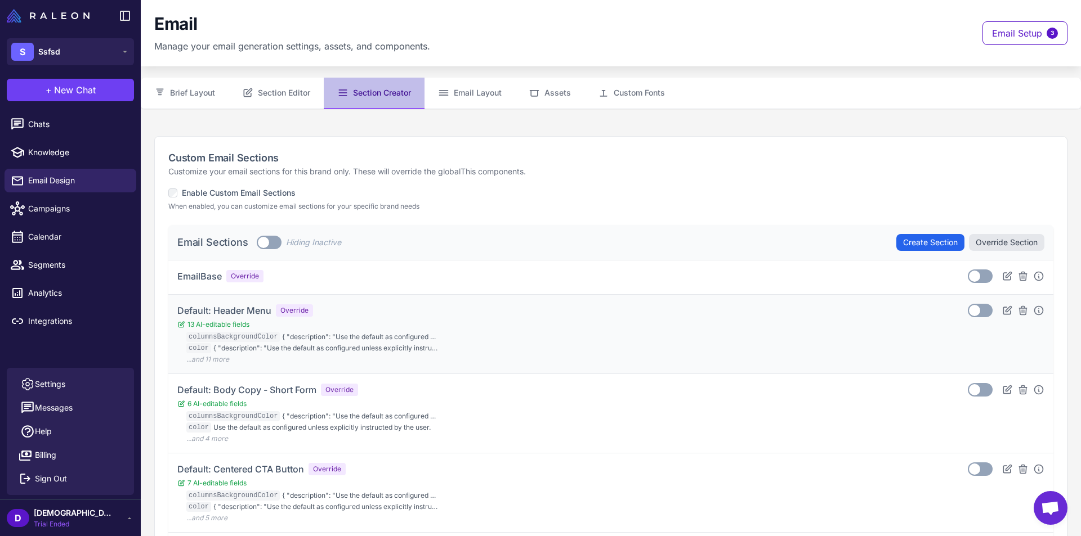
drag, startPoint x: 827, startPoint y: 325, endPoint x: 835, endPoint y: 325, distance: 7.9
click at [829, 325] on div "Default: Header Menu Override 13 AI-editable fields columnsBackgroundColor { "d…" at bounding box center [610, 334] width 867 height 61
click at [479, 104] on button "Email Layout" at bounding box center [469, 94] width 91 height 32
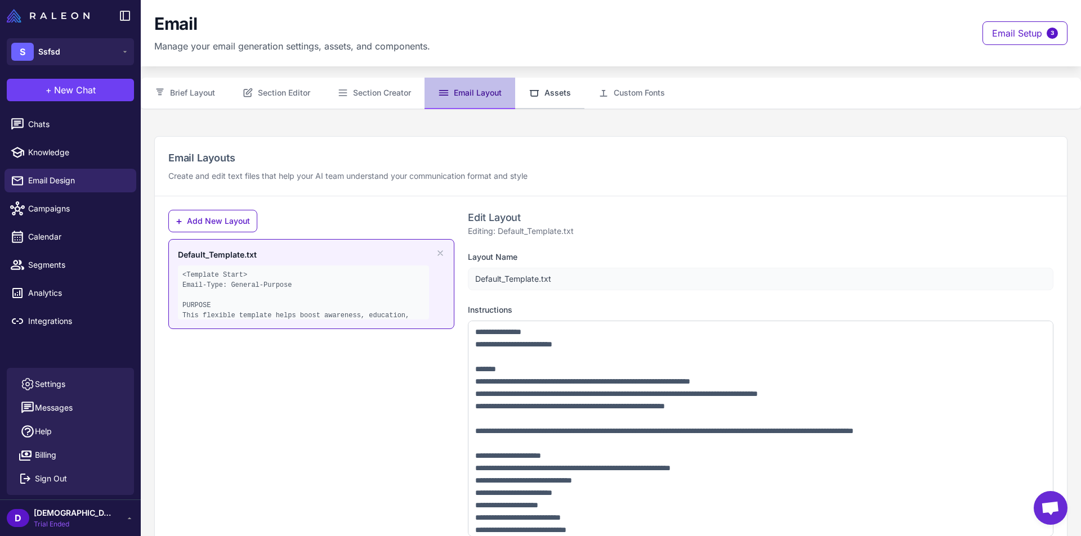
click at [557, 103] on button "Assets" at bounding box center [549, 94] width 69 height 32
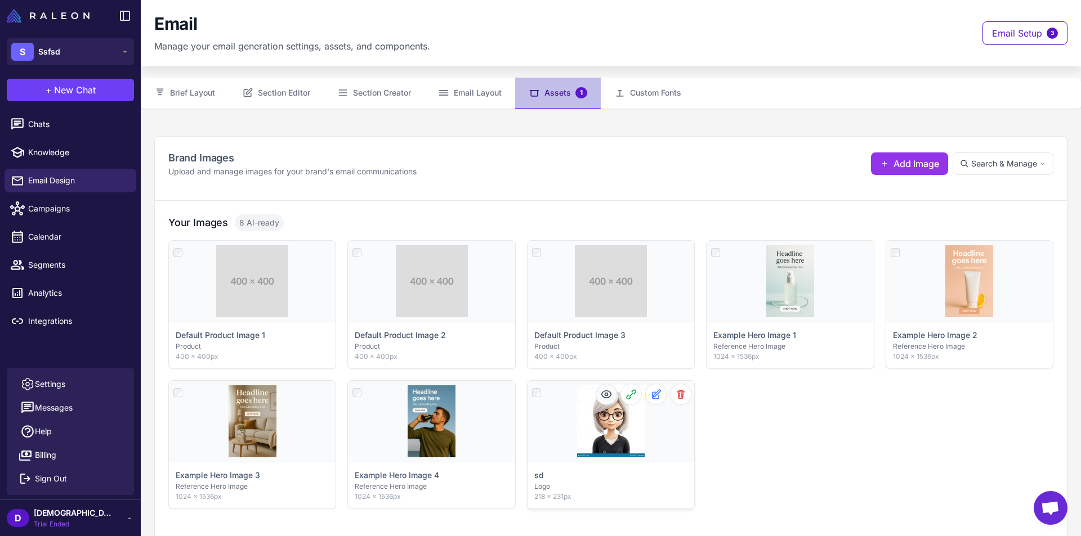
click at [601, 386] on button at bounding box center [606, 394] width 20 height 20
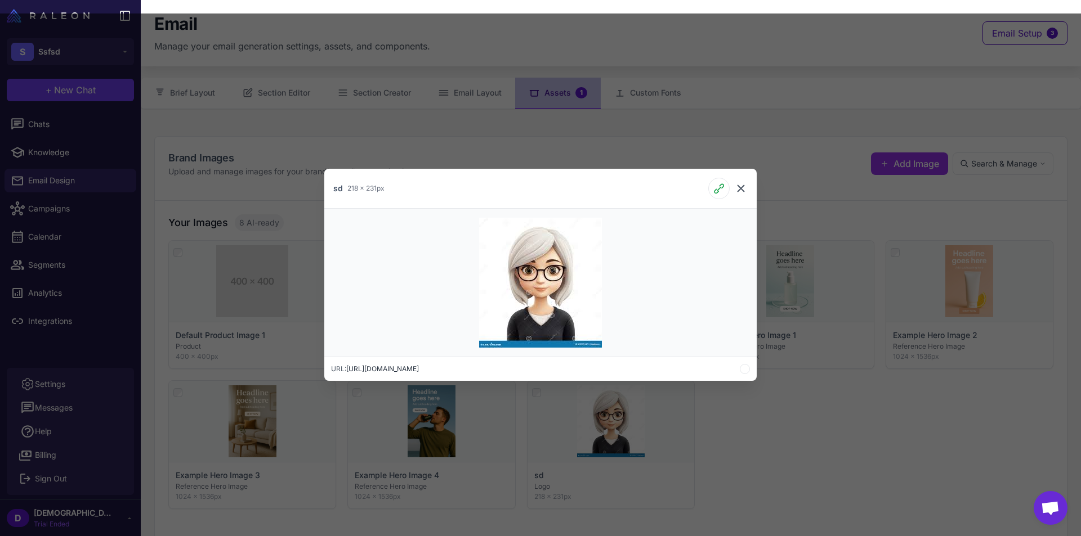
click at [740, 187] on icon at bounding box center [740, 188] width 7 height 7
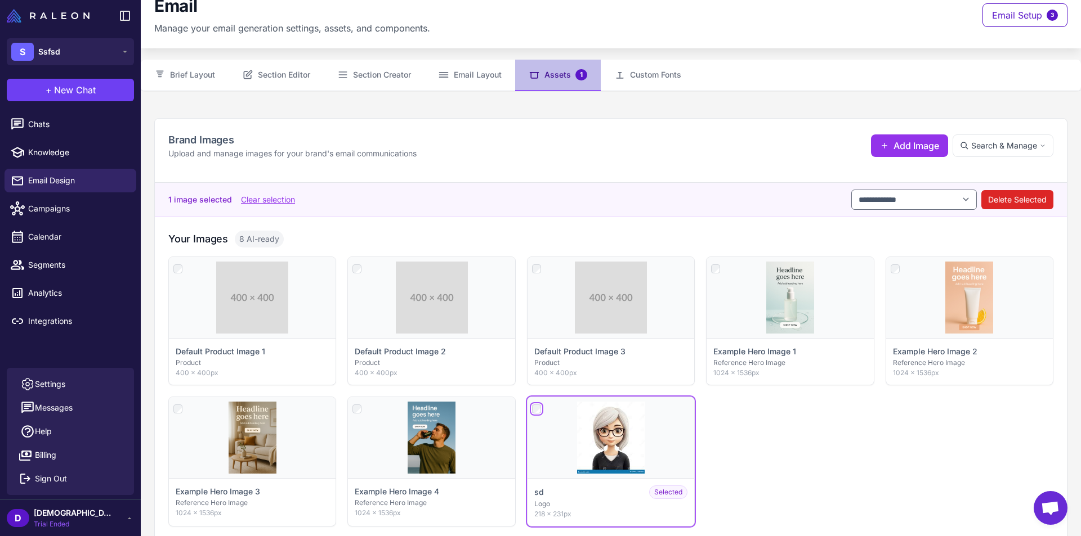
scroll to position [15, 0]
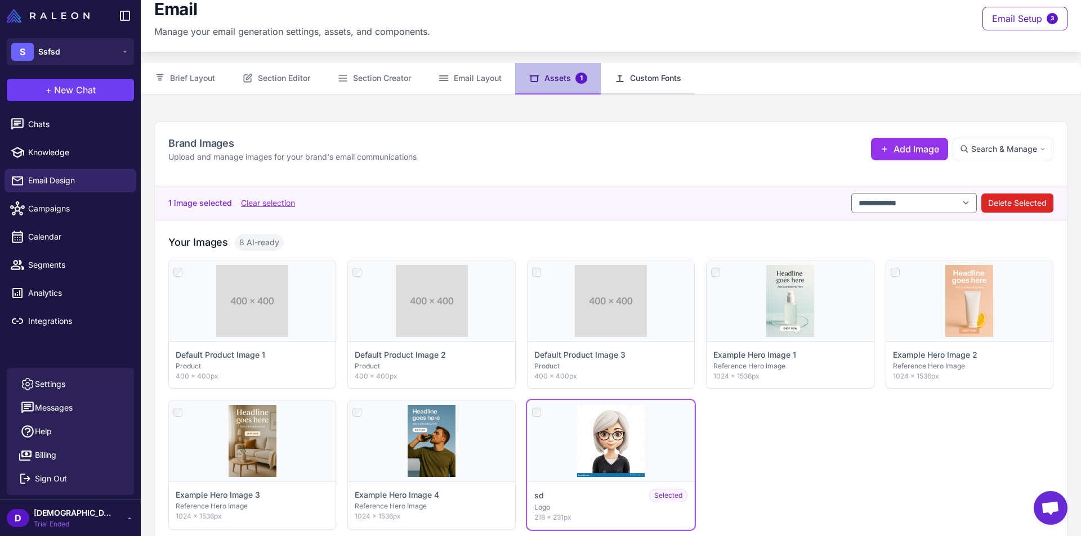
click at [673, 80] on button "Custom Fonts" at bounding box center [648, 79] width 94 height 32
select select "***"
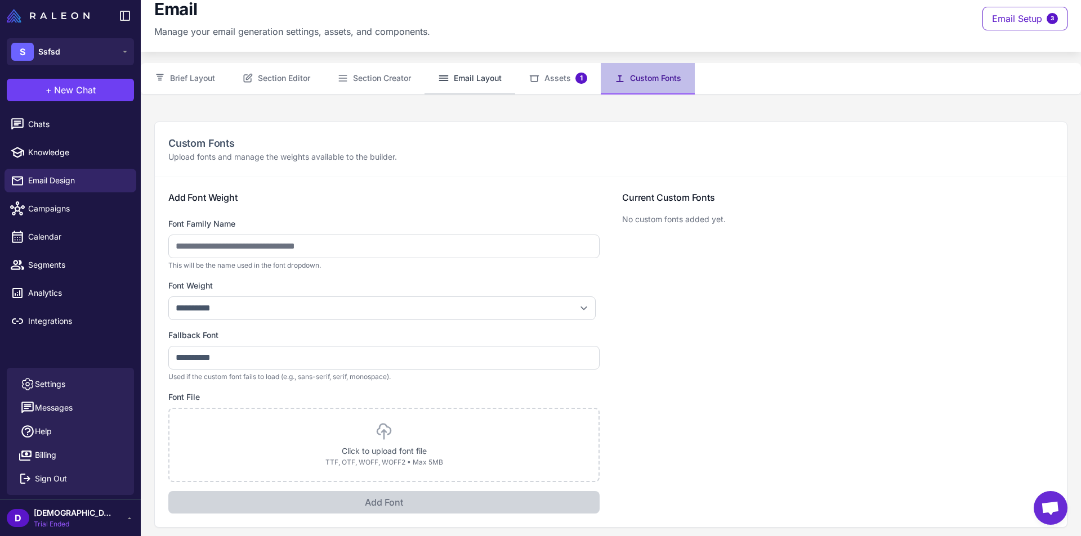
click at [492, 75] on button "Email Layout" at bounding box center [469, 79] width 91 height 32
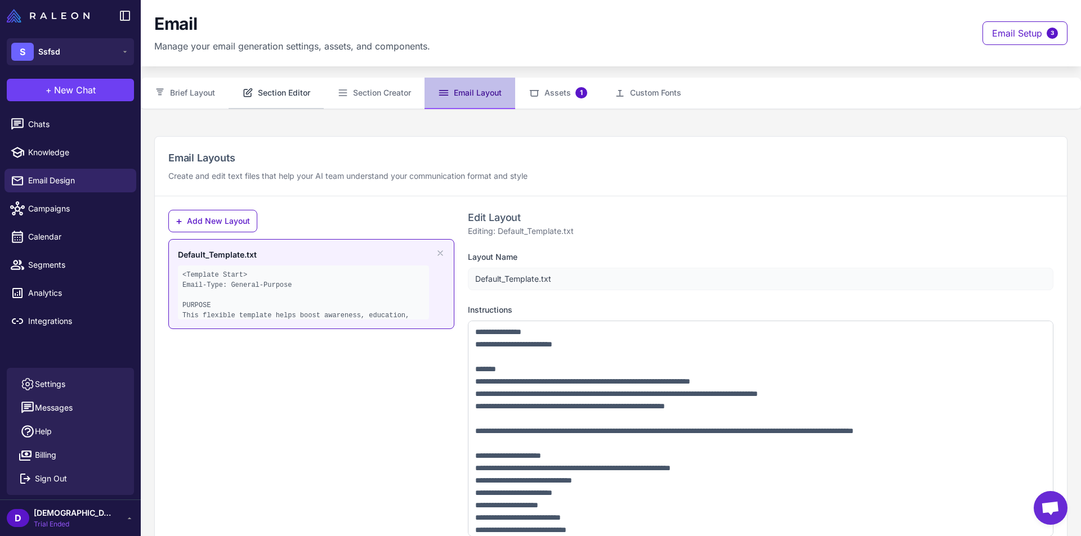
click at [272, 93] on button "Section Editor" at bounding box center [276, 94] width 95 height 32
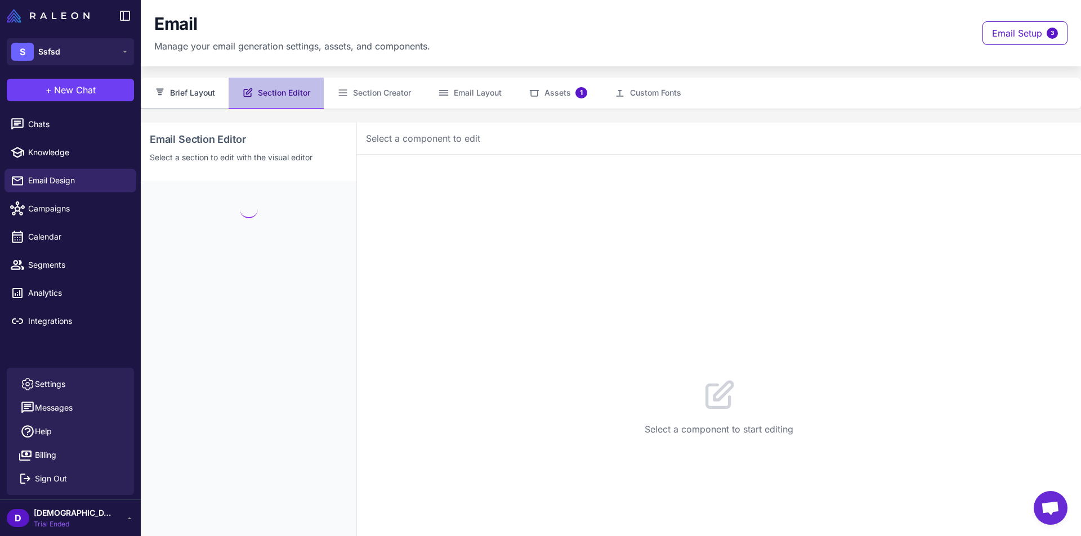
click at [214, 83] on button "Brief Layout" at bounding box center [185, 94] width 88 height 32
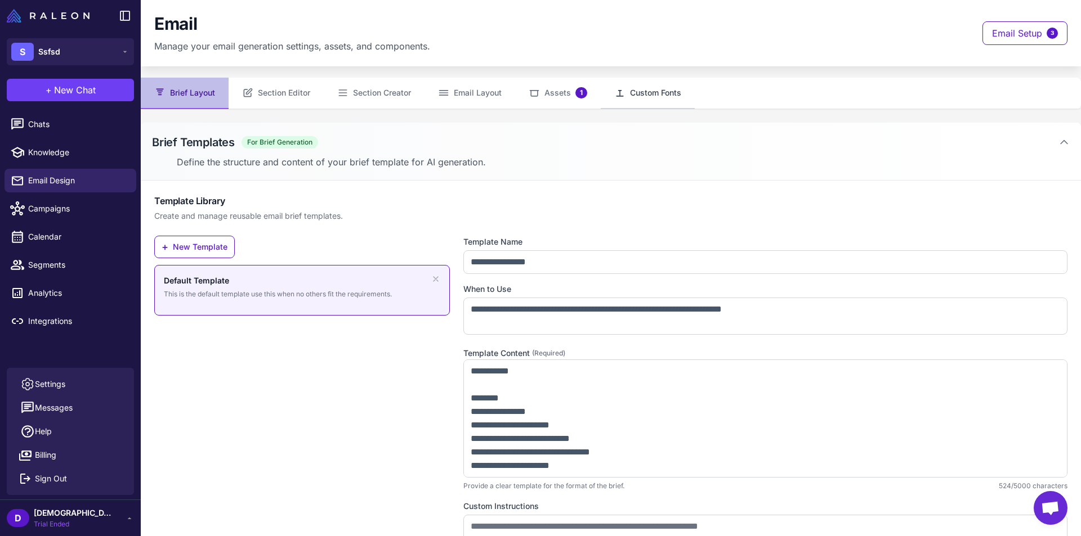
click at [647, 92] on button "Custom Fonts" at bounding box center [648, 94] width 94 height 32
select select "***"
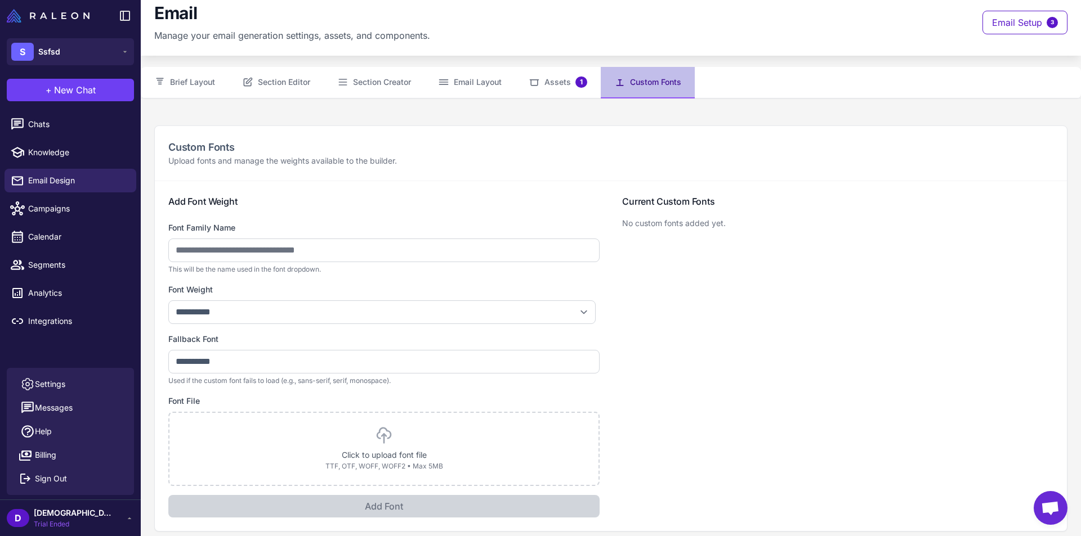
scroll to position [20, 0]
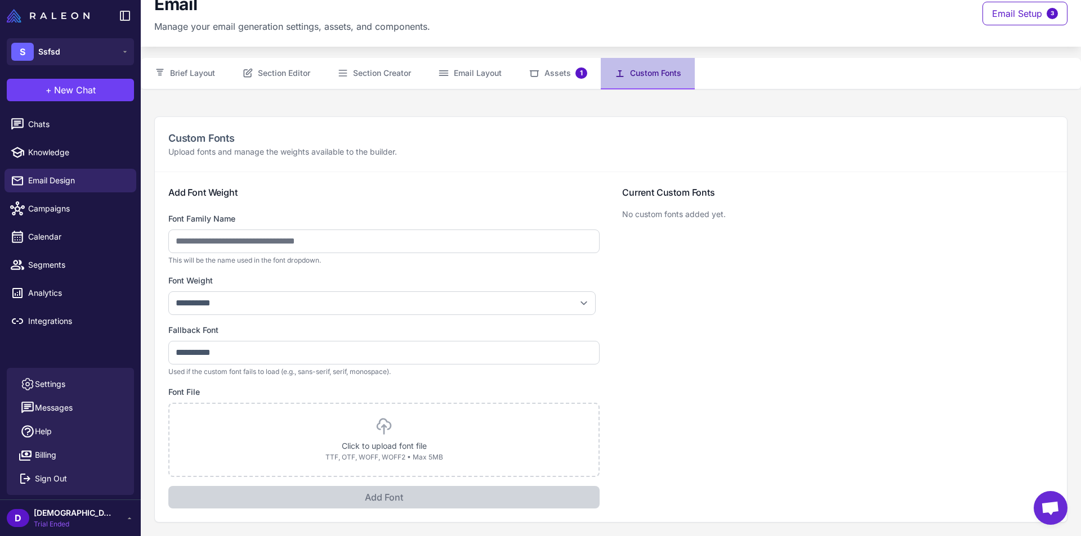
click at [656, 212] on p "No custom fonts added yet." at bounding box center [837, 214] width 431 height 12
click at [405, 441] on p "Click to upload font file" at bounding box center [384, 446] width 402 height 12
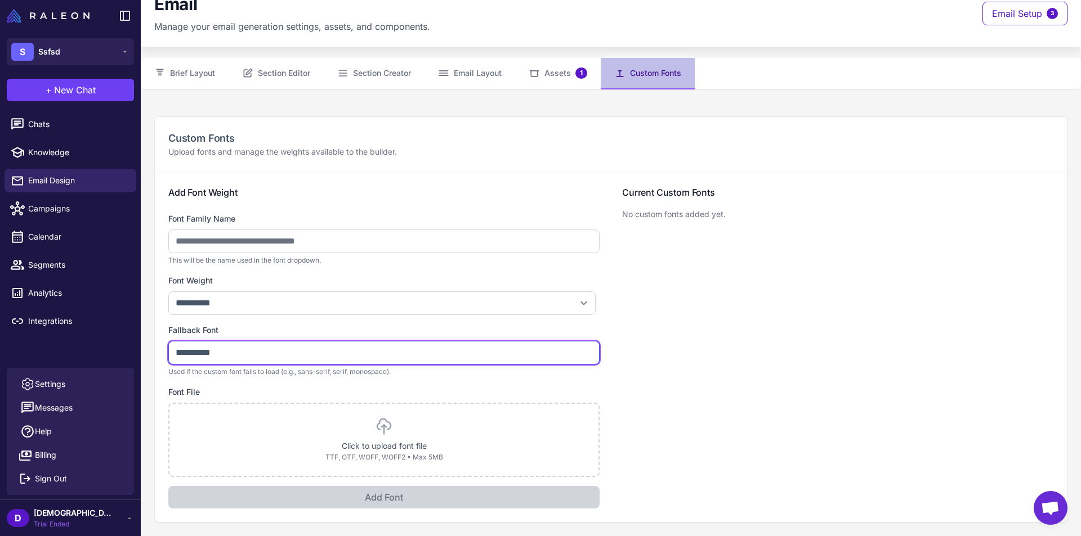
click at [297, 355] on input "**********" at bounding box center [383, 353] width 431 height 24
click at [287, 349] on input "**********" at bounding box center [383, 353] width 431 height 24
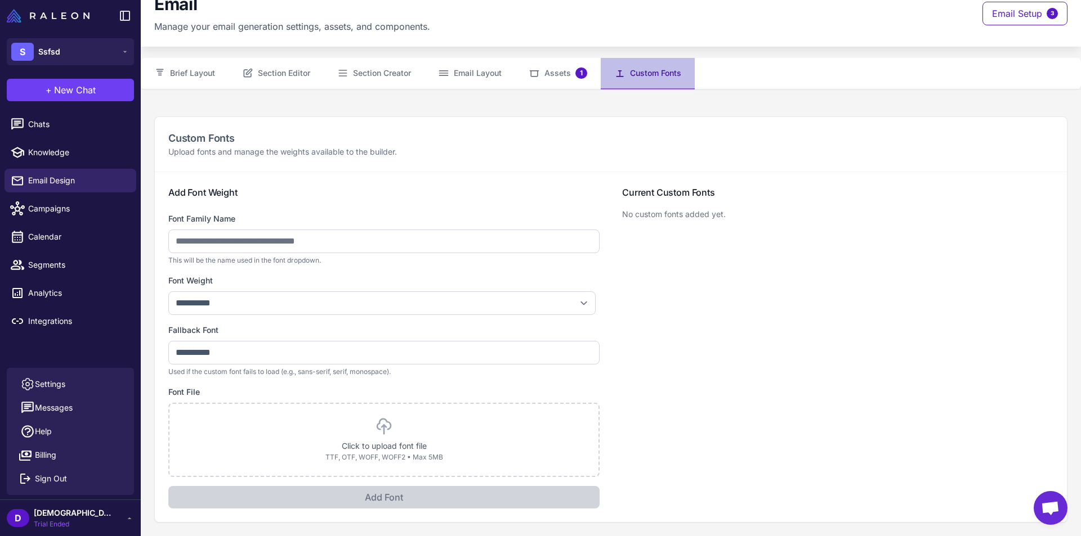
click at [308, 337] on div "**********" at bounding box center [383, 350] width 431 height 53
click at [71, 205] on span "Campaigns" at bounding box center [77, 209] width 99 height 12
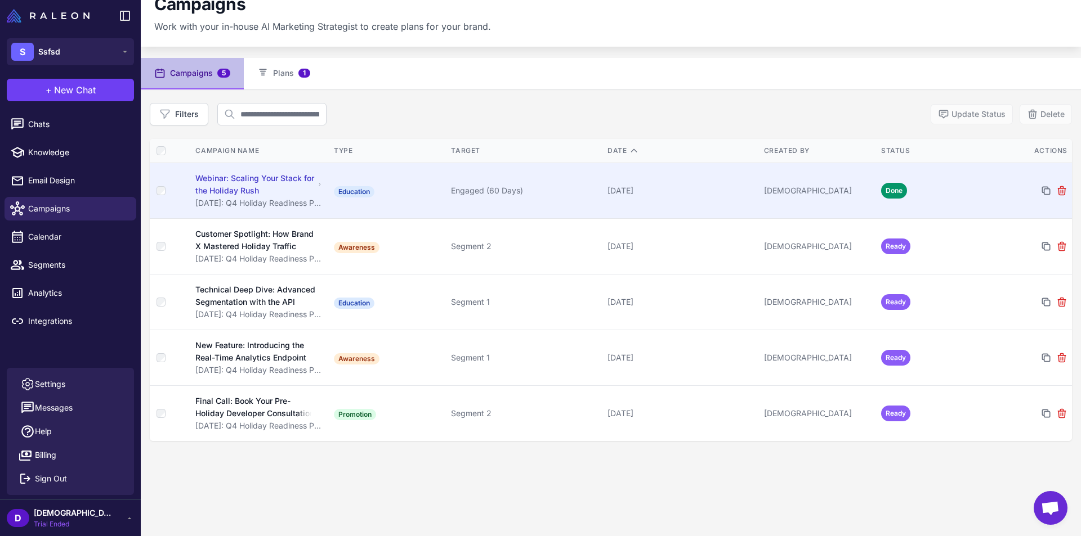
click at [981, 185] on td "Done" at bounding box center [934, 191] width 117 height 56
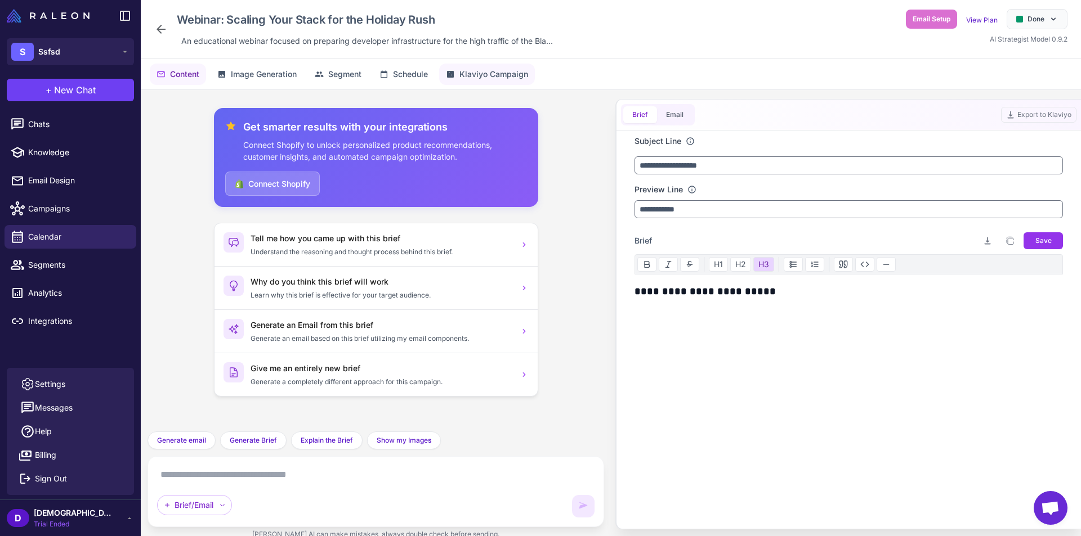
click at [507, 76] on span "Klaviyo Campaign" at bounding box center [493, 74] width 69 height 12
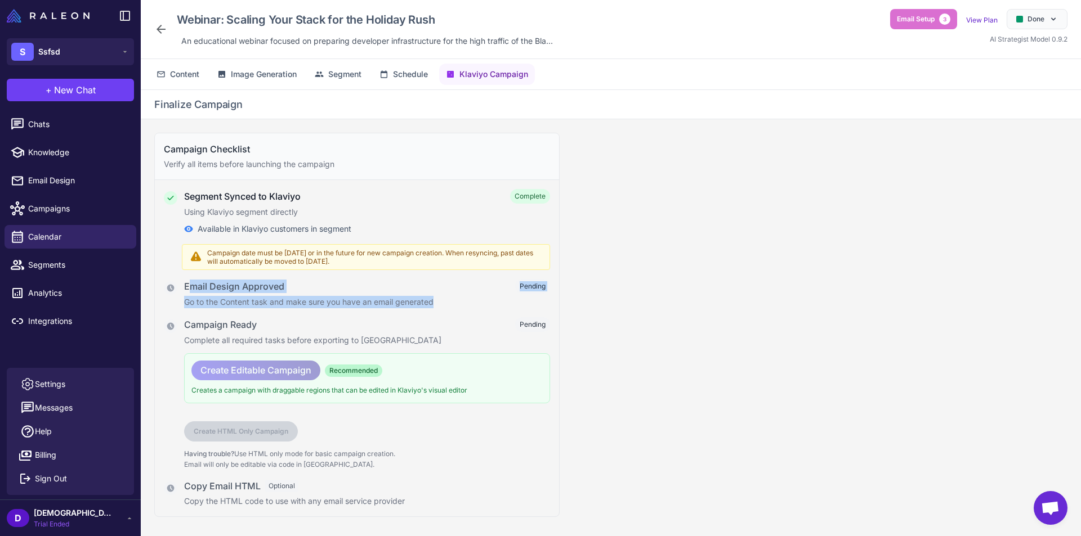
drag, startPoint x: 194, startPoint y: 294, endPoint x: 521, endPoint y: 295, distance: 327.6
click at [521, 295] on div "Email Design Approved Pending Go to the Content task and make sure you have an …" at bounding box center [367, 293] width 366 height 29
click at [185, 69] on span "Content" at bounding box center [184, 74] width 29 height 12
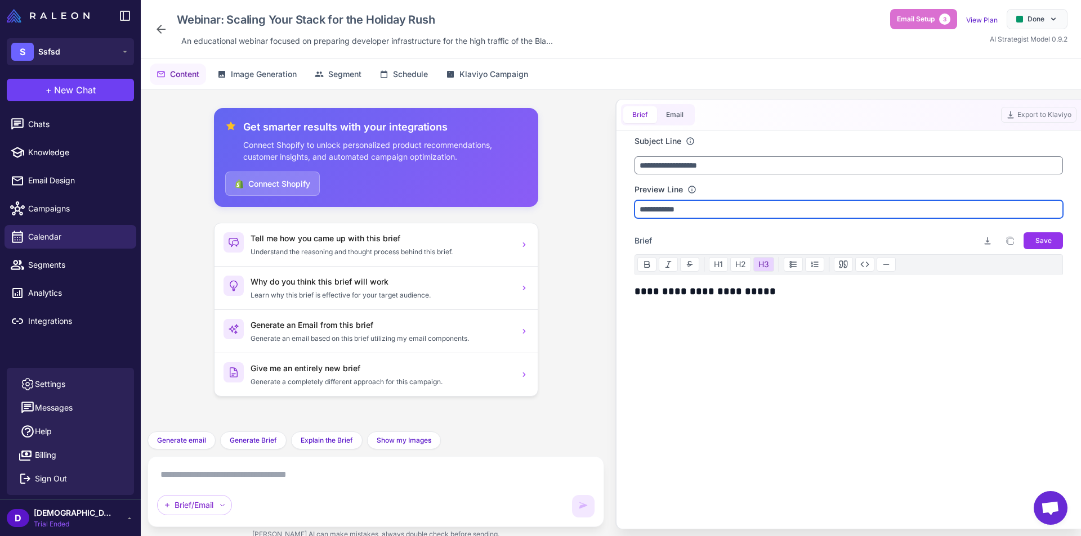
click at [688, 217] on input "**********" at bounding box center [848, 209] width 428 height 18
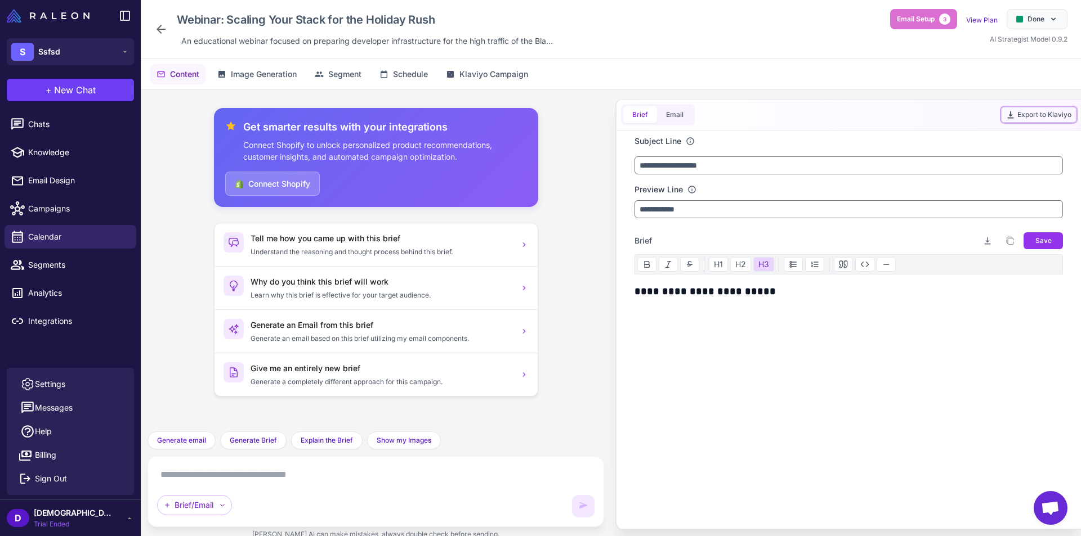
click at [1022, 109] on button "Export to Klaviyo" at bounding box center [1038, 115] width 75 height 16
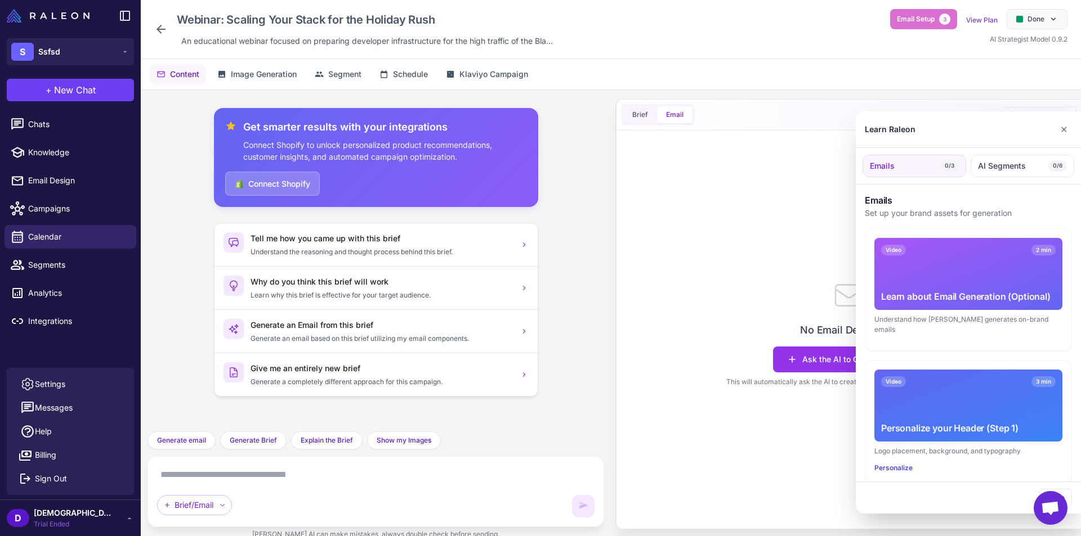
drag, startPoint x: 706, startPoint y: 178, endPoint x: 705, endPoint y: 187, distance: 8.6
click at [705, 187] on div at bounding box center [540, 268] width 1081 height 536
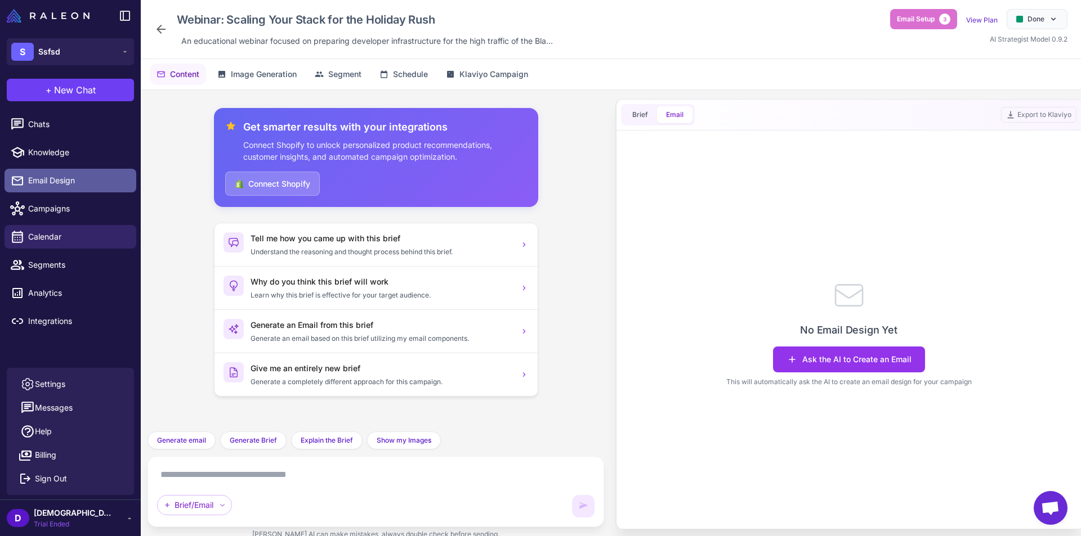
click at [54, 185] on span "Email Design" at bounding box center [77, 181] width 99 height 12
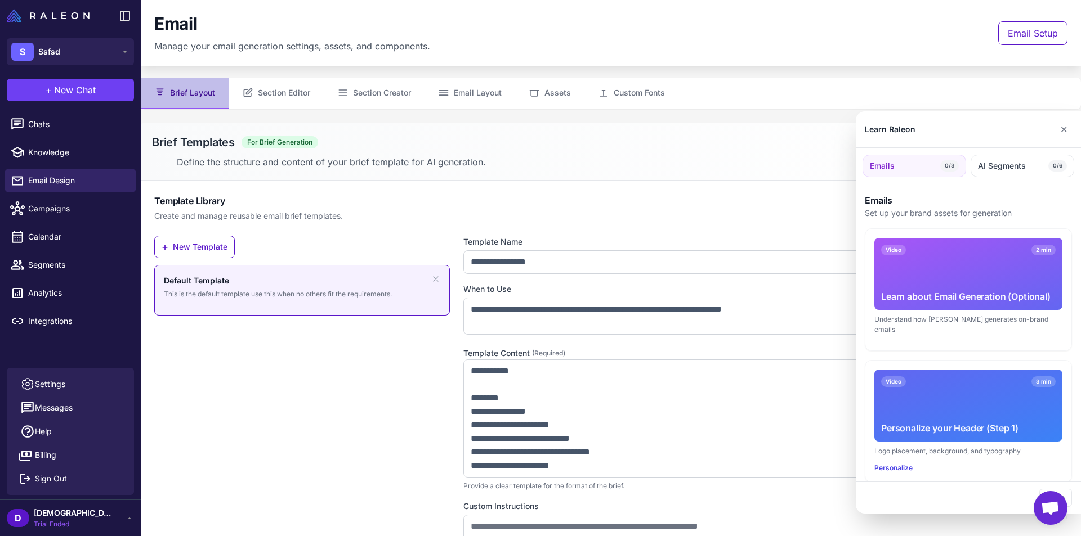
click at [275, 78] on div at bounding box center [540, 268] width 1081 height 536
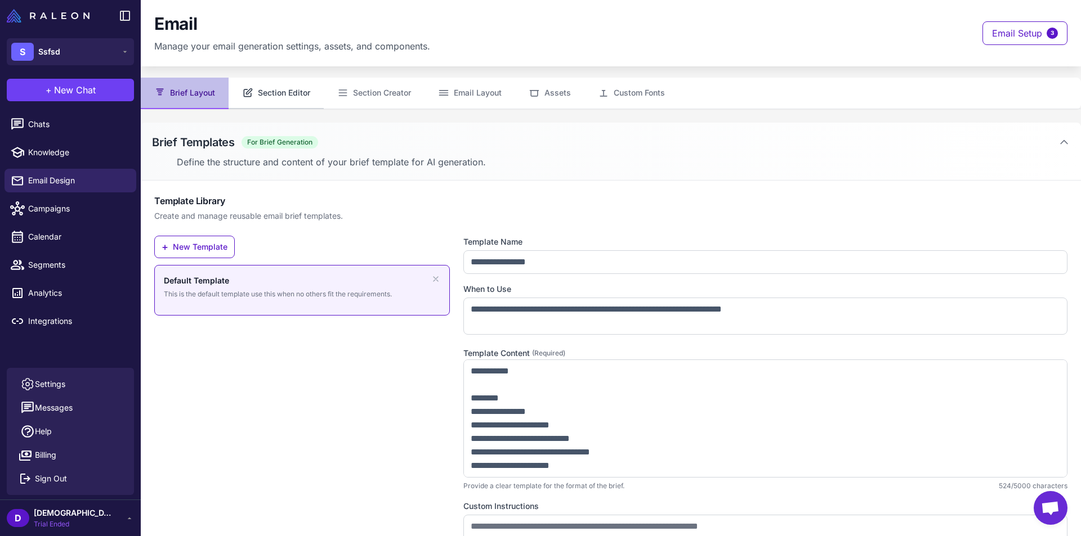
click at [281, 83] on button "Section Editor" at bounding box center [276, 94] width 95 height 32
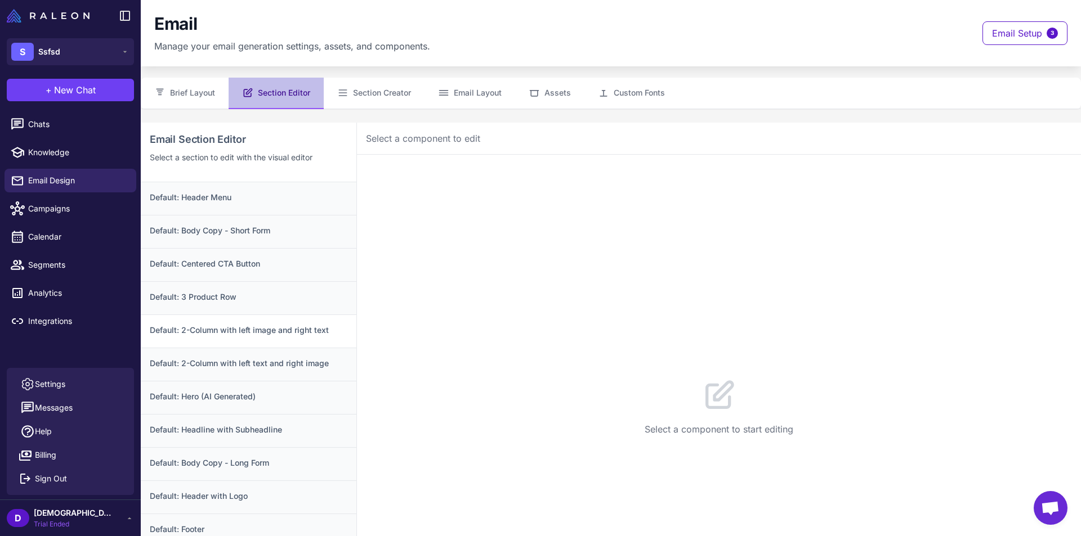
click at [294, 328] on h3 "Default: 2-Column with left image and right text" at bounding box center [249, 330] width 198 height 12
click at [393, 90] on button "Section Creator" at bounding box center [374, 94] width 101 height 32
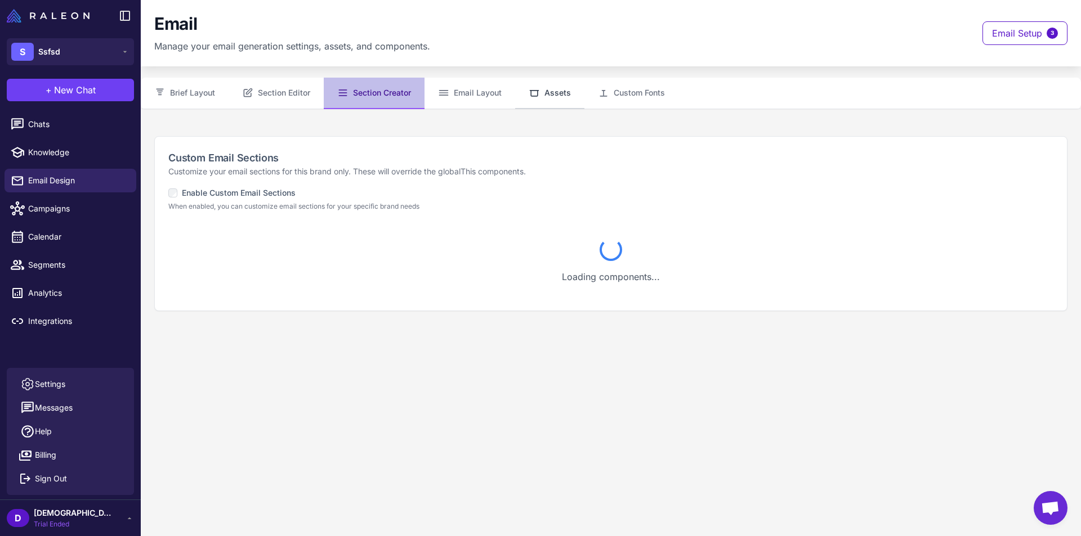
click at [518, 87] on button "Assets" at bounding box center [549, 94] width 69 height 32
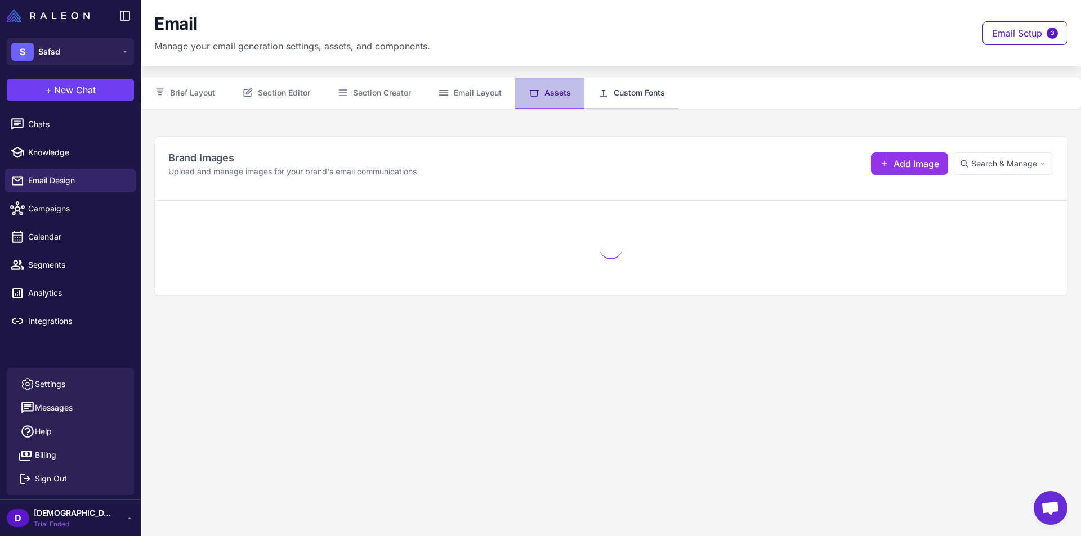
click at [625, 88] on button "Custom Fonts" at bounding box center [631, 94] width 94 height 32
select select "***"
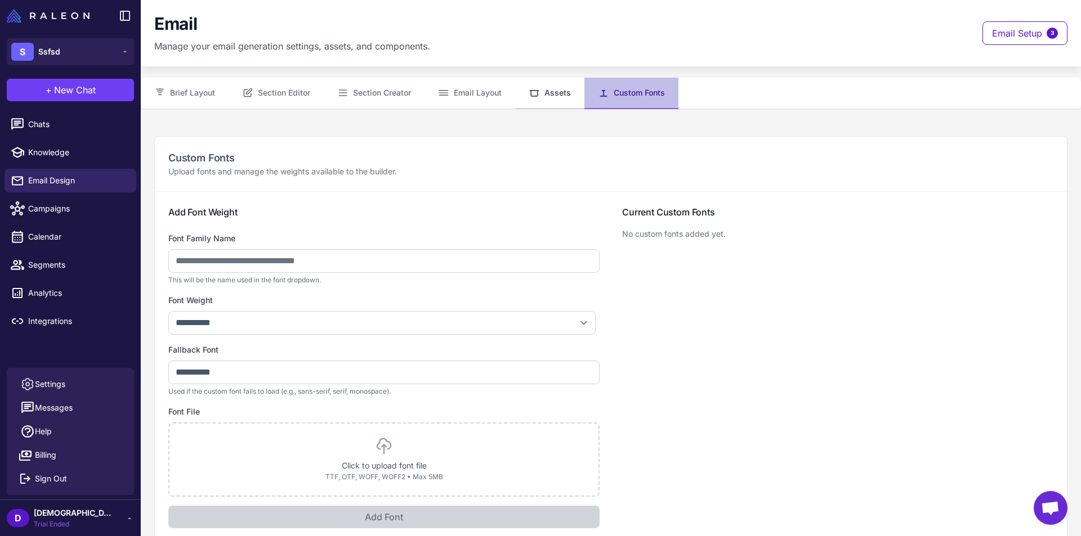
click at [528, 89] on button "Assets" at bounding box center [549, 94] width 69 height 32
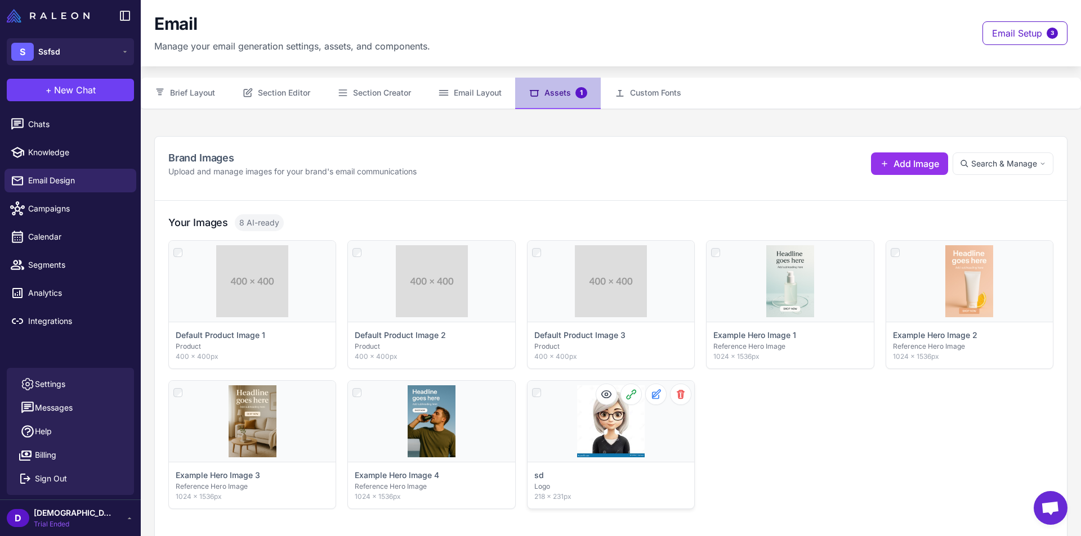
click at [608, 416] on div "Click to select" at bounding box center [610, 421] width 167 height 81
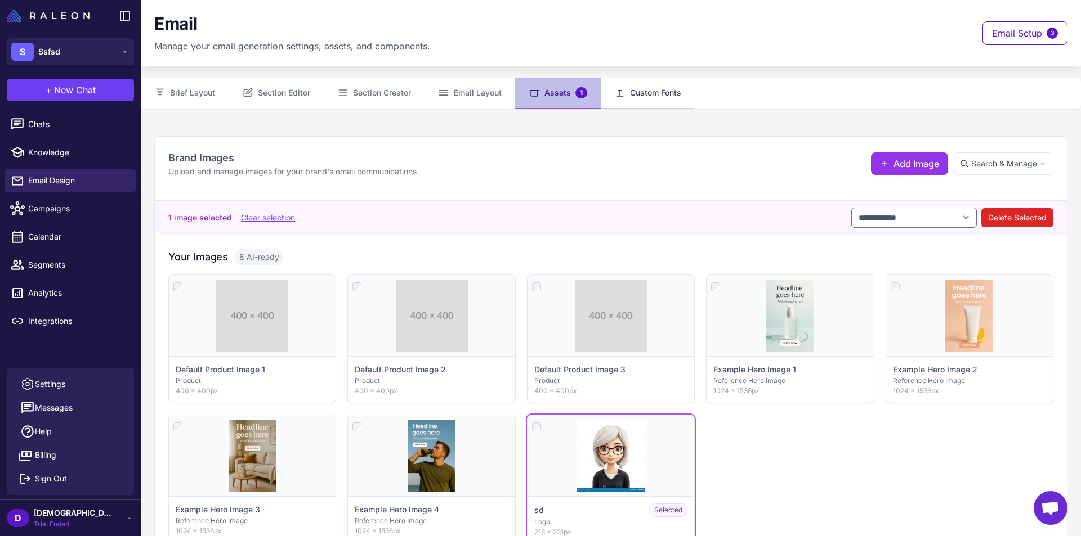
click at [660, 88] on button "Custom Fonts" at bounding box center [648, 94] width 94 height 32
select select "***"
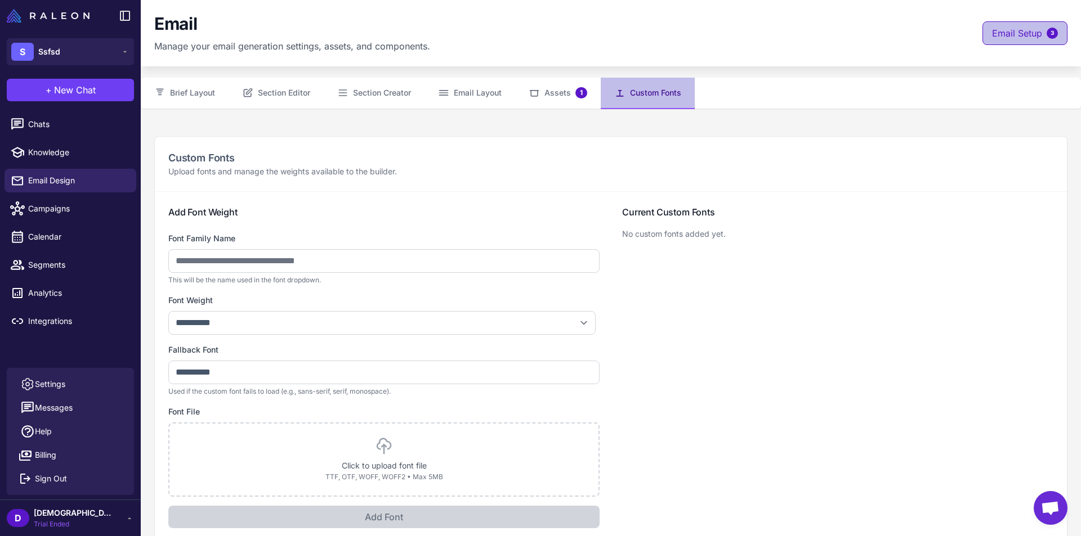
click at [1033, 32] on button "Email Setup 3" at bounding box center [1024, 33] width 85 height 24
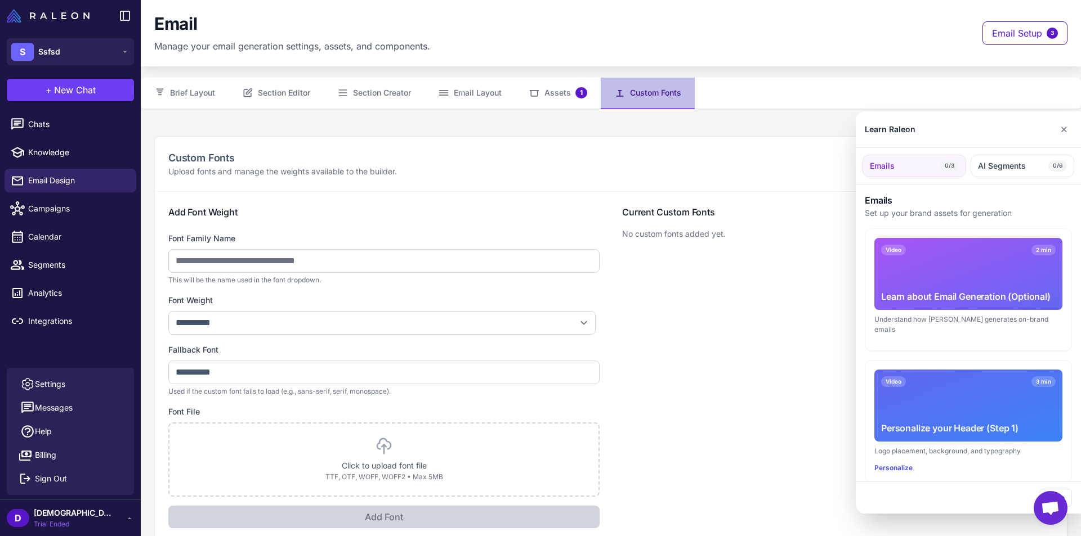
click at [955, 290] on div "Learn about Email Generation (Optional)" at bounding box center [968, 297] width 175 height 14
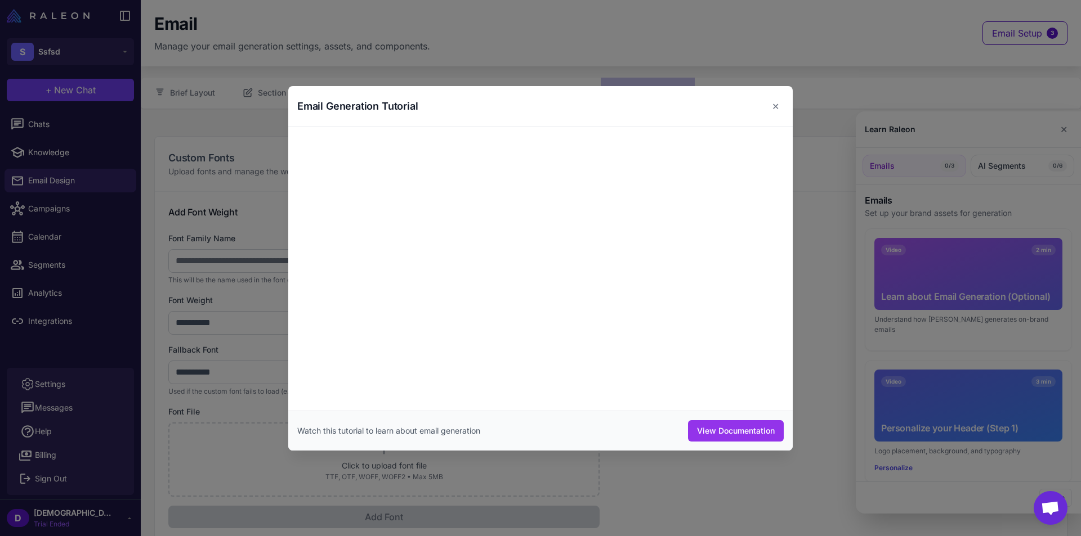
click at [641, 61] on div at bounding box center [540, 268] width 1081 height 536
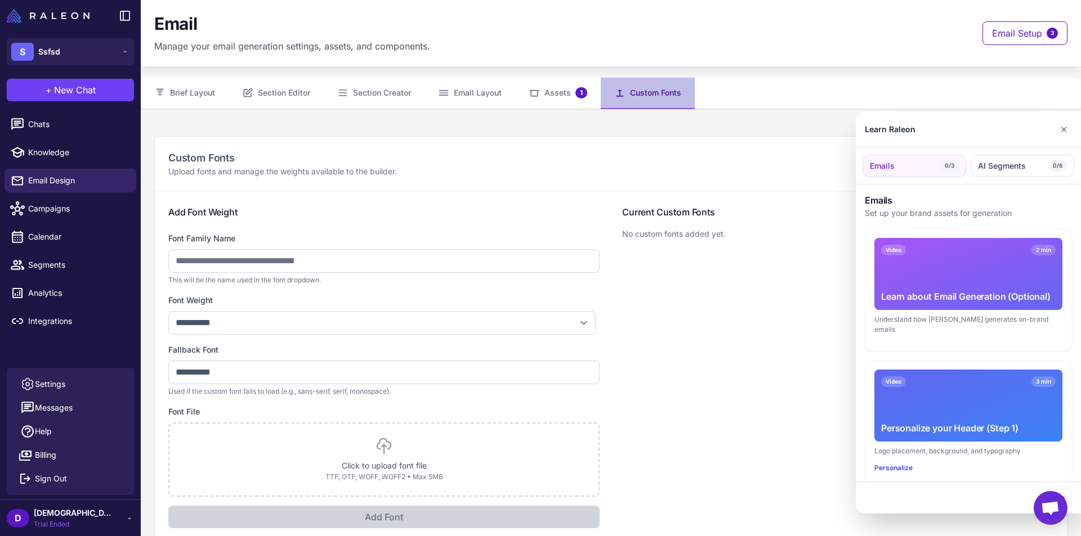
click at [471, 91] on div at bounding box center [540, 268] width 1081 height 536
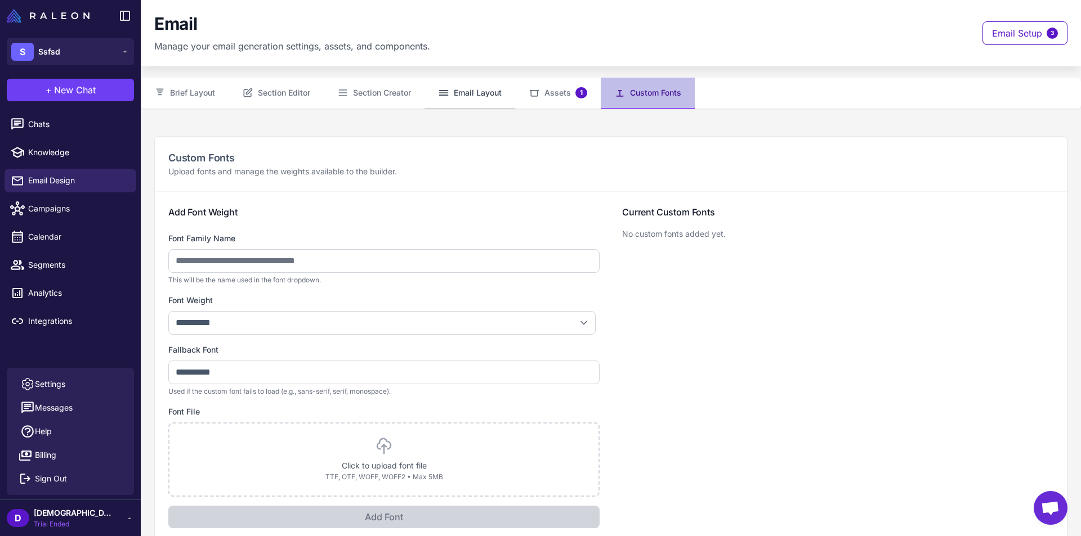
click at [472, 92] on button "Email Layout" at bounding box center [469, 94] width 91 height 32
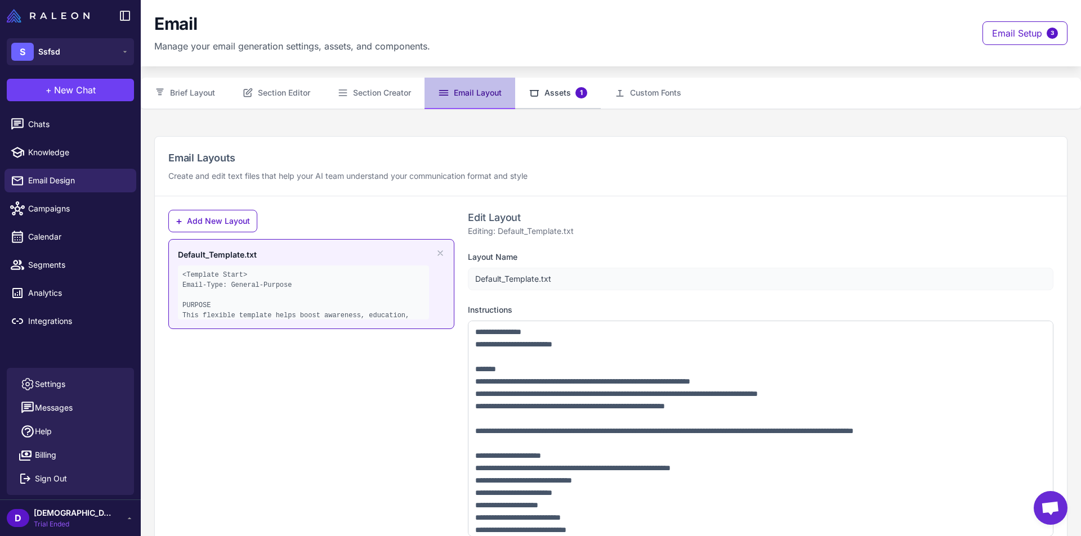
click at [573, 91] on button "Assets 1" at bounding box center [558, 94] width 86 height 32
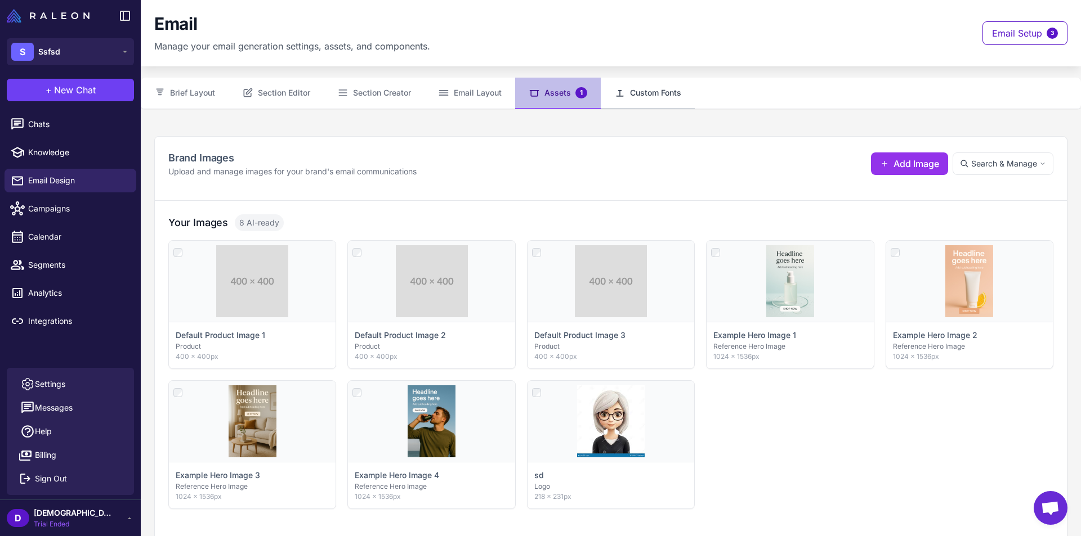
click at [629, 96] on button "Custom Fonts" at bounding box center [648, 94] width 94 height 32
select select "***"
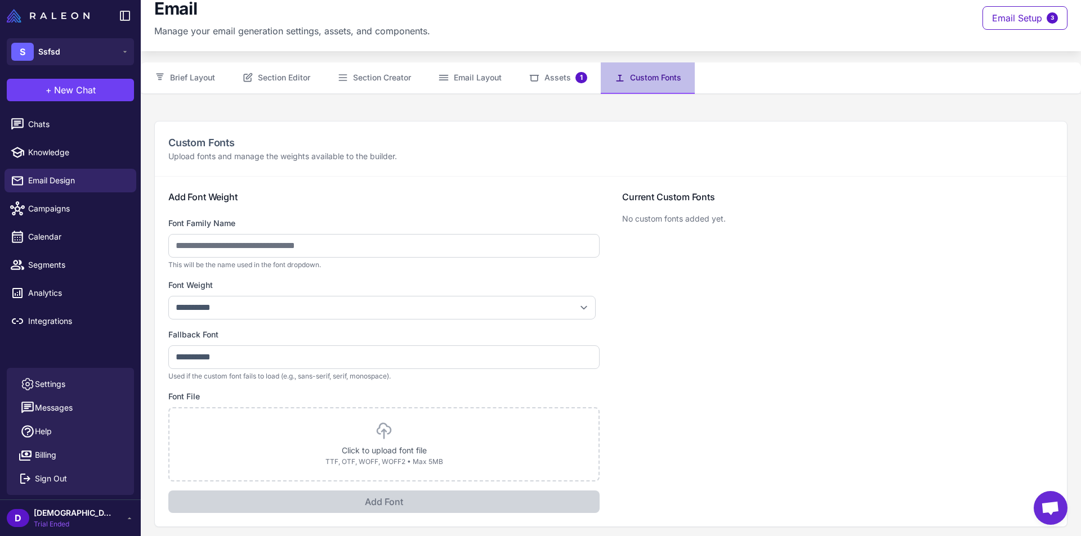
scroll to position [20, 0]
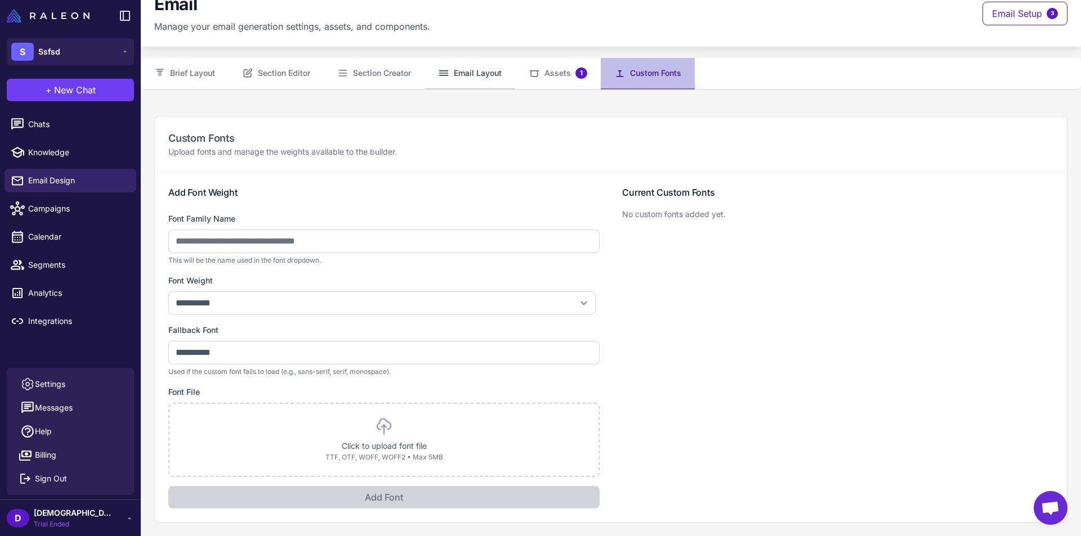
click at [468, 69] on button "Email Layout" at bounding box center [469, 74] width 91 height 32
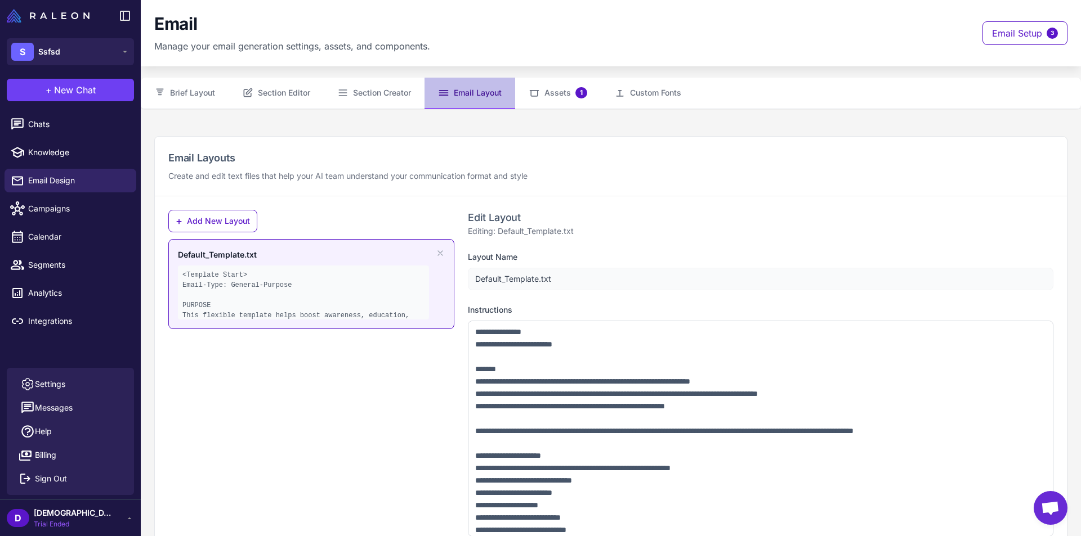
click at [455, 102] on button "Email Layout" at bounding box center [469, 94] width 91 height 32
drag, startPoint x: 393, startPoint y: 308, endPoint x: 396, endPoint y: 259, distance: 49.0
click at [393, 309] on pre "<Template Start> Email-Type: General-Purpose PURPOSE This flexible template hel…" at bounding box center [303, 310] width 242 height 81
click at [346, 100] on button "Section Creator" at bounding box center [374, 94] width 101 height 32
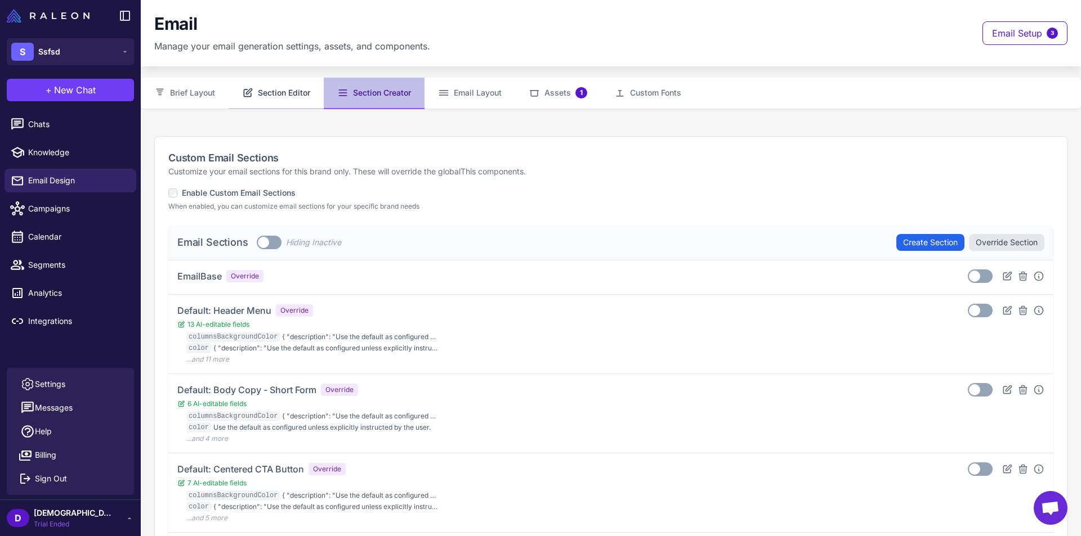
click at [309, 91] on button "Section Editor" at bounding box center [276, 94] width 95 height 32
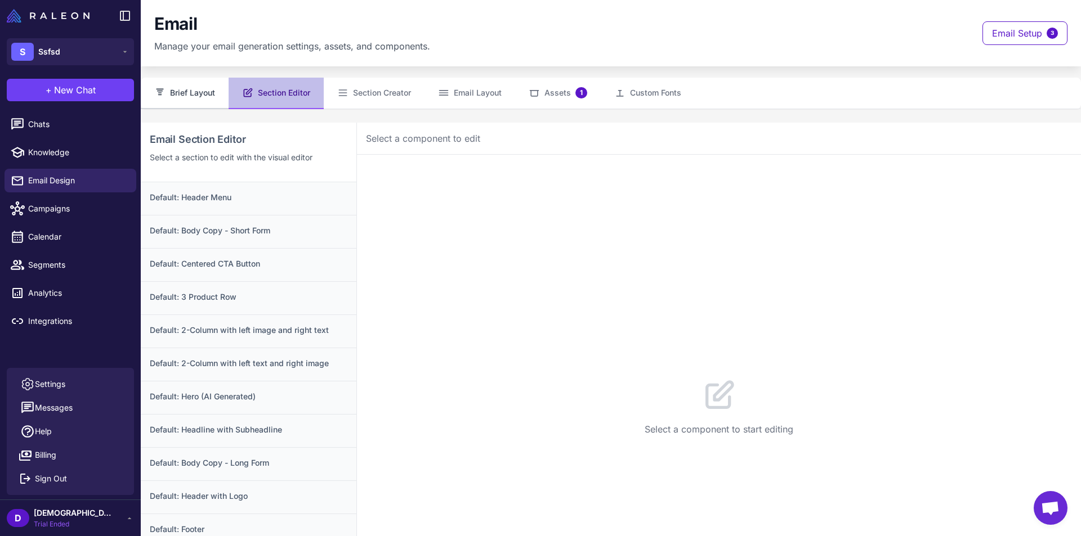
click at [214, 93] on button "Brief Layout" at bounding box center [185, 94] width 88 height 32
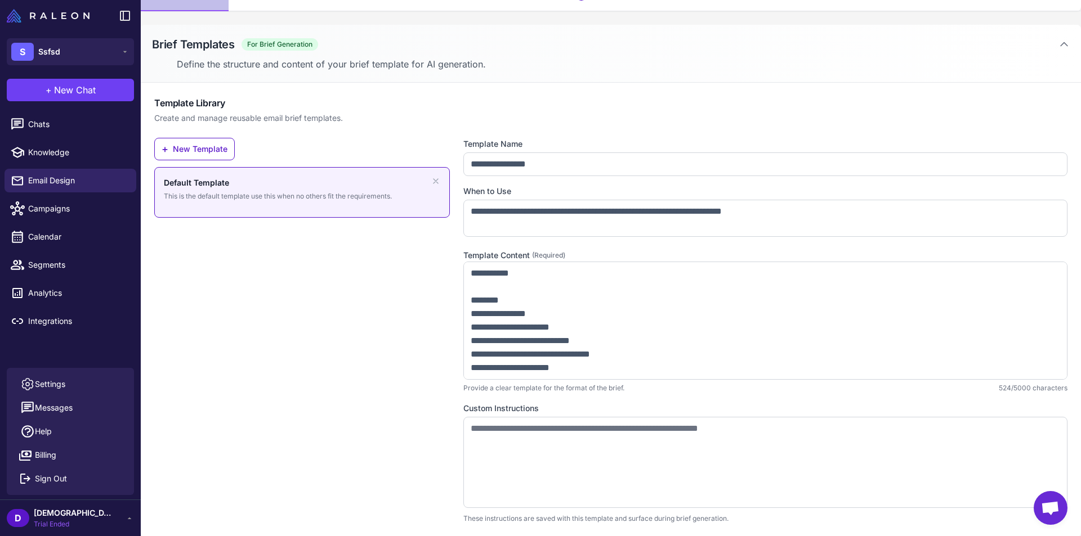
scroll to position [99, 0]
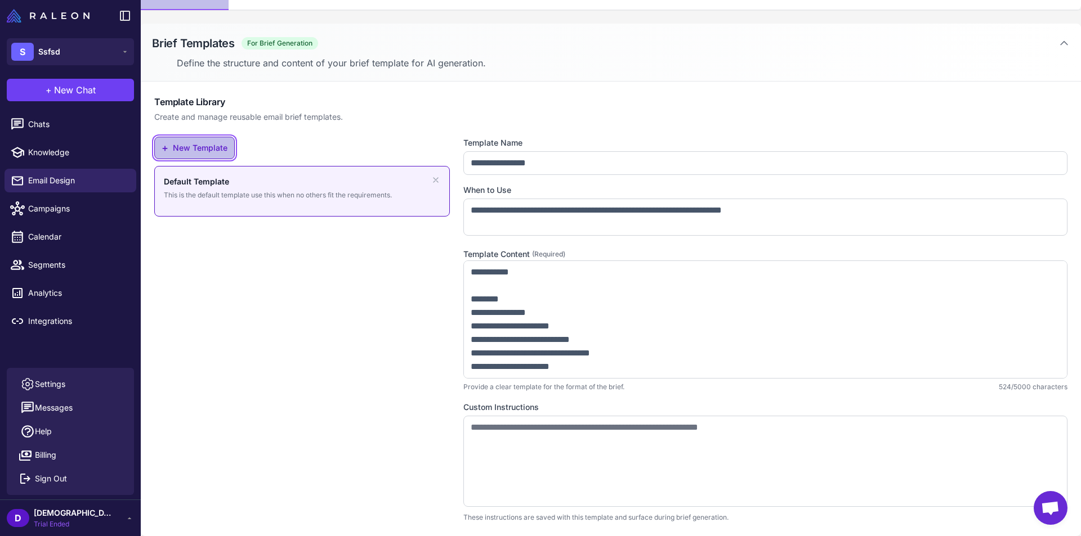
click at [221, 150] on button "+ New Template" at bounding box center [194, 148] width 80 height 23
type input "**********"
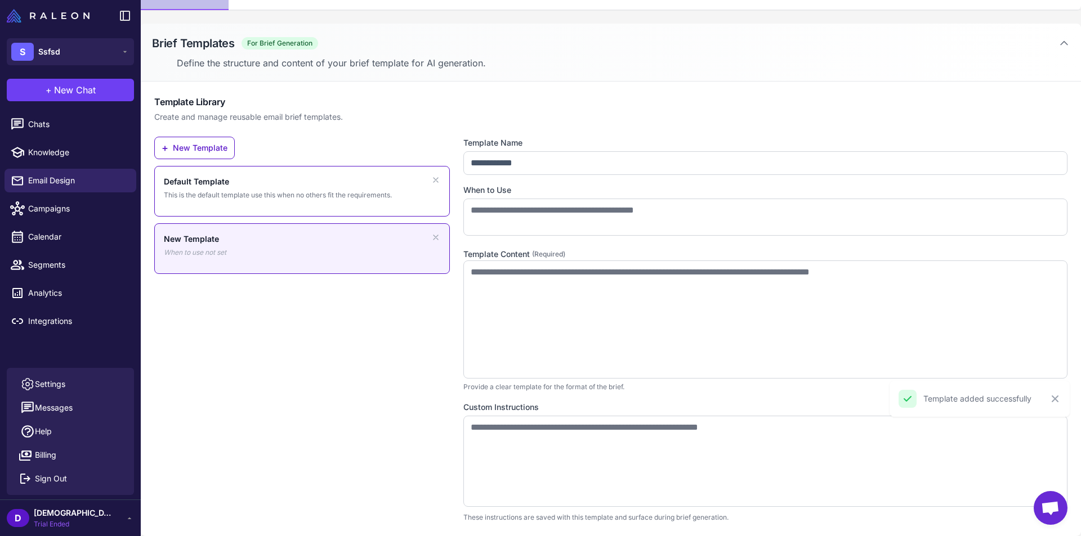
click at [337, 202] on div "Default Template This is the default template use this when no others fit the r…" at bounding box center [302, 191] width 296 height 51
type input "**********"
type textarea "**********"
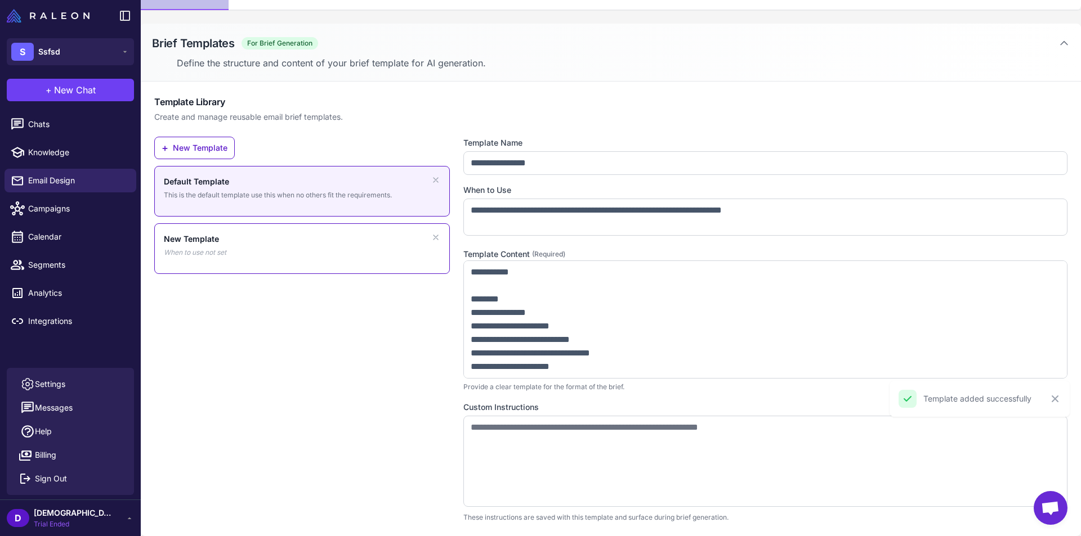
click at [320, 249] on div "New Template When to use not set" at bounding box center [302, 245] width 276 height 25
type input "**********"
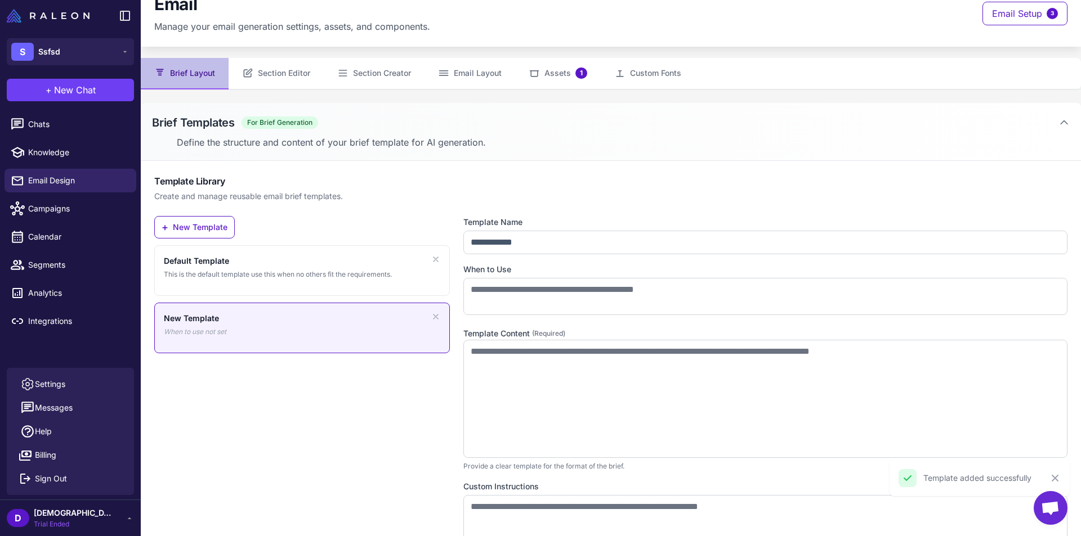
scroll to position [0, 0]
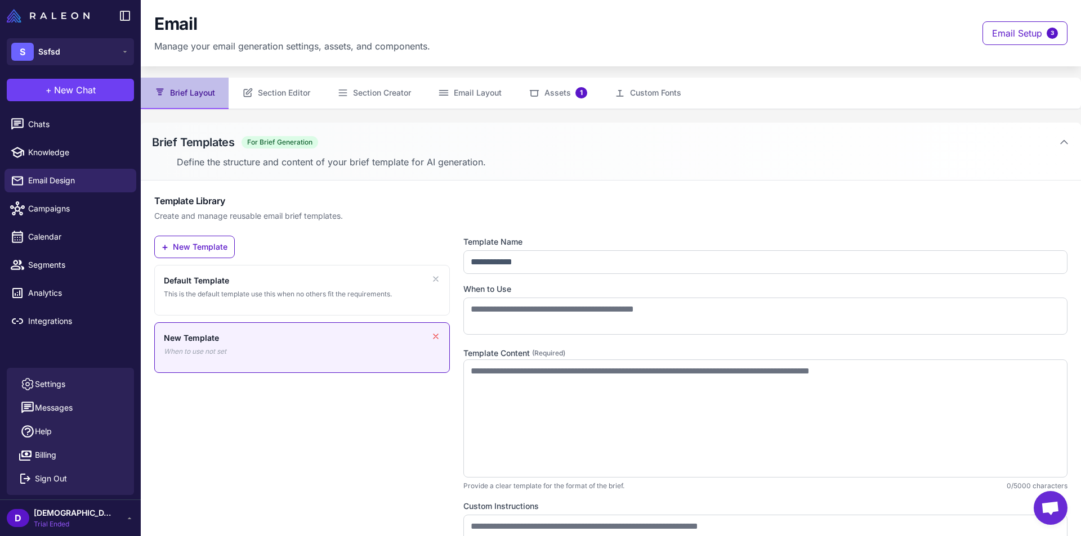
click at [431, 333] on icon at bounding box center [435, 336] width 9 height 9
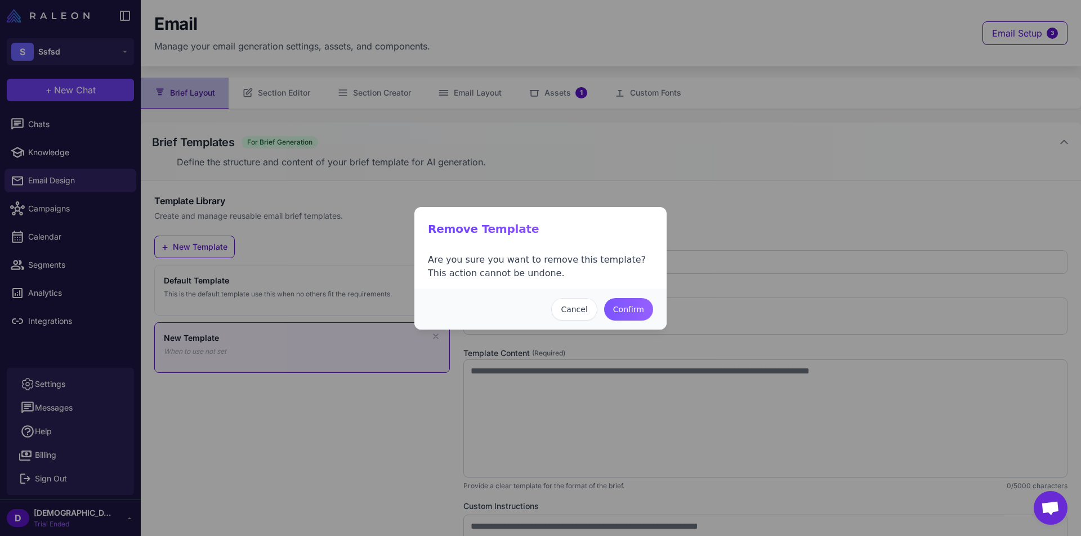
click at [636, 312] on button "Confirm" at bounding box center [628, 309] width 49 height 23
type input "**********"
type textarea "**********"
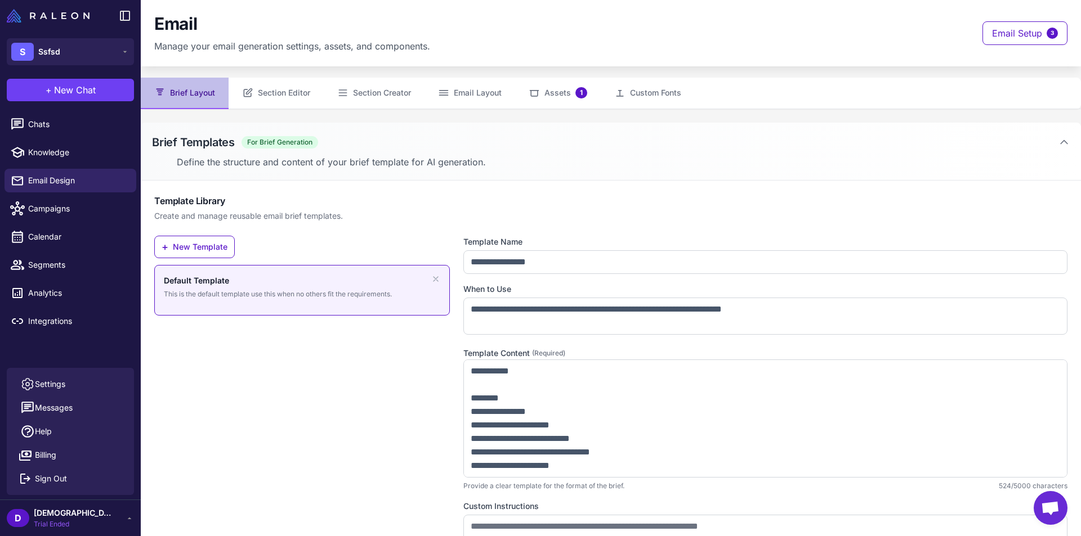
click at [1067, 521] on div "**********" at bounding box center [611, 408] width 940 height 455
click at [1059, 514] on span "Open chat" at bounding box center [1050, 508] width 34 height 34
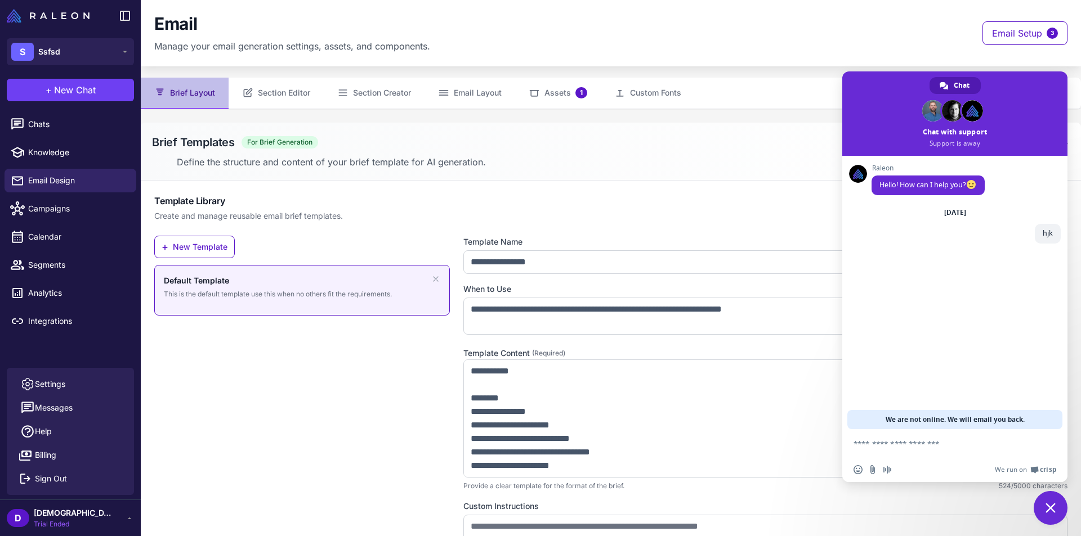
click at [939, 444] on textarea "Compose your message..." at bounding box center [942, 444] width 178 height 10
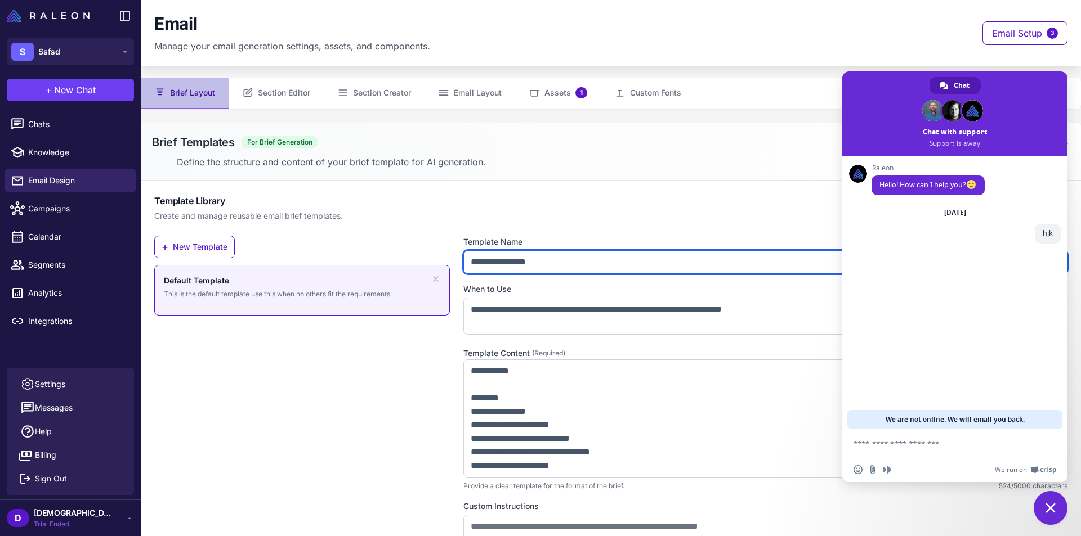
click at [612, 261] on input "**********" at bounding box center [765, 262] width 604 height 24
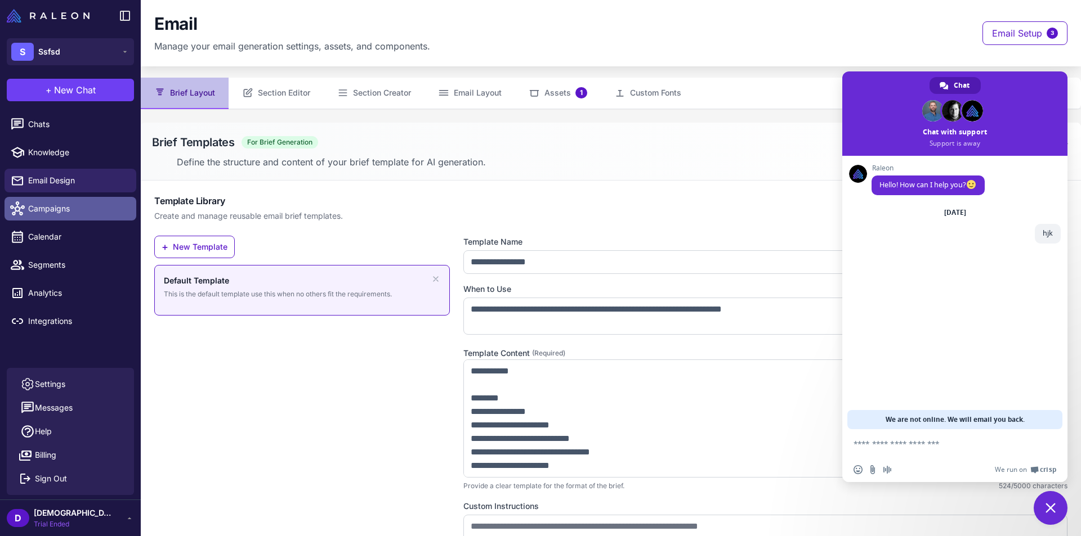
click at [84, 203] on span "Campaigns" at bounding box center [77, 209] width 99 height 12
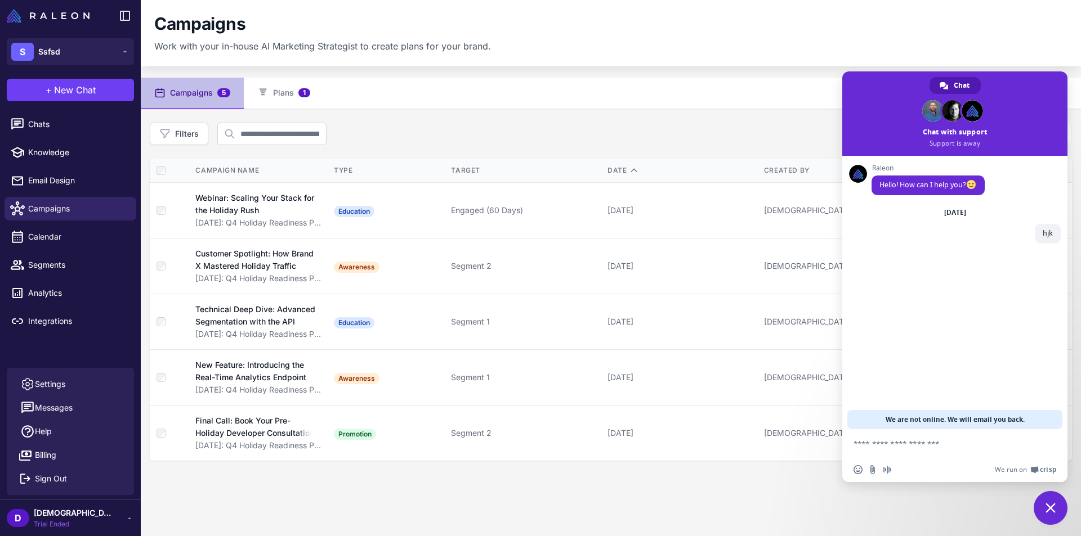
click at [1048, 508] on span "Close chat" at bounding box center [1050, 508] width 10 height 10
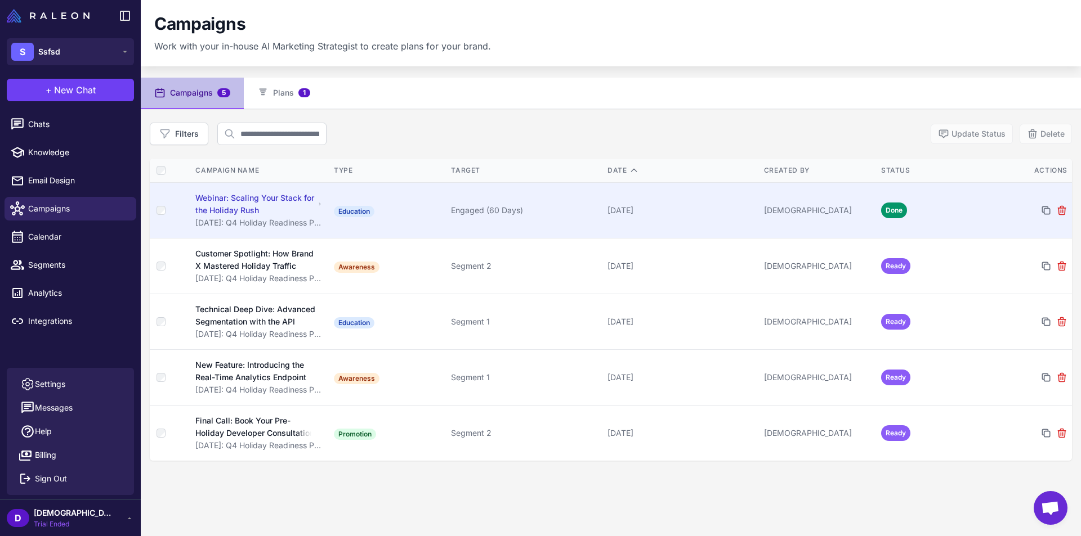
click at [418, 200] on td "Education" at bounding box center [387, 210] width 117 height 56
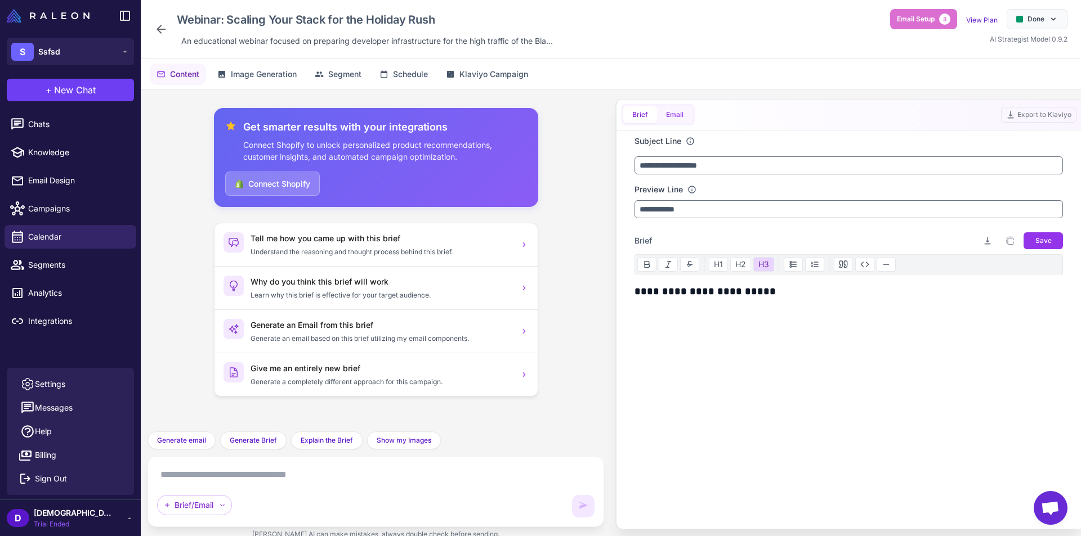
click at [682, 120] on button "Email" at bounding box center [674, 114] width 35 height 17
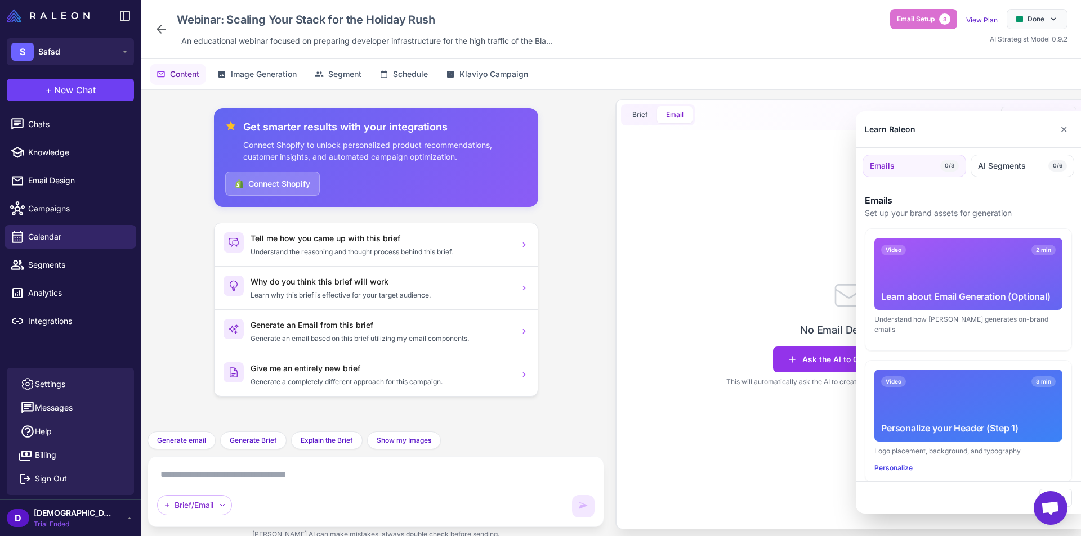
click at [791, 214] on div at bounding box center [540, 268] width 1081 height 536
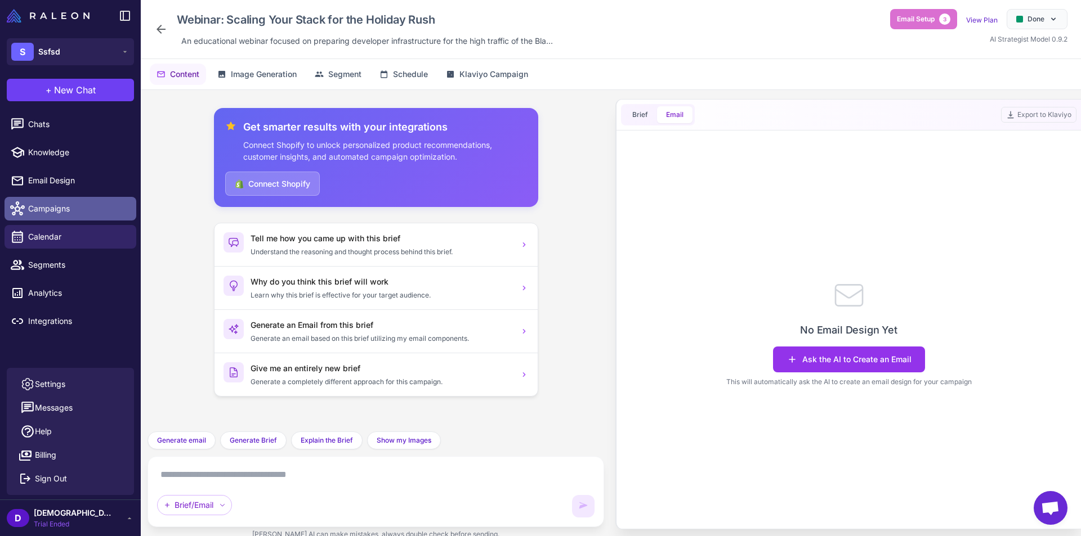
click at [79, 204] on span "Campaigns" at bounding box center [77, 209] width 99 height 12
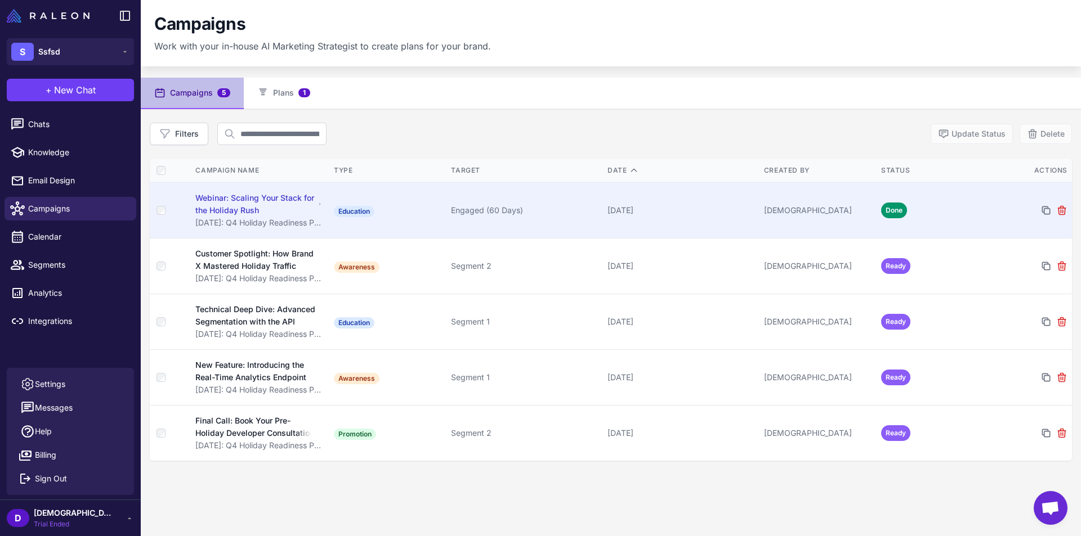
click at [422, 207] on td "Education" at bounding box center [387, 210] width 117 height 56
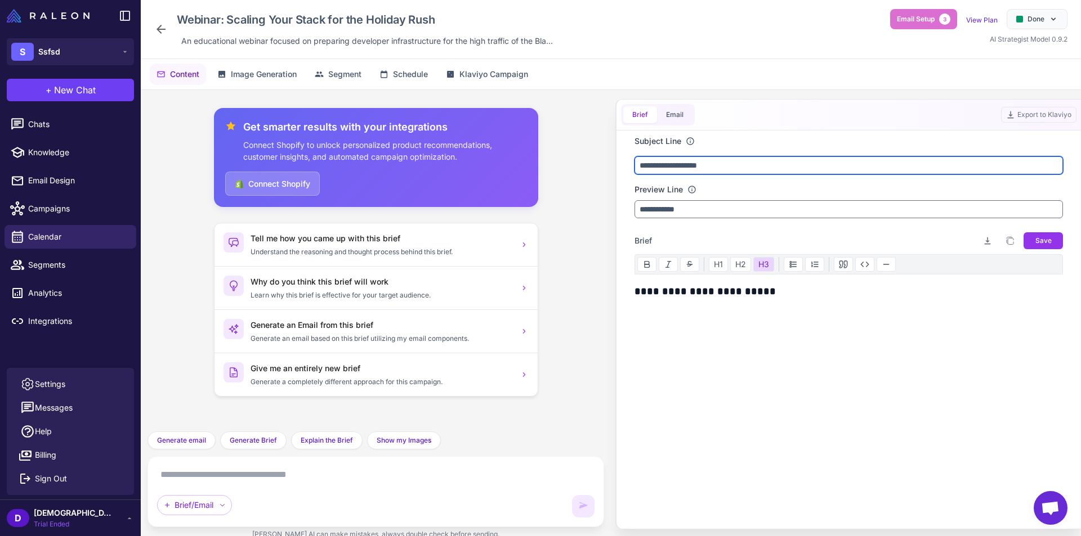
click at [712, 163] on input "**********" at bounding box center [848, 165] width 428 height 18
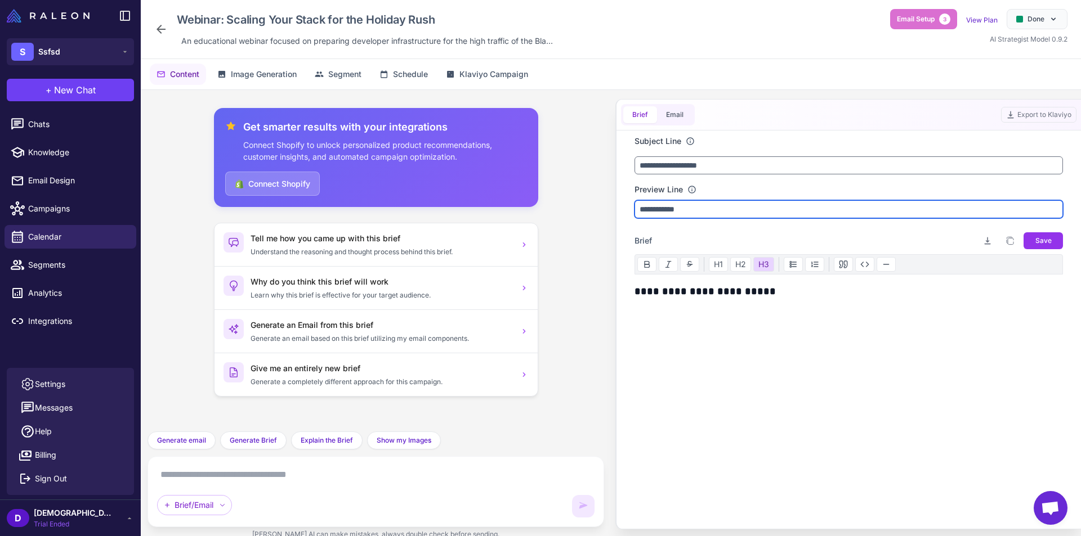
click at [750, 214] on input "**********" at bounding box center [848, 209] width 428 height 18
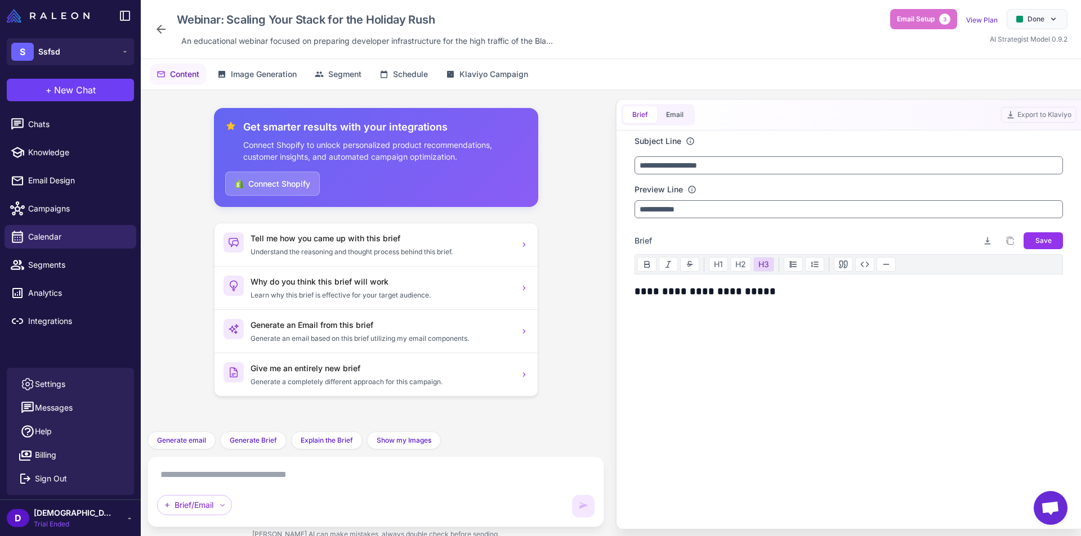
click at [678, 104] on div "Brief Email Export to Klaviyo" at bounding box center [848, 115] width 464 height 31
click at [678, 109] on button "Email" at bounding box center [674, 114] width 35 height 17
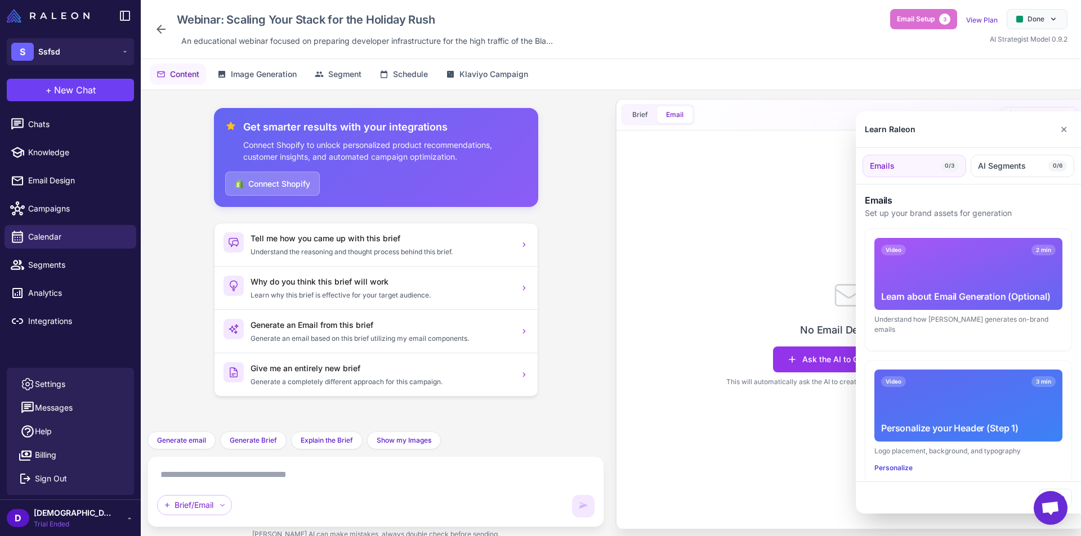
click at [807, 256] on div at bounding box center [540, 268] width 1081 height 536
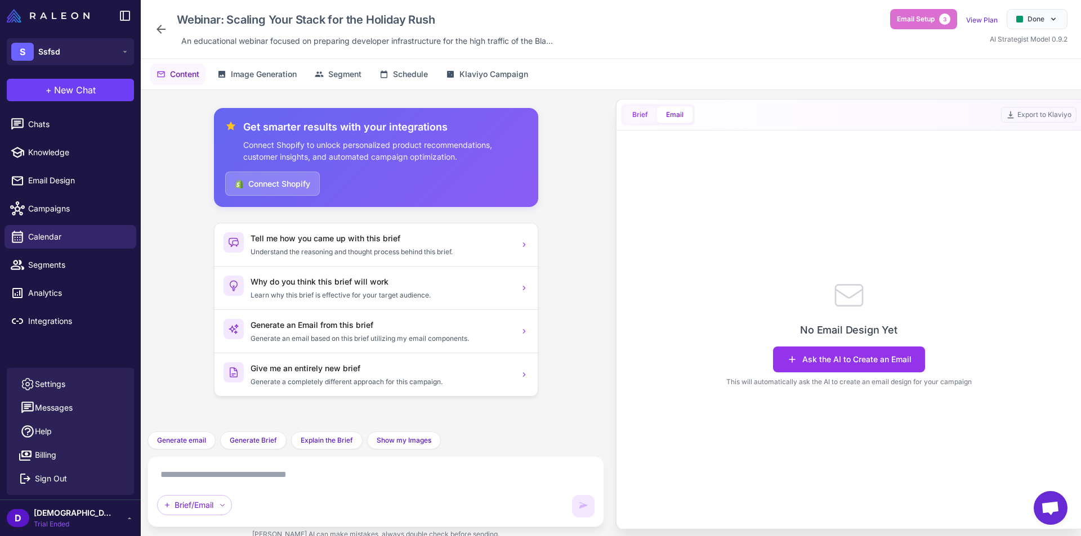
click at [636, 118] on span "Brief" at bounding box center [640, 115] width 16 height 10
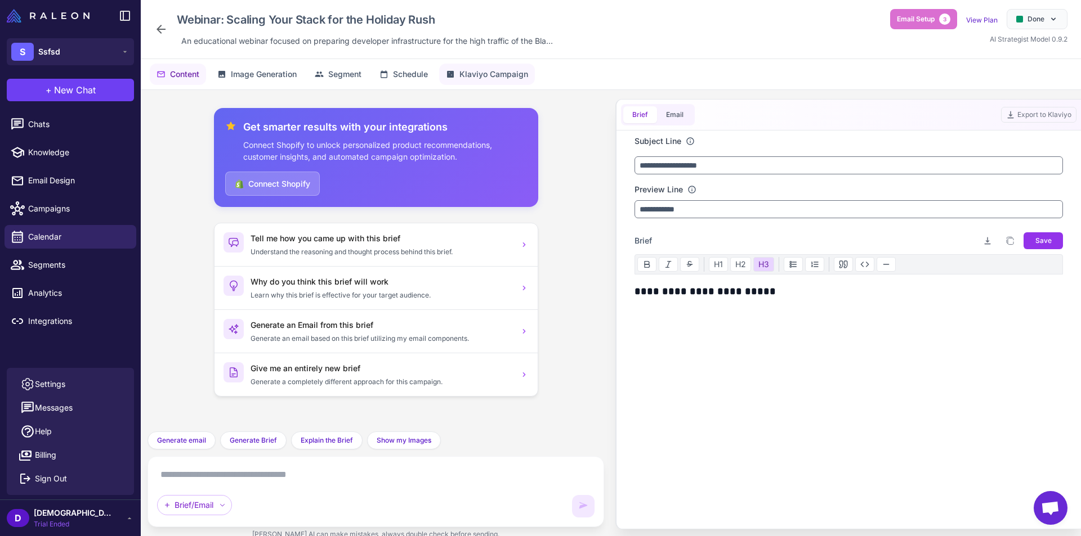
drag, startPoint x: 480, startPoint y: 73, endPoint x: 498, endPoint y: 80, distance: 19.7
click at [481, 73] on span "Klaviyo Campaign" at bounding box center [493, 74] width 69 height 12
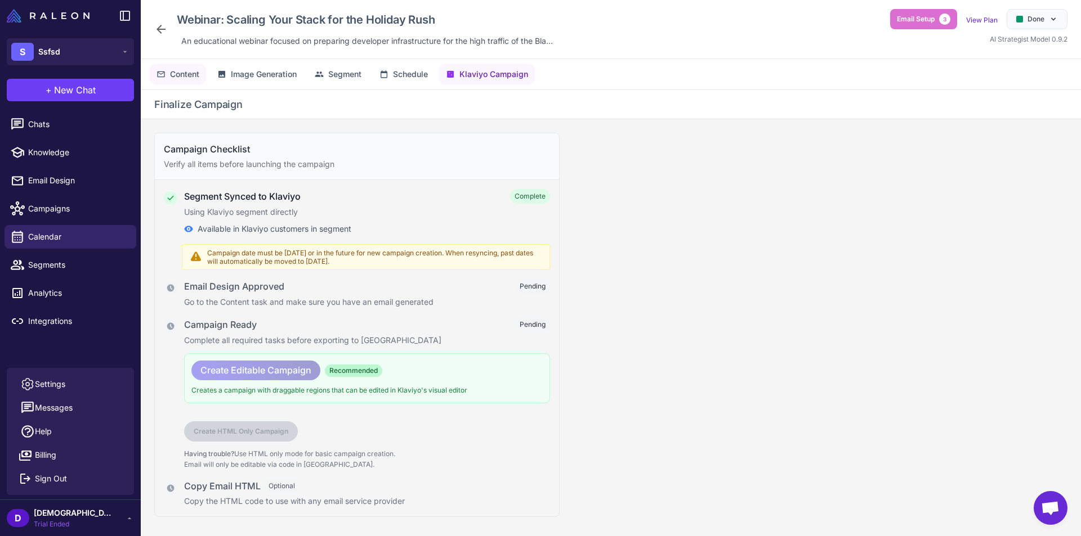
click at [199, 71] on span "Content" at bounding box center [184, 74] width 29 height 12
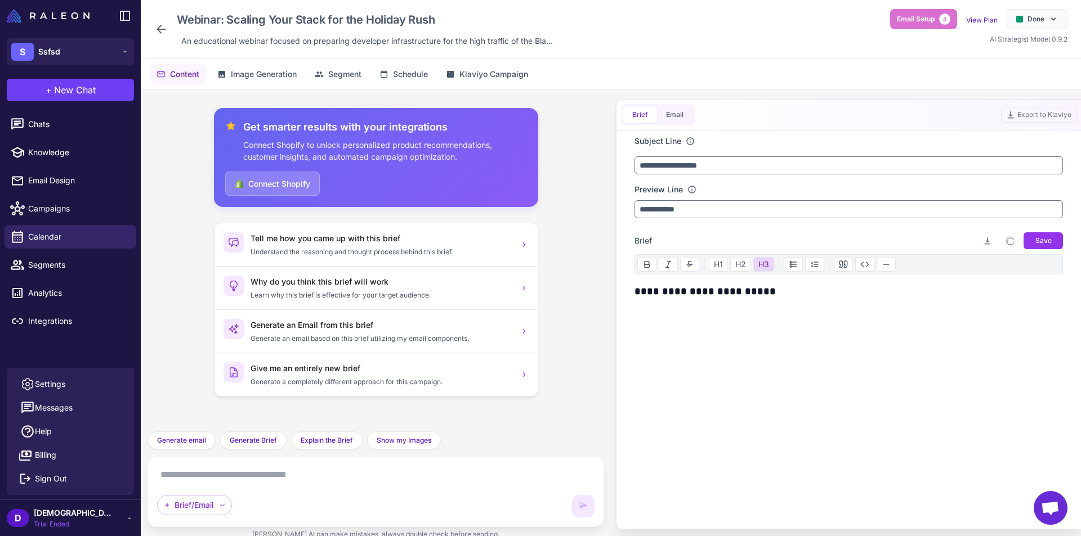
click at [721, 316] on div "**********" at bounding box center [848, 329] width 428 height 90
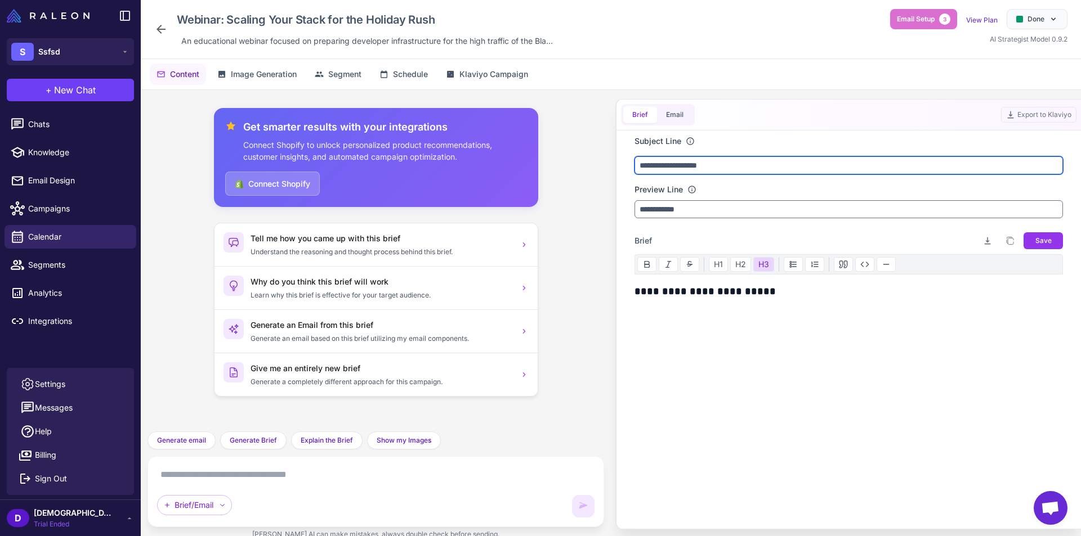
click at [720, 158] on input "**********" at bounding box center [848, 165] width 428 height 18
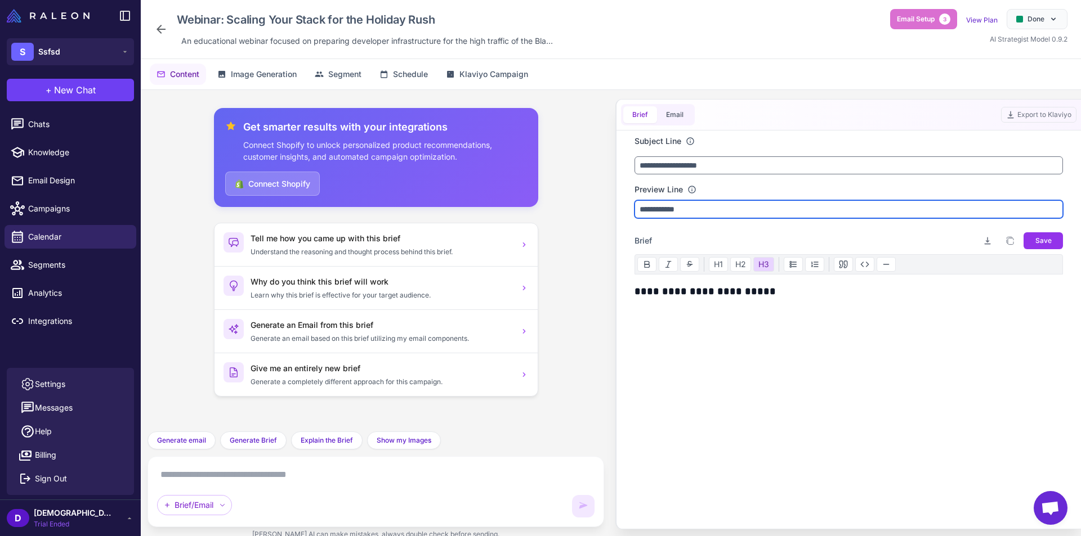
click at [683, 209] on input "**********" at bounding box center [848, 209] width 428 height 18
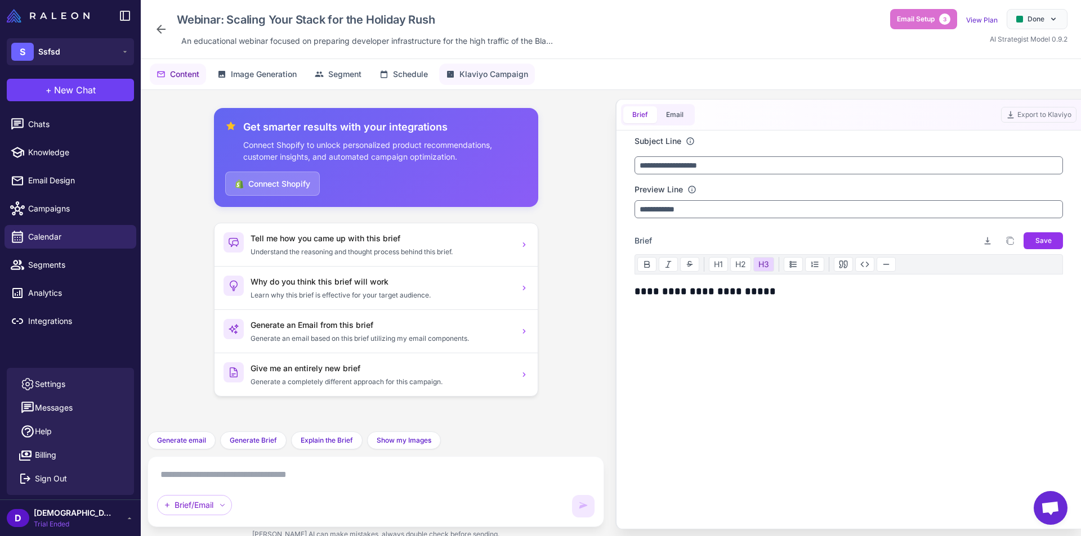
click at [507, 74] on span "Klaviyo Campaign" at bounding box center [493, 74] width 69 height 12
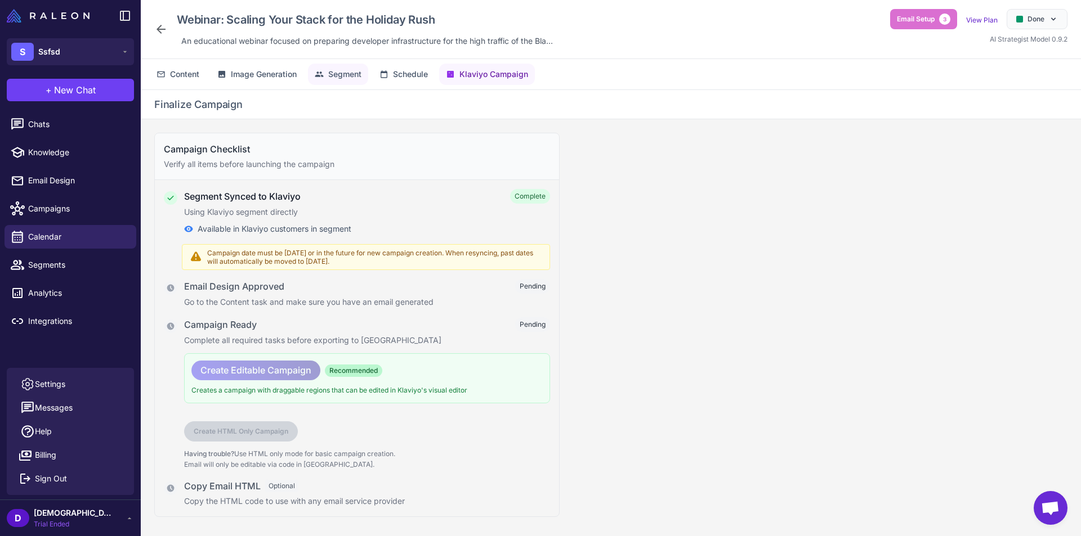
click at [337, 82] on button "Segment" at bounding box center [338, 74] width 60 height 21
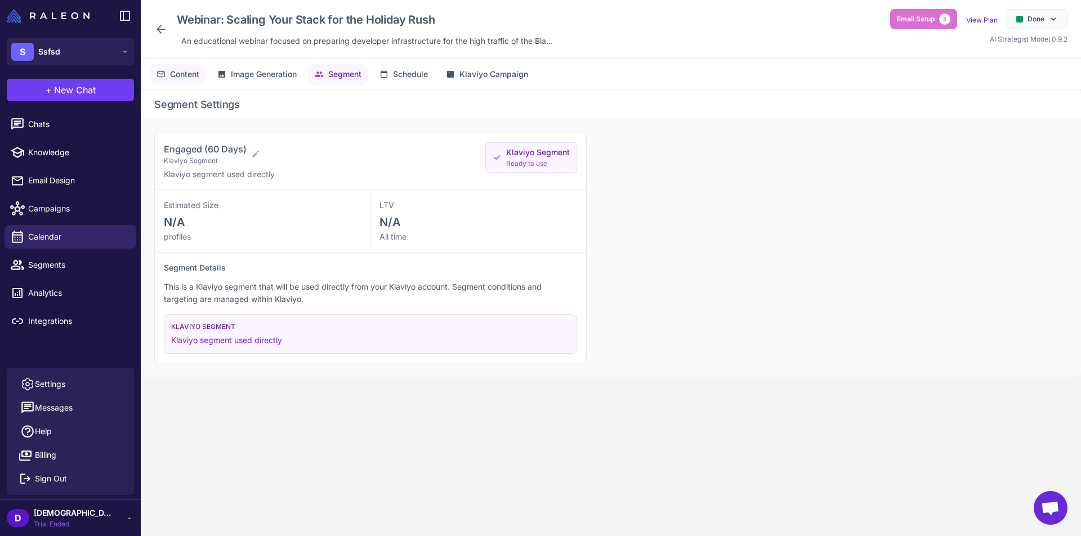
click at [193, 74] on span "Content" at bounding box center [184, 74] width 29 height 12
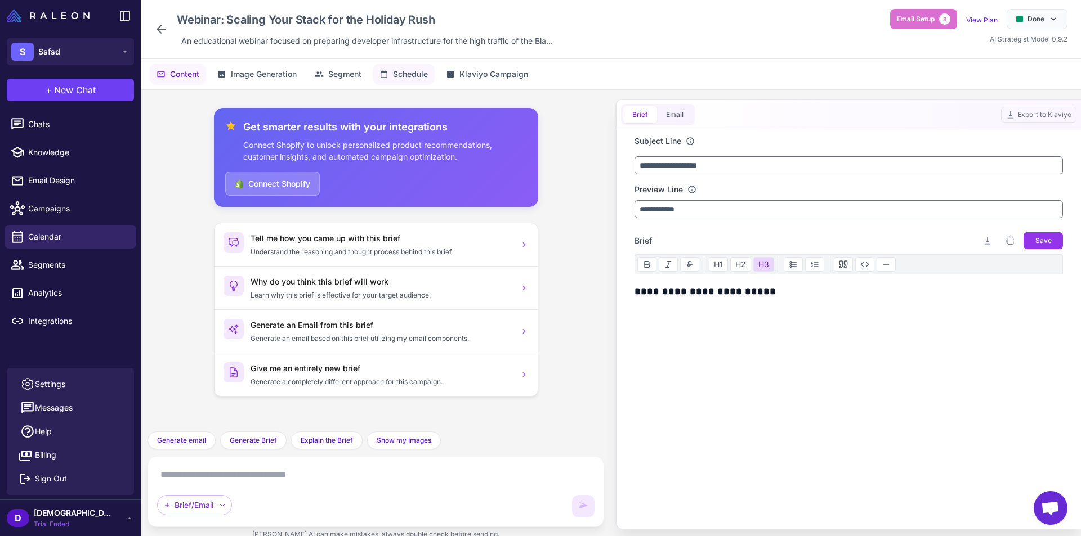
click at [391, 74] on button "Schedule" at bounding box center [404, 74] width 62 height 21
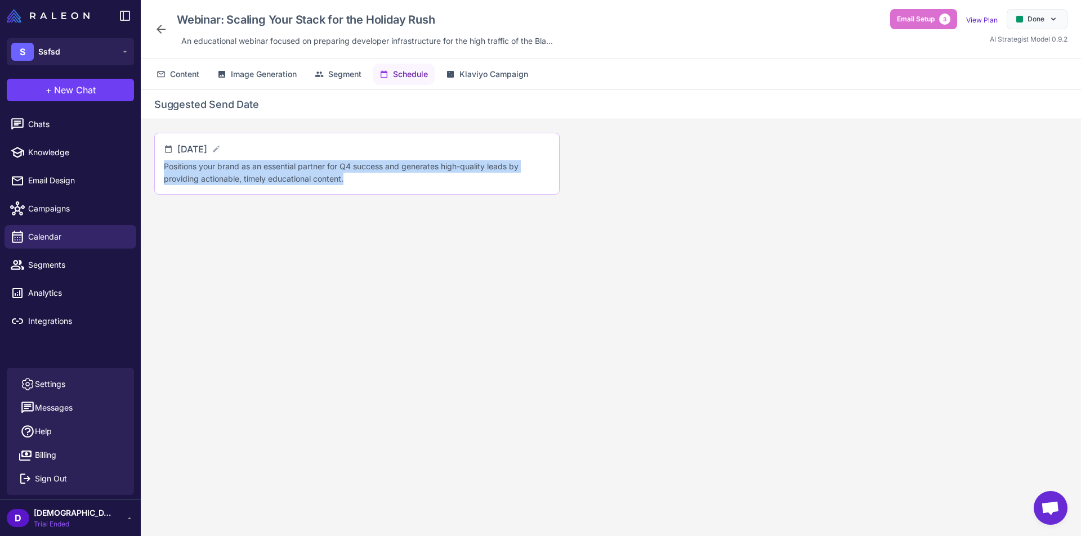
drag, startPoint x: 164, startPoint y: 165, endPoint x: 365, endPoint y: 170, distance: 201.0
click at [364, 176] on p "Positions your brand as an essential partner for Q4 success and generates high-…" at bounding box center [357, 172] width 386 height 25
click at [333, 84] on button "Segment" at bounding box center [338, 74] width 60 height 21
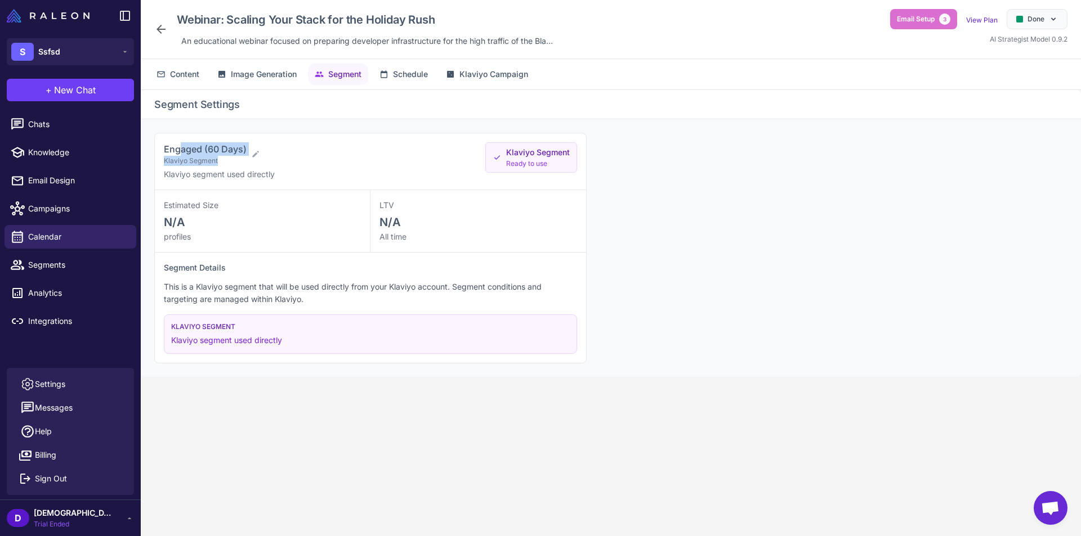
drag, startPoint x: 209, startPoint y: 146, endPoint x: 325, endPoint y: 149, distance: 116.0
click at [266, 149] on div "Engaged (60 Days) Klaviyo Segment" at bounding box center [320, 154] width 312 height 24
click at [325, 149] on div "Engaged (60 Days) Klaviyo Segment" at bounding box center [320, 154] width 312 height 24
drag, startPoint x: 207, startPoint y: 150, endPoint x: 253, endPoint y: 162, distance: 47.1
click at [240, 149] on span "Engaged (60 Days)" at bounding box center [205, 149] width 83 height 11
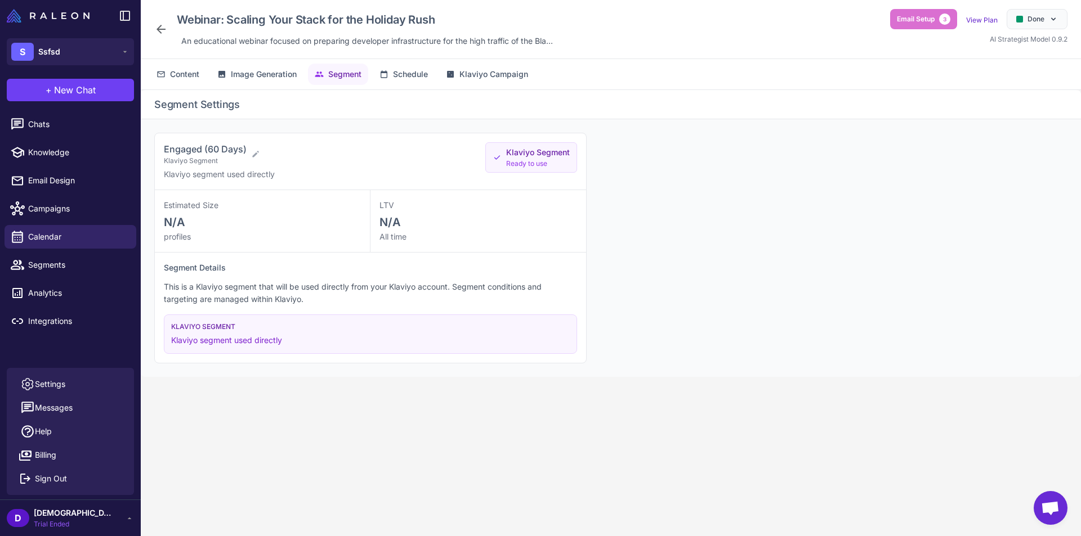
click at [254, 162] on div "Engaged (60 Days) Klaviyo Segment" at bounding box center [320, 154] width 312 height 24
click at [253, 156] on icon at bounding box center [255, 154] width 6 height 6
select select "******"
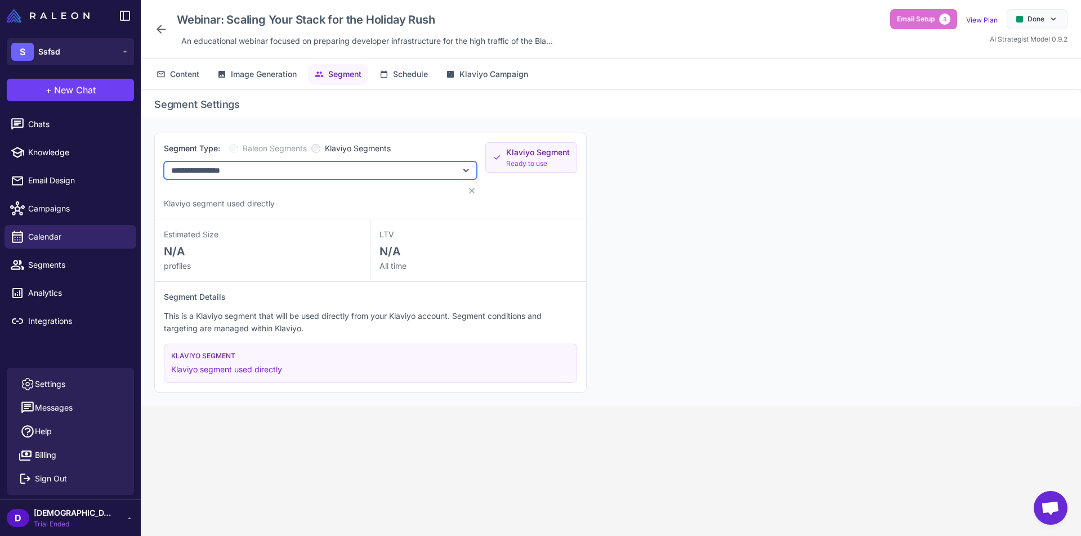
click at [214, 168] on select "**********" at bounding box center [320, 171] width 313 height 18
click at [215, 168] on select "**********" at bounding box center [320, 171] width 313 height 18
click at [239, 136] on div "**********" at bounding box center [370, 176] width 431 height 86
click at [496, 147] on div "Klaviyo Segment Ready to use" at bounding box center [531, 157] width 92 height 30
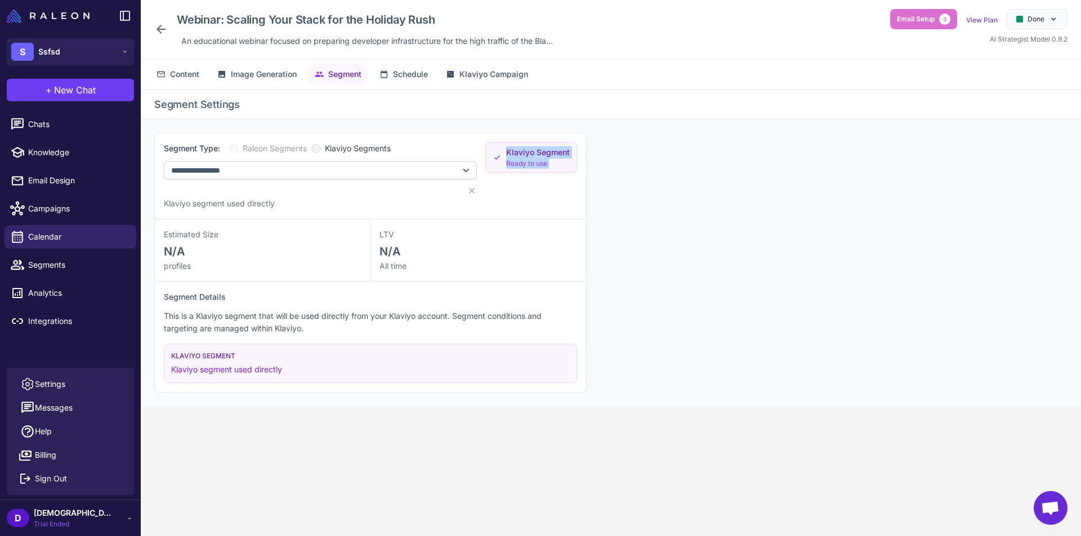
drag, startPoint x: 496, startPoint y: 147, endPoint x: 557, endPoint y: 165, distance: 63.8
click at [557, 165] on div "Klaviyo Segment Ready to use" at bounding box center [531, 157] width 92 height 30
click at [488, 107] on h2 "Segment Settings" at bounding box center [610, 104] width 913 height 15
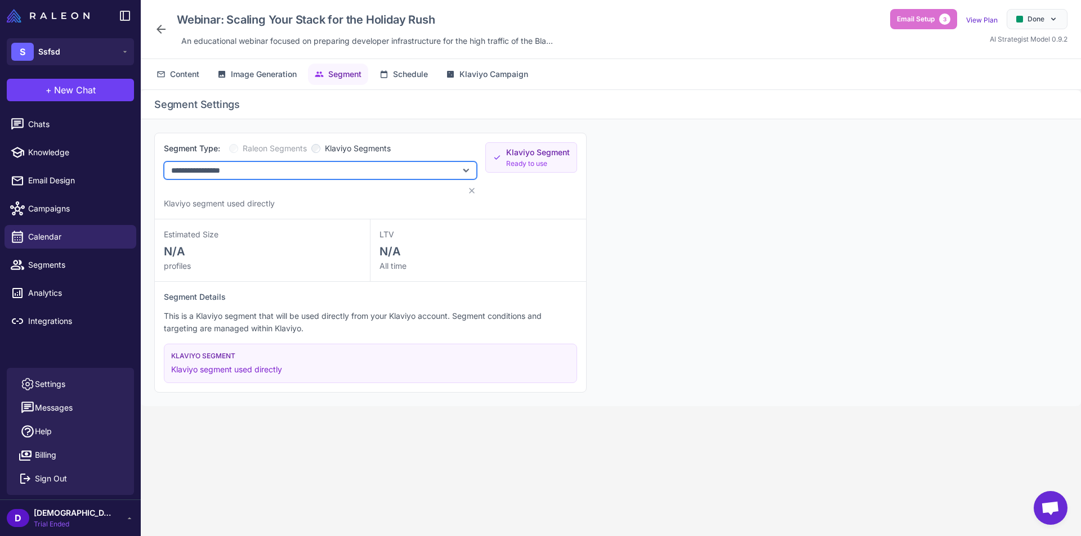
click at [311, 168] on select "**********" at bounding box center [320, 171] width 313 height 18
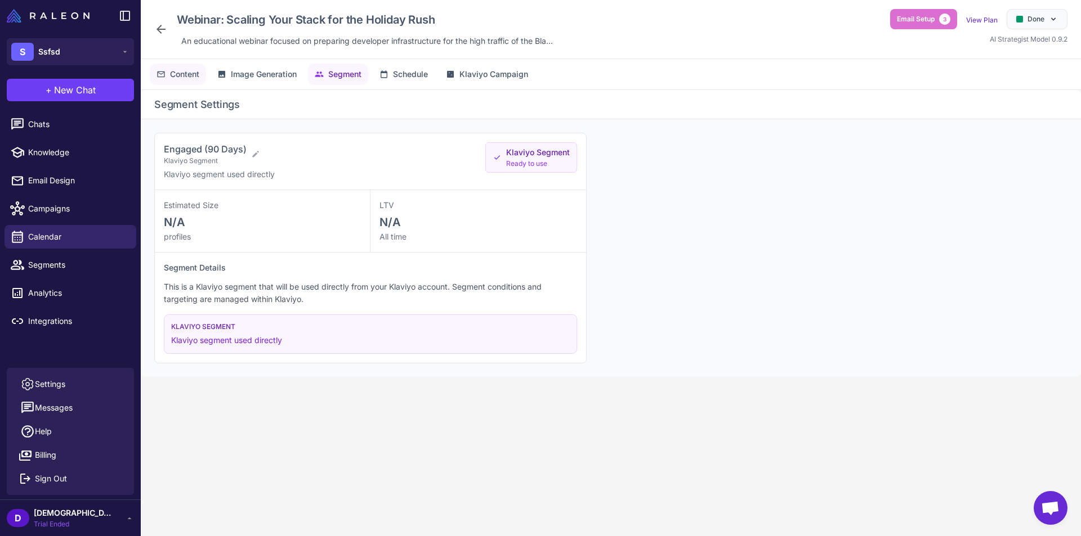
click at [181, 75] on span "Content" at bounding box center [184, 74] width 29 height 12
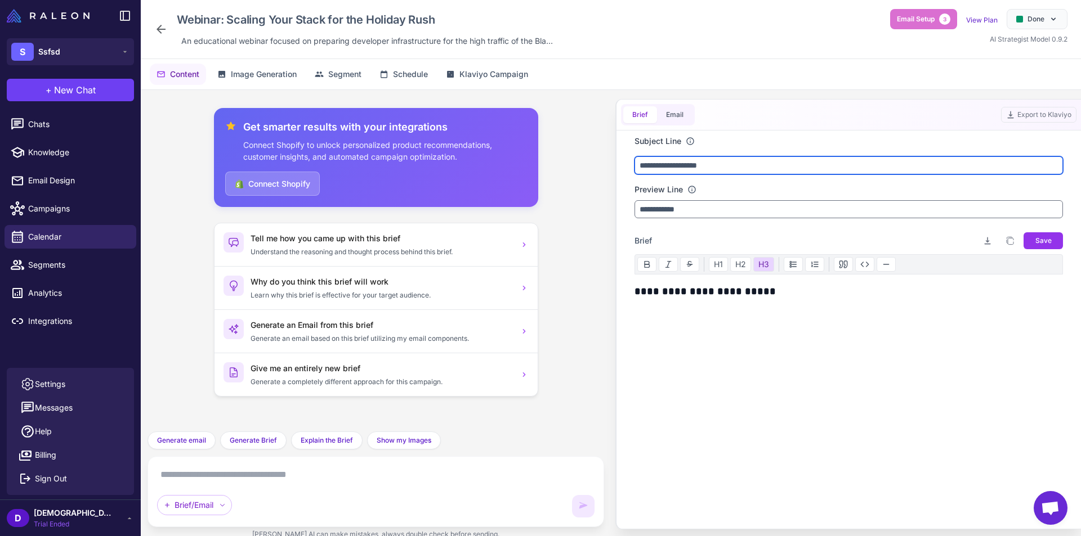
click at [699, 161] on input "**********" at bounding box center [848, 165] width 428 height 18
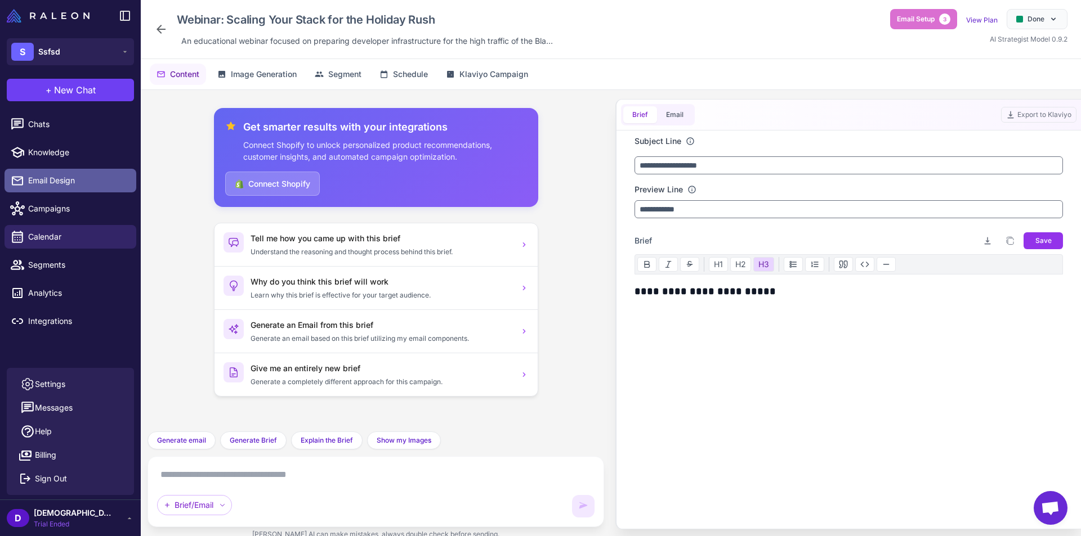
click at [64, 183] on span "Email Design" at bounding box center [77, 181] width 99 height 12
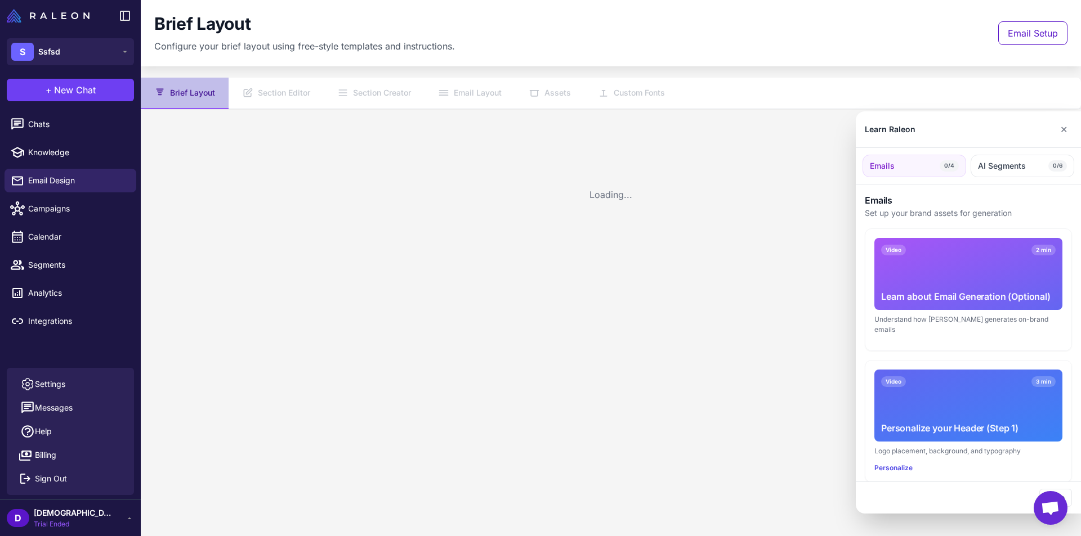
click at [189, 96] on div at bounding box center [540, 268] width 1081 height 536
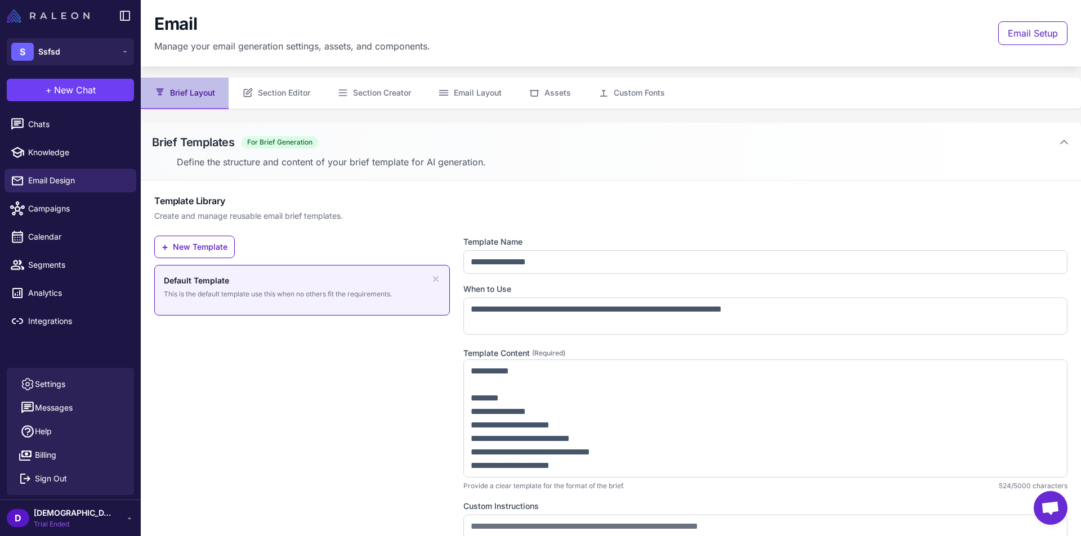
click at [38, 10] on img at bounding box center [48, 16] width 83 height 14
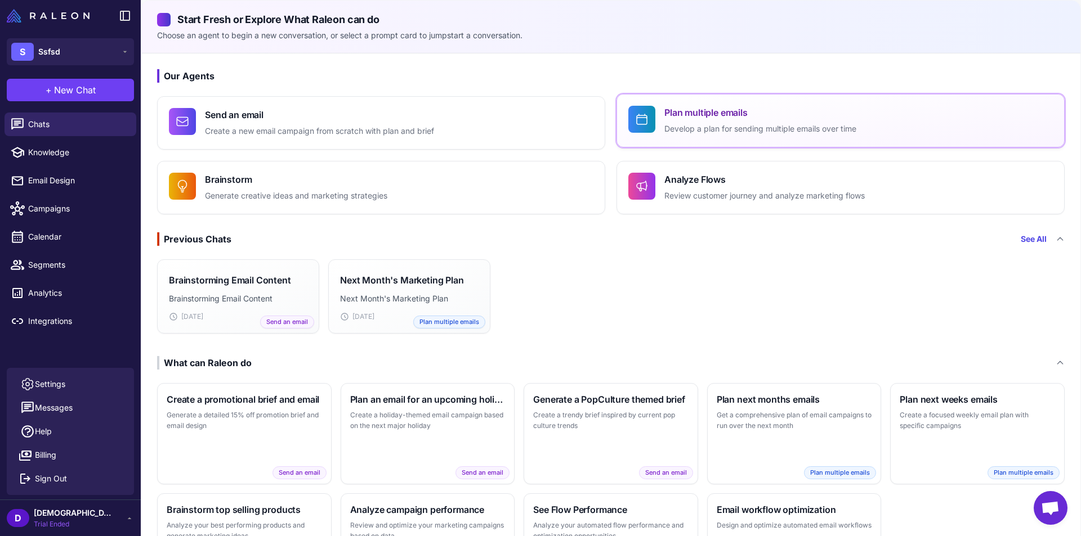
click at [707, 110] on h4 "Plan multiple emails" at bounding box center [760, 113] width 192 height 14
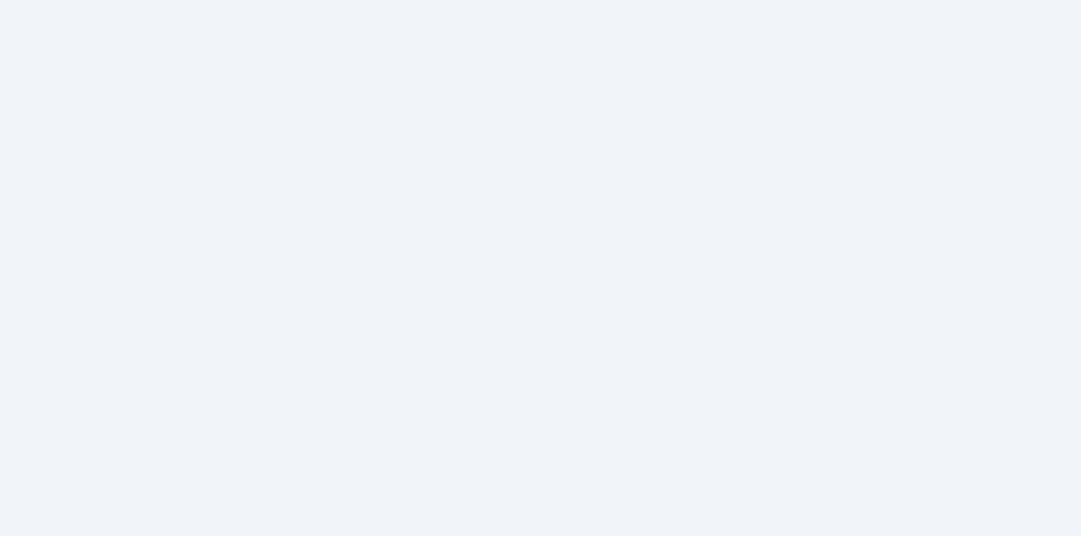
click at [611, 0] on html at bounding box center [540, 0] width 1081 height 0
drag, startPoint x: 576, startPoint y: 181, endPoint x: 571, endPoint y: 190, distance: 10.3
click at [571, 0] on html at bounding box center [540, 0] width 1081 height 0
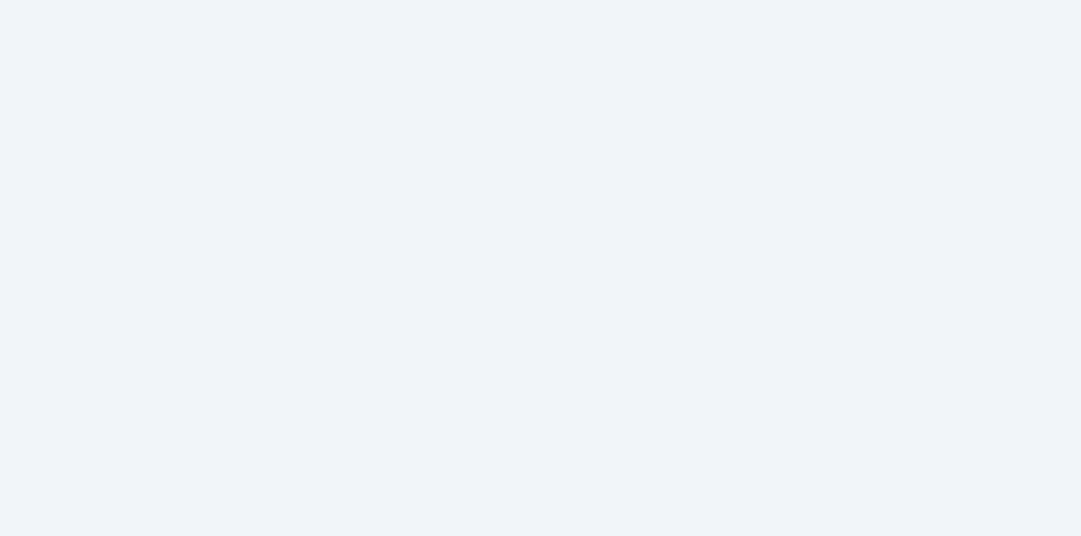
click at [571, 0] on html at bounding box center [540, 0] width 1081 height 0
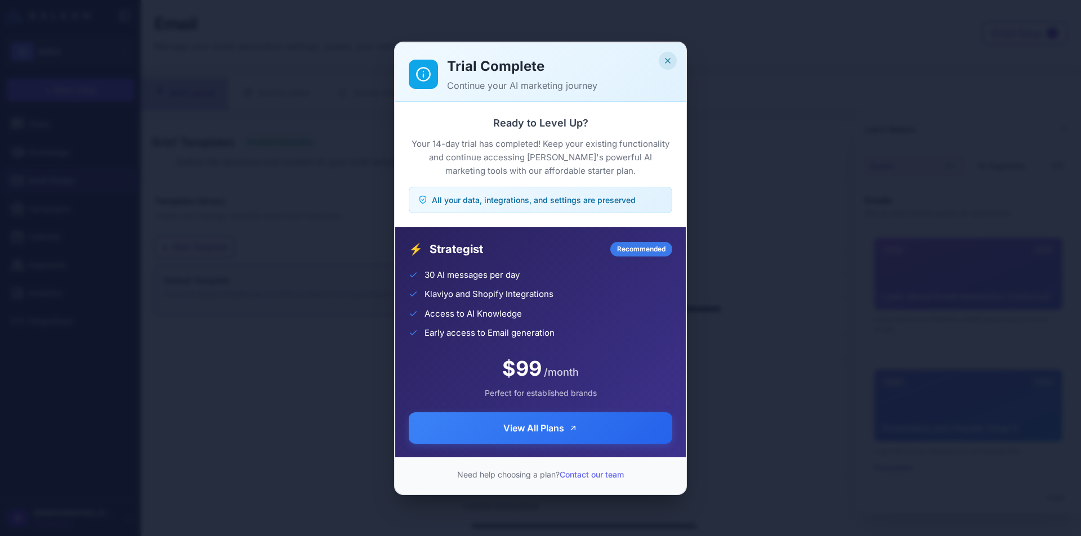
click at [671, 54] on button "Close" at bounding box center [668, 61] width 18 height 18
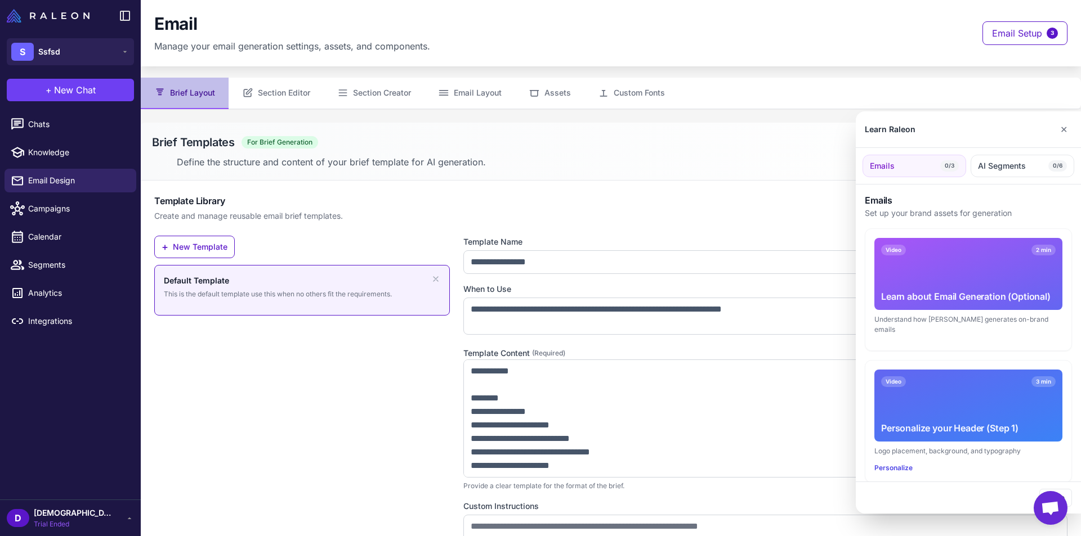
click at [96, 48] on div at bounding box center [540, 268] width 1081 height 536
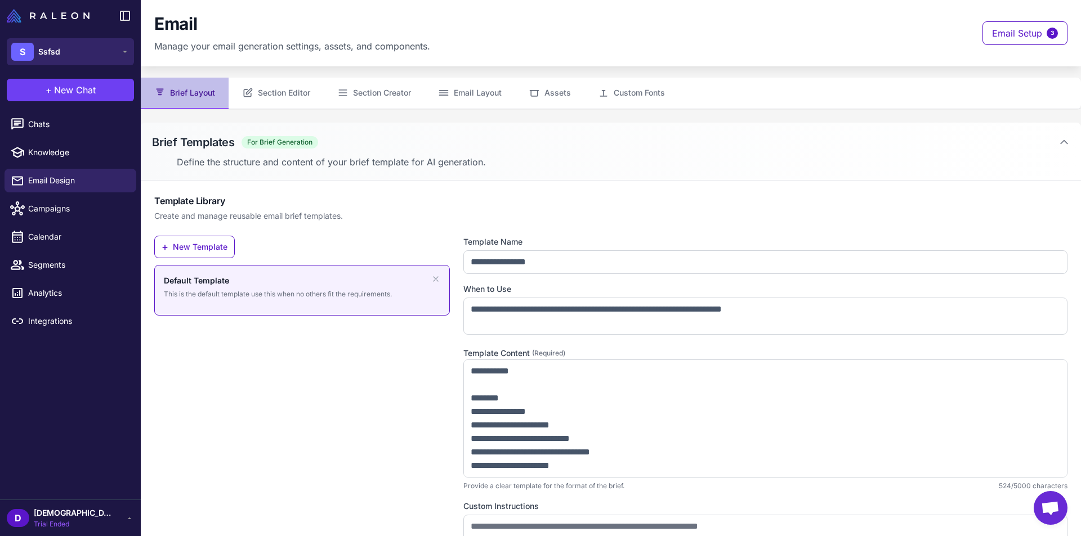
click at [115, 49] on button "S Ssfsd" at bounding box center [70, 51] width 127 height 27
click at [118, 50] on button "S Ssfsd" at bounding box center [70, 51] width 127 height 27
click at [110, 53] on button "S Ssfsd" at bounding box center [70, 51] width 127 height 27
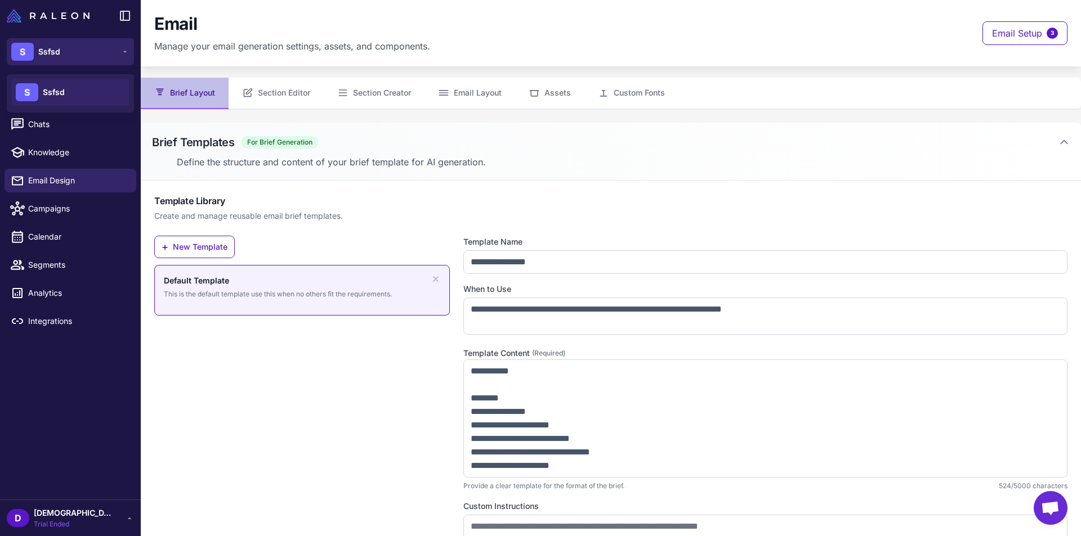
click at [110, 53] on button "S Ssfsd" at bounding box center [70, 51] width 127 height 27
drag, startPoint x: 57, startPoint y: 51, endPoint x: 276, endPoint y: 19, distance: 220.8
click at [246, 37] on div "S Ssfsd S Ssfsd + New Chat Raleon Agents Send an email Plan multiple emails Bra…" at bounding box center [540, 268] width 1081 height 536
click at [276, 19] on div "Email" at bounding box center [292, 24] width 276 height 21
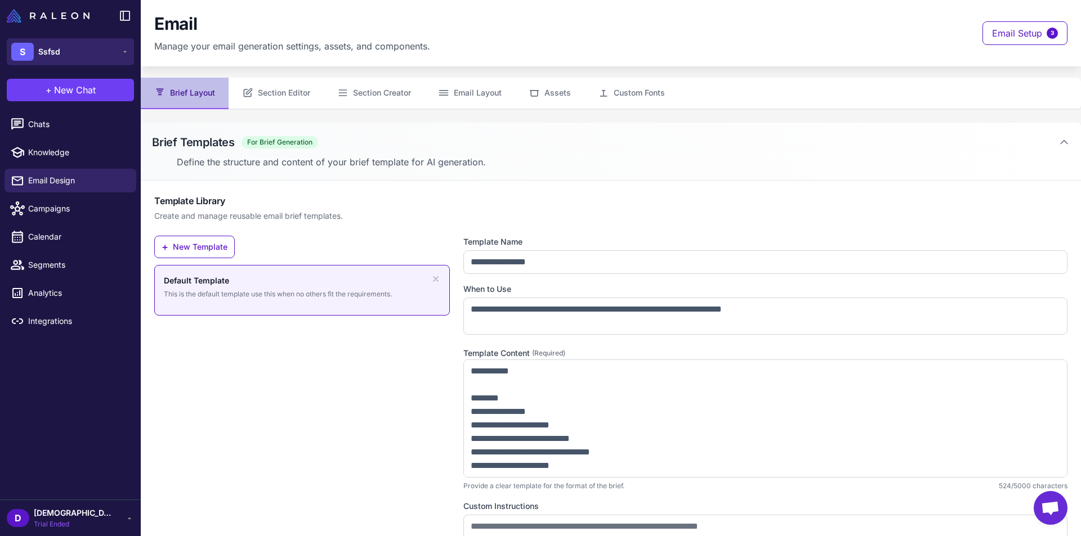
click at [83, 51] on button "S Ssfsd" at bounding box center [70, 51] width 127 height 27
click at [48, 57] on span "Ssfsd" at bounding box center [49, 52] width 22 height 12
click at [65, 198] on link "Campaigns" at bounding box center [71, 209] width 132 height 24
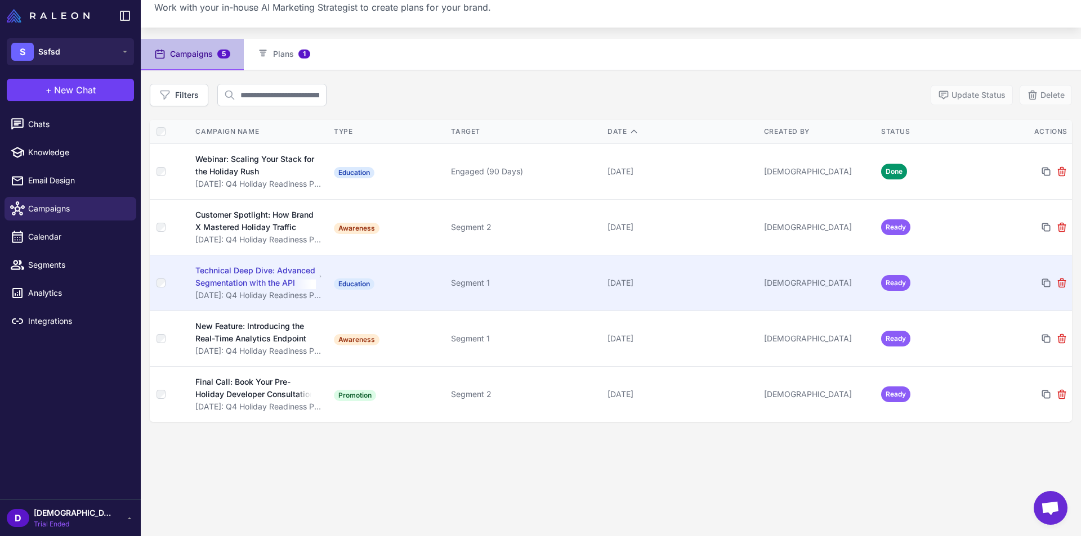
scroll to position [78, 0]
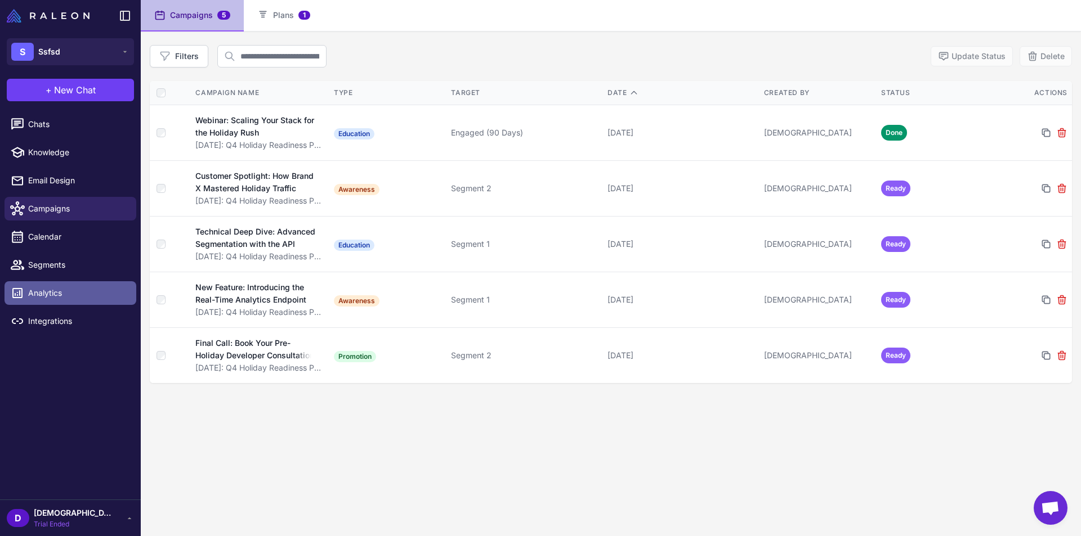
click at [27, 288] on div at bounding box center [21, 293] width 15 height 15
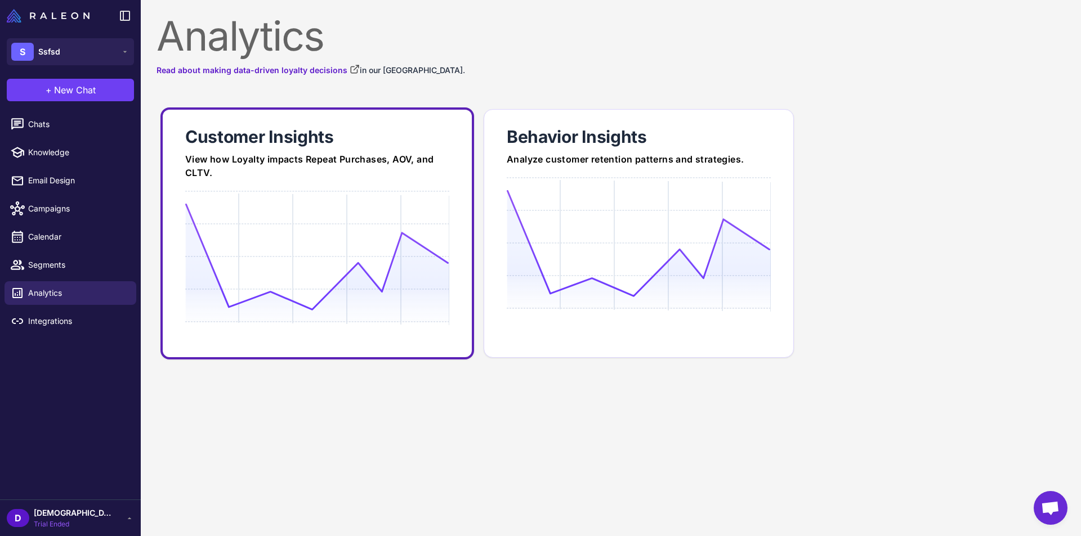
click at [269, 204] on icon at bounding box center [316, 257] width 263 height 108
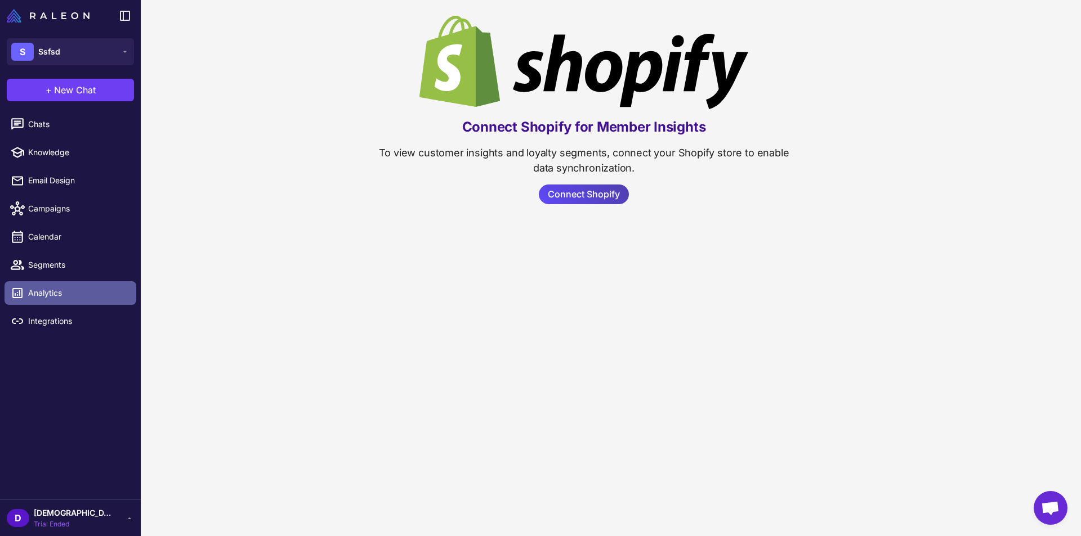
click at [50, 291] on span "Analytics" at bounding box center [77, 293] width 99 height 12
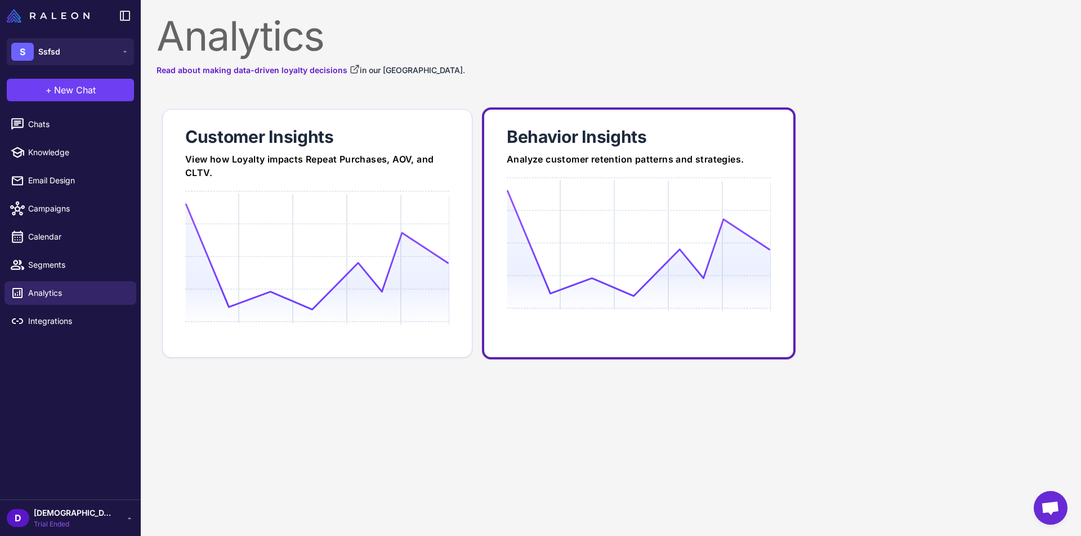
click at [681, 139] on div "Behavior Insights" at bounding box center [639, 137] width 264 height 23
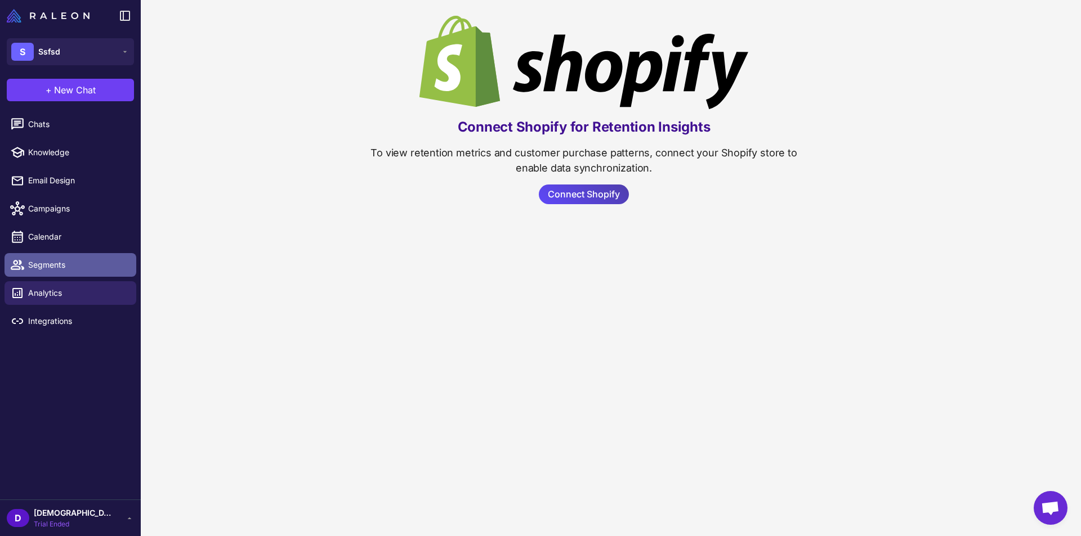
click at [44, 265] on span "Segments" at bounding box center [77, 265] width 99 height 12
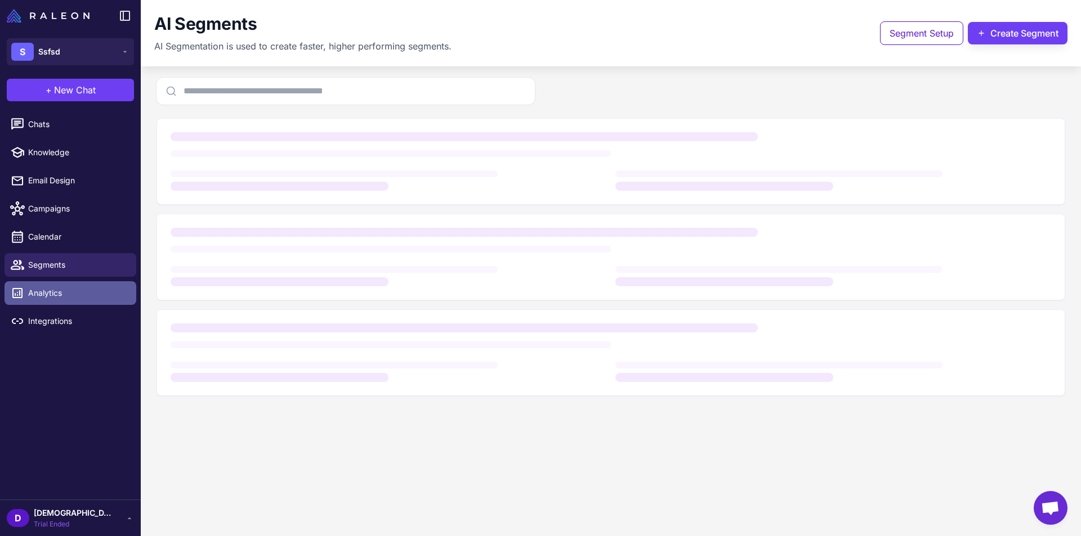
click at [44, 281] on li "Analytics" at bounding box center [70, 293] width 141 height 28
drag, startPoint x: 45, startPoint y: 282, endPoint x: 46, endPoint y: 291, distance: 9.0
click at [46, 283] on link "Analytics" at bounding box center [71, 293] width 132 height 24
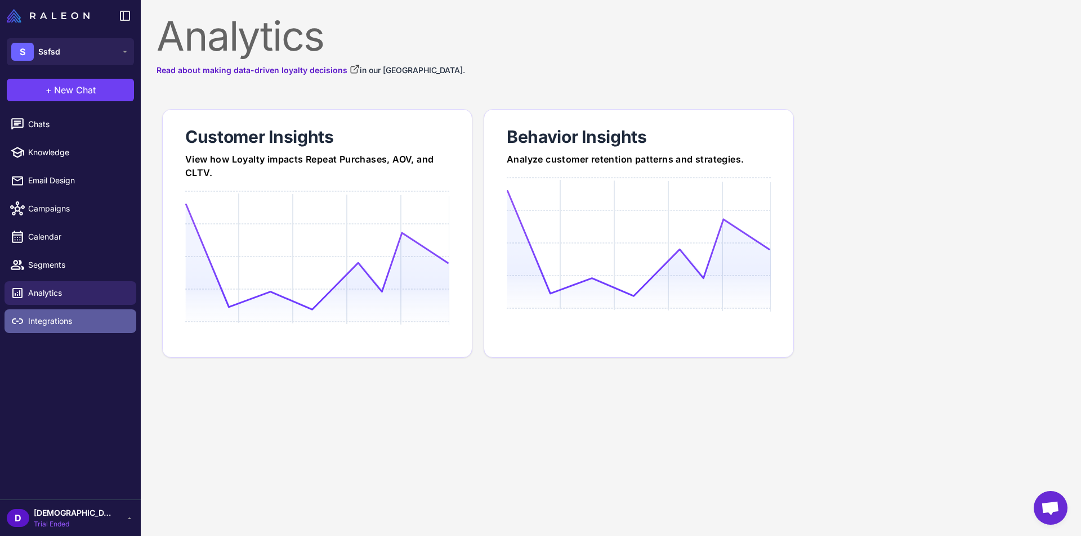
click at [47, 323] on span "Integrations" at bounding box center [77, 321] width 99 height 12
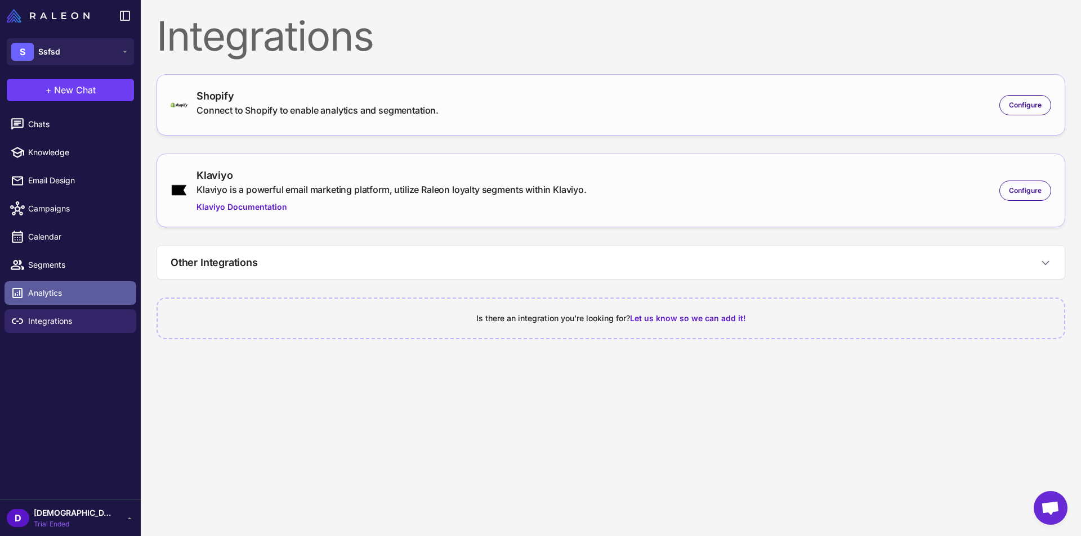
click at [65, 293] on span "Analytics" at bounding box center [77, 293] width 99 height 12
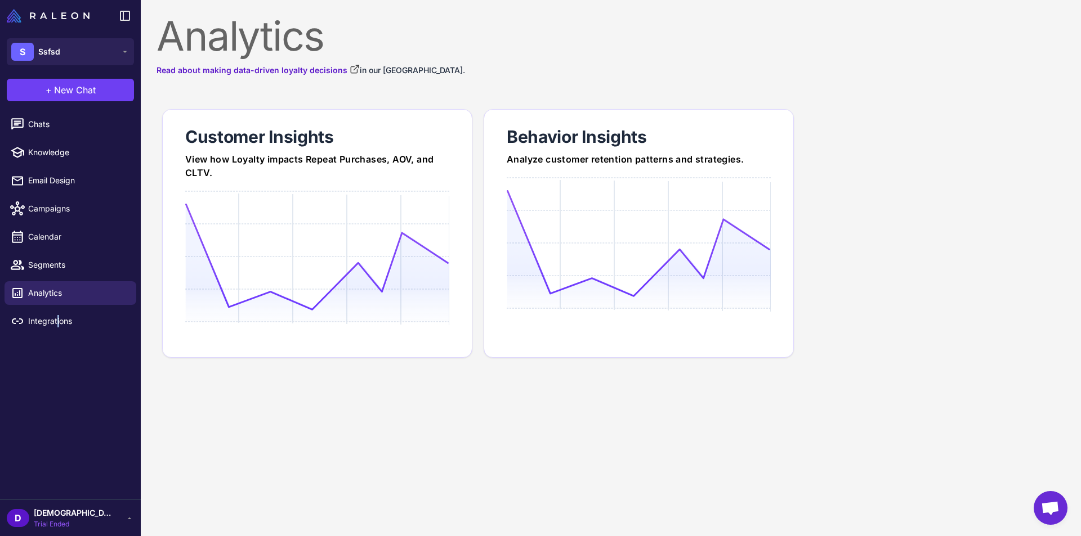
click at [57, 307] on li "Integrations" at bounding box center [70, 321] width 141 height 28
click at [56, 318] on span "Integrations" at bounding box center [77, 321] width 99 height 12
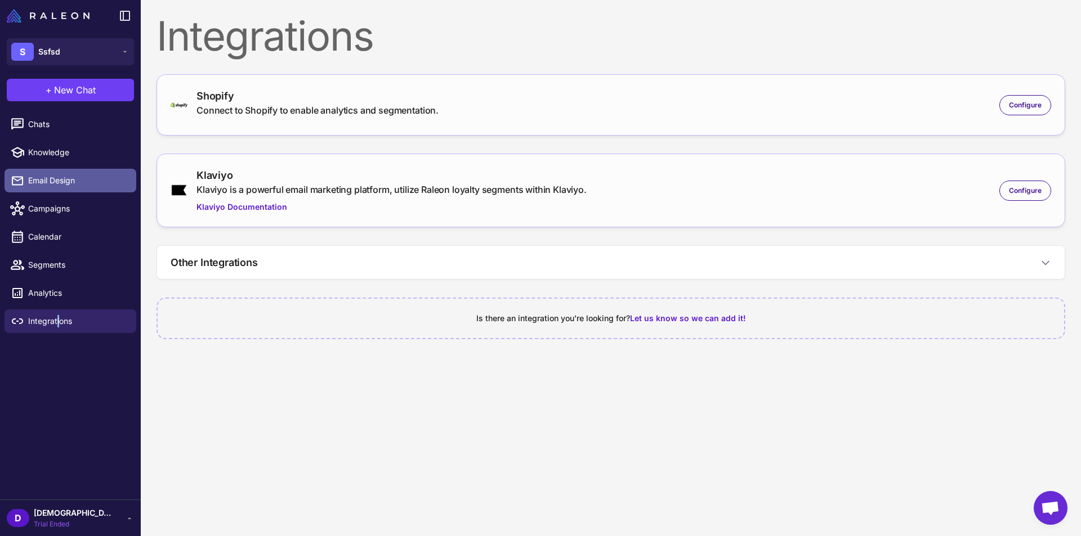
click at [101, 171] on link "Email Design" at bounding box center [71, 181] width 132 height 24
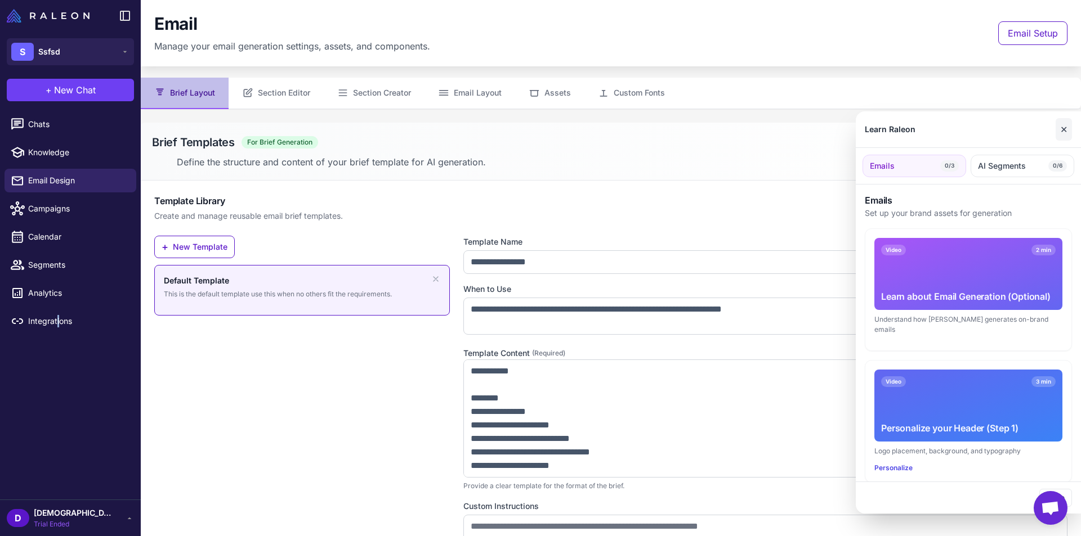
click at [1065, 124] on button "✕" at bounding box center [1063, 129] width 16 height 23
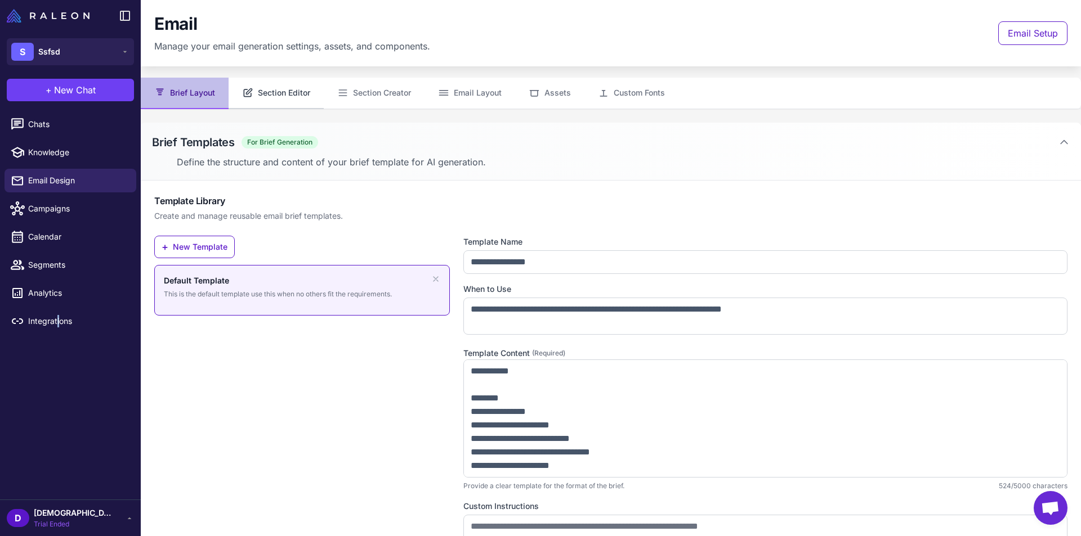
click at [256, 87] on button "Section Editor" at bounding box center [276, 94] width 95 height 32
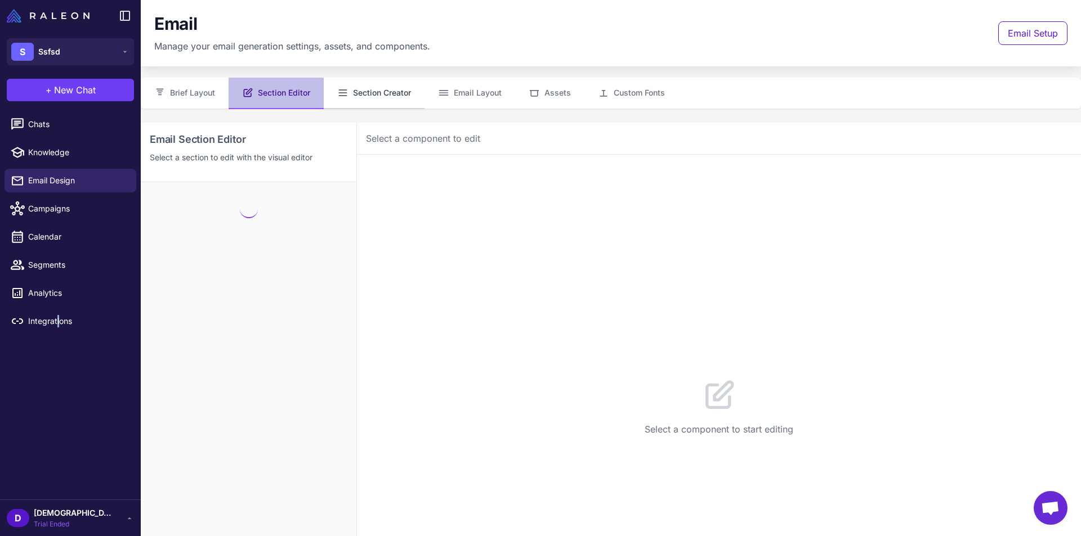
click at [393, 96] on button "Section Creator" at bounding box center [374, 94] width 101 height 32
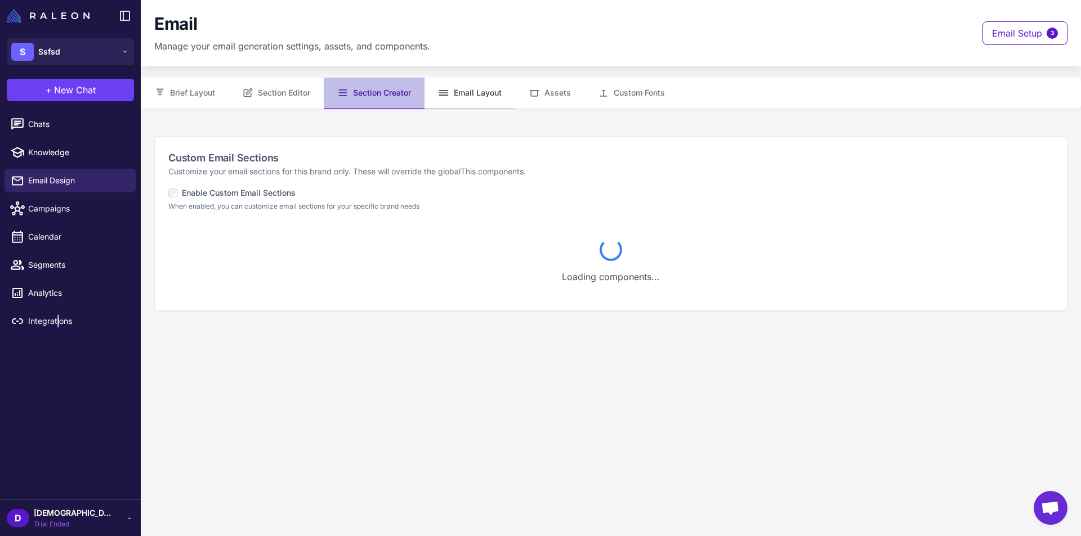
click at [480, 101] on button "Email Layout" at bounding box center [469, 94] width 91 height 32
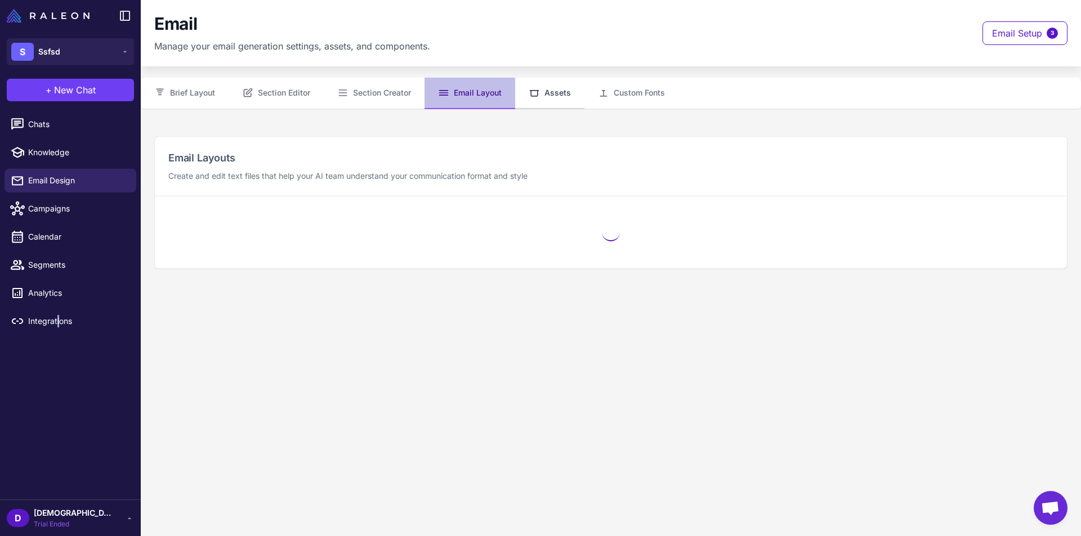
click at [538, 100] on button "Assets" at bounding box center [549, 94] width 69 height 32
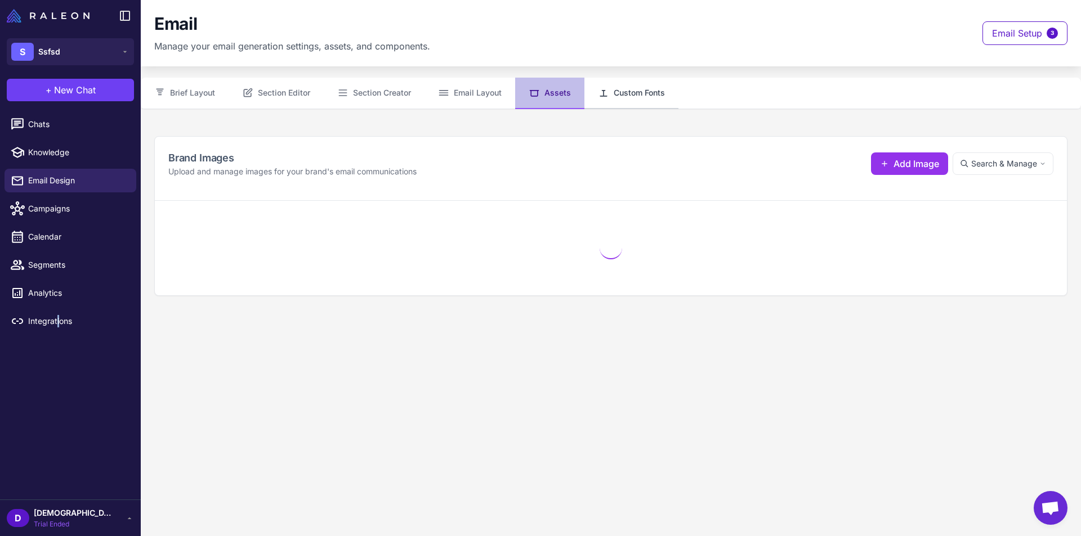
click at [610, 101] on button "Custom Fonts" at bounding box center [631, 94] width 94 height 32
select select "***"
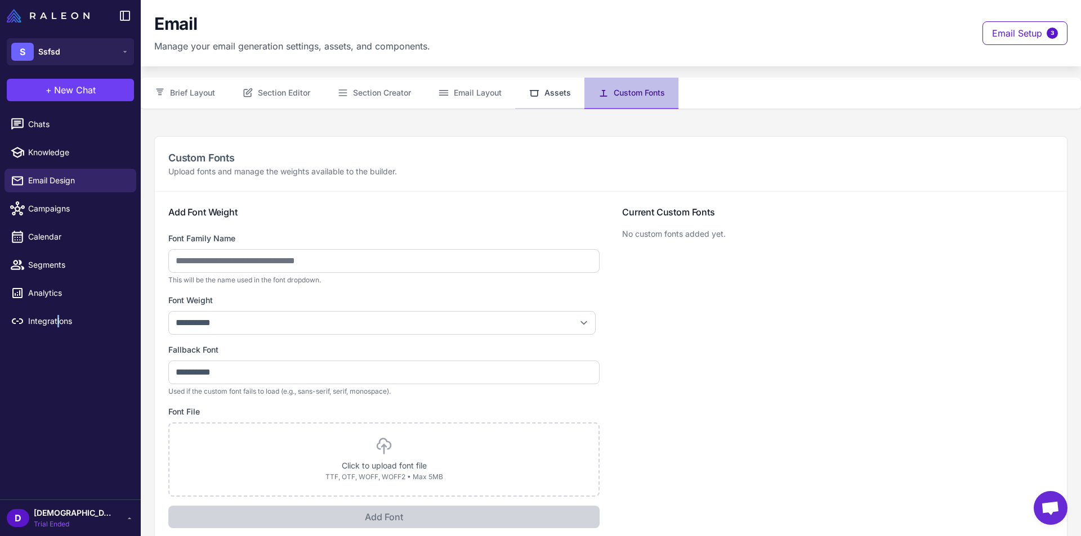
click at [563, 99] on button "Assets" at bounding box center [549, 94] width 69 height 32
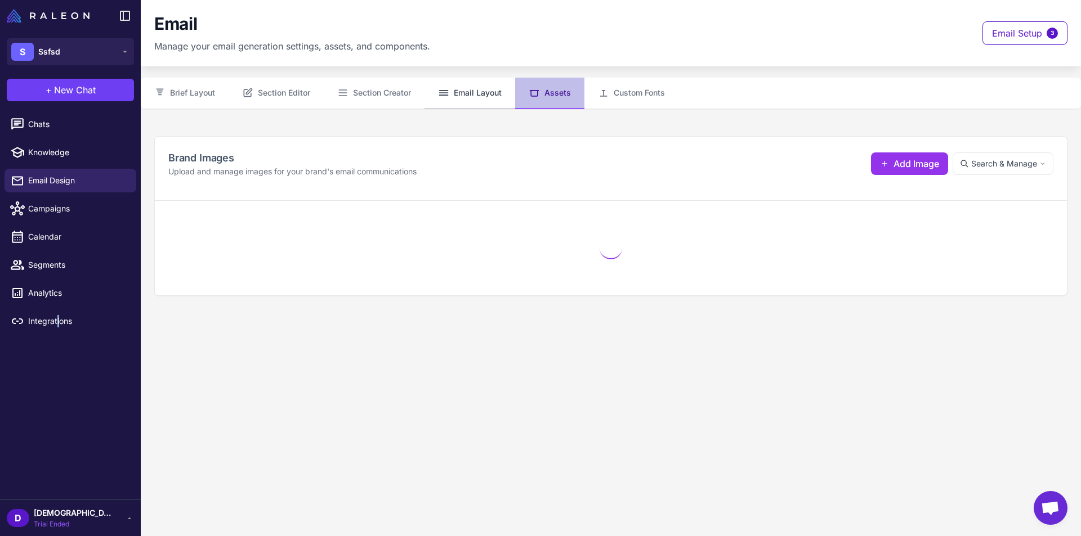
click at [500, 92] on button "Email Layout" at bounding box center [469, 94] width 91 height 32
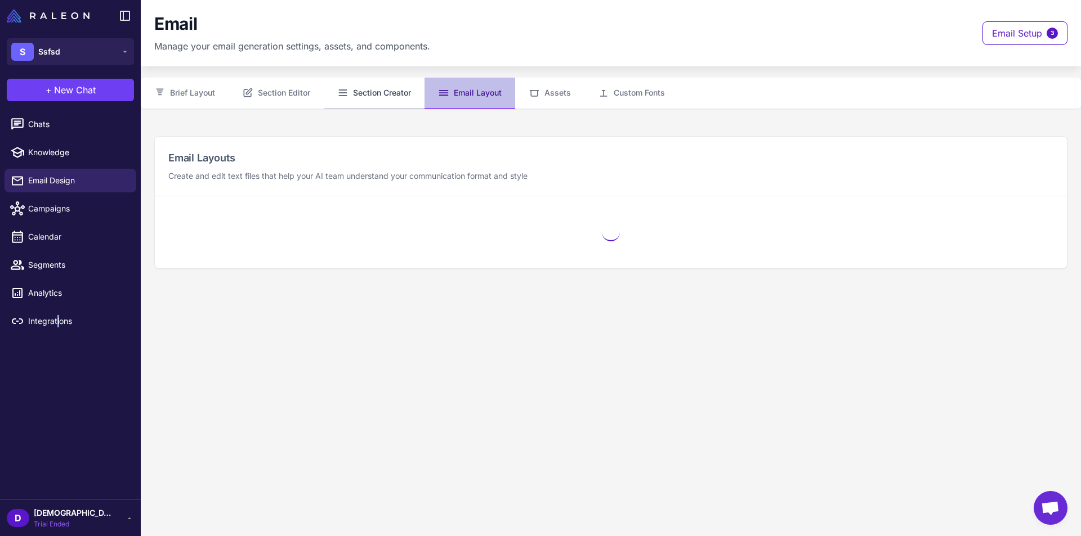
click at [397, 97] on button "Section Creator" at bounding box center [374, 94] width 101 height 32
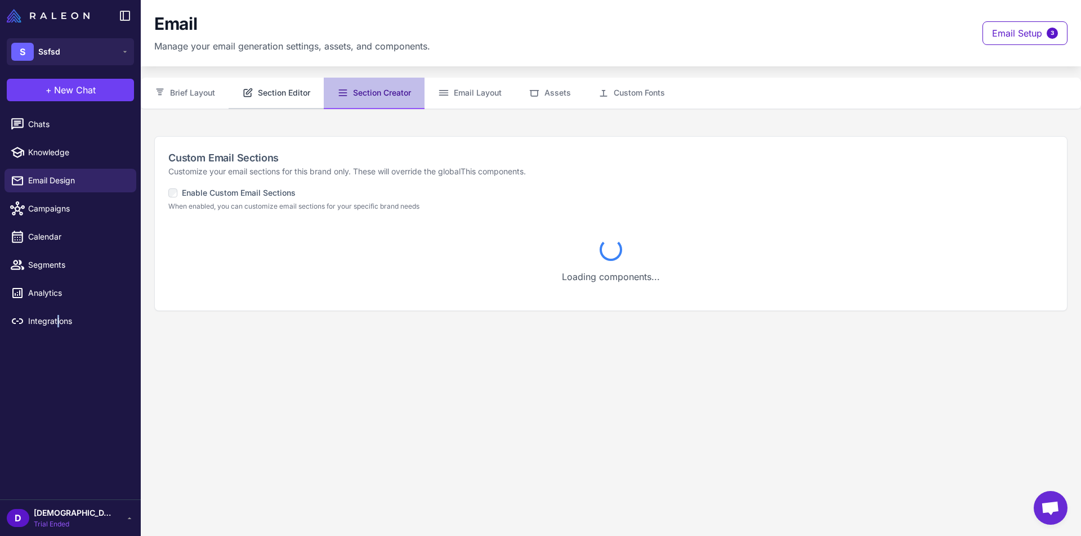
click at [287, 97] on button "Section Editor" at bounding box center [276, 94] width 95 height 32
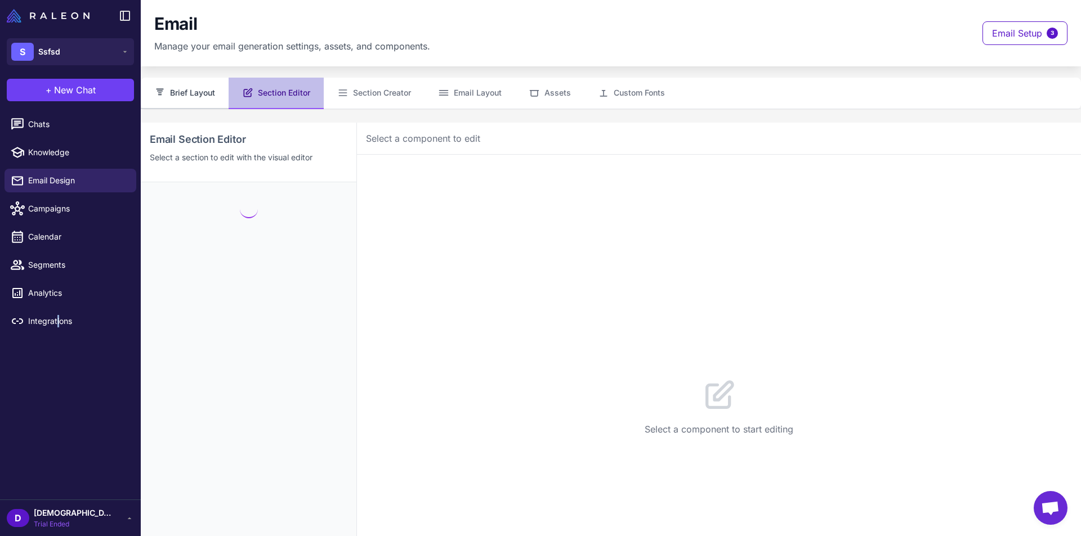
click at [222, 93] on button "Brief Layout" at bounding box center [185, 94] width 88 height 32
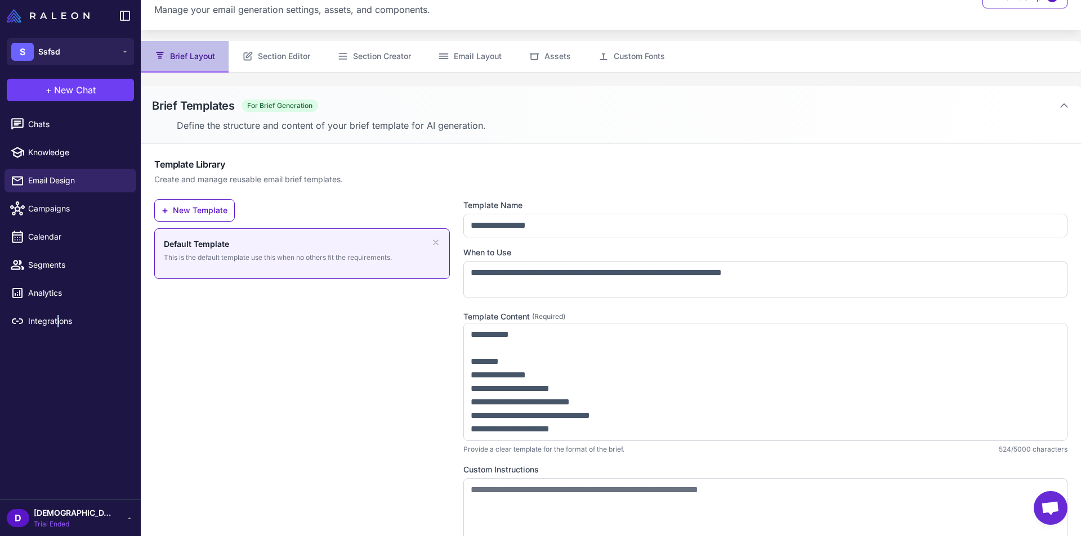
scroll to position [56, 0]
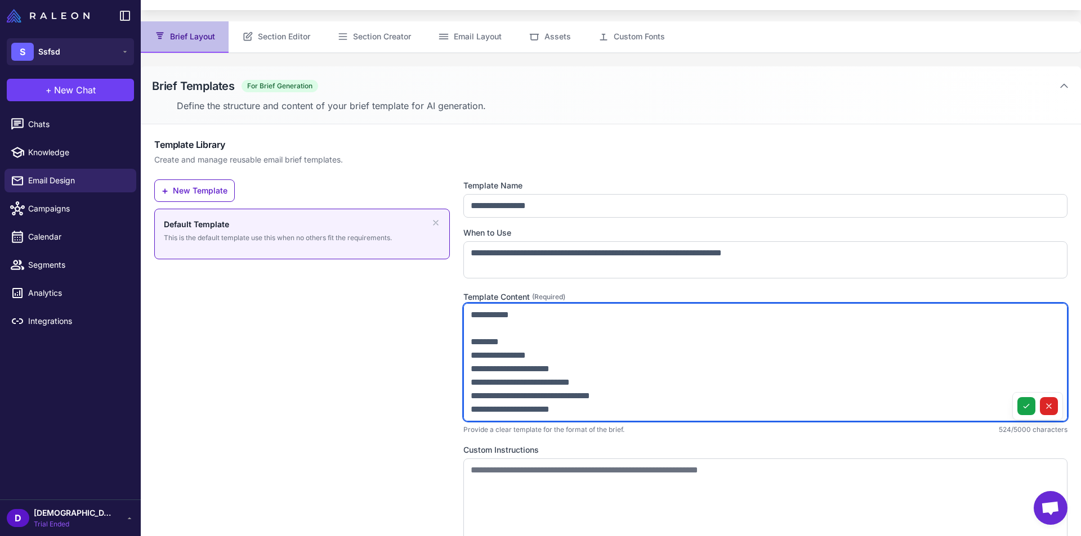
click at [680, 347] on textarea "**********" at bounding box center [765, 362] width 604 height 118
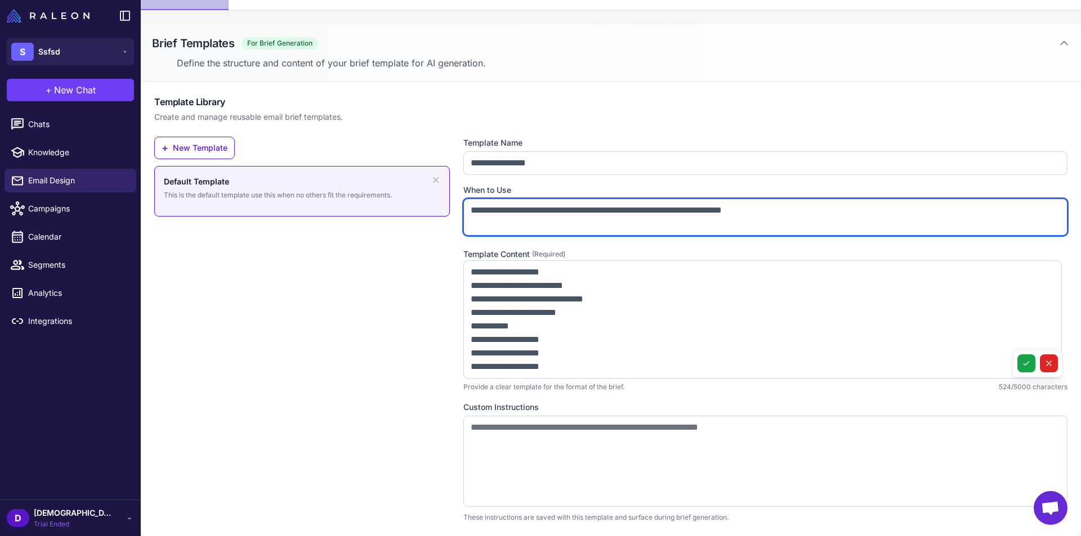
click at [508, 226] on textarea "**********" at bounding box center [765, 217] width 604 height 37
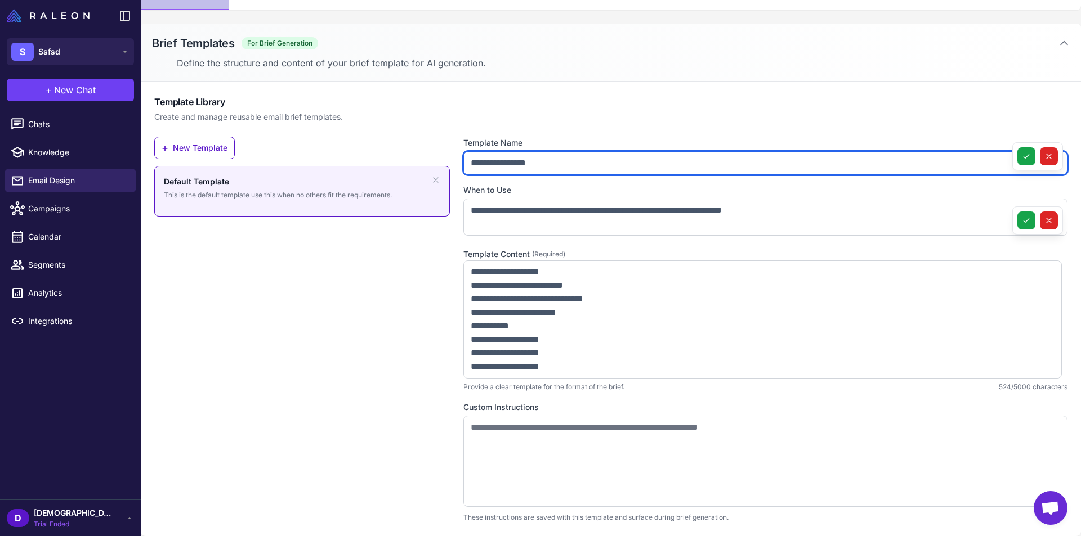
drag, startPoint x: 494, startPoint y: 169, endPoint x: 516, endPoint y: 231, distance: 66.4
click at [493, 169] on input "**********" at bounding box center [765, 163] width 604 height 24
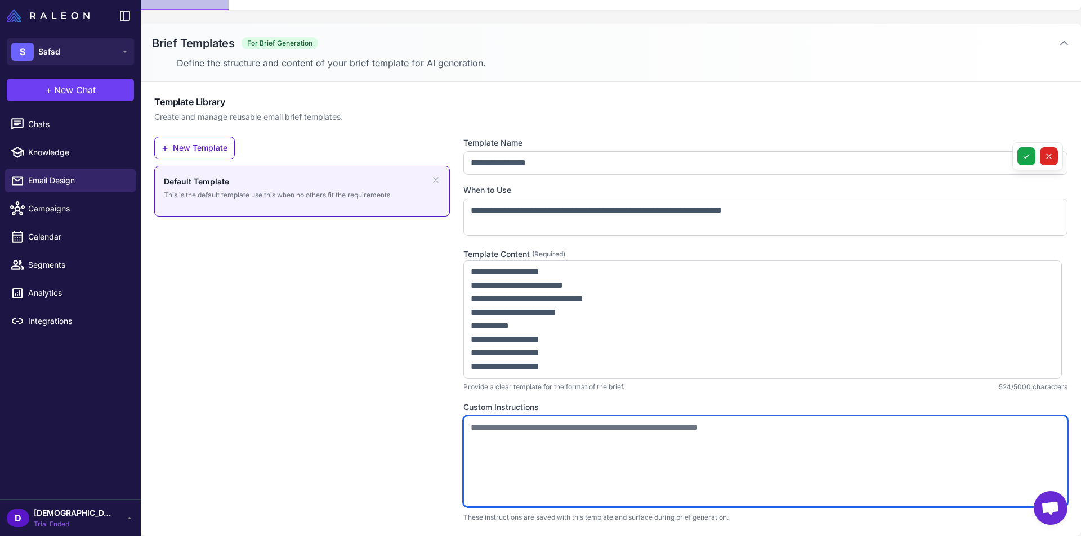
click at [509, 472] on textarea at bounding box center [765, 461] width 604 height 91
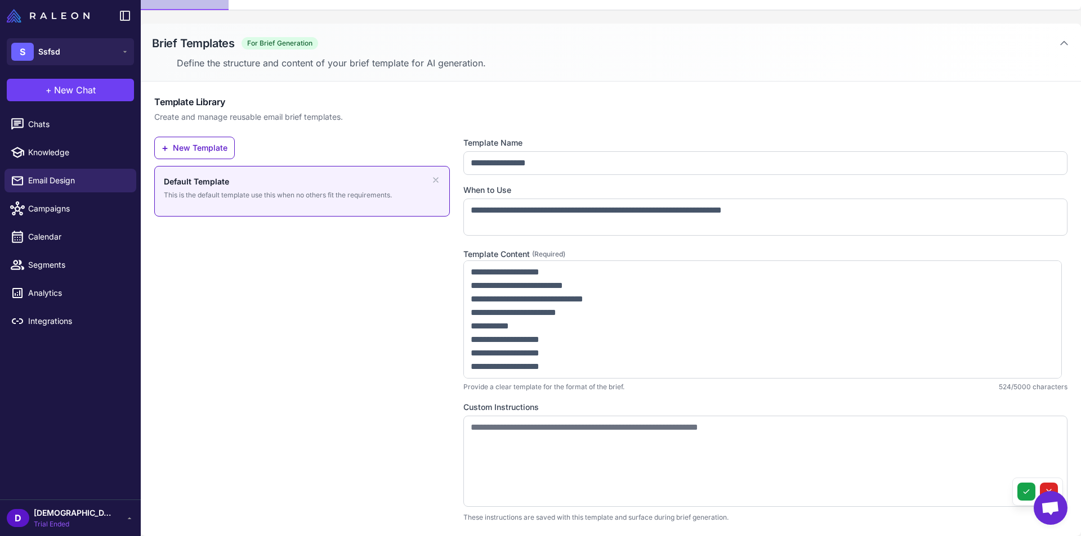
click at [333, 357] on div "+ New Template Default Template This is the default template use this when no o…" at bounding box center [302, 330] width 296 height 386
click at [38, 265] on span "Segments" at bounding box center [77, 265] width 99 height 12
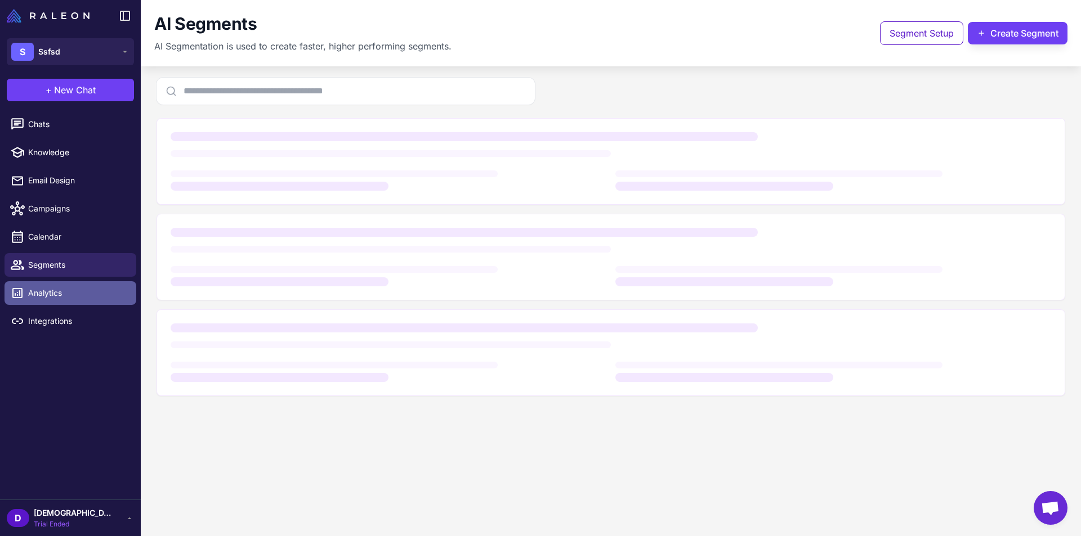
click at [51, 292] on span "Analytics" at bounding box center [77, 293] width 99 height 12
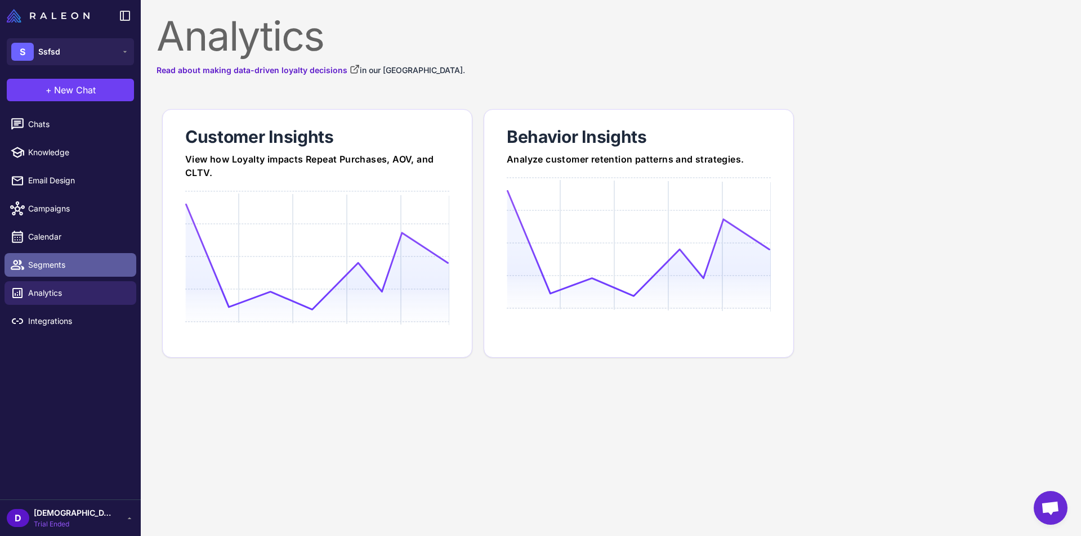
click at [60, 257] on link "Segments" at bounding box center [71, 265] width 132 height 24
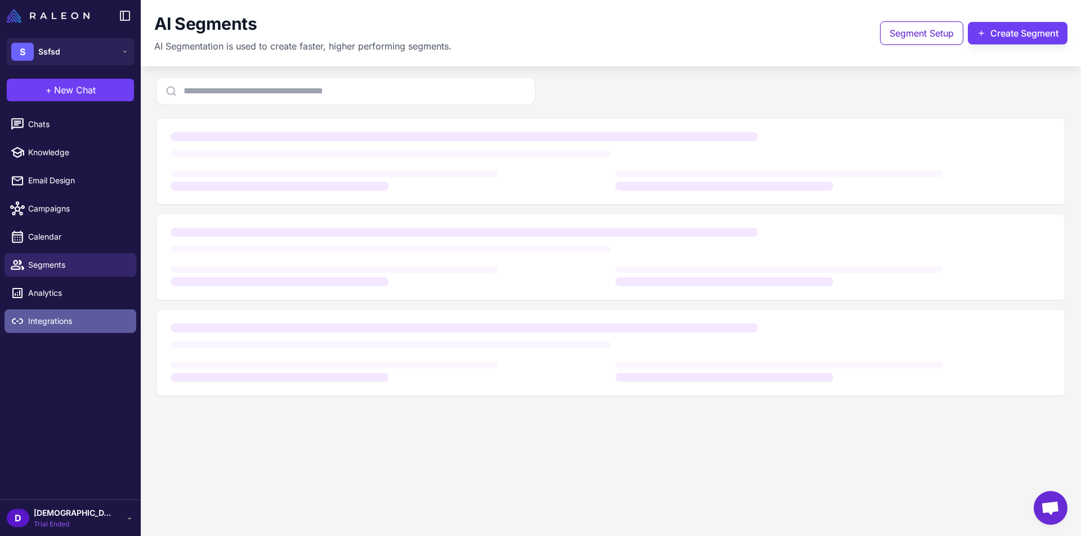
drag, startPoint x: 57, startPoint y: 307, endPoint x: 59, endPoint y: 325, distance: 18.0
click at [57, 308] on li "Integrations" at bounding box center [70, 321] width 141 height 28
click at [68, 310] on link "Integrations" at bounding box center [71, 322] width 132 height 24
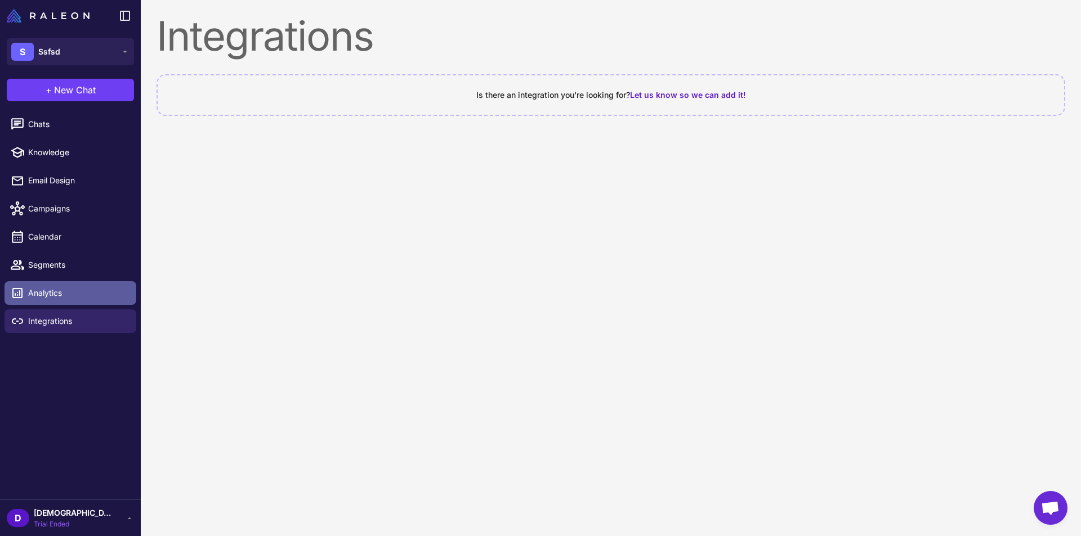
click at [68, 293] on span "Analytics" at bounding box center [77, 293] width 99 height 12
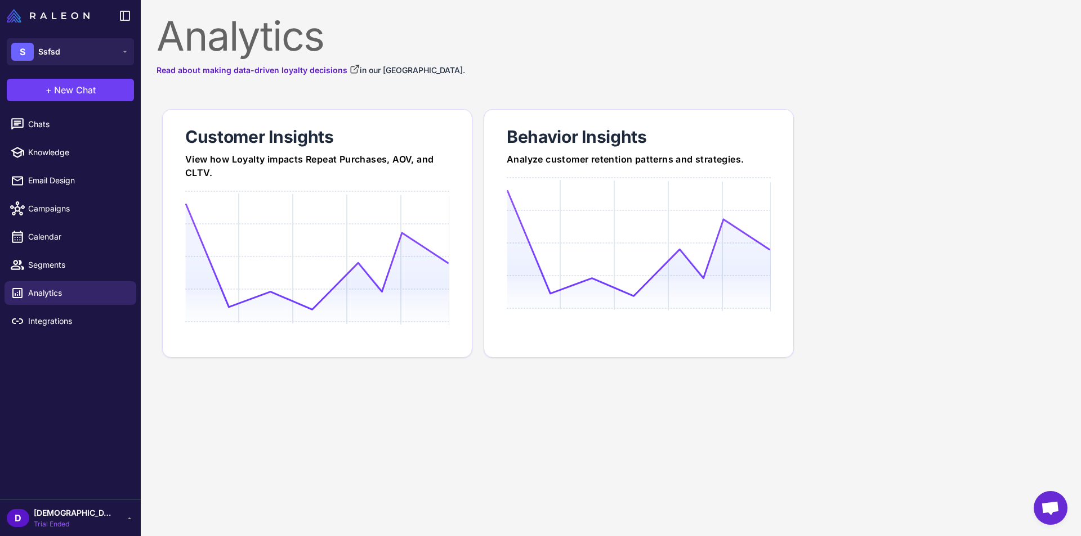
click at [522, 88] on div "Analytics Read about making data-driven loyalty decisions in our Loyalty Academ…" at bounding box center [610, 190] width 909 height 348
